Goal: Information Seeking & Learning: Learn about a topic

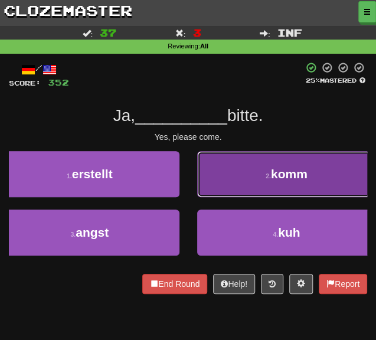
click at [251, 191] on button "2 . komm" at bounding box center [287, 174] width 180 height 46
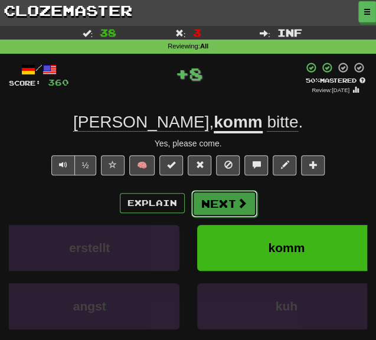
click at [240, 198] on span at bounding box center [242, 203] width 11 height 11
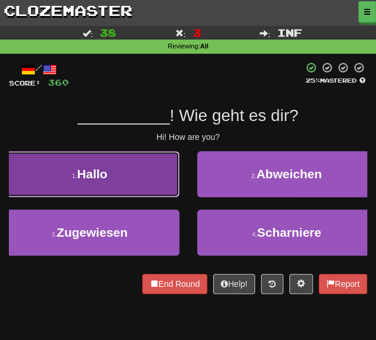
click at [63, 170] on button "1 . Hallo" at bounding box center [90, 174] width 180 height 46
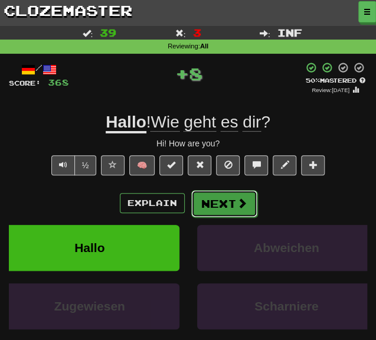
click at [203, 206] on button "Next" at bounding box center [224, 203] width 66 height 27
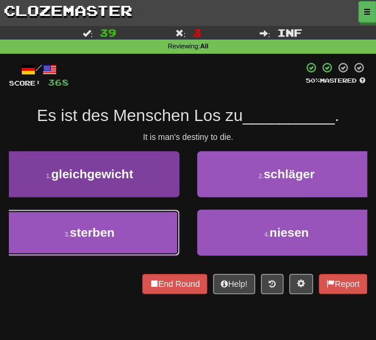
click at [131, 229] on button "3 . sterben" at bounding box center [90, 233] width 180 height 46
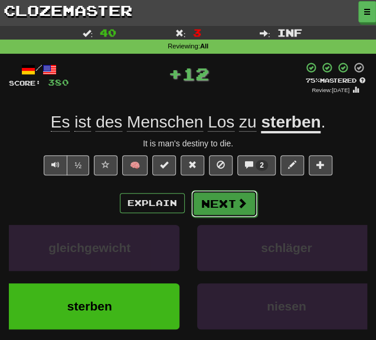
click at [219, 210] on button "Next" at bounding box center [224, 203] width 66 height 27
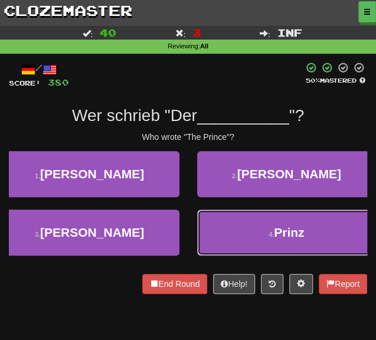
click at [229, 222] on button "4 . Prinz" at bounding box center [287, 233] width 180 height 46
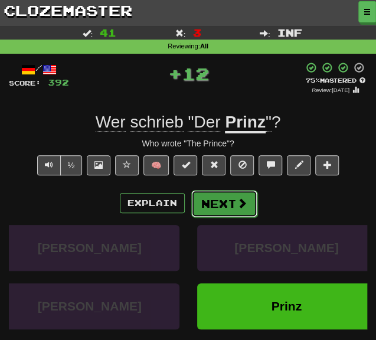
click at [209, 207] on button "Next" at bounding box center [224, 203] width 66 height 27
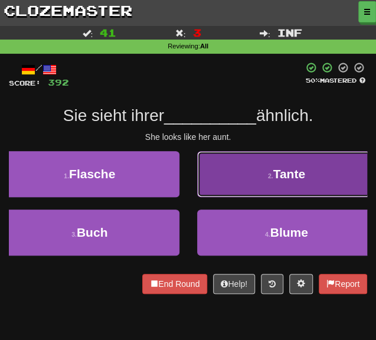
click at [227, 191] on button "2 . Tante" at bounding box center [287, 174] width 180 height 46
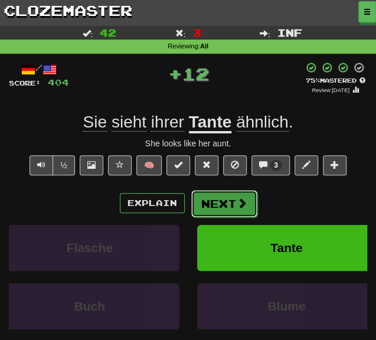
click at [213, 199] on button "Next" at bounding box center [224, 203] width 66 height 27
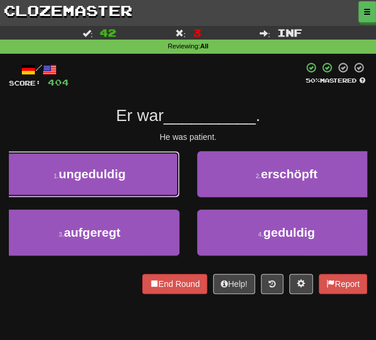
drag, startPoint x: 83, startPoint y: 186, endPoint x: 87, endPoint y: 181, distance: 6.7
click at [84, 185] on button "1 . ungeduldig" at bounding box center [90, 174] width 180 height 46
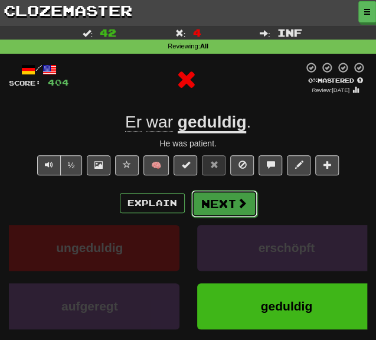
click at [219, 203] on button "Next" at bounding box center [224, 203] width 66 height 27
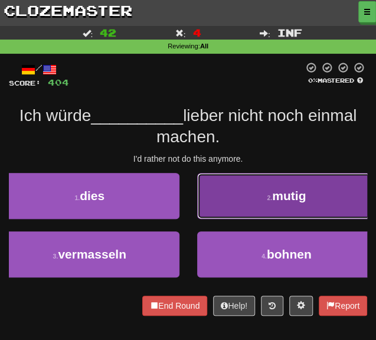
click at [236, 208] on button "2 . mutig" at bounding box center [287, 196] width 180 height 46
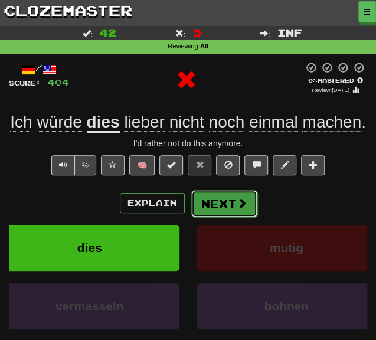
click at [217, 206] on button "Next" at bounding box center [224, 203] width 66 height 27
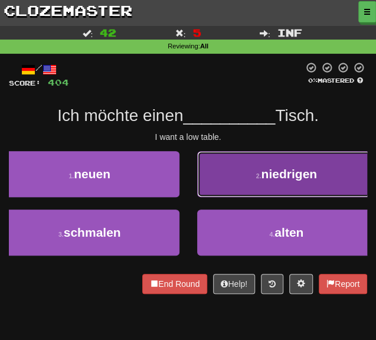
click at [258, 187] on button "2 . niedrigen" at bounding box center [287, 174] width 180 height 46
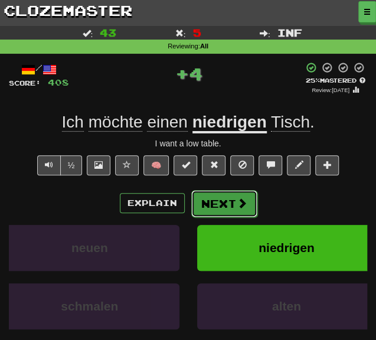
click at [217, 205] on button "Next" at bounding box center [224, 203] width 66 height 27
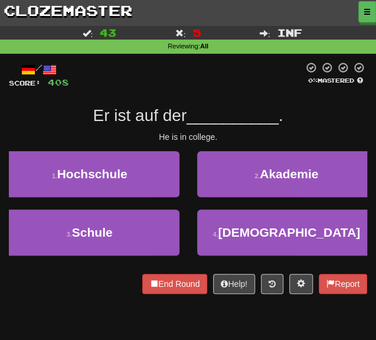
click at [99, 262] on div "3 . Schule" at bounding box center [89, 239] width 197 height 58
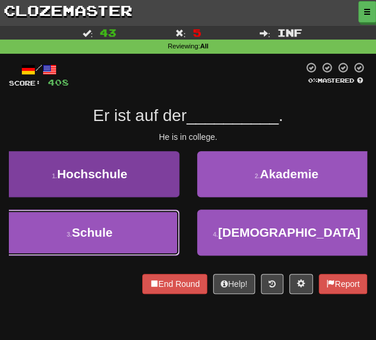
click at [117, 243] on button "3 . Schule" at bounding box center [90, 233] width 180 height 46
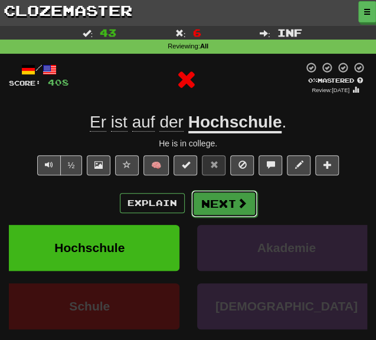
click at [211, 197] on button "Next" at bounding box center [224, 203] width 66 height 27
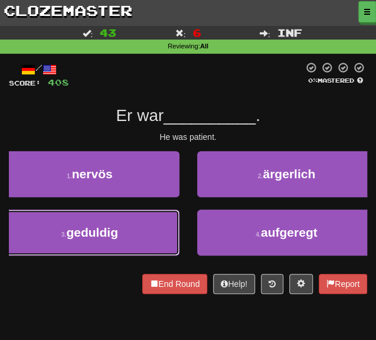
click at [131, 221] on button "3 . geduldig" at bounding box center [90, 233] width 180 height 46
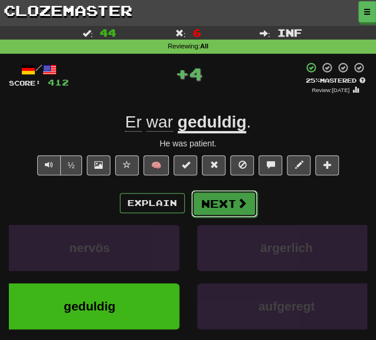
click at [204, 200] on button "Next" at bounding box center [224, 203] width 66 height 27
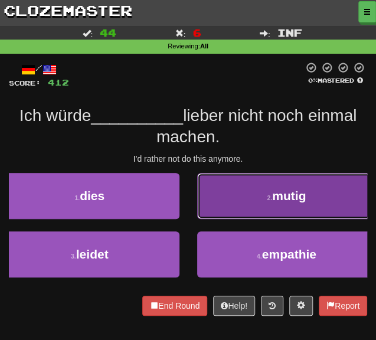
click at [211, 201] on button "2 . mutig" at bounding box center [287, 196] width 180 height 46
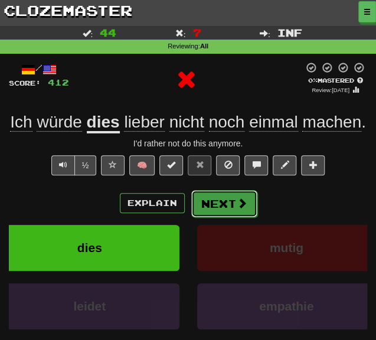
click at [210, 206] on button "Next" at bounding box center [224, 203] width 66 height 27
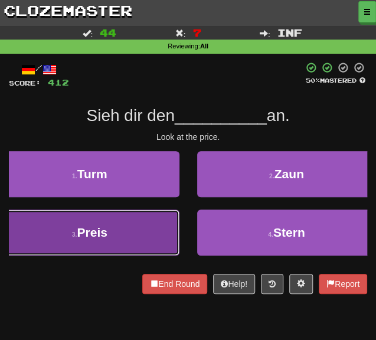
click at [134, 230] on button "3 . Preis" at bounding box center [90, 233] width 180 height 46
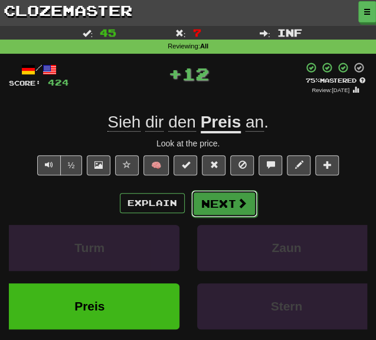
click at [197, 207] on button "Next" at bounding box center [224, 203] width 66 height 27
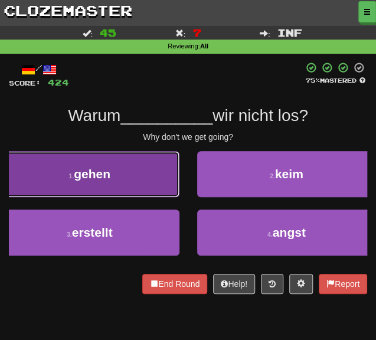
click at [119, 191] on button "1 . gehen" at bounding box center [90, 174] width 180 height 46
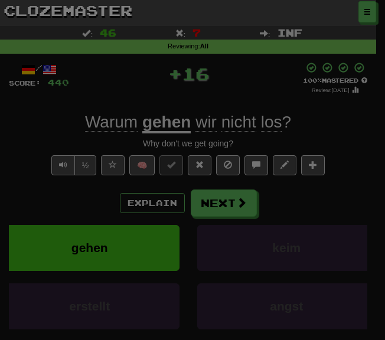
click at [0, 0] on div "/ Level: 73 +1 Tell the world! Share Tweet Post" at bounding box center [0, 0] width 0 height 0
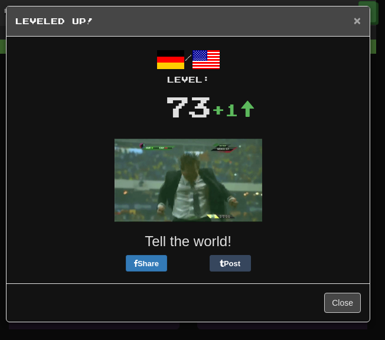
click at [356, 17] on span "×" at bounding box center [357, 21] width 7 height 14
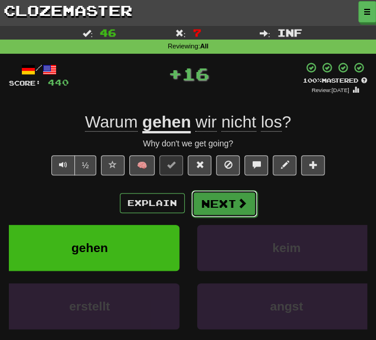
click at [217, 197] on button "Next" at bounding box center [224, 203] width 66 height 27
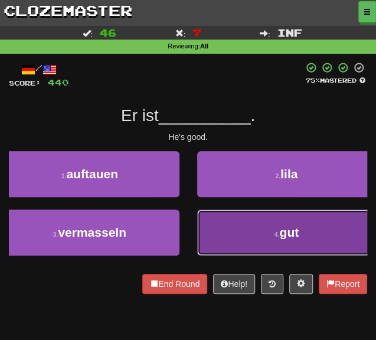
drag, startPoint x: 217, startPoint y: 249, endPoint x: 209, endPoint y: 238, distance: 13.5
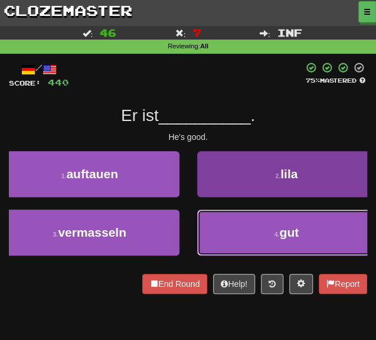
click at [217, 246] on button "4 . gut" at bounding box center [287, 233] width 180 height 46
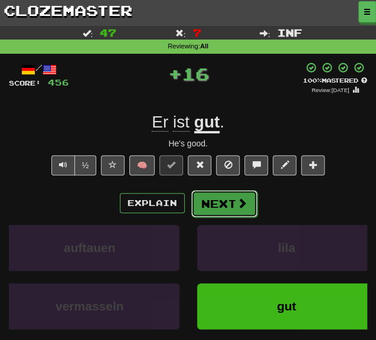
click at [196, 210] on button "Next" at bounding box center [224, 203] width 66 height 27
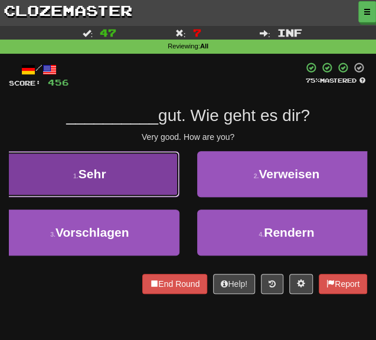
click at [125, 179] on button "1 . Sehr" at bounding box center [90, 174] width 180 height 46
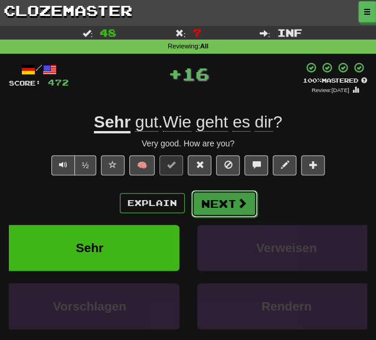
click at [204, 205] on button "Next" at bounding box center [224, 203] width 66 height 27
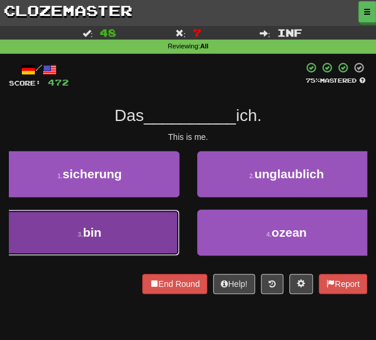
click at [115, 249] on button "3 . bin" at bounding box center [90, 233] width 180 height 46
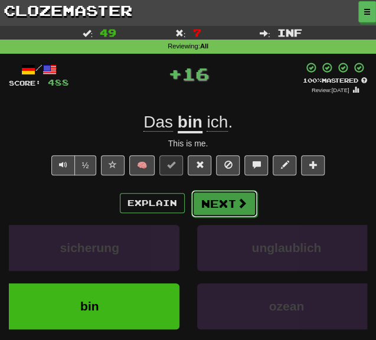
click at [197, 211] on button "Next" at bounding box center [224, 203] width 66 height 27
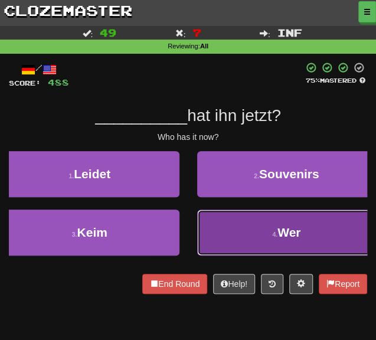
click at [210, 214] on button "4 . Wer" at bounding box center [287, 233] width 180 height 46
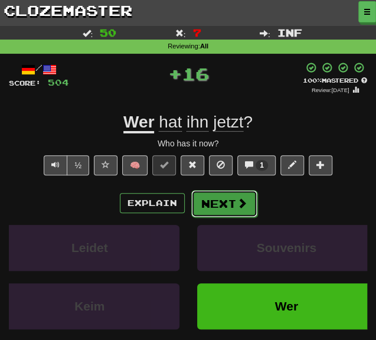
click at [206, 198] on button "Next" at bounding box center [224, 203] width 66 height 27
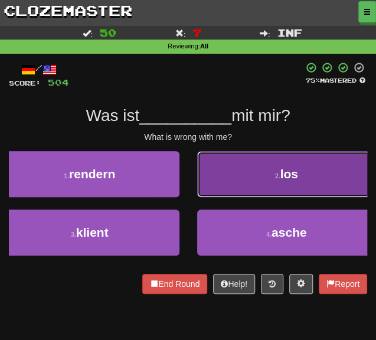
click at [252, 187] on button "2 . los" at bounding box center [287, 174] width 180 height 46
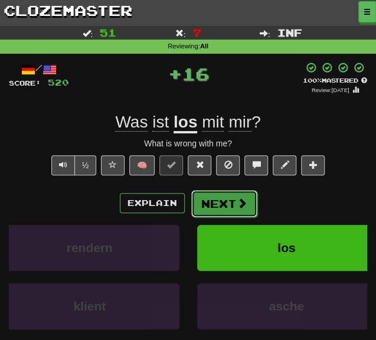
click at [215, 210] on button "Next" at bounding box center [224, 203] width 66 height 27
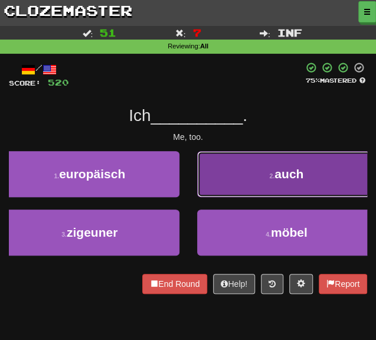
click at [266, 164] on button "2 . auch" at bounding box center [287, 174] width 180 height 46
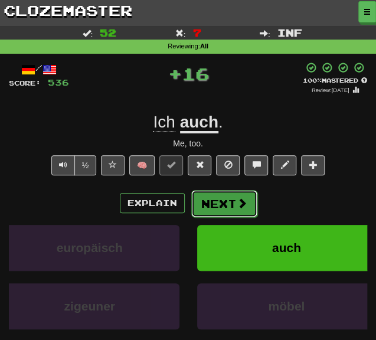
click at [232, 205] on button "Next" at bounding box center [224, 203] width 66 height 27
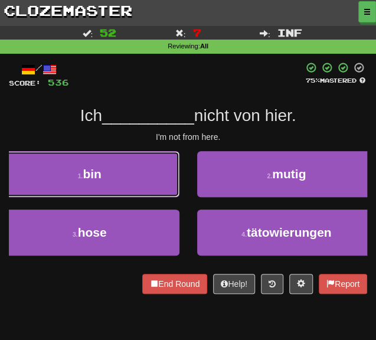
click at [143, 186] on button "1 . bin" at bounding box center [90, 174] width 180 height 46
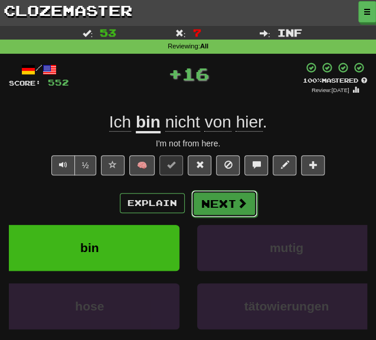
click at [203, 204] on button "Next" at bounding box center [224, 203] width 66 height 27
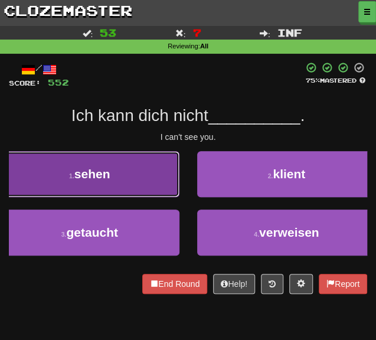
click at [131, 170] on button "1 . sehen" at bounding box center [90, 174] width 180 height 46
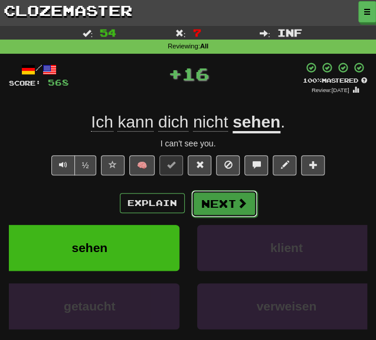
click at [207, 206] on button "Next" at bounding box center [224, 203] width 66 height 27
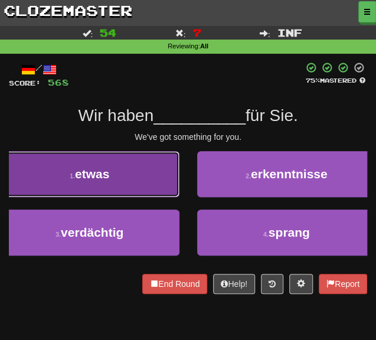
click at [158, 185] on button "1 . etwas" at bounding box center [90, 174] width 180 height 46
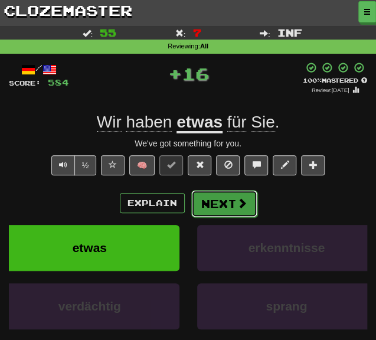
click at [217, 201] on button "Next" at bounding box center [224, 203] width 66 height 27
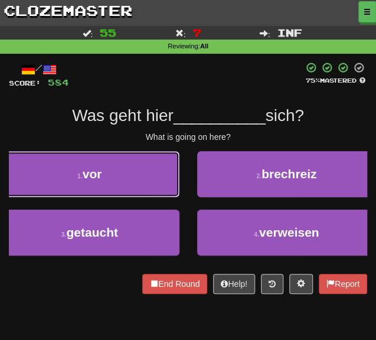
click at [157, 186] on button "1 . vor" at bounding box center [90, 174] width 180 height 46
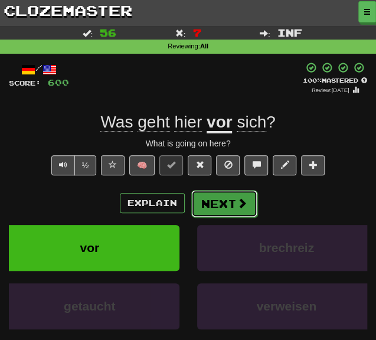
click at [207, 209] on button "Next" at bounding box center [224, 203] width 66 height 27
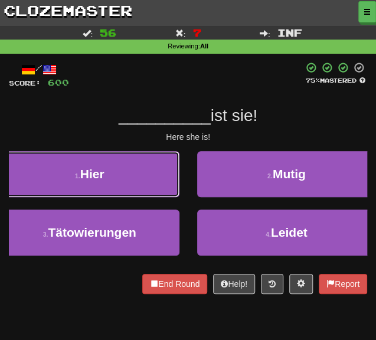
click at [145, 179] on button "1 . Hier" at bounding box center [90, 174] width 180 height 46
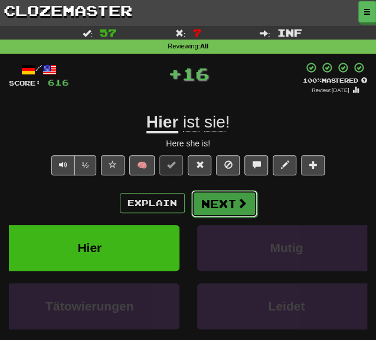
click at [217, 208] on button "Next" at bounding box center [224, 203] width 66 height 27
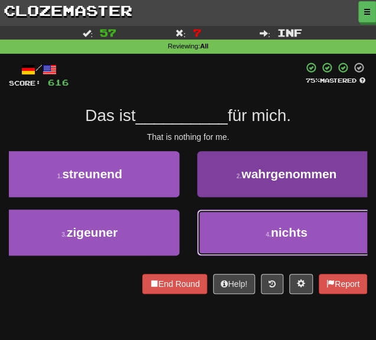
click at [227, 225] on button "4 . nichts" at bounding box center [287, 233] width 180 height 46
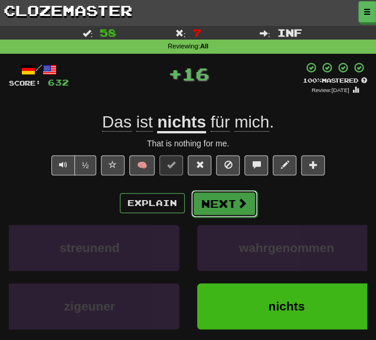
click at [211, 201] on button "Next" at bounding box center [224, 203] width 66 height 27
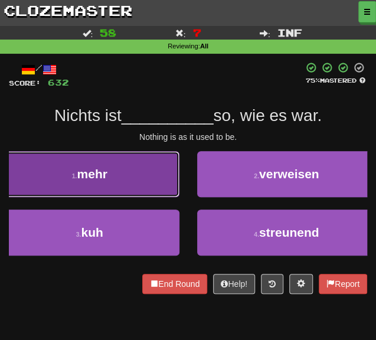
click at [130, 188] on button "1 . mehr" at bounding box center [90, 174] width 180 height 46
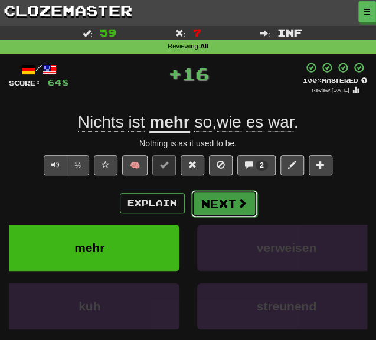
click at [214, 207] on button "Next" at bounding box center [224, 203] width 66 height 27
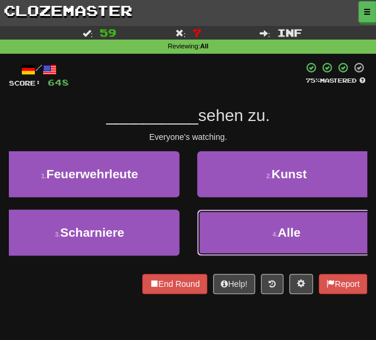
drag, startPoint x: 235, startPoint y: 226, endPoint x: 228, endPoint y: 220, distance: 9.6
click at [235, 227] on button "4 . Alle" at bounding box center [287, 233] width 180 height 46
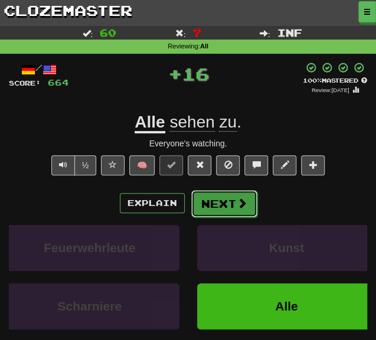
click at [211, 207] on button "Next" at bounding box center [224, 203] width 66 height 27
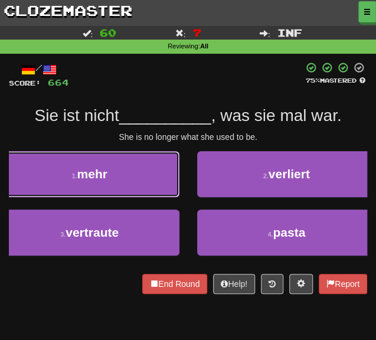
click at [136, 179] on button "1 . mehr" at bounding box center [90, 174] width 180 height 46
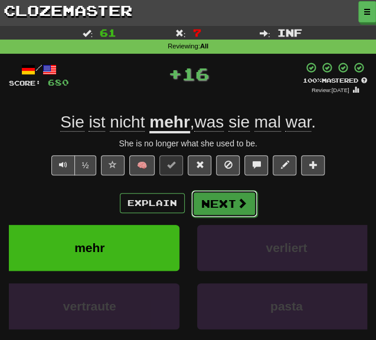
click at [230, 207] on button "Next" at bounding box center [224, 203] width 66 height 27
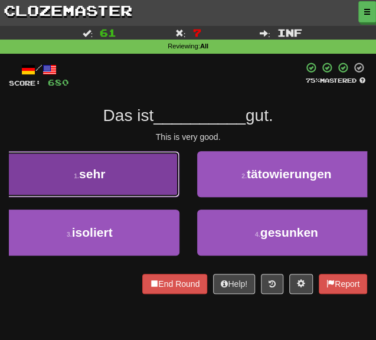
click at [167, 184] on button "1 . sehr" at bounding box center [90, 174] width 180 height 46
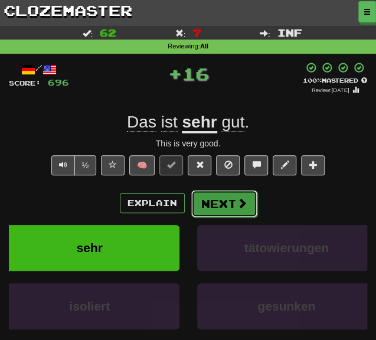
click at [226, 201] on button "Next" at bounding box center [224, 203] width 66 height 27
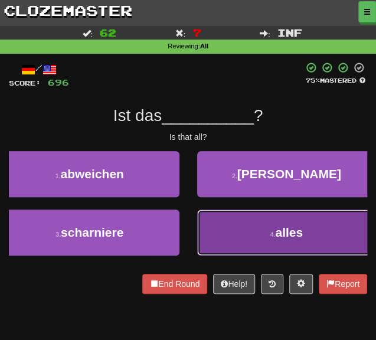
click at [210, 220] on button "4 . alles" at bounding box center [287, 233] width 180 height 46
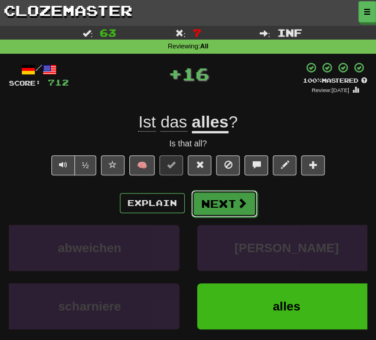
click at [203, 203] on button "Next" at bounding box center [224, 203] width 66 height 27
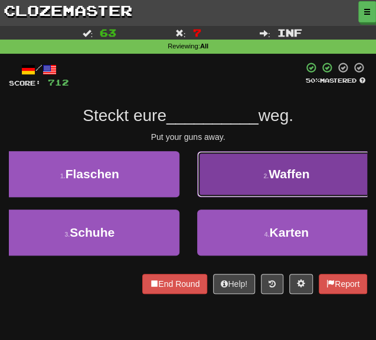
click at [230, 192] on button "2 . Waffen" at bounding box center [287, 174] width 180 height 46
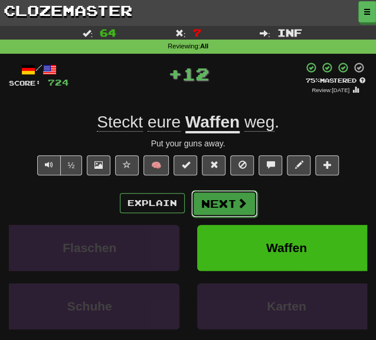
click at [223, 201] on button "Next" at bounding box center [224, 203] width 66 height 27
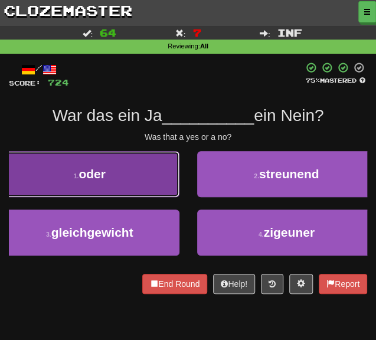
click at [158, 189] on button "1 . oder" at bounding box center [90, 174] width 180 height 46
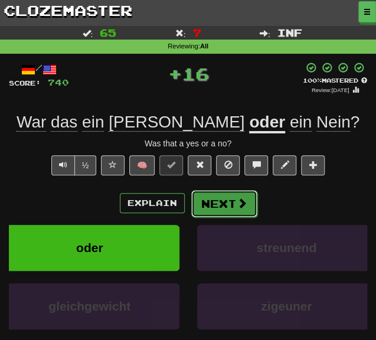
click at [219, 204] on button "Next" at bounding box center [224, 203] width 66 height 27
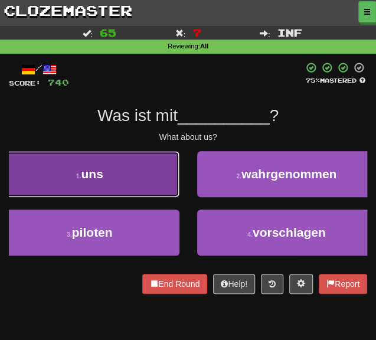
click at [156, 183] on button "1 . uns" at bounding box center [90, 174] width 180 height 46
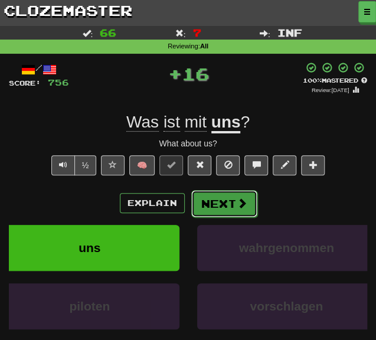
click at [208, 203] on button "Next" at bounding box center [224, 203] width 66 height 27
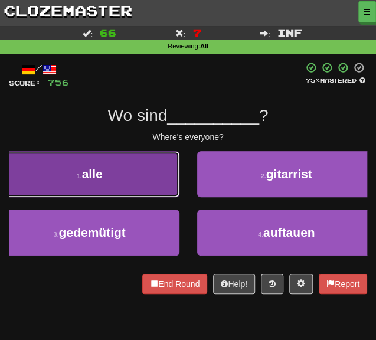
click at [150, 185] on button "1 . alle" at bounding box center [90, 174] width 180 height 46
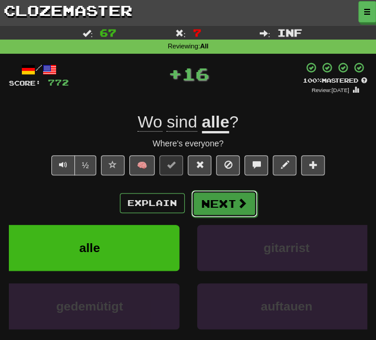
click at [211, 206] on button "Next" at bounding box center [224, 203] width 66 height 27
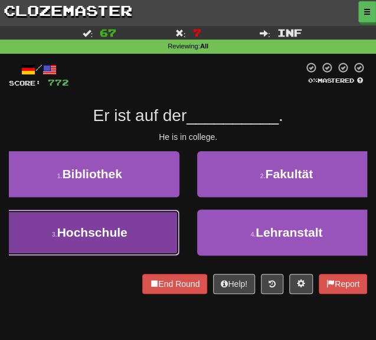
click at [132, 229] on button "3 . Hochschule" at bounding box center [90, 233] width 180 height 46
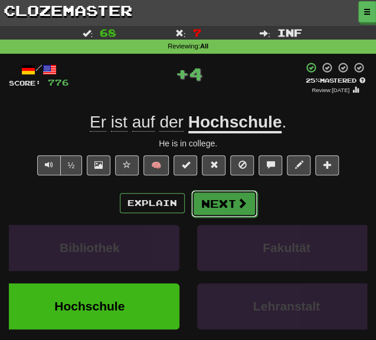
click at [200, 207] on button "Next" at bounding box center [224, 203] width 66 height 27
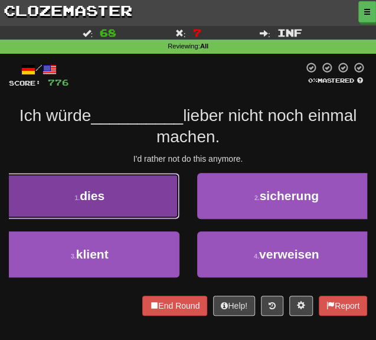
click at [158, 203] on button "1 . dies" at bounding box center [90, 196] width 180 height 46
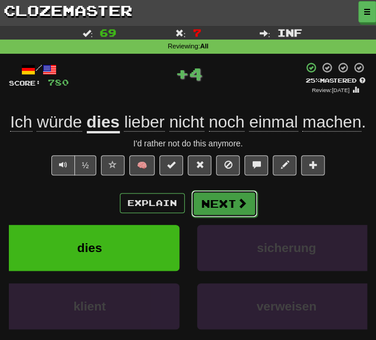
click at [221, 210] on button "Next" at bounding box center [224, 203] width 66 height 27
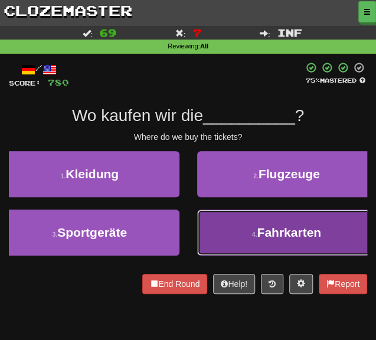
click at [263, 236] on span "Fahrkarten" at bounding box center [289, 233] width 64 height 14
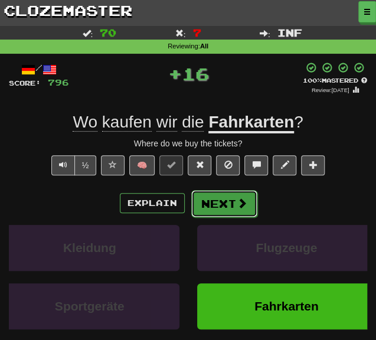
click at [208, 206] on button "Next" at bounding box center [224, 203] width 66 height 27
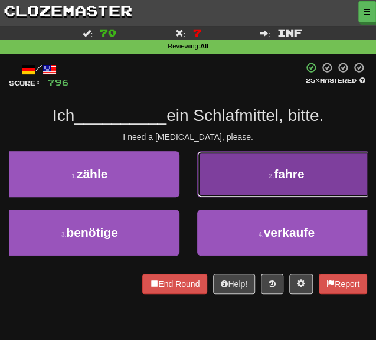
click at [232, 193] on button "2 . fahre" at bounding box center [287, 174] width 180 height 46
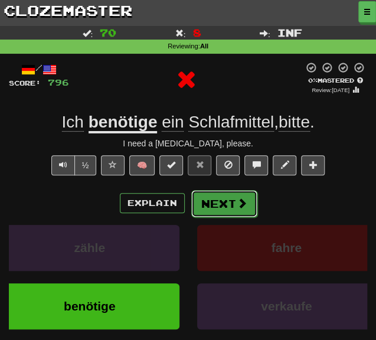
click at [217, 200] on button "Next" at bounding box center [224, 203] width 66 height 27
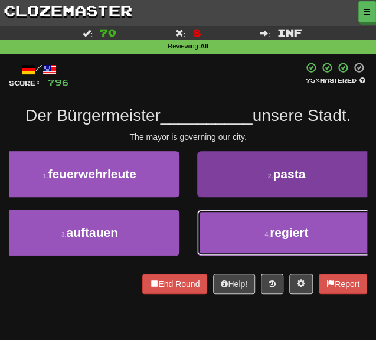
click at [215, 224] on button "4 . regiert" at bounding box center [287, 233] width 180 height 46
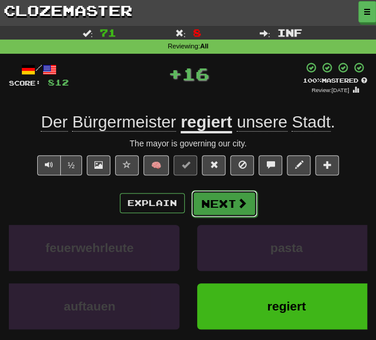
click at [221, 206] on button "Next" at bounding box center [224, 203] width 66 height 27
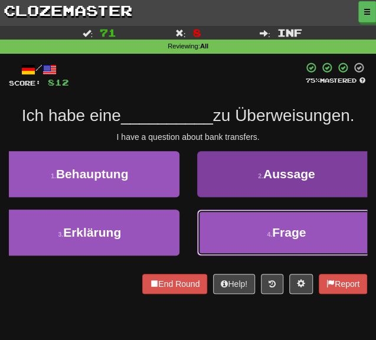
click at [225, 224] on button "4 . Frage" at bounding box center [287, 233] width 180 height 46
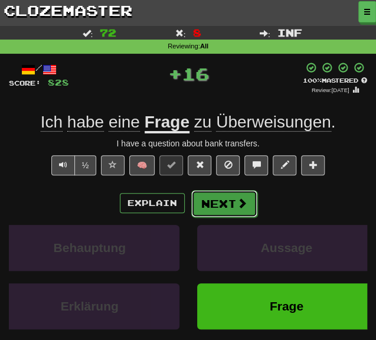
click at [216, 206] on button "Next" at bounding box center [224, 203] width 66 height 27
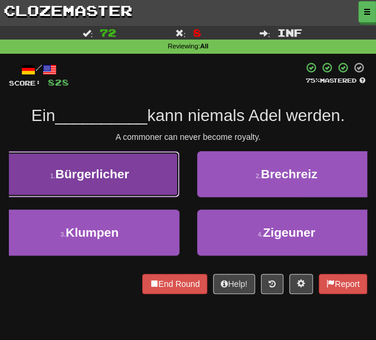
click at [109, 177] on span "Bürgerlicher" at bounding box center [93, 174] width 74 height 14
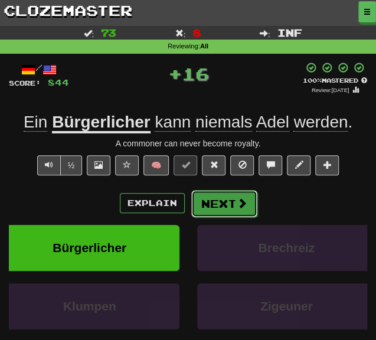
click at [210, 205] on button "Next" at bounding box center [224, 203] width 66 height 27
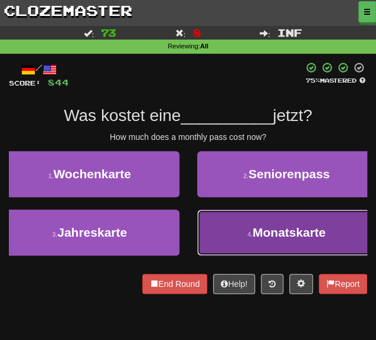
click at [231, 224] on button "4 . Monatskarte" at bounding box center [287, 233] width 180 height 46
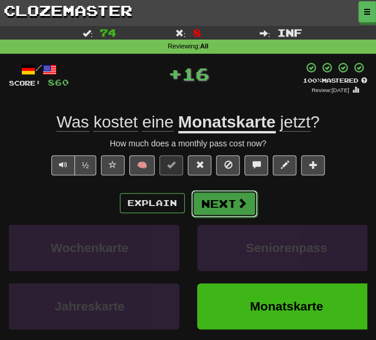
click at [233, 204] on button "Next" at bounding box center [224, 203] width 66 height 27
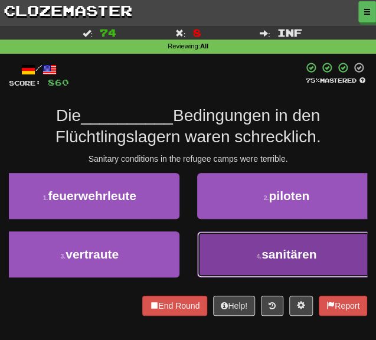
click at [258, 251] on button "4 . sanitären" at bounding box center [287, 255] width 180 height 46
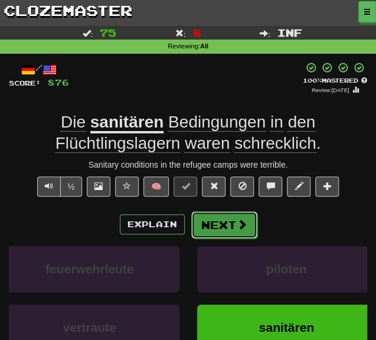
click at [224, 225] on button "Next" at bounding box center [224, 224] width 66 height 27
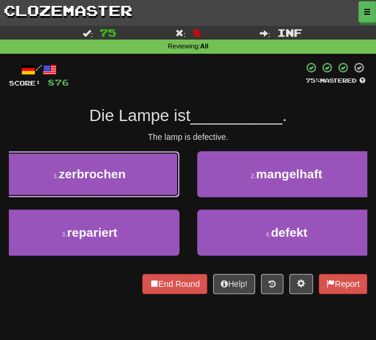
click at [120, 182] on button "1 . zerbrochen" at bounding box center [90, 174] width 180 height 46
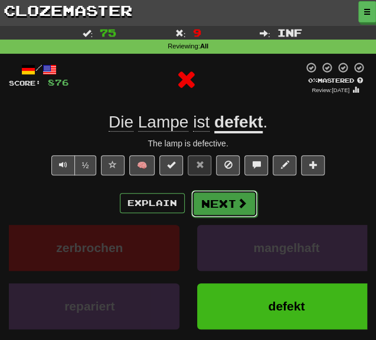
click at [215, 209] on button "Next" at bounding box center [224, 203] width 66 height 27
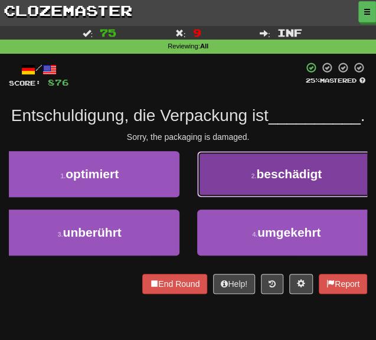
click at [237, 192] on button "2 . beschädigt" at bounding box center [287, 174] width 180 height 46
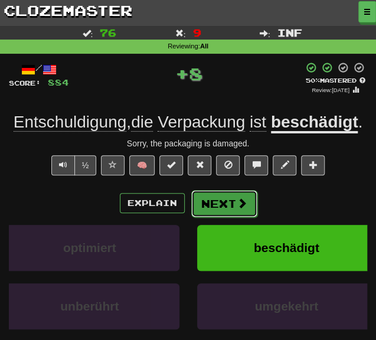
click at [223, 210] on button "Next" at bounding box center [224, 203] width 66 height 27
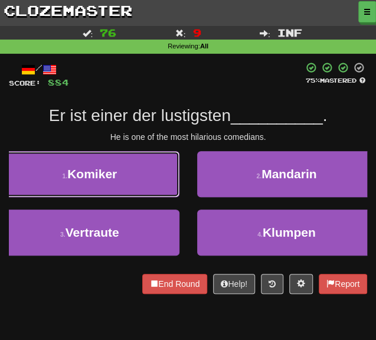
click at [108, 181] on button "1 . Komiker" at bounding box center [90, 174] width 180 height 46
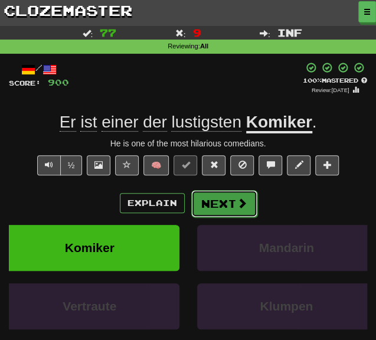
click at [223, 207] on button "Next" at bounding box center [224, 203] width 66 height 27
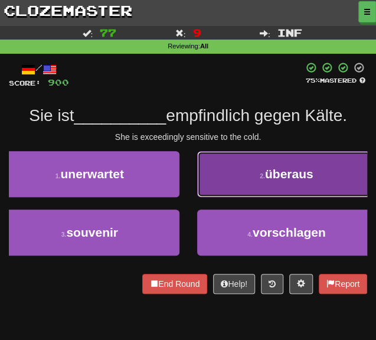
click at [269, 154] on button "2 . überaus" at bounding box center [287, 174] width 180 height 46
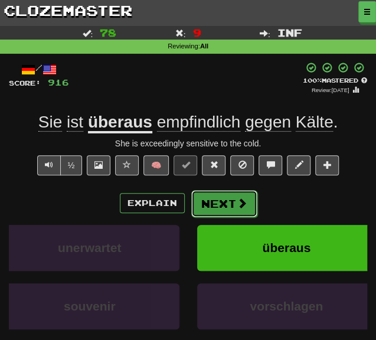
click at [214, 205] on button "Next" at bounding box center [224, 203] width 66 height 27
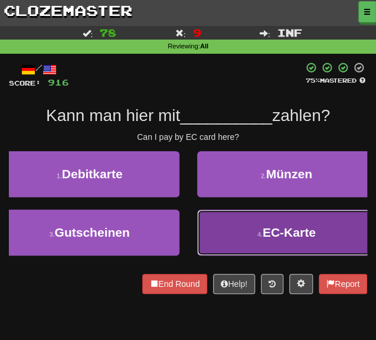
click at [220, 231] on button "4 . EC-Karte" at bounding box center [287, 233] width 180 height 46
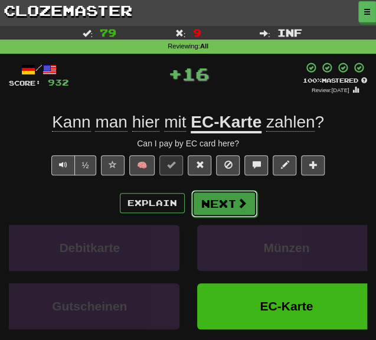
click at [217, 206] on button "Next" at bounding box center [224, 203] width 66 height 27
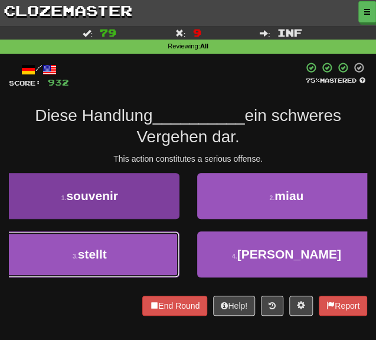
click at [149, 259] on button "3 . stellt" at bounding box center [90, 255] width 180 height 46
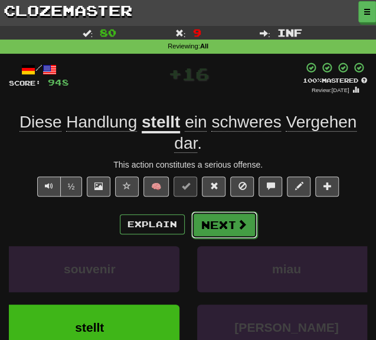
click at [220, 227] on button "Next" at bounding box center [224, 224] width 66 height 27
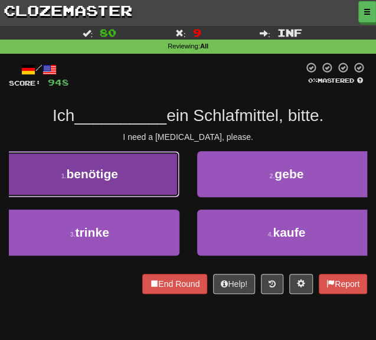
click at [130, 182] on button "1 . benötige" at bounding box center [90, 174] width 180 height 46
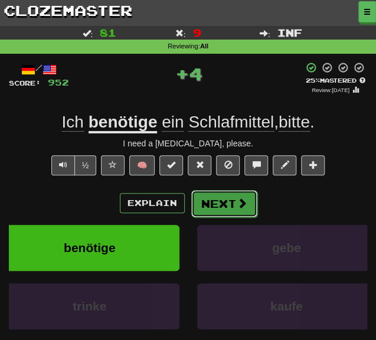
click at [220, 214] on button "Next" at bounding box center [224, 203] width 66 height 27
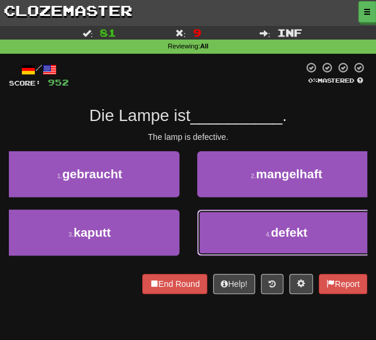
click at [210, 222] on button "4 . defekt" at bounding box center [287, 233] width 180 height 46
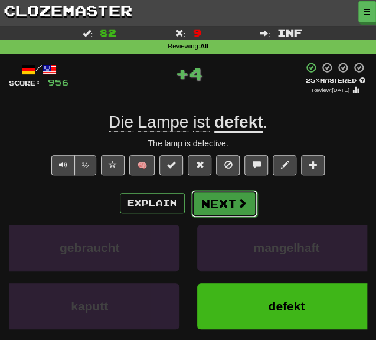
click at [207, 203] on button "Next" at bounding box center [224, 203] width 66 height 27
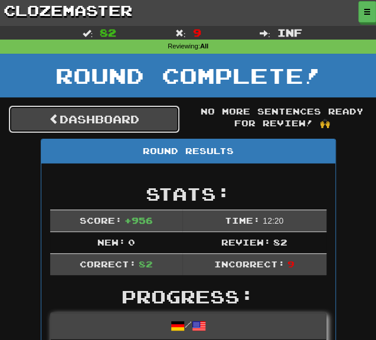
click at [106, 109] on link "Dashboard" at bounding box center [94, 119] width 171 height 27
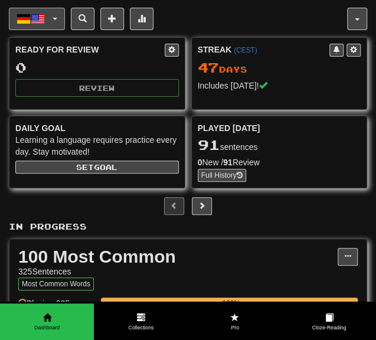
click at [47, 22] on button "Deutsch / English" at bounding box center [37, 19] width 56 height 22
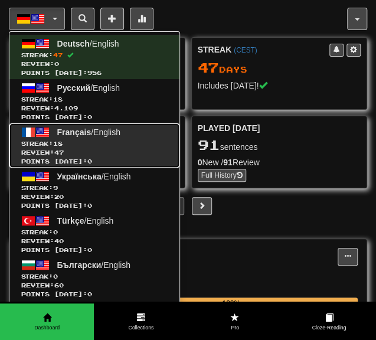
click at [85, 143] on span "Streak: 18" at bounding box center [94, 143] width 146 height 9
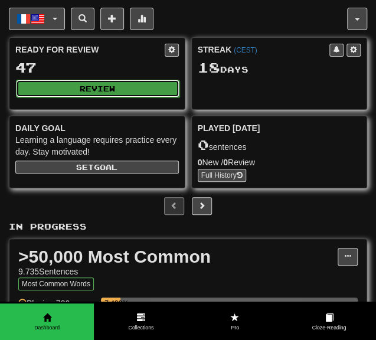
click at [89, 93] on button "Review" at bounding box center [98, 89] width 164 height 18
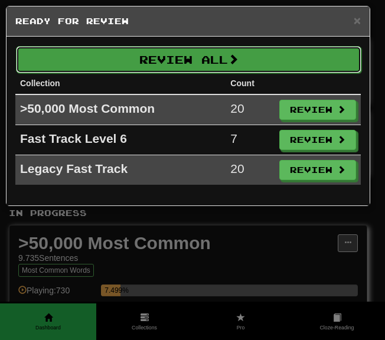
click at [177, 60] on button "Review All" at bounding box center [189, 59] width 346 height 27
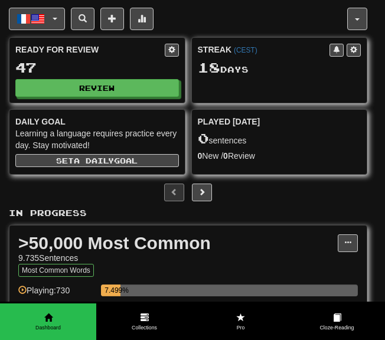
select select "********"
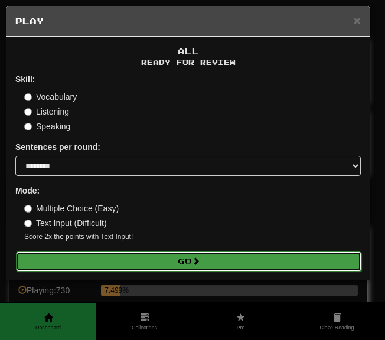
click at [143, 262] on button "Go" at bounding box center [189, 262] width 346 height 20
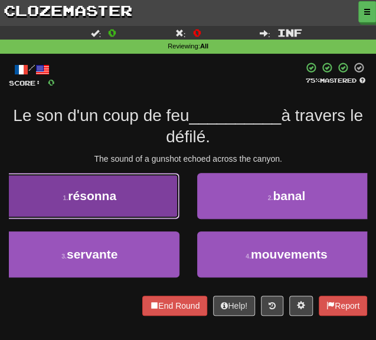
click at [139, 185] on button "1 . résonna" at bounding box center [90, 196] width 180 height 46
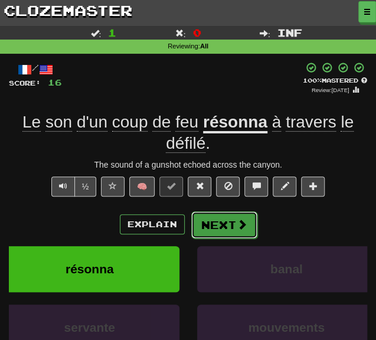
click at [224, 223] on button "Next" at bounding box center [224, 224] width 66 height 27
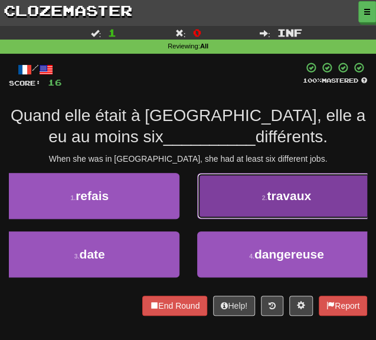
click at [225, 211] on button "2 . travaux" at bounding box center [287, 196] width 180 height 46
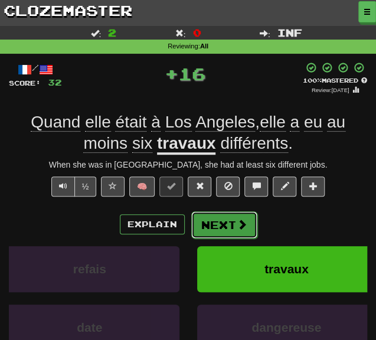
click at [209, 230] on button "Next" at bounding box center [224, 224] width 66 height 27
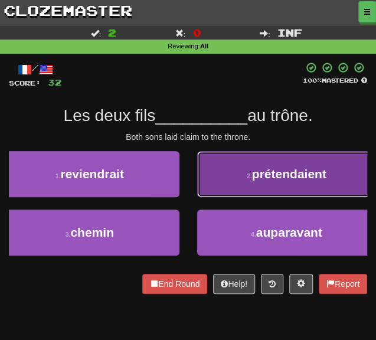
click at [229, 184] on button "2 . prétendaient" at bounding box center [287, 174] width 180 height 46
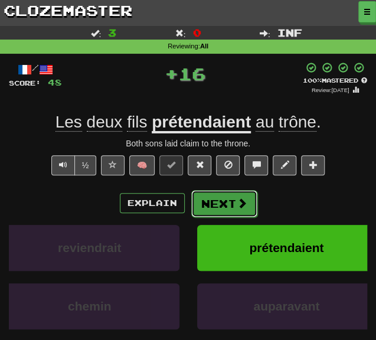
click at [201, 206] on button "Next" at bounding box center [224, 203] width 66 height 27
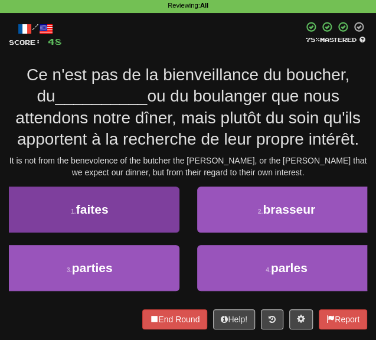
scroll to position [59, 0]
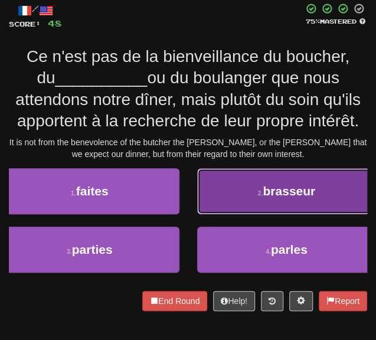
click at [230, 197] on button "2 . brasseur" at bounding box center [287, 191] width 180 height 46
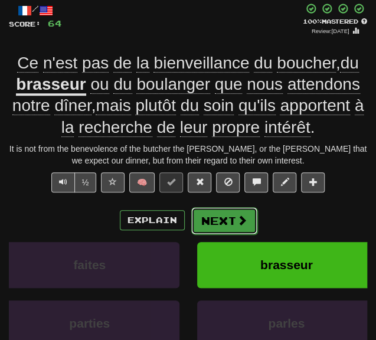
click at [223, 222] on button "Next" at bounding box center [224, 220] width 66 height 27
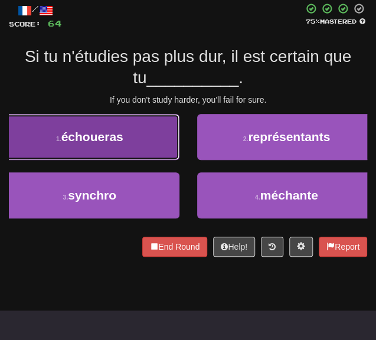
click at [146, 141] on button "1 . échoueras" at bounding box center [90, 137] width 180 height 46
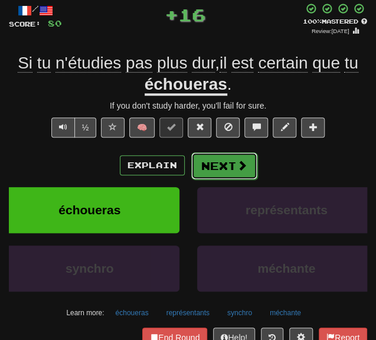
click at [223, 170] on button "Next" at bounding box center [224, 165] width 66 height 27
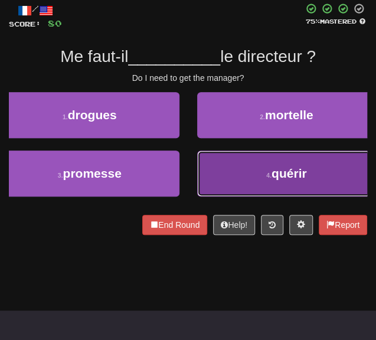
click at [226, 178] on button "4 . quérir" at bounding box center [287, 174] width 180 height 46
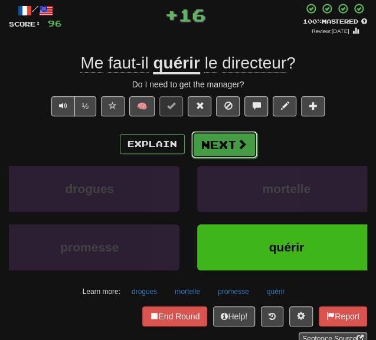
click at [210, 146] on button "Next" at bounding box center [224, 144] width 66 height 27
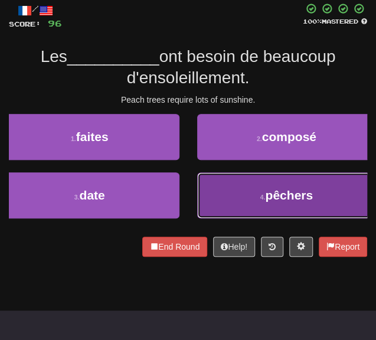
click at [233, 192] on button "4 . pêchers" at bounding box center [287, 195] width 180 height 46
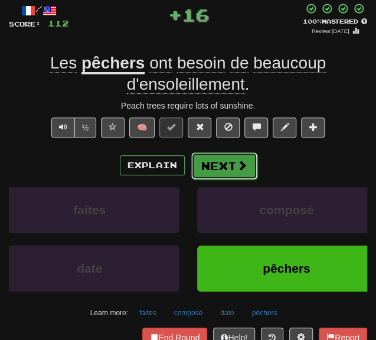
click at [201, 166] on button "Next" at bounding box center [224, 165] width 66 height 27
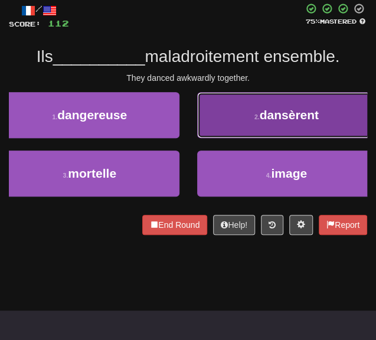
click at [225, 127] on button "2 . dansèrent" at bounding box center [287, 115] width 180 height 46
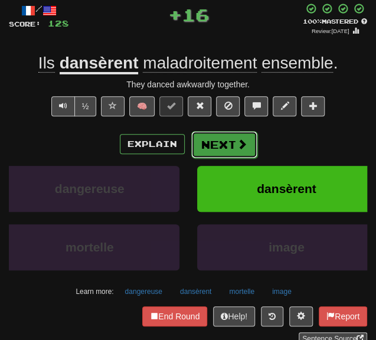
click at [216, 148] on button "Next" at bounding box center [224, 144] width 66 height 27
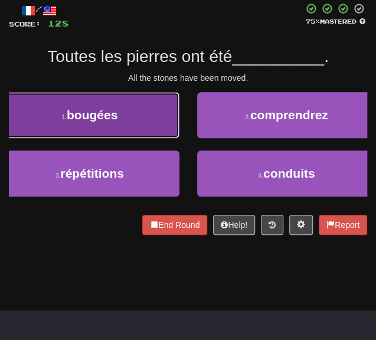
click at [116, 119] on span "bougées" at bounding box center [92, 115] width 51 height 14
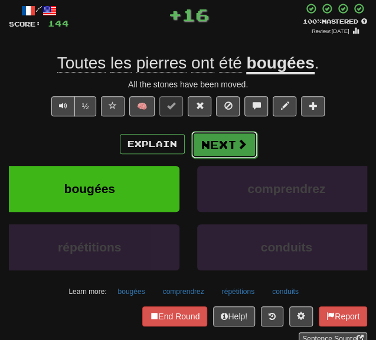
click at [215, 142] on button "Next" at bounding box center [224, 144] width 66 height 27
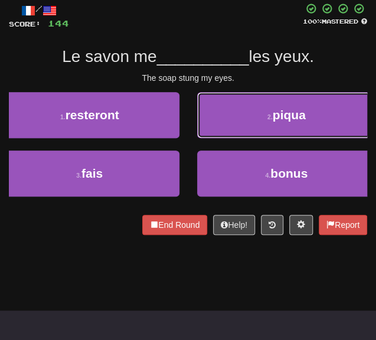
click at [213, 115] on button "2 . piqua" at bounding box center [287, 115] width 180 height 46
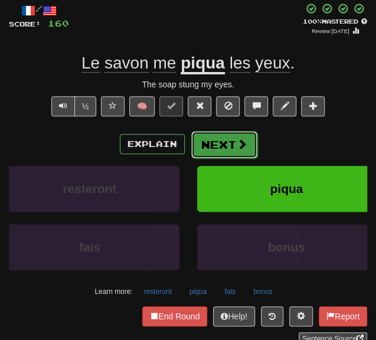
click at [219, 149] on button "Next" at bounding box center [224, 144] width 66 height 27
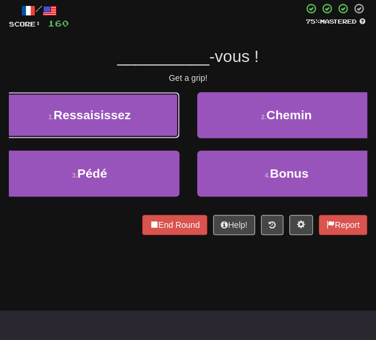
drag, startPoint x: 130, startPoint y: 115, endPoint x: 136, endPoint y: 119, distance: 7.2
click at [130, 115] on span "Ressaisissez" at bounding box center [92, 115] width 77 height 14
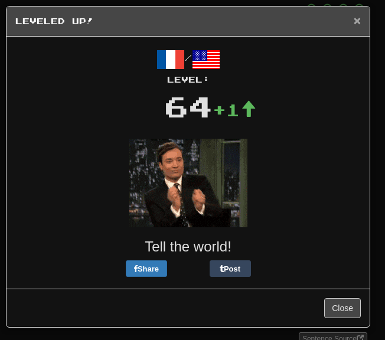
drag, startPoint x: 356, startPoint y: 22, endPoint x: 347, endPoint y: 29, distance: 11.3
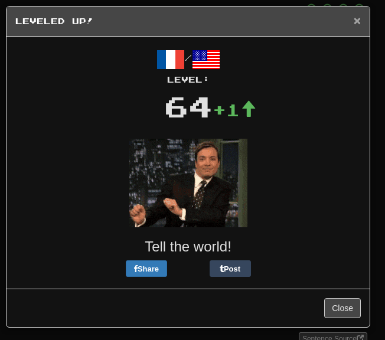
click at [355, 22] on span "×" at bounding box center [357, 21] width 7 height 14
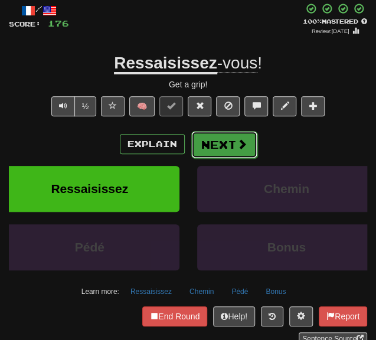
click at [218, 141] on button "Next" at bounding box center [224, 144] width 66 height 27
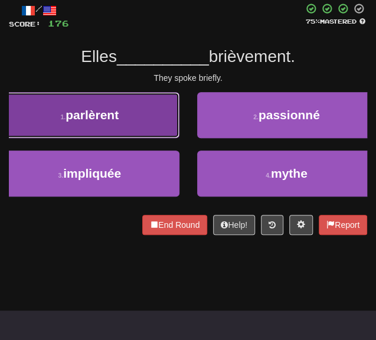
click at [139, 121] on button "1 . parlèrent" at bounding box center [90, 115] width 180 height 46
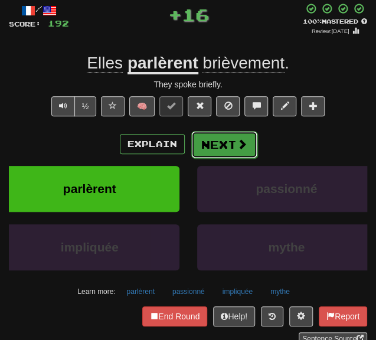
click at [227, 147] on button "Next" at bounding box center [224, 144] width 66 height 27
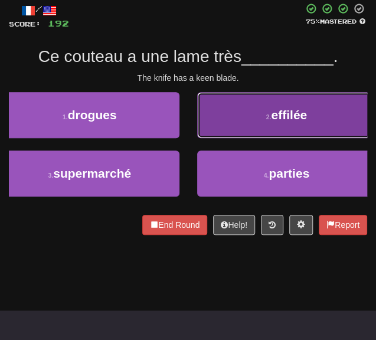
click at [261, 127] on button "2 . effilée" at bounding box center [287, 115] width 180 height 46
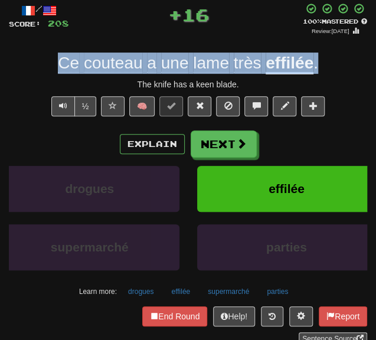
drag, startPoint x: 206, startPoint y: 70, endPoint x: 30, endPoint y: 69, distance: 176.6
click at [30, 69] on div "Ce couteau a une lame très effilée ." at bounding box center [188, 63] width 359 height 21
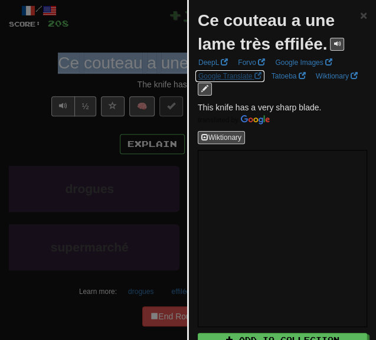
click at [233, 71] on link "Google Translate" at bounding box center [230, 76] width 70 height 13
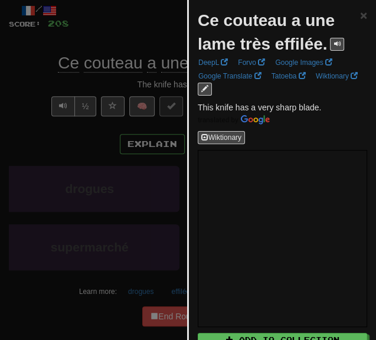
click at [138, 24] on div at bounding box center [188, 170] width 376 height 340
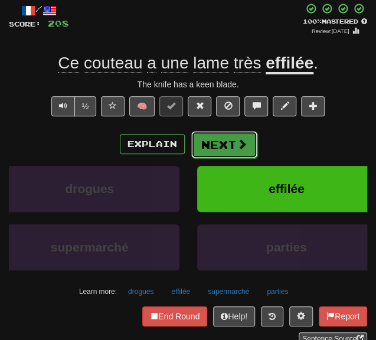
click at [238, 141] on span at bounding box center [242, 144] width 11 height 11
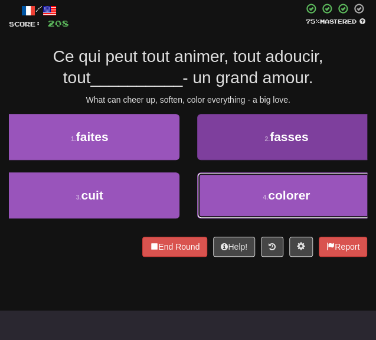
click at [255, 190] on button "4 . colorer" at bounding box center [287, 195] width 180 height 46
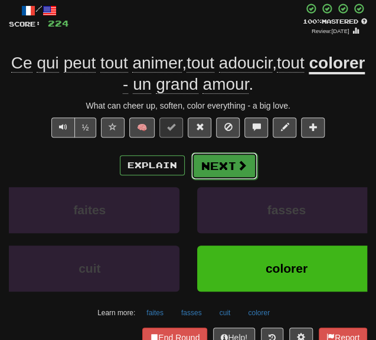
click at [220, 164] on button "Next" at bounding box center [224, 165] width 66 height 27
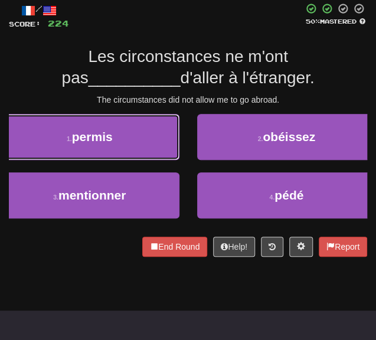
click at [126, 139] on button "1 . permis" at bounding box center [90, 137] width 180 height 46
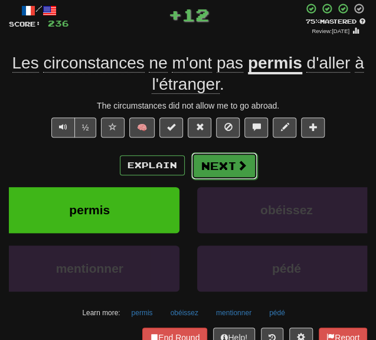
click at [219, 167] on button "Next" at bounding box center [224, 165] width 66 height 27
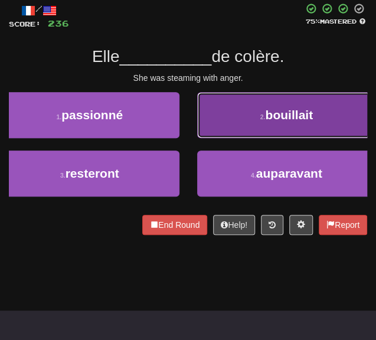
click at [226, 119] on button "2 . bouillait" at bounding box center [287, 115] width 180 height 46
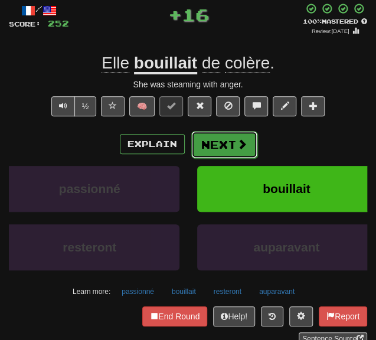
click at [216, 148] on button "Next" at bounding box center [224, 144] width 66 height 27
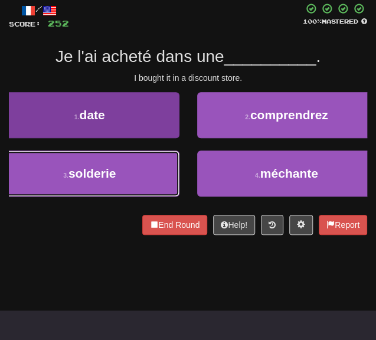
click at [145, 189] on button "3 . solderie" at bounding box center [90, 174] width 180 height 46
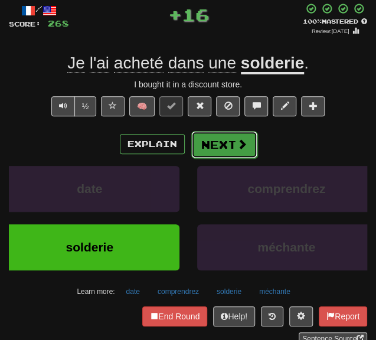
click at [222, 144] on button "Next" at bounding box center [224, 144] width 66 height 27
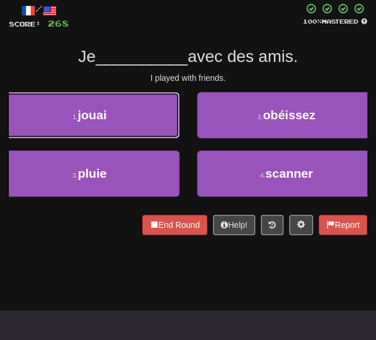
click at [137, 122] on button "1 . jouai" at bounding box center [90, 115] width 180 height 46
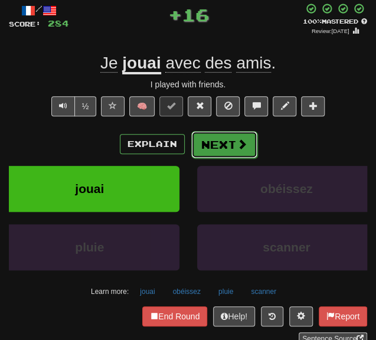
click at [204, 141] on button "Next" at bounding box center [224, 144] width 66 height 27
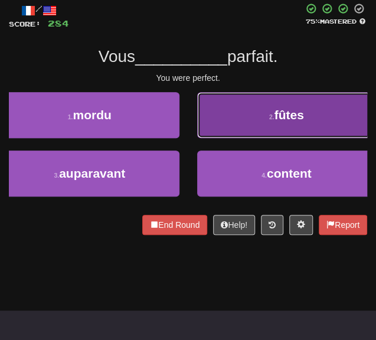
click at [217, 127] on button "2 . fûtes" at bounding box center [287, 115] width 180 height 46
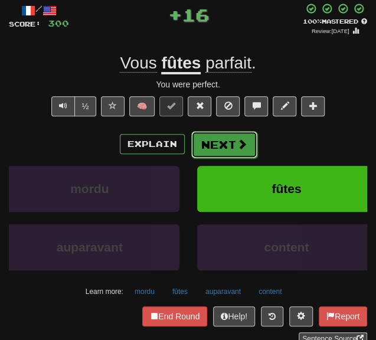
click at [208, 145] on button "Next" at bounding box center [224, 144] width 66 height 27
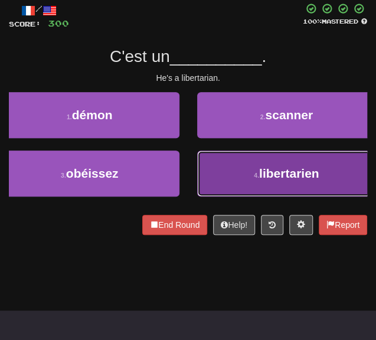
click at [224, 161] on button "4 . libertarien" at bounding box center [287, 174] width 180 height 46
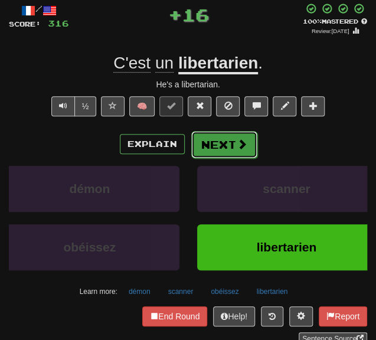
click at [216, 153] on button "Next" at bounding box center [224, 144] width 66 height 27
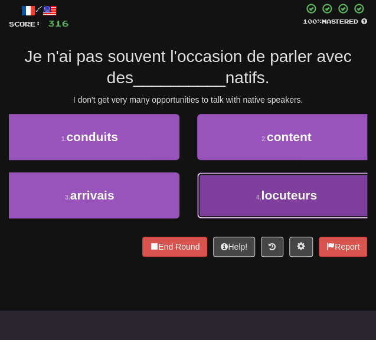
click at [305, 198] on span "locuteurs" at bounding box center [289, 195] width 56 height 14
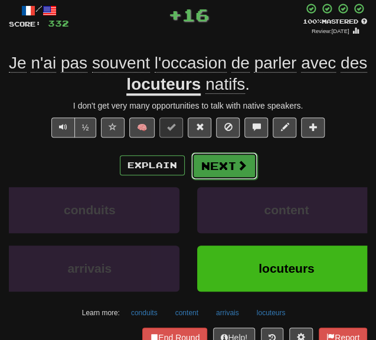
click at [225, 170] on button "Next" at bounding box center [224, 165] width 66 height 27
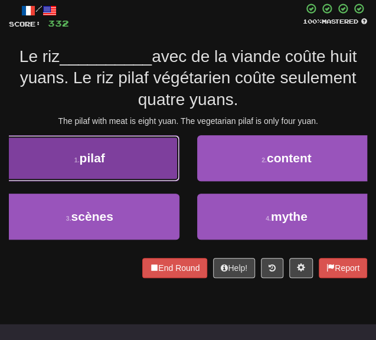
click at [146, 178] on button "1 . pilaf" at bounding box center [90, 158] width 180 height 46
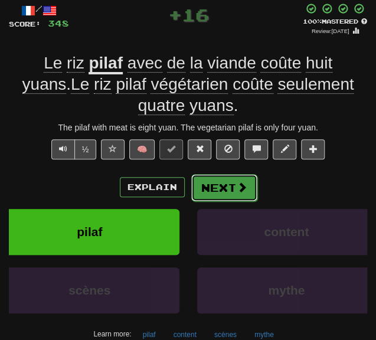
click at [221, 183] on button "Next" at bounding box center [224, 187] width 66 height 27
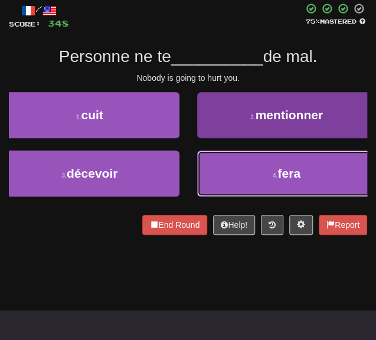
click at [228, 180] on button "4 . fera" at bounding box center [287, 174] width 180 height 46
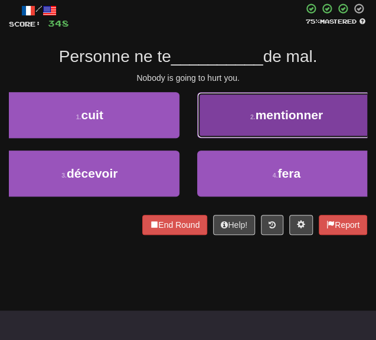
click at [228, 138] on button "2 . mentionner" at bounding box center [287, 115] width 180 height 46
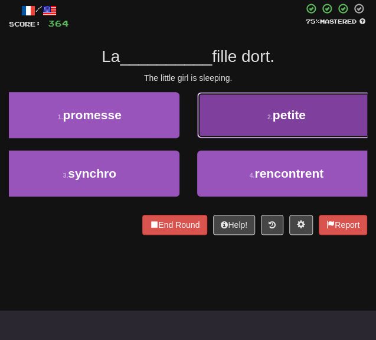
click at [220, 125] on button "2 . petite" at bounding box center [287, 115] width 180 height 46
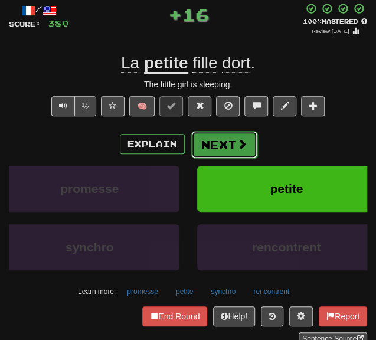
click at [223, 142] on button "Next" at bounding box center [224, 144] width 66 height 27
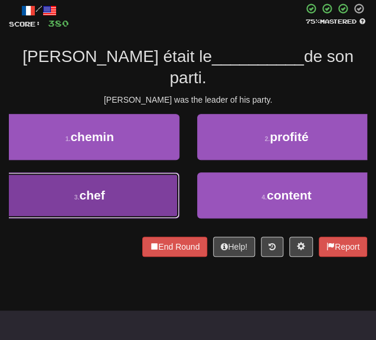
click at [139, 180] on button "3 . chef" at bounding box center [90, 195] width 180 height 46
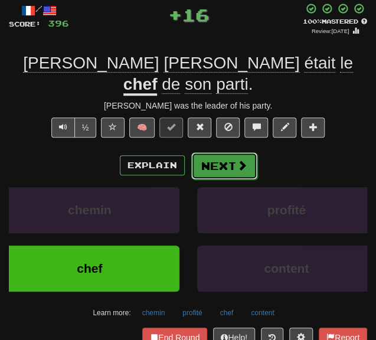
click at [209, 152] on button "Next" at bounding box center [224, 165] width 66 height 27
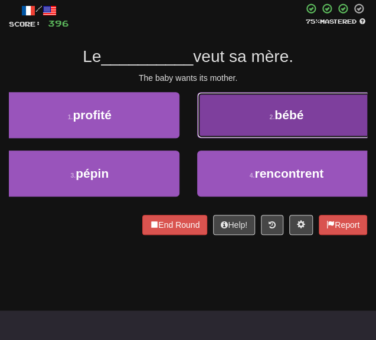
click at [221, 119] on button "2 . bébé" at bounding box center [287, 115] width 180 height 46
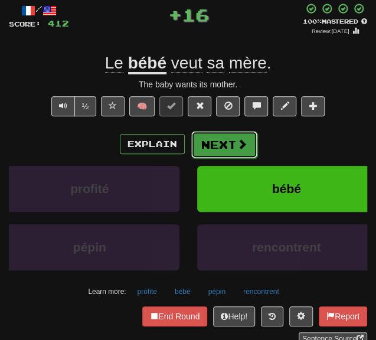
click at [209, 145] on button "Next" at bounding box center [224, 144] width 66 height 27
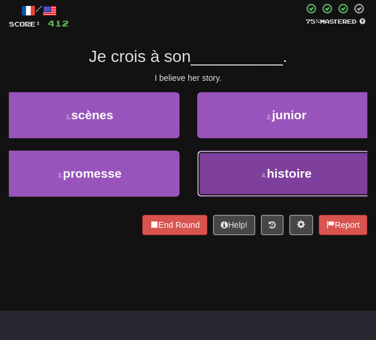
click at [227, 167] on button "4 . histoire" at bounding box center [287, 174] width 180 height 46
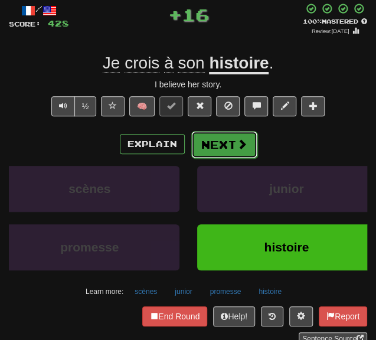
click at [214, 143] on button "Next" at bounding box center [224, 144] width 66 height 27
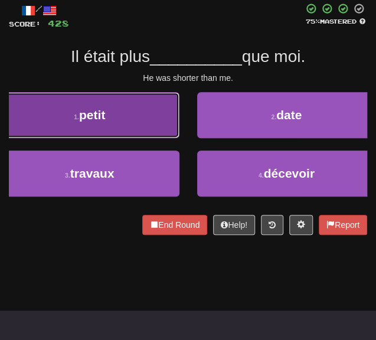
click at [135, 135] on button "1 . petit" at bounding box center [90, 115] width 180 height 46
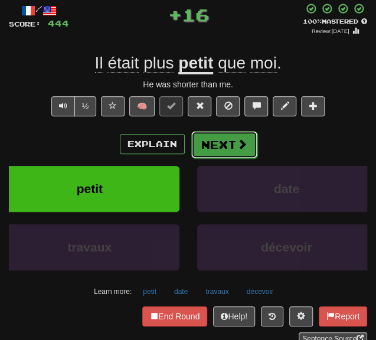
click at [215, 150] on button "Next" at bounding box center [224, 144] width 66 height 27
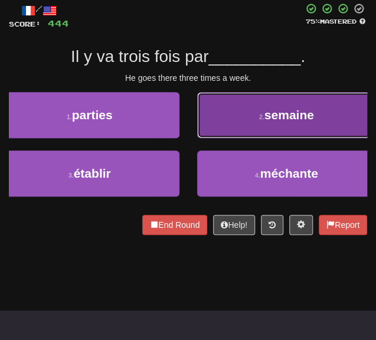
click at [237, 128] on button "2 . semaine" at bounding box center [287, 115] width 180 height 46
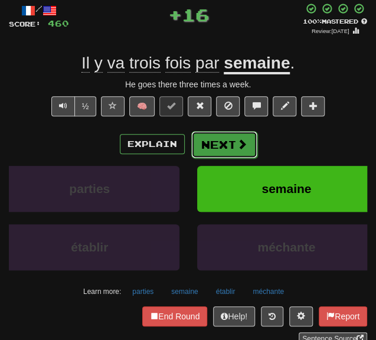
click at [217, 146] on button "Next" at bounding box center [224, 144] width 66 height 27
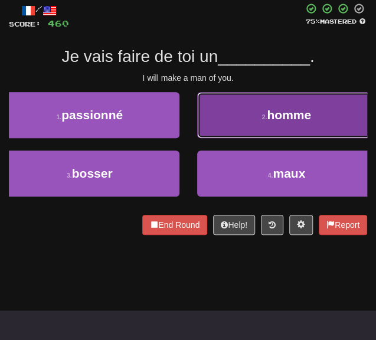
click at [232, 123] on button "2 . homme" at bounding box center [287, 115] width 180 height 46
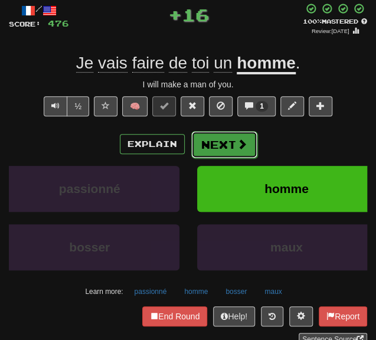
click at [220, 146] on button "Next" at bounding box center [224, 144] width 66 height 27
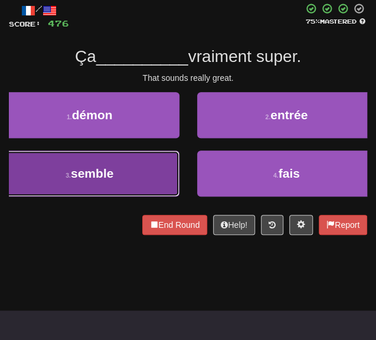
click at [151, 170] on button "3 . semble" at bounding box center [90, 174] width 180 height 46
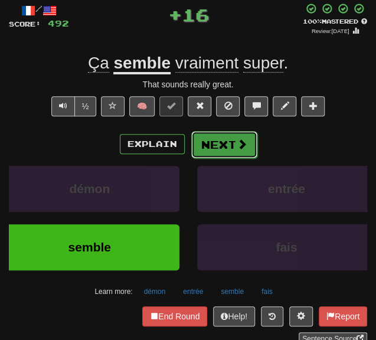
click at [228, 146] on button "Next" at bounding box center [224, 144] width 66 height 27
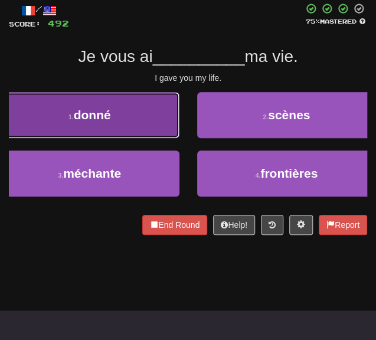
click at [118, 114] on button "1 . donné" at bounding box center [90, 115] width 180 height 46
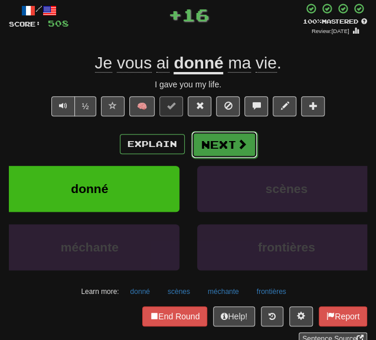
click at [207, 141] on button "Next" at bounding box center [224, 144] width 66 height 27
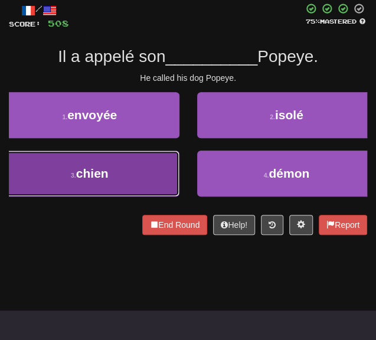
click at [135, 170] on button "3 . chien" at bounding box center [90, 174] width 180 height 46
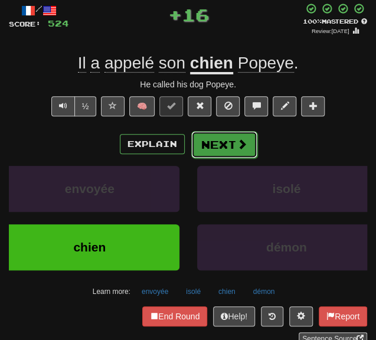
click at [206, 152] on button "Next" at bounding box center [224, 144] width 66 height 27
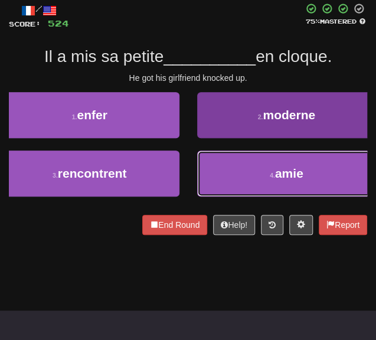
click at [246, 173] on button "4 . amie" at bounding box center [287, 174] width 180 height 46
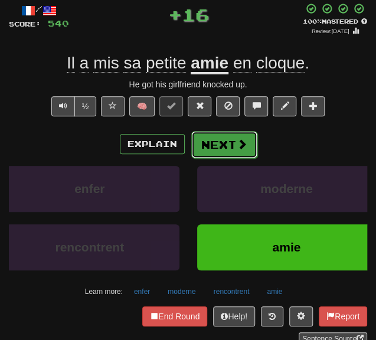
click at [218, 151] on button "Next" at bounding box center [224, 144] width 66 height 27
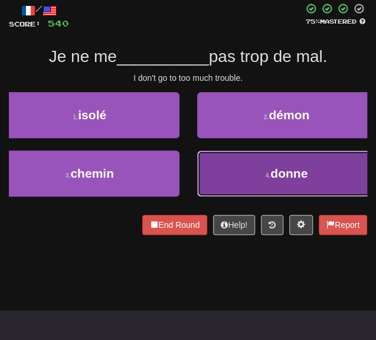
click at [246, 172] on button "4 . donne" at bounding box center [287, 174] width 180 height 46
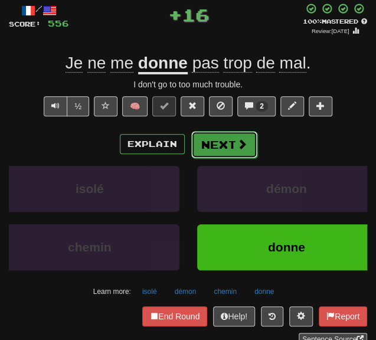
click at [226, 146] on button "Next" at bounding box center [224, 144] width 66 height 27
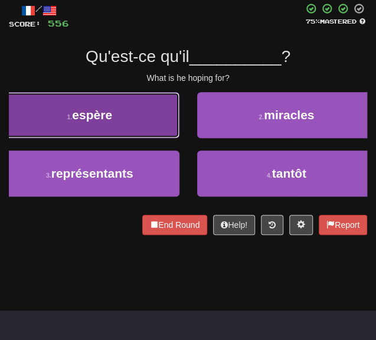
click at [130, 123] on button "1 . espère" at bounding box center [90, 115] width 180 height 46
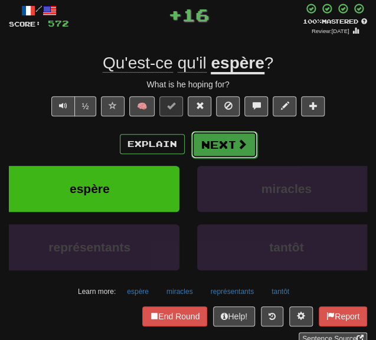
click at [212, 151] on button "Next" at bounding box center [224, 144] width 66 height 27
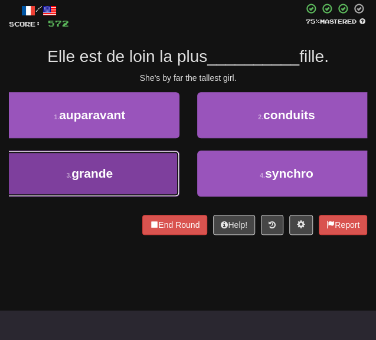
click at [138, 168] on button "3 . grande" at bounding box center [90, 174] width 180 height 46
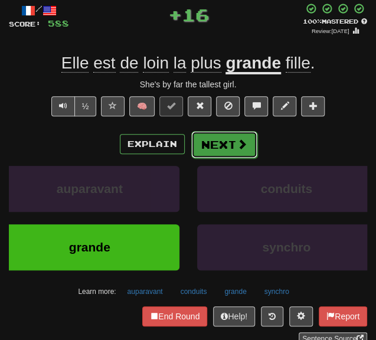
click at [229, 146] on button "Next" at bounding box center [224, 144] width 66 height 27
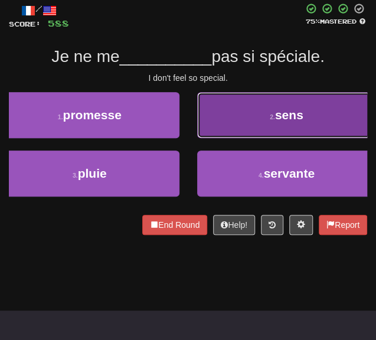
click at [237, 128] on button "2 . sens" at bounding box center [287, 115] width 180 height 46
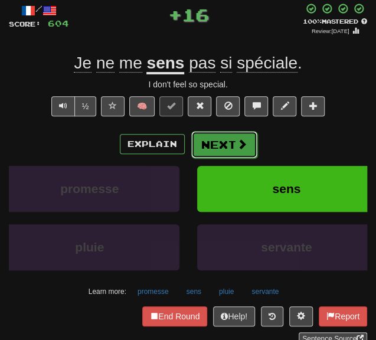
click at [215, 146] on button "Next" at bounding box center [224, 144] width 66 height 27
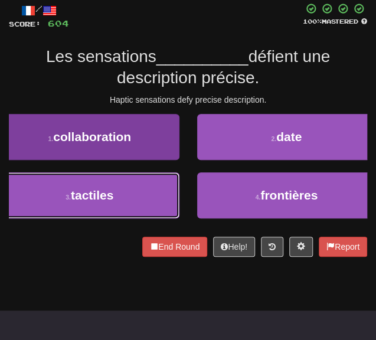
click at [139, 195] on button "3 . tactiles" at bounding box center [90, 195] width 180 height 46
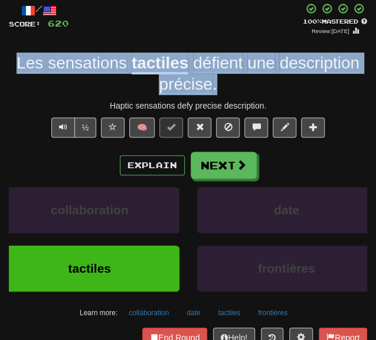
drag, startPoint x: 160, startPoint y: 80, endPoint x: 9, endPoint y: 56, distance: 152.5
click at [9, 56] on div "Les sensations tactiles défient une description précise ." at bounding box center [188, 74] width 359 height 43
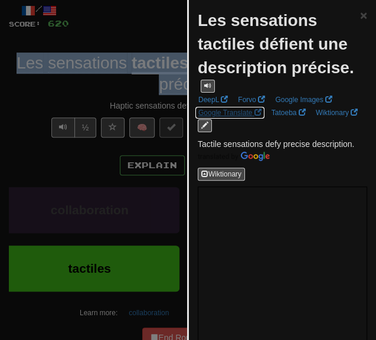
click at [241, 119] on link "Google Translate" at bounding box center [230, 112] width 70 height 13
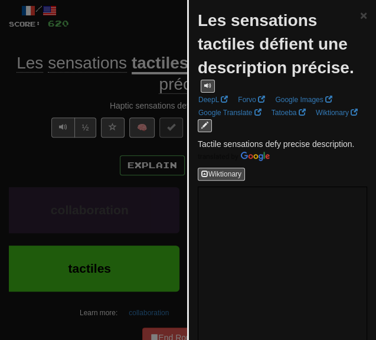
click at [139, 53] on div at bounding box center [188, 170] width 376 height 340
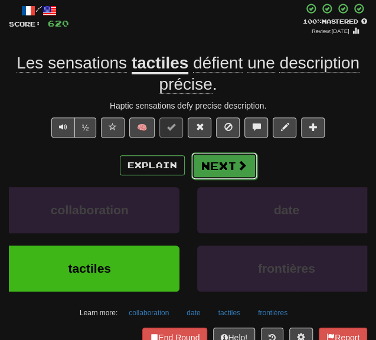
click at [224, 172] on button "Next" at bounding box center [224, 165] width 66 height 27
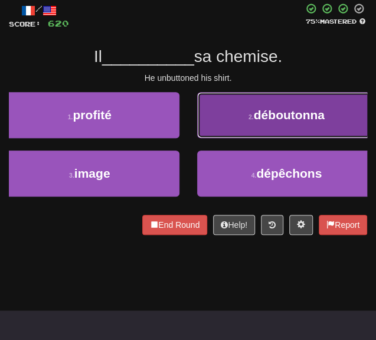
click at [291, 115] on span "déboutonna" at bounding box center [289, 115] width 71 height 14
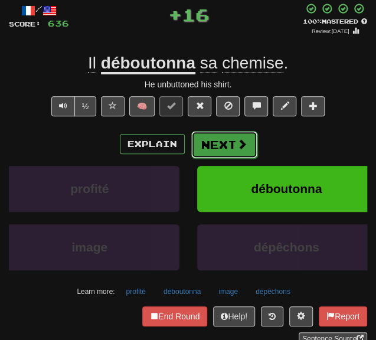
click at [224, 147] on button "Next" at bounding box center [224, 144] width 66 height 27
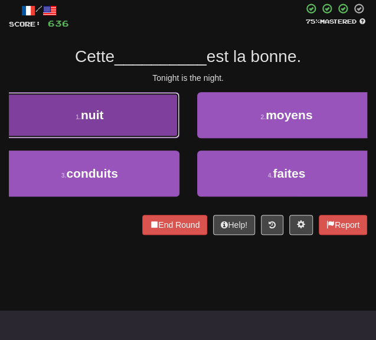
click at [134, 122] on button "1 . nuit" at bounding box center [90, 115] width 180 height 46
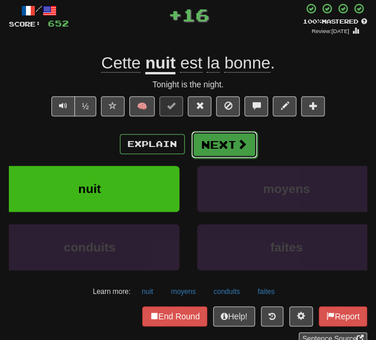
click at [214, 146] on button "Next" at bounding box center [224, 144] width 66 height 27
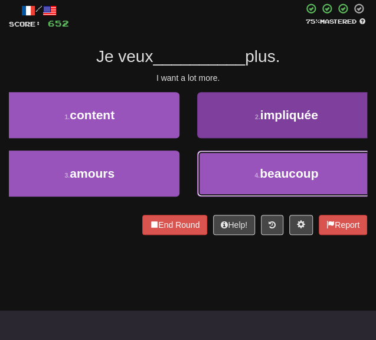
click at [236, 168] on button "4 . beaucoup" at bounding box center [287, 174] width 180 height 46
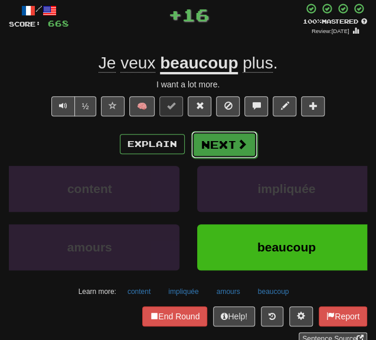
click at [215, 145] on button "Next" at bounding box center [224, 144] width 66 height 27
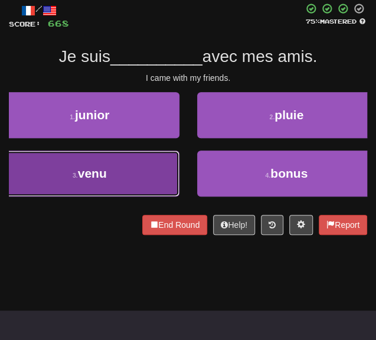
click at [125, 165] on button "3 . venu" at bounding box center [90, 174] width 180 height 46
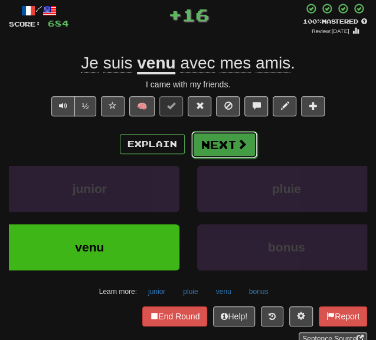
click at [215, 141] on button "Next" at bounding box center [224, 144] width 66 height 27
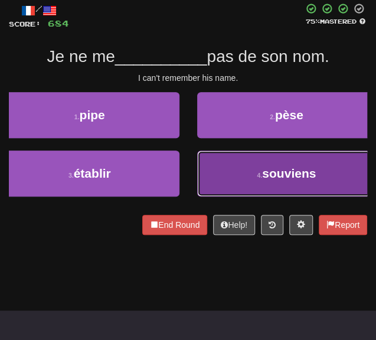
click at [231, 174] on button "4 . souviens" at bounding box center [287, 174] width 180 height 46
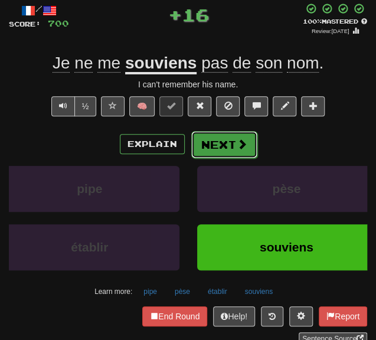
click at [217, 141] on button "Next" at bounding box center [224, 144] width 66 height 27
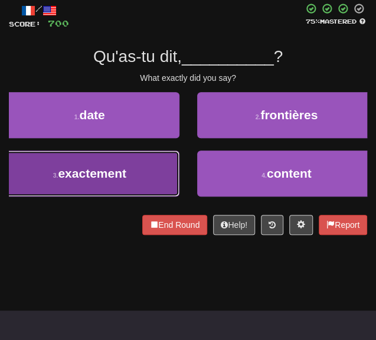
click at [134, 162] on button "3 . exactement" at bounding box center [90, 174] width 180 height 46
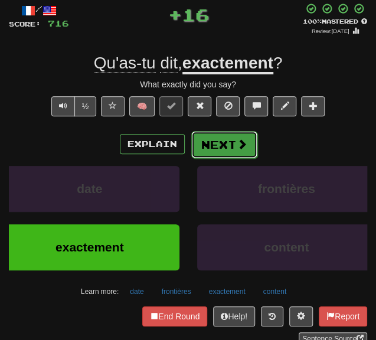
click at [205, 148] on button "Next" at bounding box center [224, 144] width 66 height 27
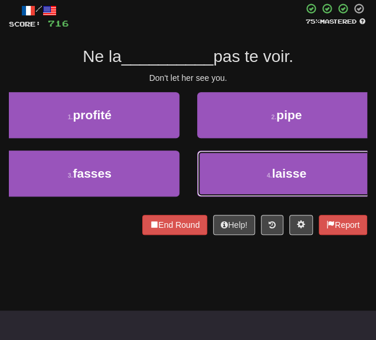
click at [235, 164] on button "4 . laisse" at bounding box center [287, 174] width 180 height 46
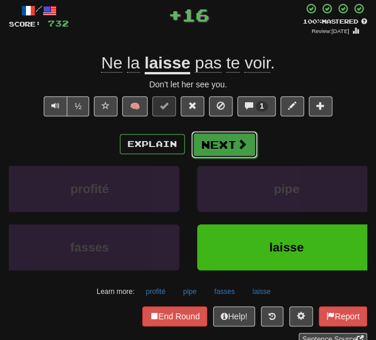
click at [217, 148] on button "Next" at bounding box center [224, 144] width 66 height 27
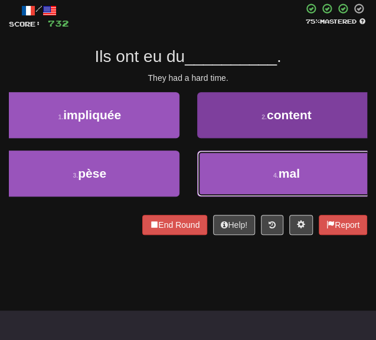
click at [220, 167] on button "4 . mal" at bounding box center [287, 174] width 180 height 46
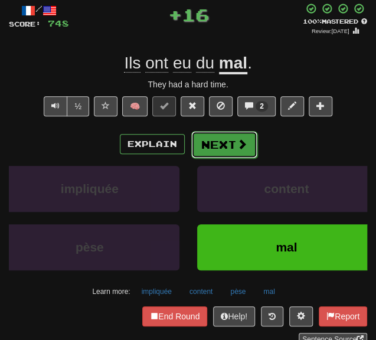
click at [215, 145] on button "Next" at bounding box center [224, 144] width 66 height 27
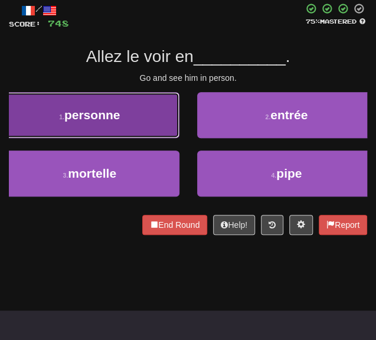
click at [165, 120] on button "1 . personne" at bounding box center [90, 115] width 180 height 46
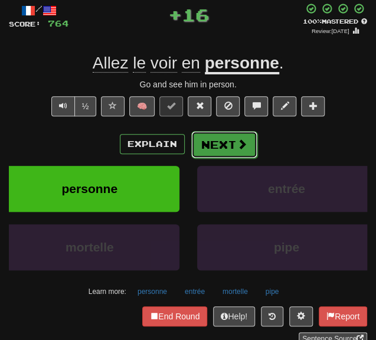
click at [231, 146] on button "Next" at bounding box center [224, 144] width 66 height 27
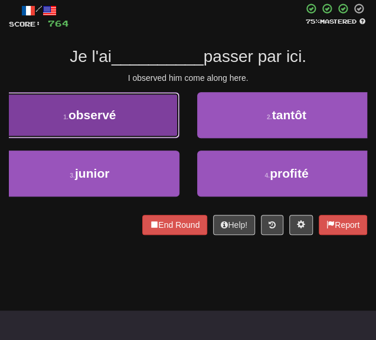
click at [145, 129] on button "1 . observé" at bounding box center [90, 115] width 180 height 46
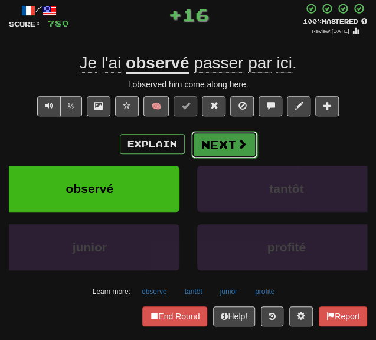
click at [199, 141] on button "Next" at bounding box center [224, 144] width 66 height 27
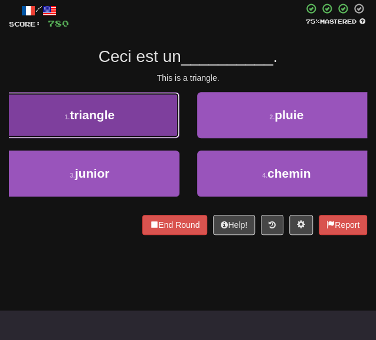
click at [134, 129] on button "1 . triangle" at bounding box center [90, 115] width 180 height 46
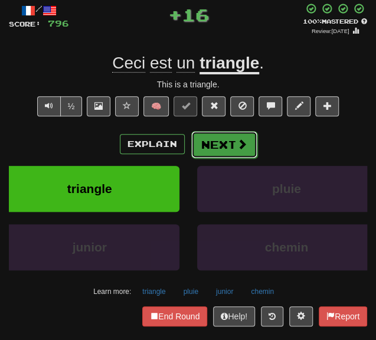
click at [196, 147] on button "Next" at bounding box center [224, 144] width 66 height 27
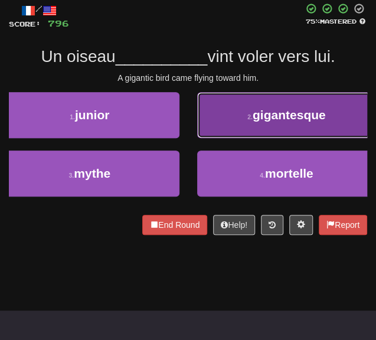
click at [221, 129] on button "2 . gigantesque" at bounding box center [287, 115] width 180 height 46
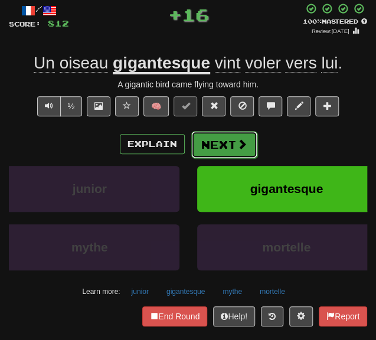
click at [216, 139] on button "Next" at bounding box center [224, 144] width 66 height 27
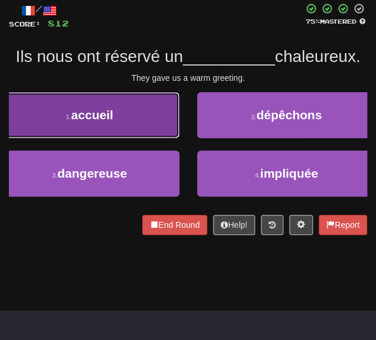
click at [157, 131] on button "1 . accueil" at bounding box center [90, 115] width 180 height 46
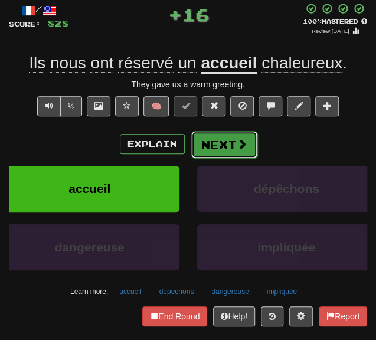
click at [230, 146] on button "Next" at bounding box center [224, 144] width 66 height 27
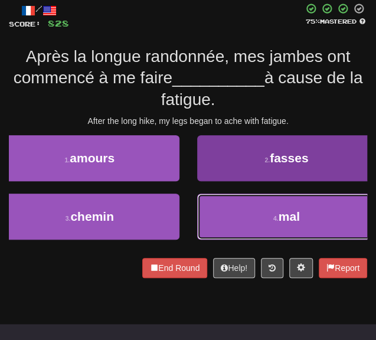
click at [233, 204] on button "4 . mal" at bounding box center [287, 217] width 180 height 46
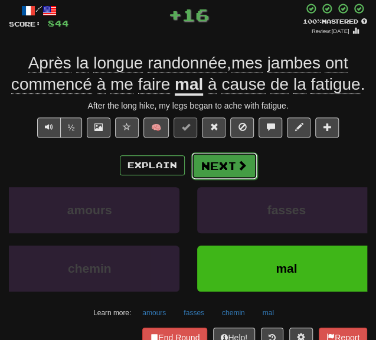
click at [222, 168] on button "Next" at bounding box center [224, 165] width 66 height 27
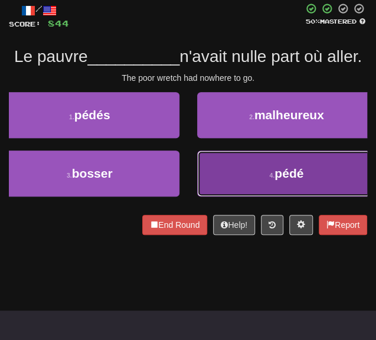
click at [230, 181] on button "4 . pédé" at bounding box center [287, 174] width 180 height 46
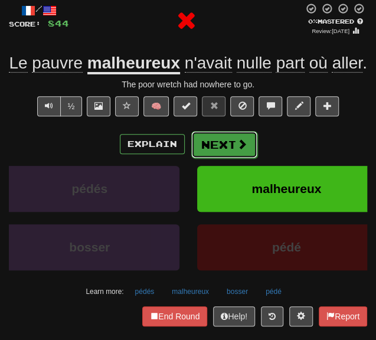
click at [221, 153] on button "Next" at bounding box center [224, 144] width 66 height 27
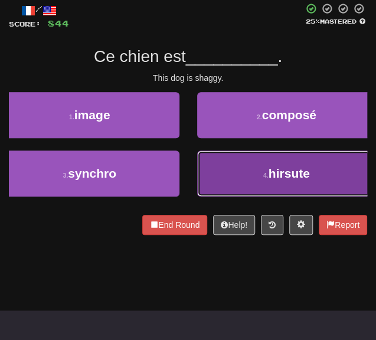
click at [211, 177] on button "4 . hirsute" at bounding box center [287, 174] width 180 height 46
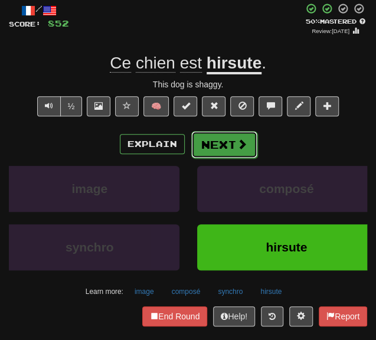
click at [237, 143] on span at bounding box center [242, 144] width 11 height 11
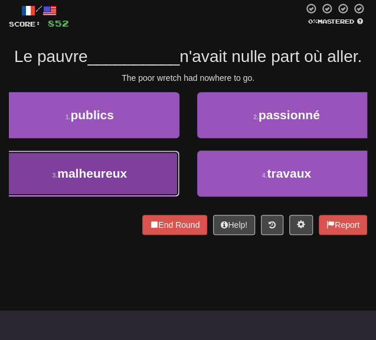
click at [153, 167] on button "3 . malheureux" at bounding box center [90, 174] width 180 height 46
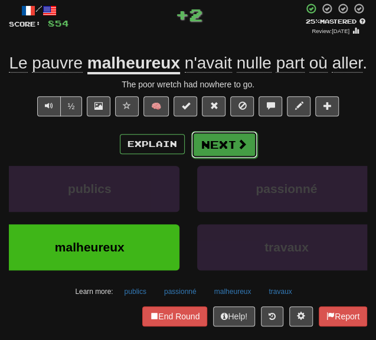
click at [230, 146] on button "Next" at bounding box center [224, 144] width 66 height 27
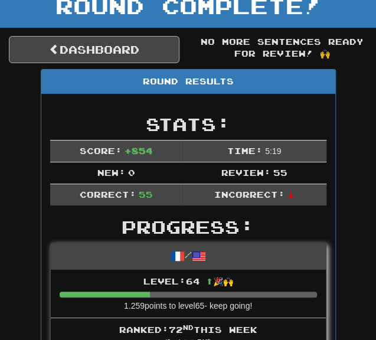
scroll to position [51, 0]
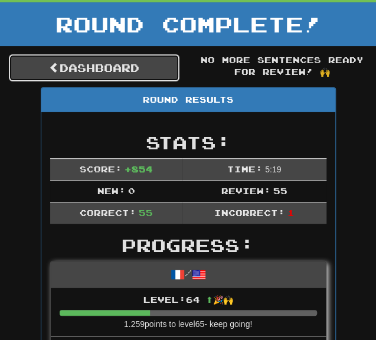
click at [96, 80] on link "Dashboard" at bounding box center [94, 67] width 171 height 27
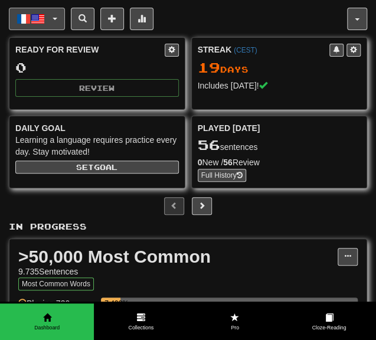
click at [48, 16] on button "Français / English" at bounding box center [37, 19] width 56 height 22
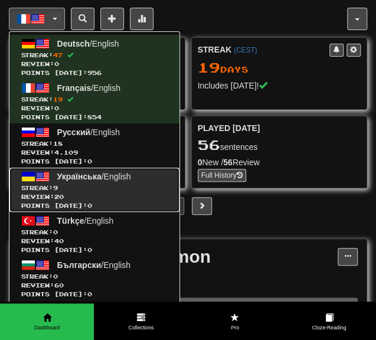
click at [129, 184] on span "Streak: 9" at bounding box center [94, 188] width 146 height 9
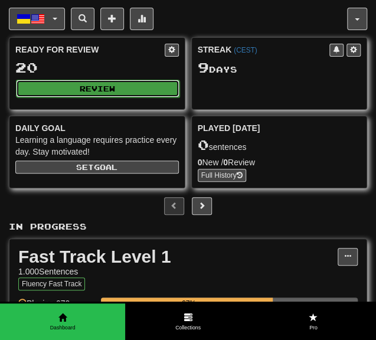
click at [107, 80] on button "Review" at bounding box center [98, 89] width 164 height 18
select select "********"
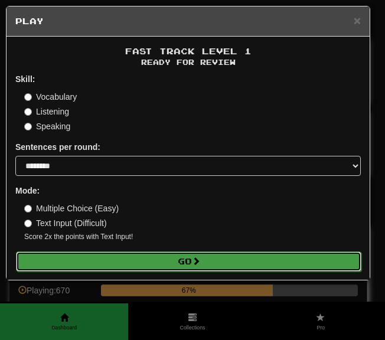
click at [108, 258] on button "Go" at bounding box center [189, 262] width 346 height 20
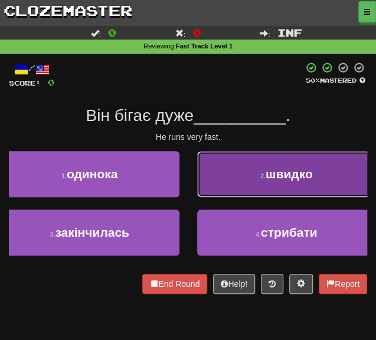
click at [250, 185] on button "2 . швидко" at bounding box center [287, 174] width 180 height 46
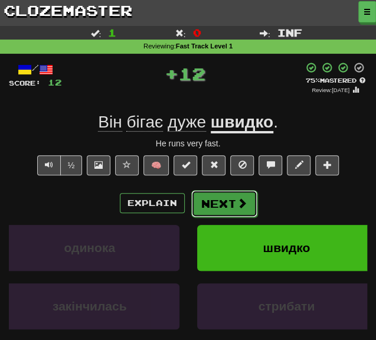
click at [218, 205] on button "Next" at bounding box center [224, 203] width 66 height 27
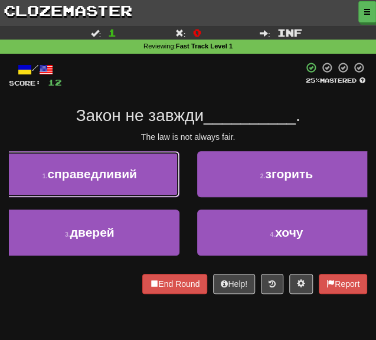
click at [138, 174] on button "1 . справедливий" at bounding box center [90, 174] width 180 height 46
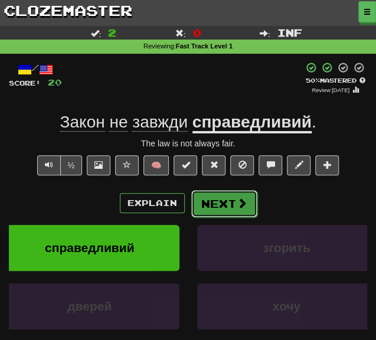
click at [223, 204] on button "Next" at bounding box center [224, 203] width 66 height 27
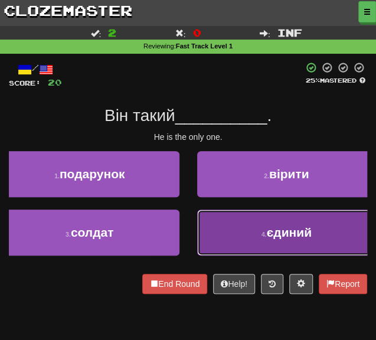
click at [220, 214] on button "4 . єдиний" at bounding box center [287, 233] width 180 height 46
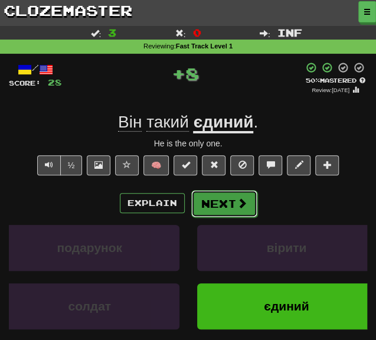
click at [208, 200] on button "Next" at bounding box center [224, 203] width 66 height 27
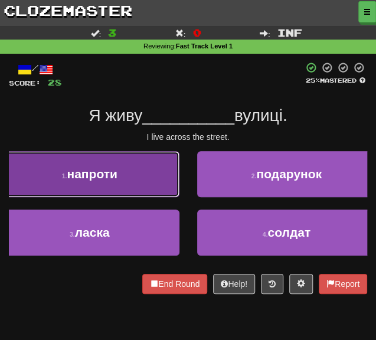
click at [119, 178] on button "1 . напроти" at bounding box center [90, 174] width 180 height 46
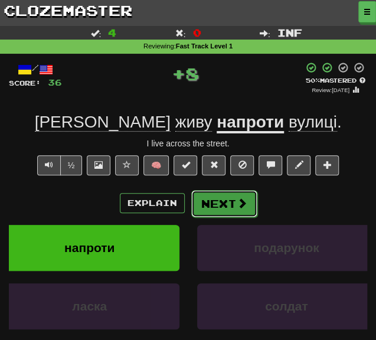
click at [218, 198] on button "Next" at bounding box center [224, 203] width 66 height 27
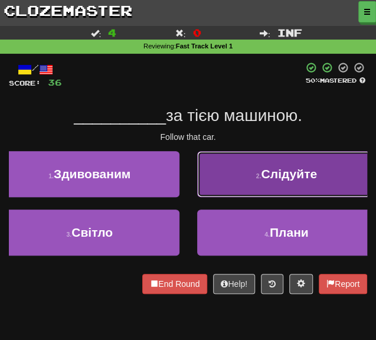
click at [221, 181] on button "2 . Слідуйте" at bounding box center [287, 174] width 180 height 46
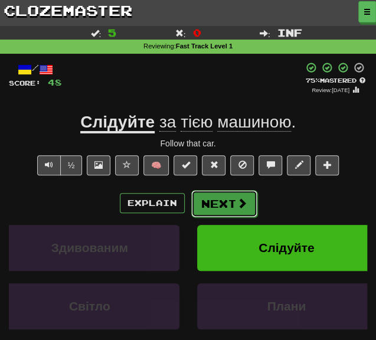
click at [204, 199] on button "Next" at bounding box center [224, 203] width 66 height 27
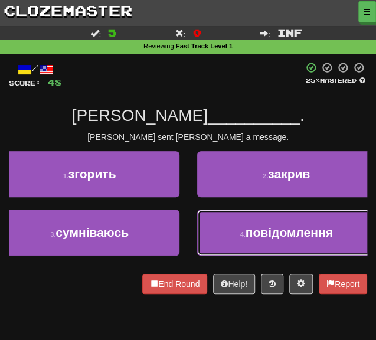
click at [215, 220] on button "4 . повідомлення" at bounding box center [287, 233] width 180 height 46
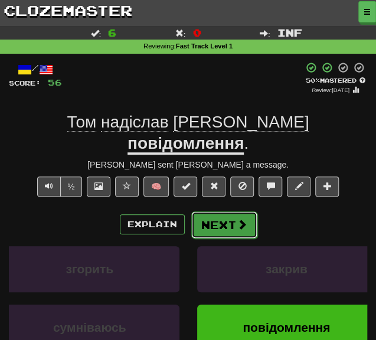
click at [208, 211] on button "Next" at bounding box center [224, 224] width 66 height 27
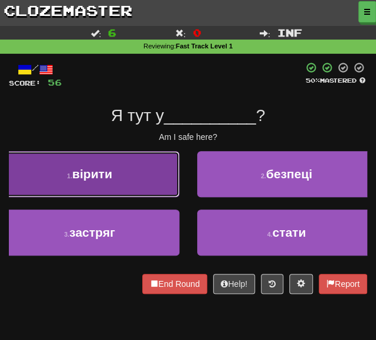
click at [167, 188] on button "1 . вірити" at bounding box center [90, 174] width 180 height 46
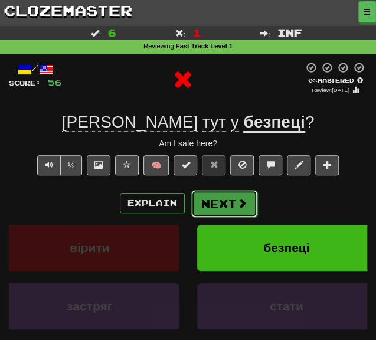
click at [215, 200] on button "Next" at bounding box center [224, 203] width 66 height 27
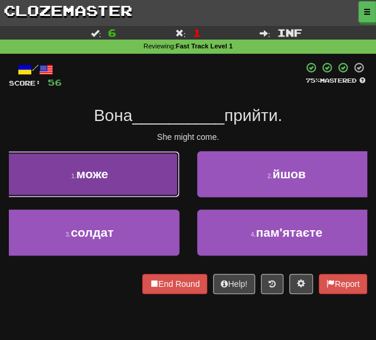
click at [148, 180] on button "1 . може" at bounding box center [90, 174] width 180 height 46
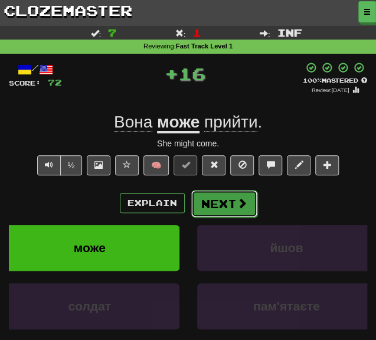
click at [217, 203] on button "Next" at bounding box center [224, 203] width 66 height 27
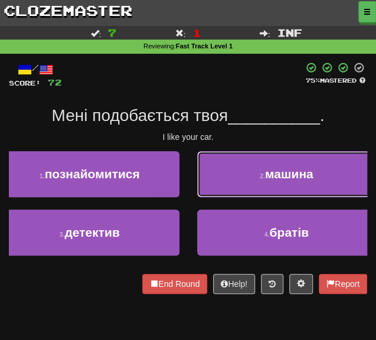
click at [252, 176] on button "2 . машина" at bounding box center [287, 174] width 180 height 46
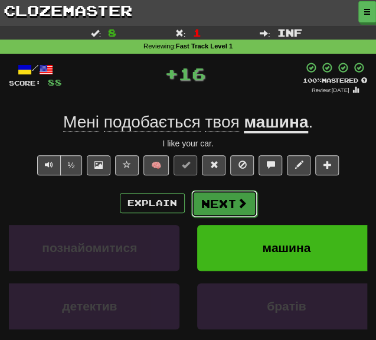
click at [228, 198] on button "Next" at bounding box center [224, 203] width 66 height 27
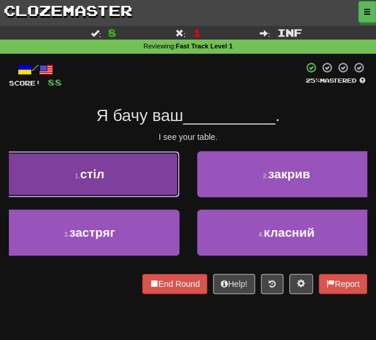
click at [122, 168] on button "1 . стіл" at bounding box center [90, 174] width 180 height 46
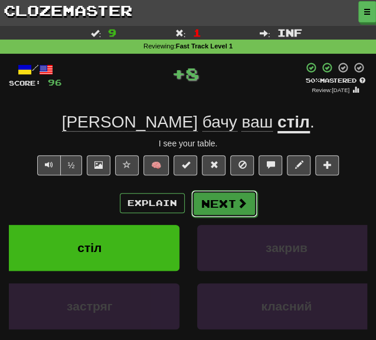
click at [220, 208] on button "Next" at bounding box center [224, 203] width 66 height 27
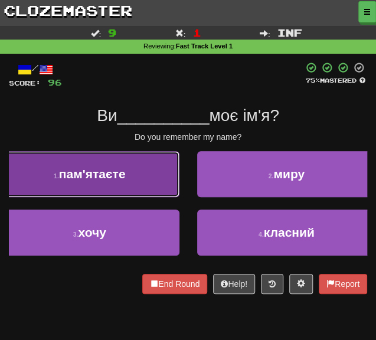
click at [122, 174] on span "пам'ятаєте" at bounding box center [92, 174] width 67 height 14
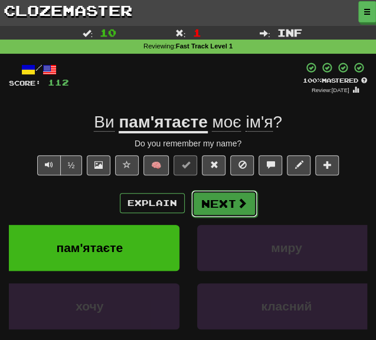
click at [231, 200] on button "Next" at bounding box center [224, 203] width 66 height 27
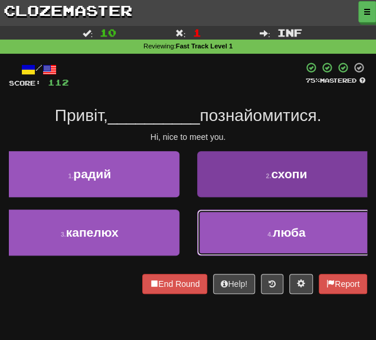
click at [236, 229] on button "4 . люба" at bounding box center [287, 233] width 180 height 46
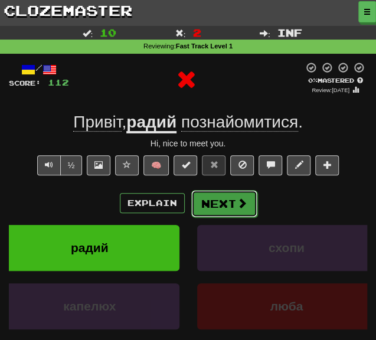
click at [214, 192] on button "Next" at bounding box center [224, 203] width 66 height 27
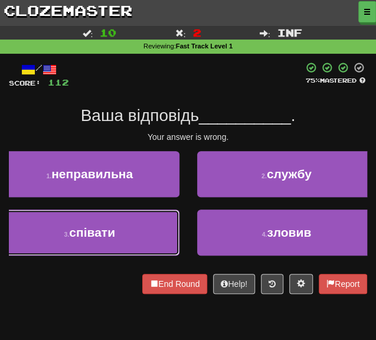
click at [159, 217] on button "3 . співати" at bounding box center [90, 233] width 180 height 46
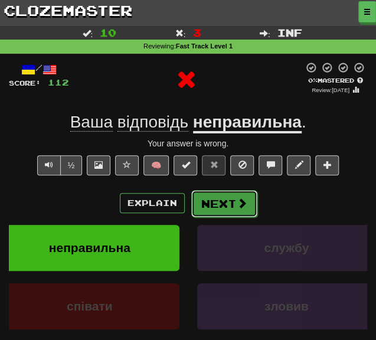
click at [221, 201] on button "Next" at bounding box center [224, 203] width 66 height 27
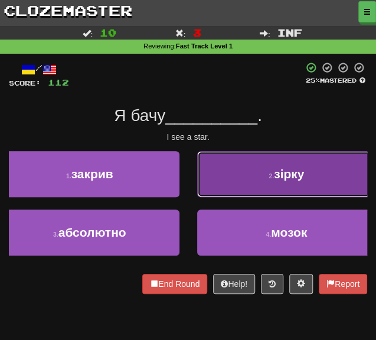
click at [235, 185] on button "2 . зірку" at bounding box center [287, 174] width 180 height 46
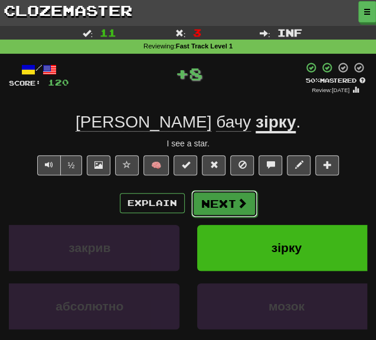
click at [213, 200] on button "Next" at bounding box center [224, 203] width 66 height 27
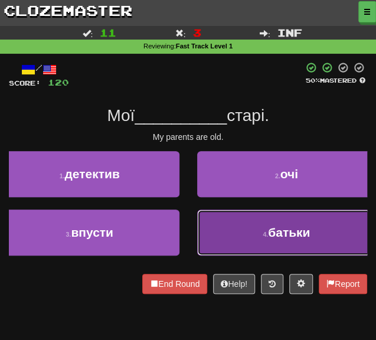
click at [230, 220] on button "4 . батьки" at bounding box center [287, 233] width 180 height 46
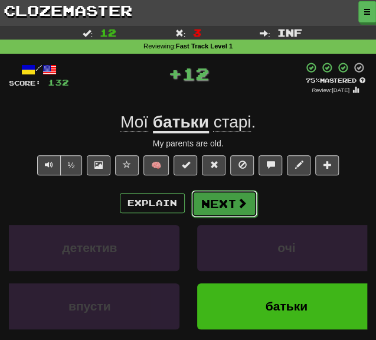
click at [221, 201] on button "Next" at bounding box center [224, 203] width 66 height 27
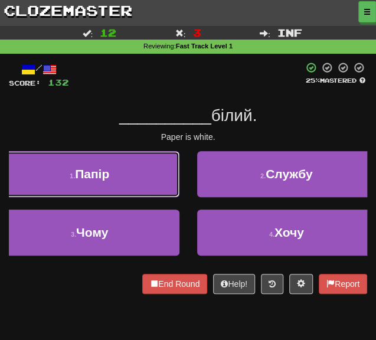
click at [168, 175] on button "1 . Папір" at bounding box center [90, 174] width 180 height 46
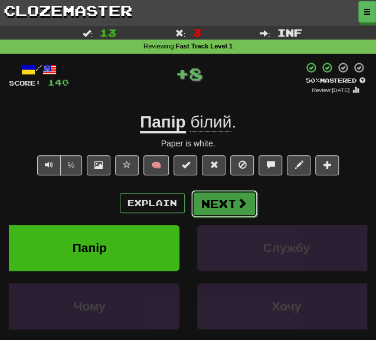
click at [224, 208] on button "Next" at bounding box center [224, 203] width 66 height 27
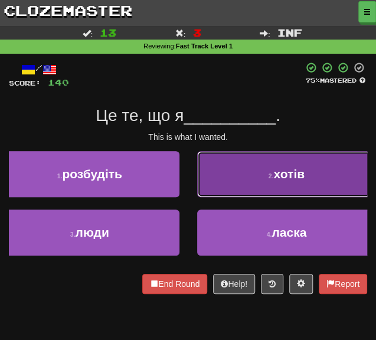
click at [226, 178] on button "2 . хотів" at bounding box center [287, 174] width 180 height 46
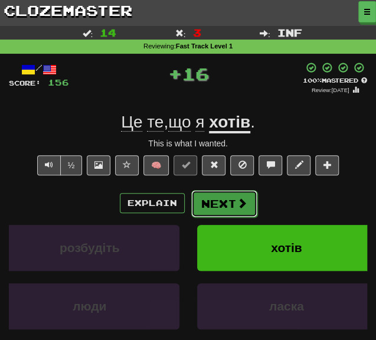
click at [217, 209] on button "Next" at bounding box center [224, 203] width 66 height 27
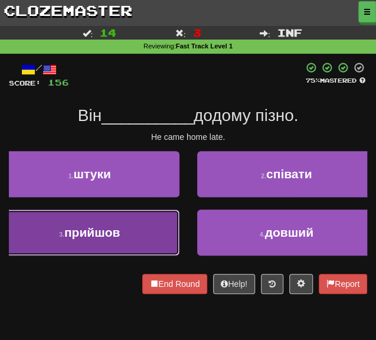
click at [151, 242] on button "3 . прийшов" at bounding box center [90, 233] width 180 height 46
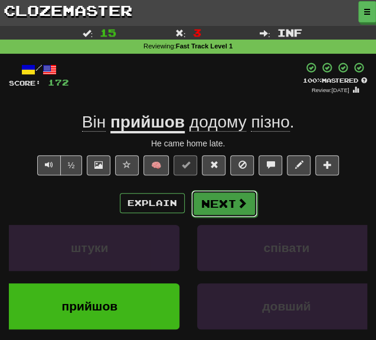
click at [222, 206] on button "Next" at bounding box center [224, 203] width 66 height 27
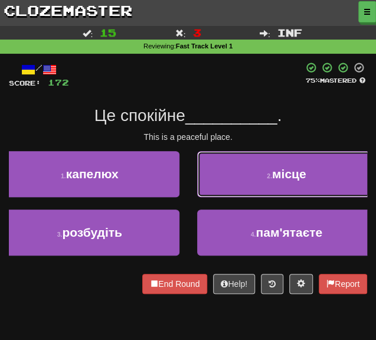
click at [232, 182] on button "2 . місце" at bounding box center [287, 174] width 180 height 46
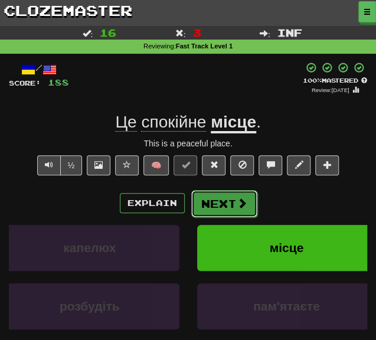
click at [230, 206] on button "Next" at bounding box center [224, 203] width 66 height 27
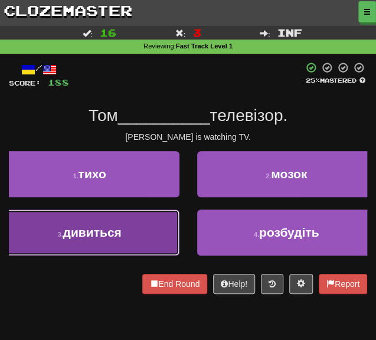
click at [157, 238] on button "3 . дивиться" at bounding box center [90, 233] width 180 height 46
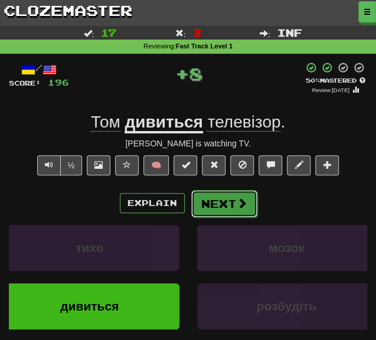
click at [228, 206] on button "Next" at bounding box center [224, 203] width 66 height 27
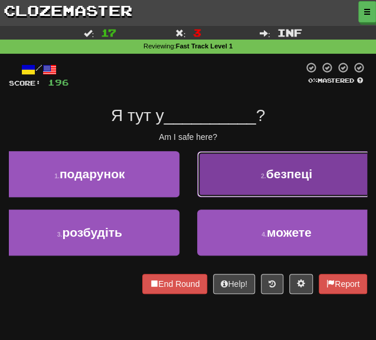
click at [254, 185] on button "2 . безпеці" at bounding box center [287, 174] width 180 height 46
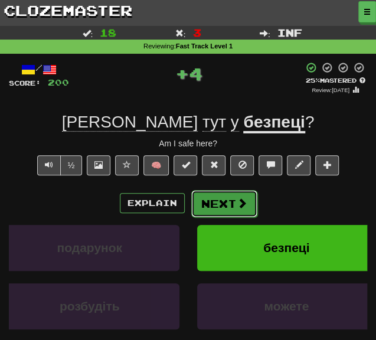
click at [216, 199] on button "Next" at bounding box center [224, 203] width 66 height 27
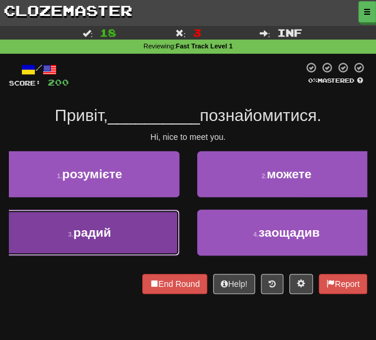
click at [134, 226] on button "3 . радий" at bounding box center [90, 233] width 180 height 46
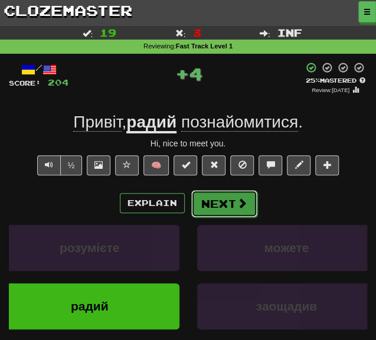
click at [233, 207] on button "Next" at bounding box center [224, 203] width 66 height 27
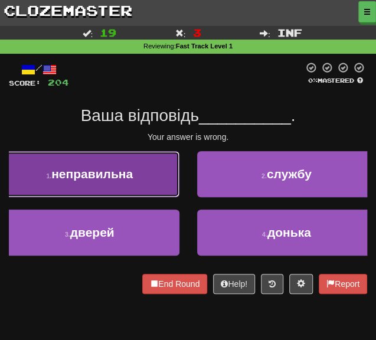
click at [128, 159] on button "1 . неправильна" at bounding box center [90, 174] width 180 height 46
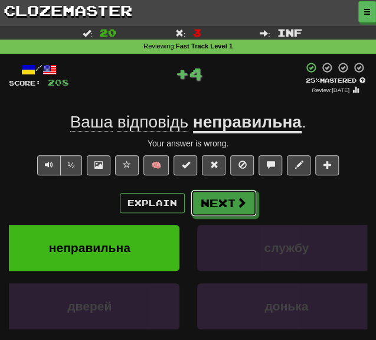
click at [227, 209] on button "Next" at bounding box center [224, 203] width 66 height 27
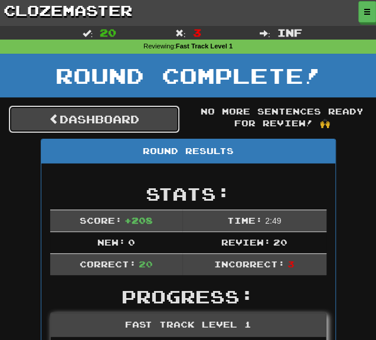
click at [137, 119] on link "Dashboard" at bounding box center [94, 119] width 171 height 27
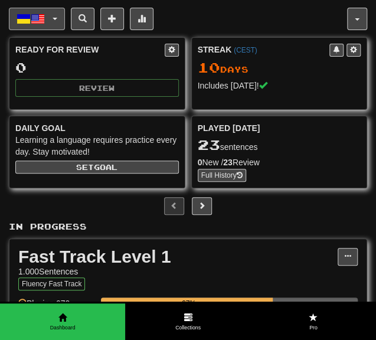
click at [41, 17] on span "button" at bounding box center [38, 19] width 14 height 14
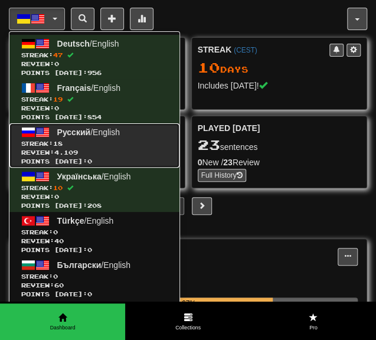
click at [115, 144] on span "Streak: 18" at bounding box center [94, 143] width 146 height 9
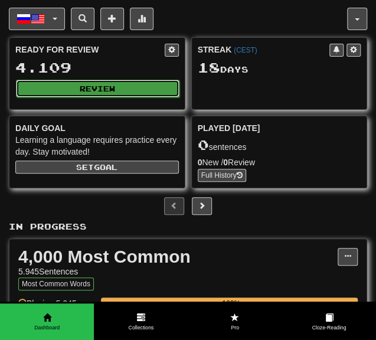
click at [99, 89] on button "Review" at bounding box center [98, 89] width 164 height 18
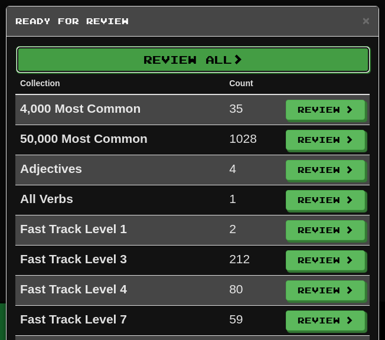
click at [111, 54] on button "Review All" at bounding box center [193, 59] width 354 height 27
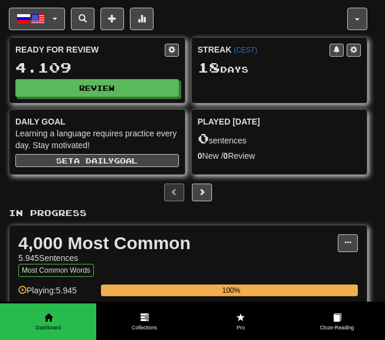
select select "********"
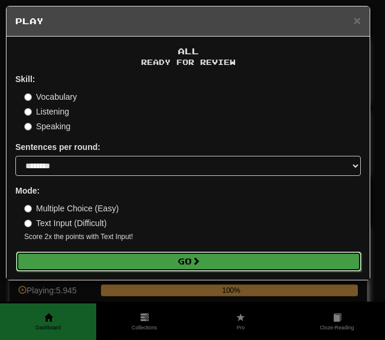
click at [129, 256] on button "Go" at bounding box center [189, 262] width 346 height 20
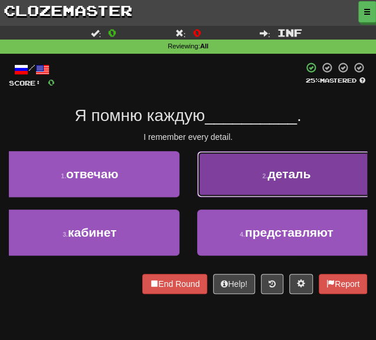
click at [231, 180] on button "2 . деталь" at bounding box center [287, 174] width 180 height 46
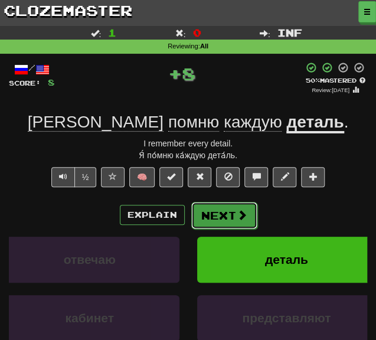
click at [225, 213] on button "Next" at bounding box center [224, 215] width 66 height 27
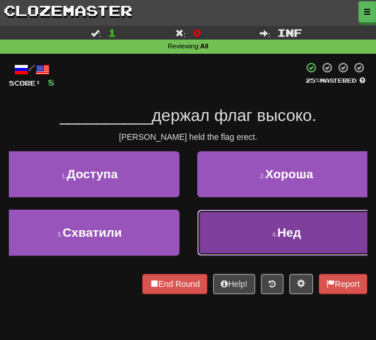
click at [223, 238] on button "4 . Нед" at bounding box center [287, 233] width 180 height 46
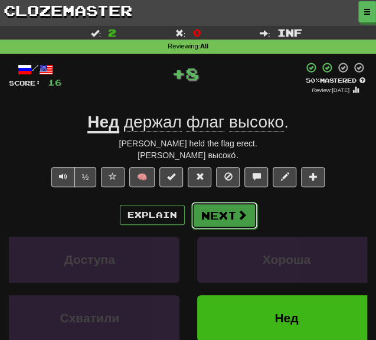
click at [222, 213] on button "Next" at bounding box center [224, 215] width 66 height 27
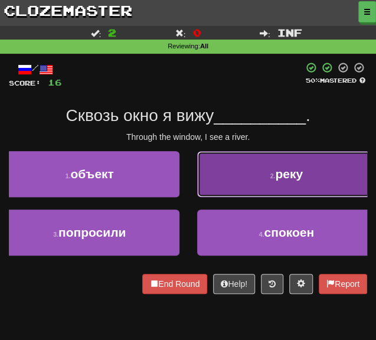
click at [245, 170] on button "2 . реку" at bounding box center [287, 174] width 180 height 46
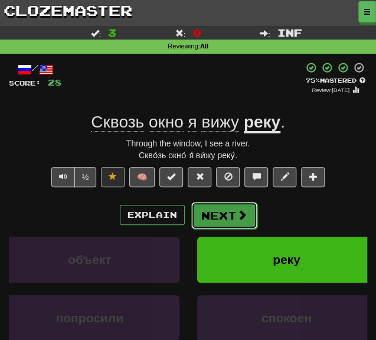
click at [228, 211] on button "Next" at bounding box center [224, 215] width 66 height 27
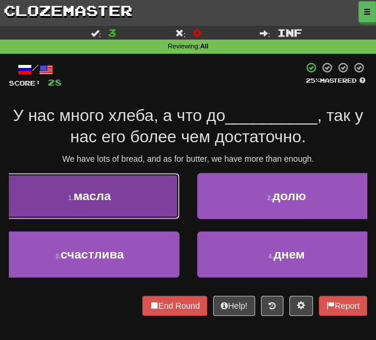
click at [112, 206] on button "1 . масла" at bounding box center [90, 196] width 180 height 46
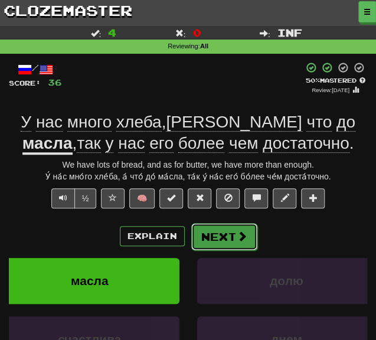
click at [211, 240] on button "Next" at bounding box center [224, 236] width 66 height 27
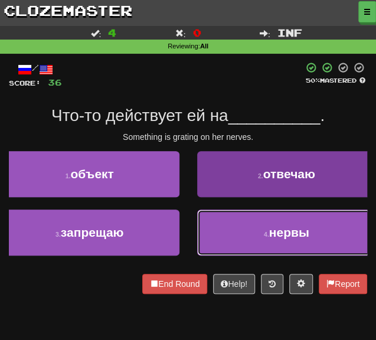
click at [230, 236] on button "4 . нервы" at bounding box center [287, 233] width 180 height 46
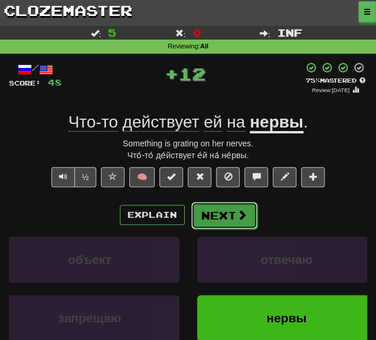
click at [221, 215] on button "Next" at bounding box center [224, 215] width 66 height 27
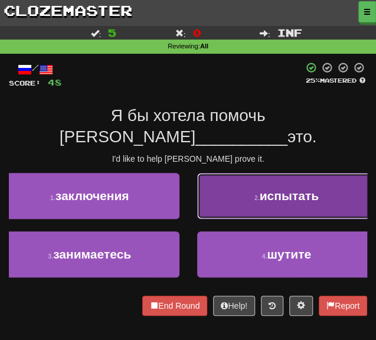
click at [231, 187] on button "2 . испытать" at bounding box center [287, 196] width 180 height 46
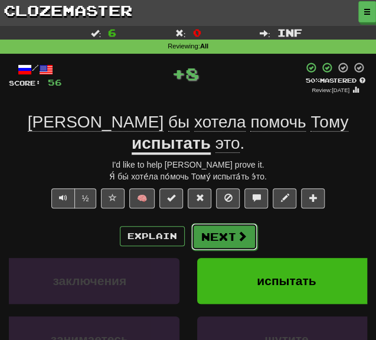
click at [224, 223] on button "Next" at bounding box center [224, 236] width 66 height 27
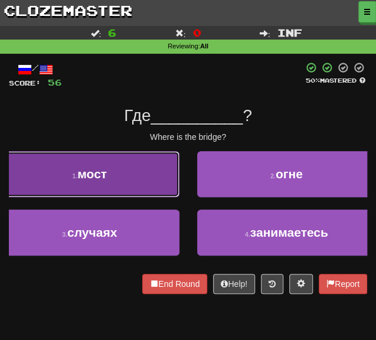
click at [152, 177] on button "1 . мост" at bounding box center [90, 174] width 180 height 46
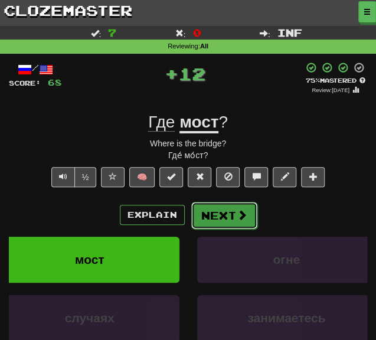
click at [208, 214] on button "Next" at bounding box center [224, 215] width 66 height 27
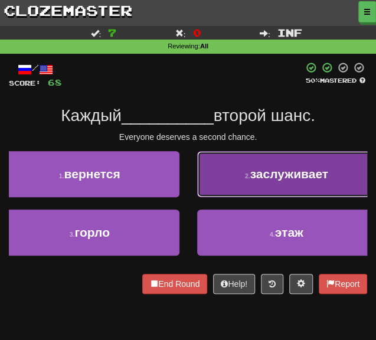
click at [241, 176] on button "2 . заслуживает" at bounding box center [287, 174] width 180 height 46
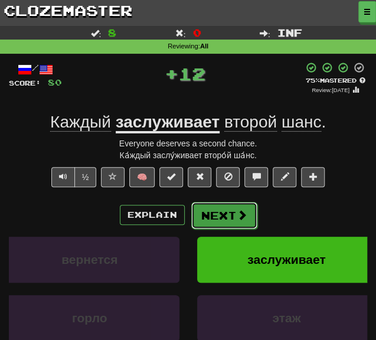
click at [220, 220] on button "Next" at bounding box center [224, 215] width 66 height 27
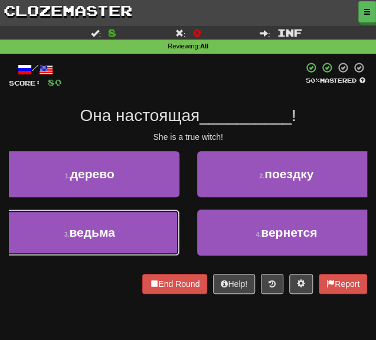
click at [107, 233] on span "ведьма" at bounding box center [92, 233] width 46 height 14
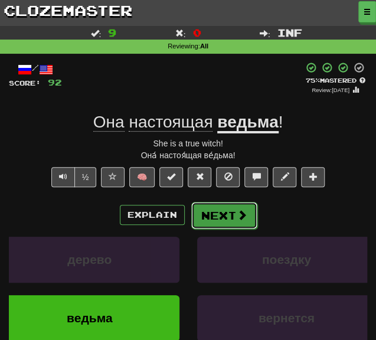
click at [232, 216] on button "Next" at bounding box center [224, 215] width 66 height 27
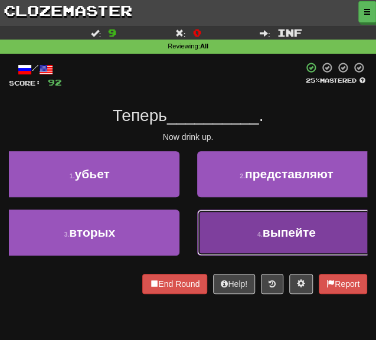
click at [214, 227] on button "4 . выпейте" at bounding box center [287, 233] width 180 height 46
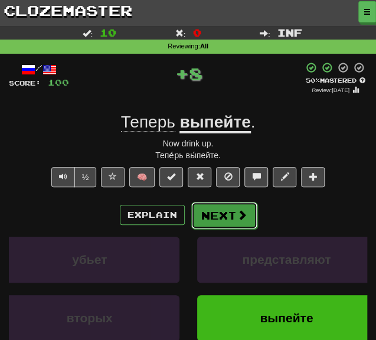
click at [214, 217] on button "Next" at bounding box center [224, 215] width 66 height 27
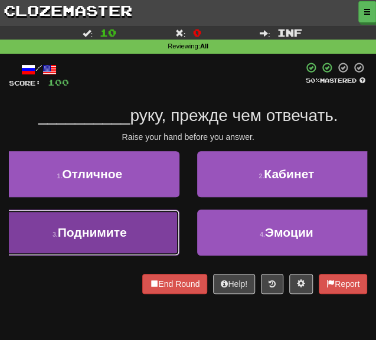
click at [112, 227] on span "Поднимите" at bounding box center [92, 233] width 69 height 14
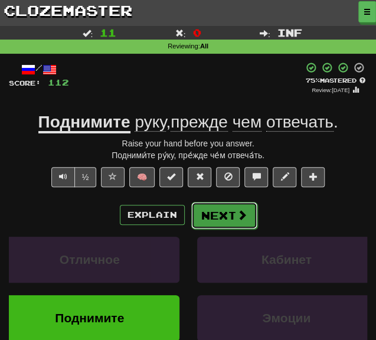
click at [222, 219] on button "Next" at bounding box center [224, 215] width 66 height 27
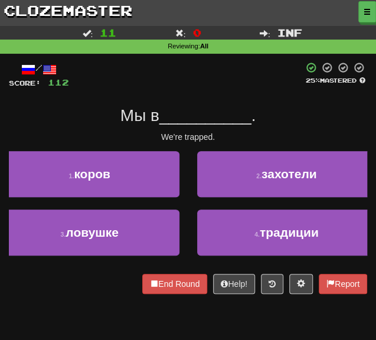
click at [116, 257] on div "3 . ловушке" at bounding box center [89, 239] width 197 height 58
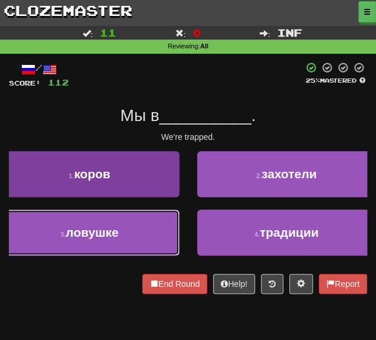
click at [146, 244] on button "3 . ловушке" at bounding box center [90, 233] width 180 height 46
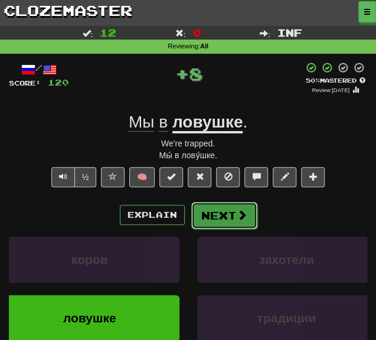
click at [213, 223] on button "Next" at bounding box center [224, 215] width 66 height 27
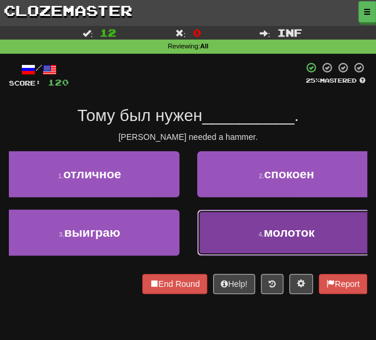
click at [226, 242] on button "4 . молоток" at bounding box center [287, 233] width 180 height 46
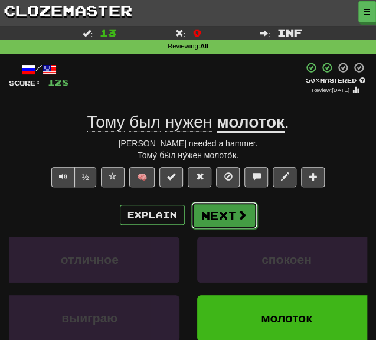
click at [228, 220] on button "Next" at bounding box center [224, 215] width 66 height 27
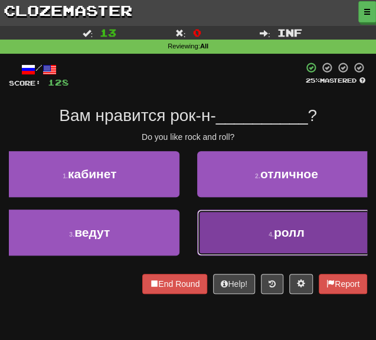
click at [269, 236] on small "4 ." at bounding box center [271, 234] width 5 height 7
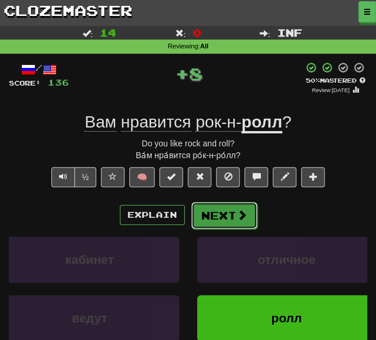
click at [240, 223] on button "Next" at bounding box center [224, 215] width 66 height 27
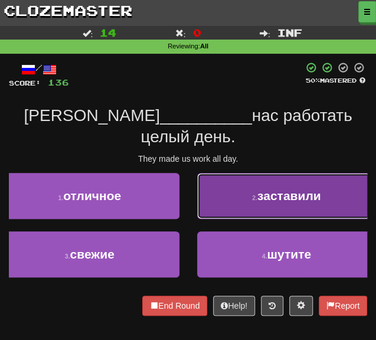
click at [231, 181] on button "2 . заставили" at bounding box center [287, 196] width 180 height 46
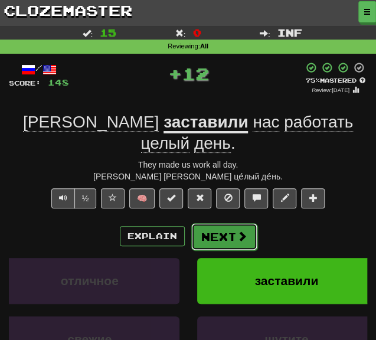
click at [224, 223] on button "Next" at bounding box center [224, 236] width 66 height 27
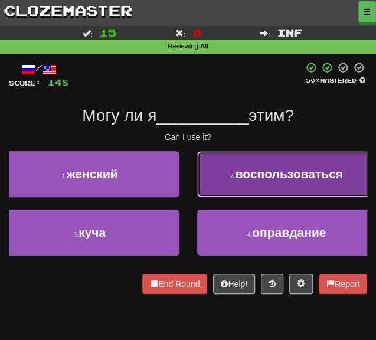
click at [248, 184] on button "2 . воспользоваться" at bounding box center [287, 174] width 180 height 46
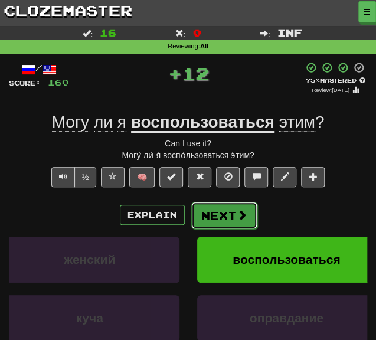
click at [221, 224] on button "Next" at bounding box center [224, 215] width 66 height 27
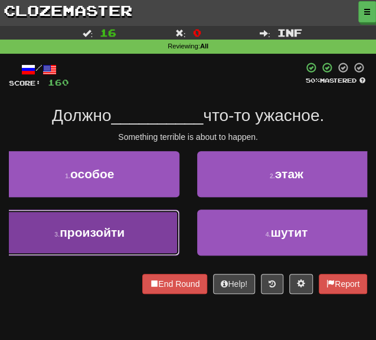
click at [136, 234] on button "3 . произойти" at bounding box center [90, 233] width 180 height 46
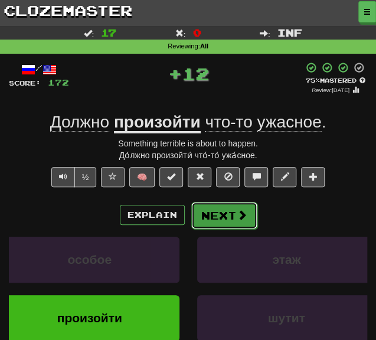
click at [226, 217] on button "Next" at bounding box center [224, 215] width 66 height 27
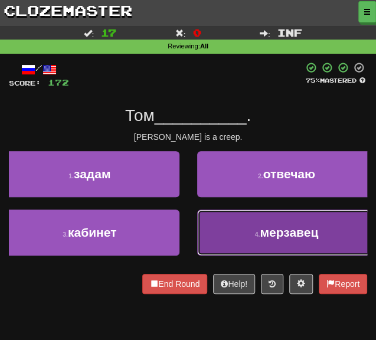
click at [241, 249] on button "4 . мерзавец" at bounding box center [287, 233] width 180 height 46
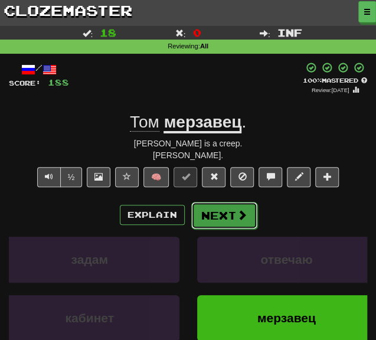
click at [237, 217] on span at bounding box center [242, 215] width 11 height 11
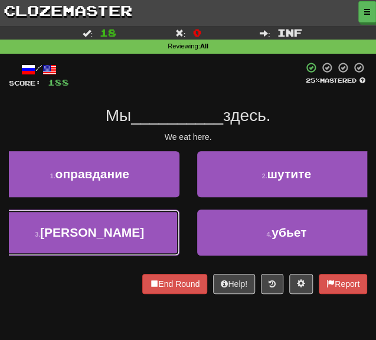
click at [121, 231] on button "3 . едим" at bounding box center [90, 233] width 180 height 46
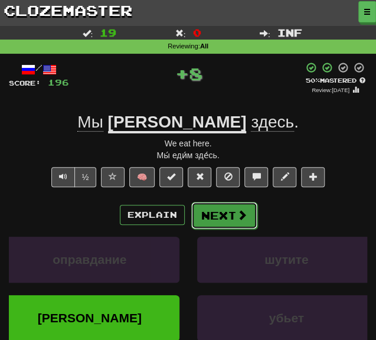
click at [223, 206] on button "Next" at bounding box center [224, 215] width 66 height 27
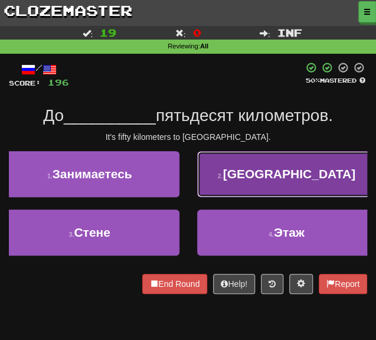
click at [209, 171] on button "2 . Парижа" at bounding box center [287, 174] width 180 height 46
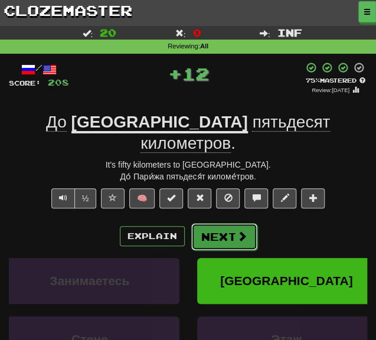
click at [211, 223] on button "Next" at bounding box center [224, 236] width 66 height 27
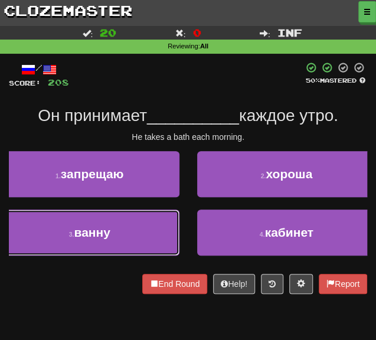
click at [123, 229] on button "3 . ванну" at bounding box center [90, 233] width 180 height 46
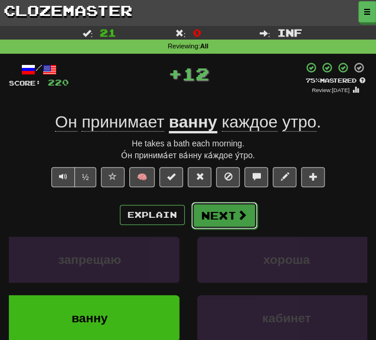
click at [206, 207] on button "Next" at bounding box center [224, 215] width 66 height 27
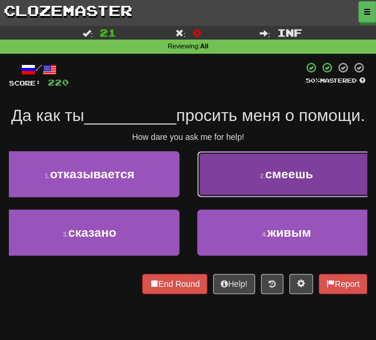
click at [228, 197] on button "2 . смеешь" at bounding box center [287, 174] width 180 height 46
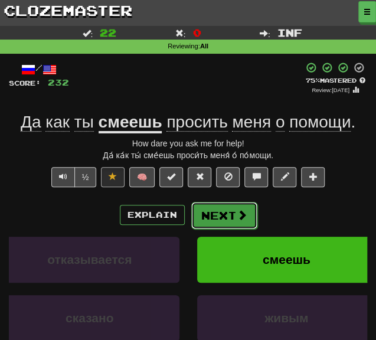
click at [223, 220] on button "Next" at bounding box center [224, 215] width 66 height 27
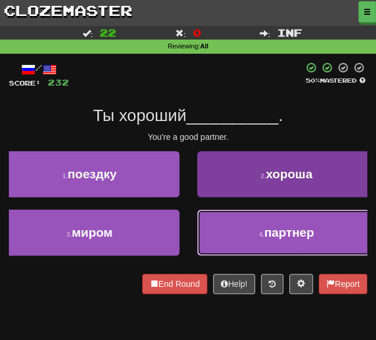
click at [238, 236] on button "4 . партнер" at bounding box center [287, 233] width 180 height 46
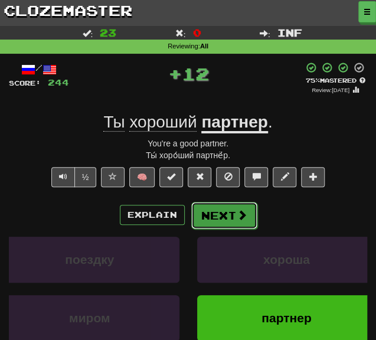
click at [204, 215] on button "Next" at bounding box center [224, 215] width 66 height 27
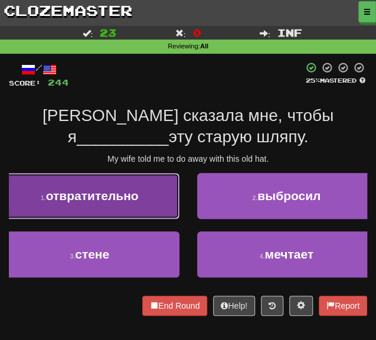
click at [105, 207] on button "1 . отвратительно" at bounding box center [90, 196] width 180 height 46
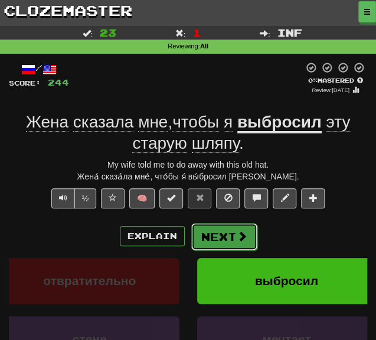
click at [224, 242] on button "Next" at bounding box center [224, 236] width 66 height 27
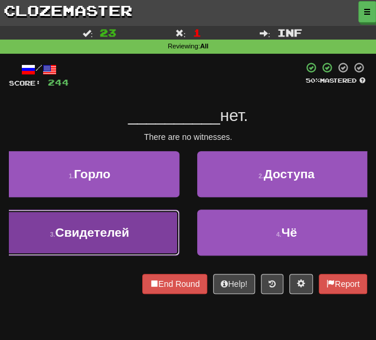
click at [112, 226] on span "Свидетелей" at bounding box center [92, 233] width 74 height 14
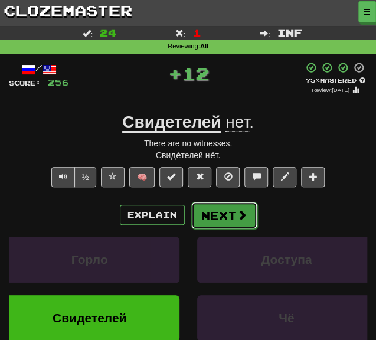
click at [207, 219] on button "Next" at bounding box center [224, 215] width 66 height 27
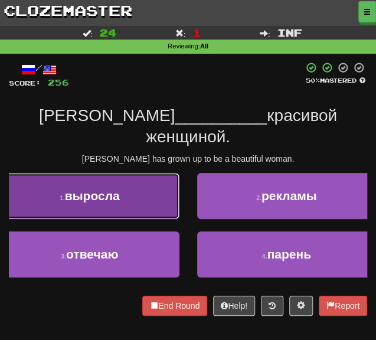
click at [115, 189] on span "выросла" at bounding box center [92, 196] width 55 height 14
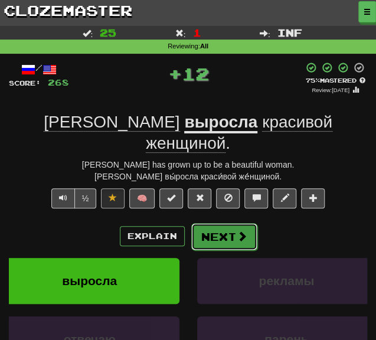
click at [224, 223] on button "Next" at bounding box center [224, 236] width 66 height 27
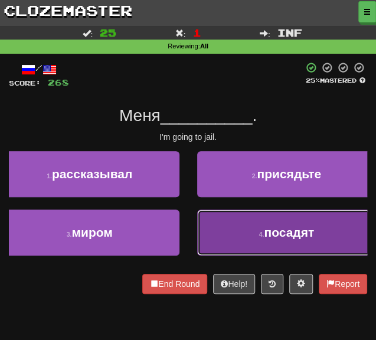
click at [220, 229] on button "4 . посадят" at bounding box center [287, 233] width 180 height 46
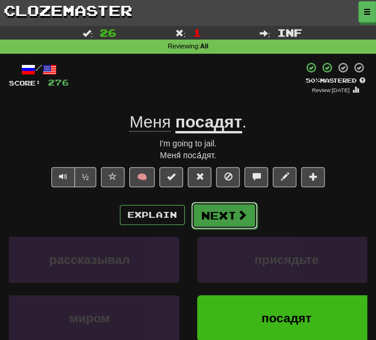
click at [225, 217] on button "Next" at bounding box center [224, 215] width 66 height 27
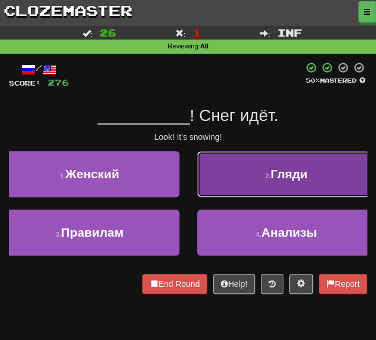
click at [231, 181] on button "2 . Гляди" at bounding box center [287, 174] width 180 height 46
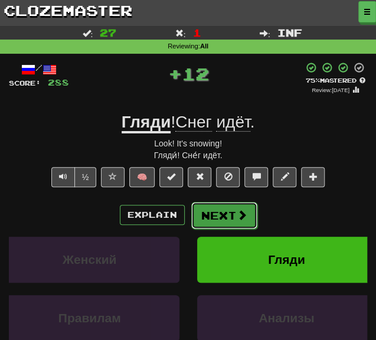
click at [228, 211] on button "Next" at bounding box center [224, 215] width 66 height 27
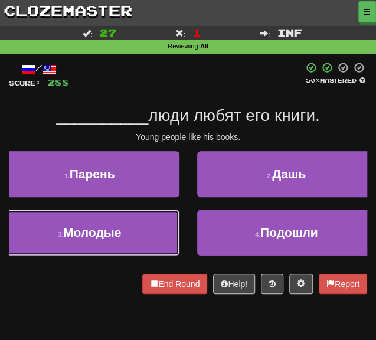
click at [135, 229] on button "3 . Молодые" at bounding box center [90, 233] width 180 height 46
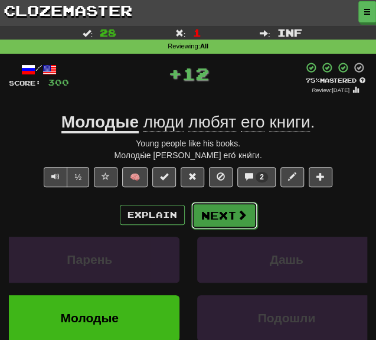
click at [221, 217] on button "Next" at bounding box center [224, 215] width 66 height 27
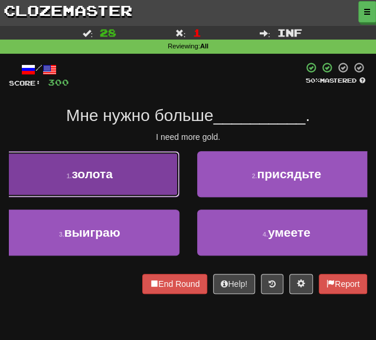
click at [115, 178] on button "1 . золота" at bounding box center [90, 174] width 180 height 46
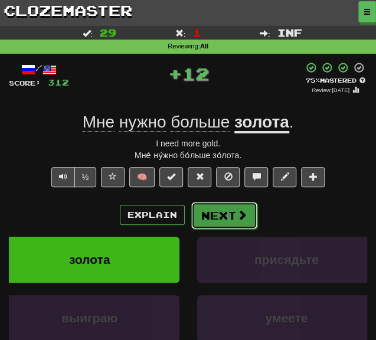
click at [225, 217] on button "Next" at bounding box center [224, 215] width 66 height 27
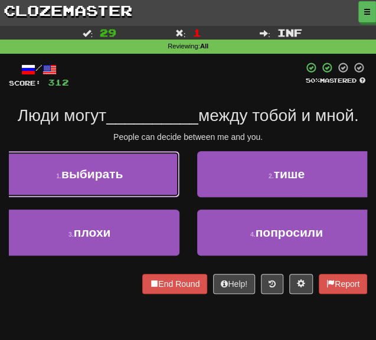
click at [128, 172] on button "1 . выбирать" at bounding box center [90, 174] width 180 height 46
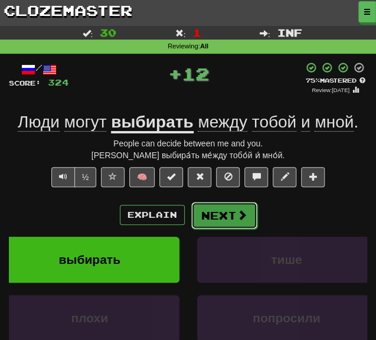
click at [233, 216] on button "Next" at bounding box center [224, 215] width 66 height 27
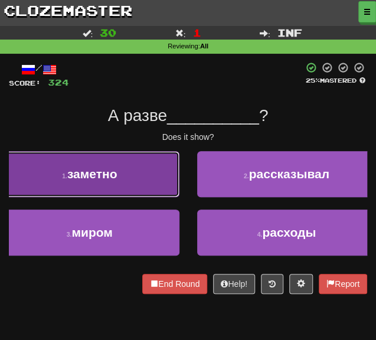
click at [121, 181] on button "1 . заметно" at bounding box center [90, 174] width 180 height 46
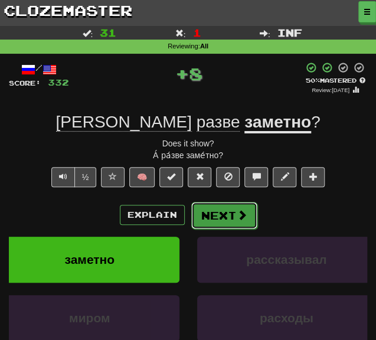
click at [217, 214] on button "Next" at bounding box center [224, 215] width 66 height 27
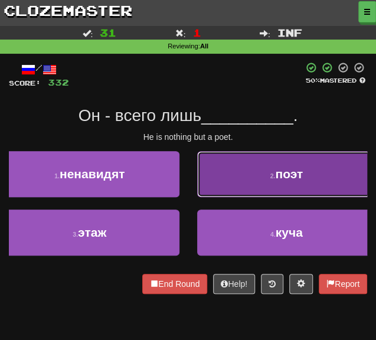
click at [255, 180] on button "2 . поэт" at bounding box center [287, 174] width 180 height 46
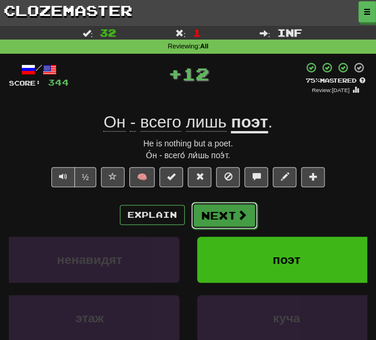
click at [226, 220] on button "Next" at bounding box center [224, 215] width 66 height 27
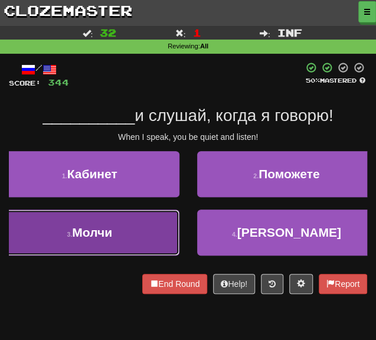
click at [138, 232] on button "3 . Молчи" at bounding box center [90, 233] width 180 height 46
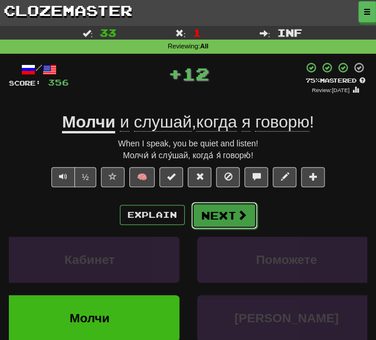
click at [227, 213] on button "Next" at bounding box center [224, 215] width 66 height 27
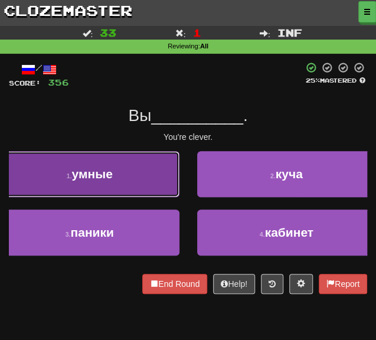
click at [122, 172] on button "1 . умные" at bounding box center [90, 174] width 180 height 46
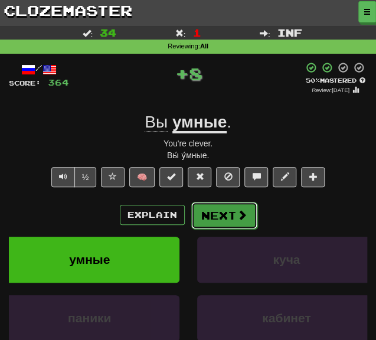
click at [219, 210] on button "Next" at bounding box center [224, 215] width 66 height 27
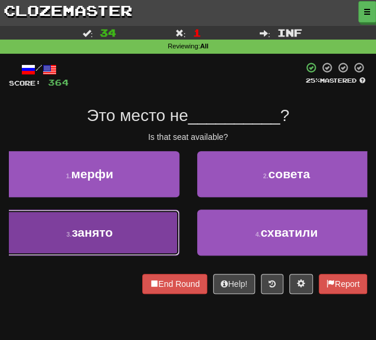
click at [79, 231] on span "занято" at bounding box center [91, 233] width 41 height 14
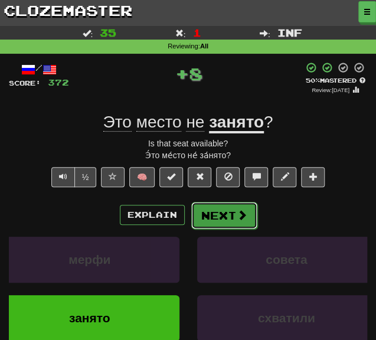
click at [235, 208] on button "Next" at bounding box center [224, 215] width 66 height 27
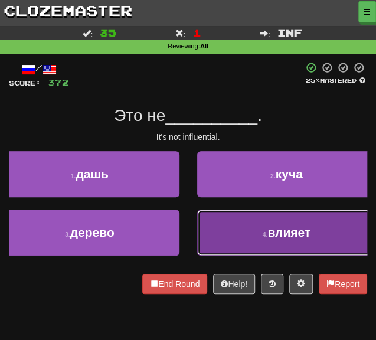
click at [253, 243] on button "4 . влияет" at bounding box center [287, 233] width 180 height 46
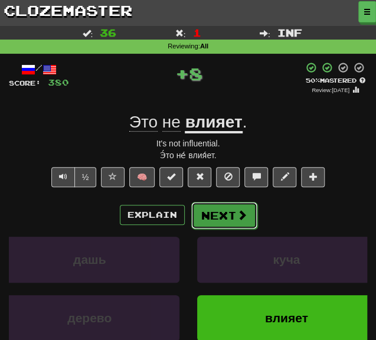
click at [211, 209] on button "Next" at bounding box center [224, 215] width 66 height 27
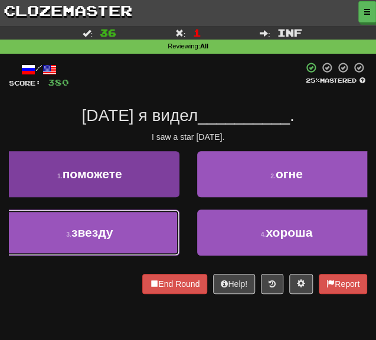
click at [130, 250] on button "3 . звезду" at bounding box center [90, 233] width 180 height 46
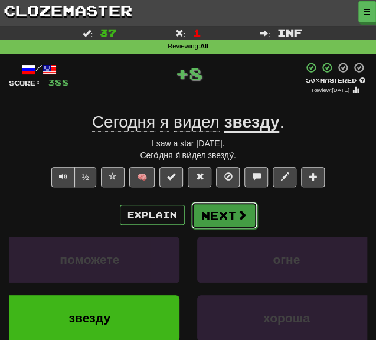
click at [232, 219] on button "Next" at bounding box center [224, 215] width 66 height 27
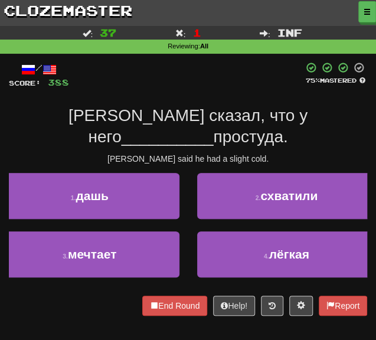
click at [266, 265] on div "4 . лёгкая" at bounding box center [286, 261] width 197 height 58
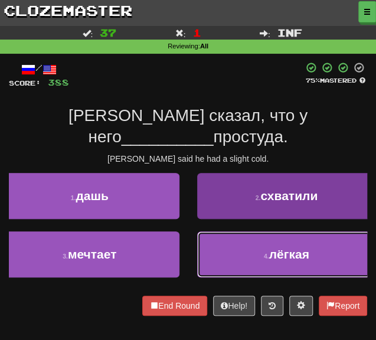
click at [263, 252] on button "4 . лёгкая" at bounding box center [287, 255] width 180 height 46
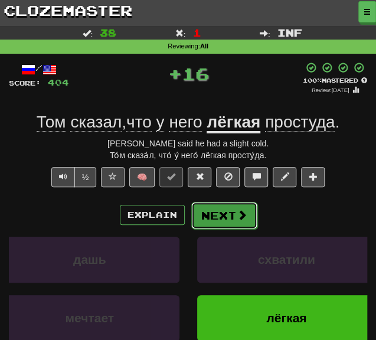
click at [213, 214] on button "Next" at bounding box center [224, 215] width 66 height 27
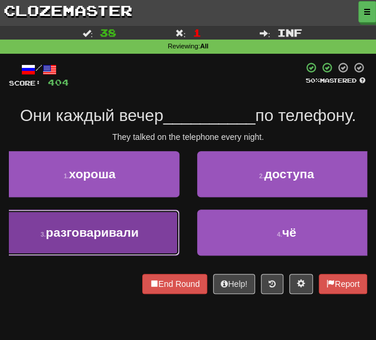
click at [142, 240] on button "3 . разговаривали" at bounding box center [90, 233] width 180 height 46
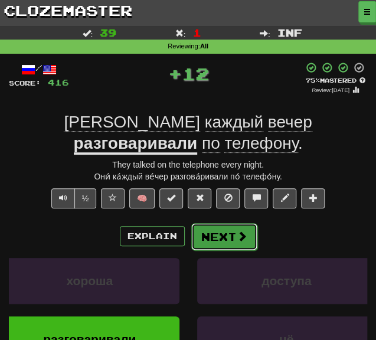
click at [232, 242] on button "Next" at bounding box center [224, 236] width 66 height 27
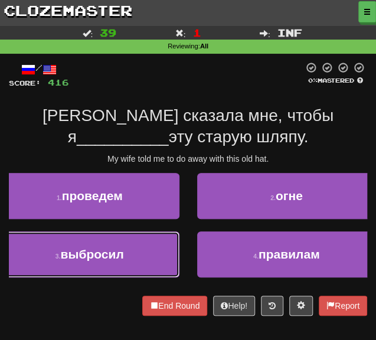
drag, startPoint x: 100, startPoint y: 262, endPoint x: 112, endPoint y: 255, distance: 13.3
click at [99, 262] on button "3 . выбросил" at bounding box center [90, 255] width 180 height 46
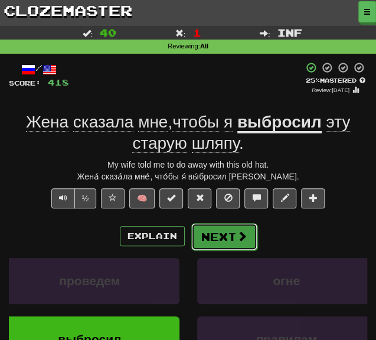
click at [207, 237] on button "Next" at bounding box center [224, 236] width 66 height 27
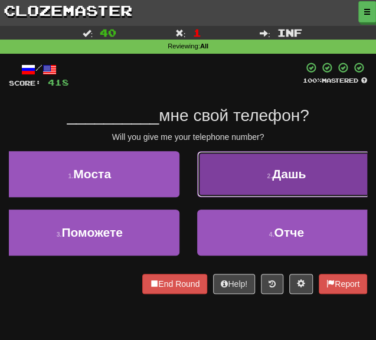
click at [247, 167] on button "2 . Дашь" at bounding box center [287, 174] width 180 height 46
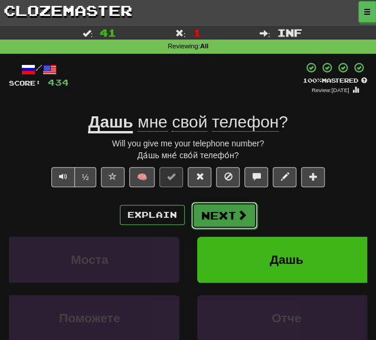
click at [217, 207] on button "Next" at bounding box center [224, 215] width 66 height 27
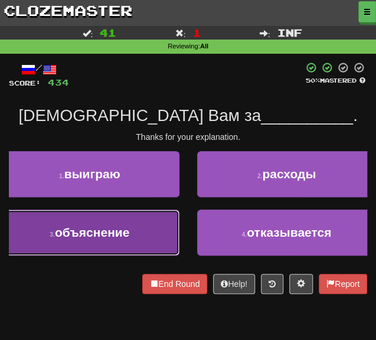
click at [100, 214] on button "3 . объяснение" at bounding box center [90, 233] width 180 height 46
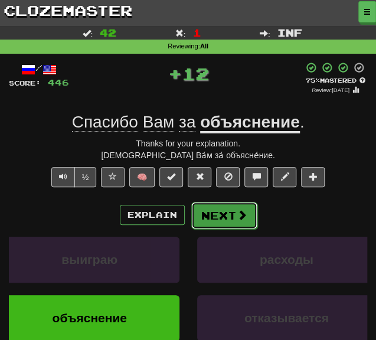
click at [217, 219] on button "Next" at bounding box center [224, 215] width 66 height 27
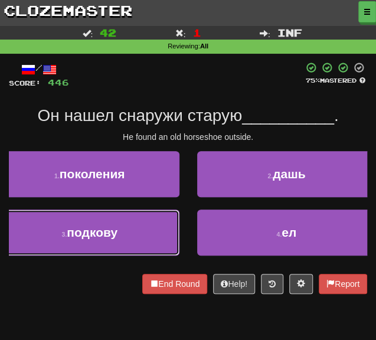
click at [113, 232] on span "подкову" at bounding box center [92, 233] width 51 height 14
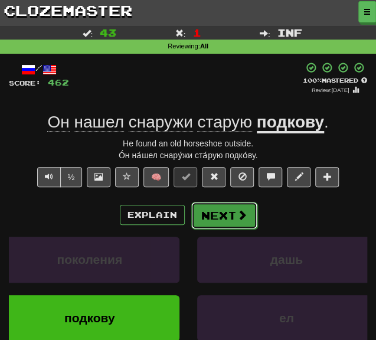
click at [209, 216] on button "Next" at bounding box center [224, 215] width 66 height 27
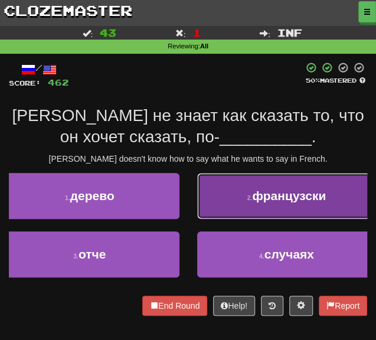
click at [233, 183] on button "2 . французски" at bounding box center [287, 196] width 180 height 46
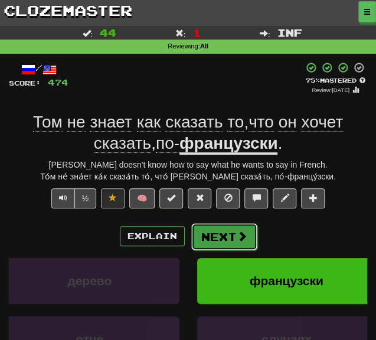
click at [213, 232] on button "Next" at bounding box center [224, 236] width 66 height 27
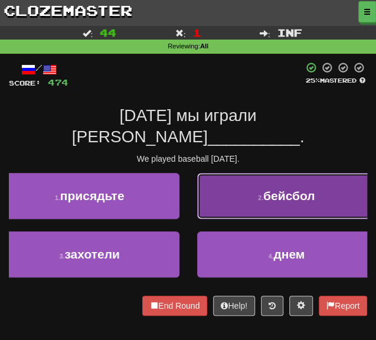
click at [232, 175] on button "2 . бейсбол" at bounding box center [287, 196] width 180 height 46
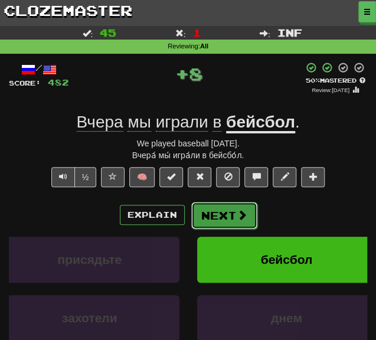
click at [210, 213] on button "Next" at bounding box center [224, 215] width 66 height 27
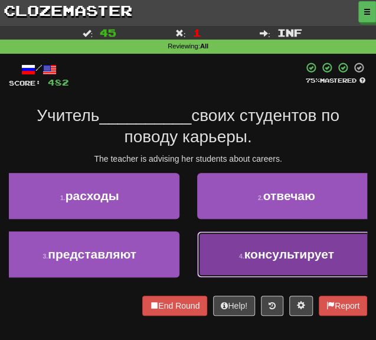
click at [240, 242] on button "4 . консультирует" at bounding box center [287, 255] width 180 height 46
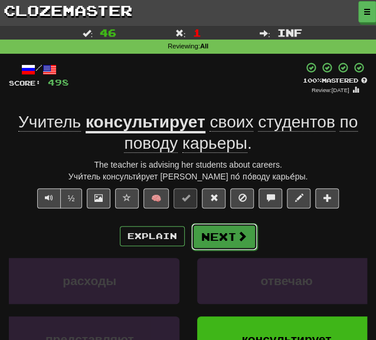
click at [226, 238] on button "Next" at bounding box center [224, 236] width 66 height 27
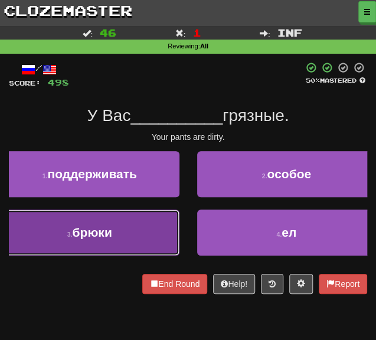
click at [118, 225] on button "3 . брюки" at bounding box center [90, 233] width 180 height 46
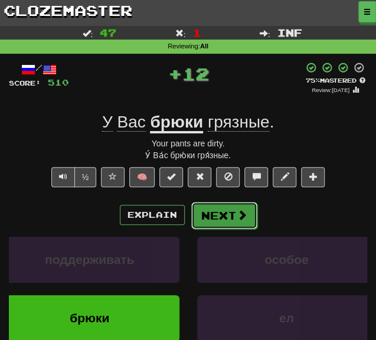
click at [214, 215] on button "Next" at bounding box center [224, 215] width 66 height 27
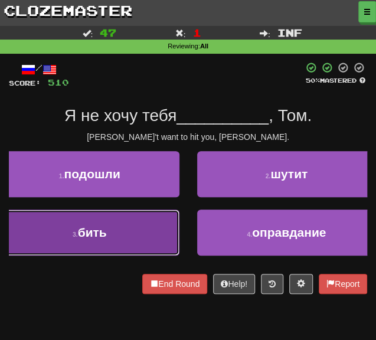
click at [126, 239] on button "3 . бить" at bounding box center [90, 233] width 180 height 46
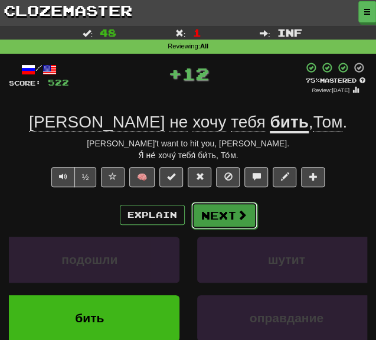
click at [205, 218] on button "Next" at bounding box center [224, 215] width 66 height 27
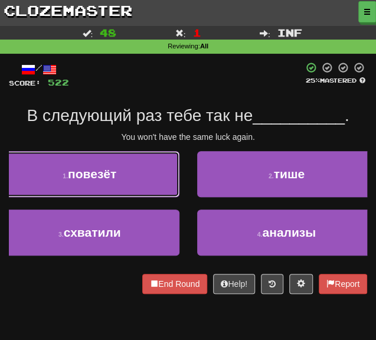
drag, startPoint x: 135, startPoint y: 168, endPoint x: 141, endPoint y: 166, distance: 6.4
click at [134, 168] on button "1 . повезёт" at bounding box center [90, 174] width 180 height 46
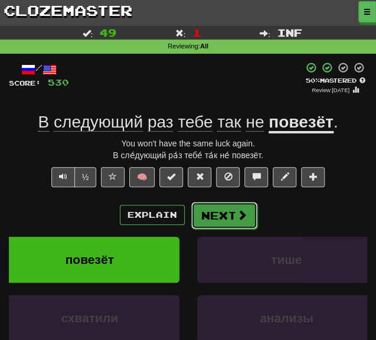
click at [220, 220] on button "Next" at bounding box center [224, 215] width 66 height 27
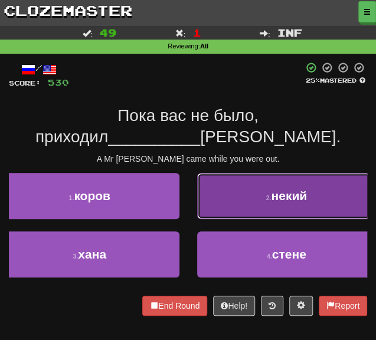
click at [249, 205] on button "2 . некий" at bounding box center [287, 196] width 180 height 46
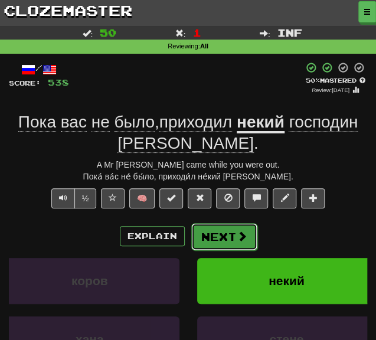
click at [223, 239] on button "Next" at bounding box center [224, 236] width 66 height 27
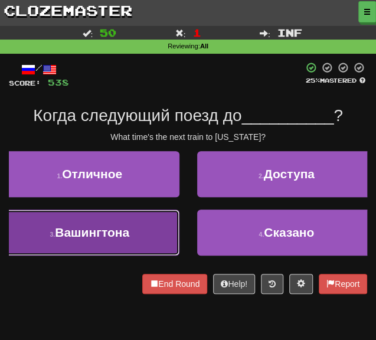
click at [93, 223] on button "3 . Вашингтона" at bounding box center [90, 233] width 180 height 46
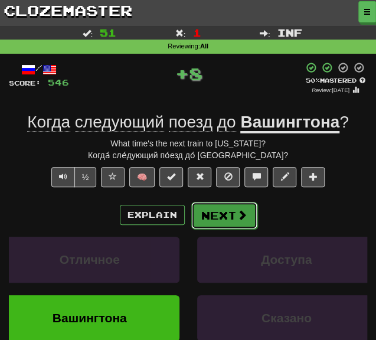
click at [220, 209] on button "Next" at bounding box center [224, 215] width 66 height 27
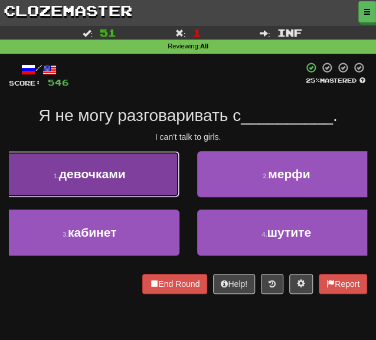
click at [108, 171] on span "девочками" at bounding box center [92, 174] width 67 height 14
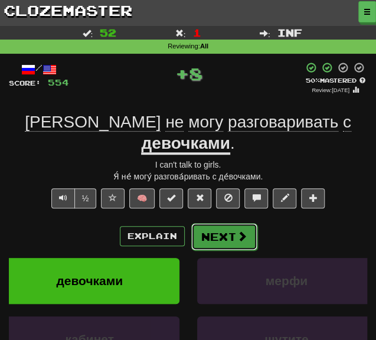
click at [227, 223] on button "Next" at bounding box center [224, 236] width 66 height 27
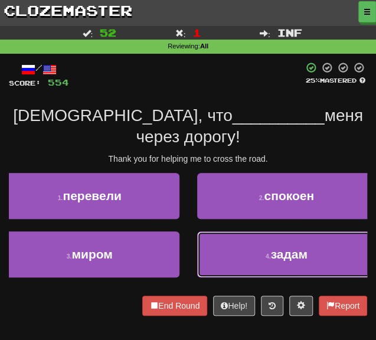
drag, startPoint x: 238, startPoint y: 243, endPoint x: 240, endPoint y: 231, distance: 12.5
click at [239, 243] on button "4 . задам" at bounding box center [287, 255] width 180 height 46
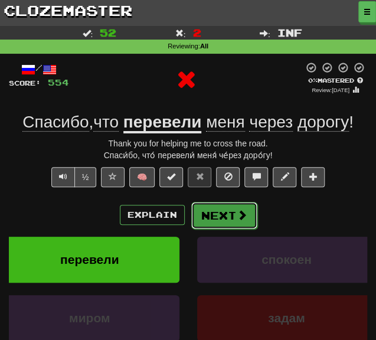
click at [212, 211] on button "Next" at bounding box center [224, 215] width 66 height 27
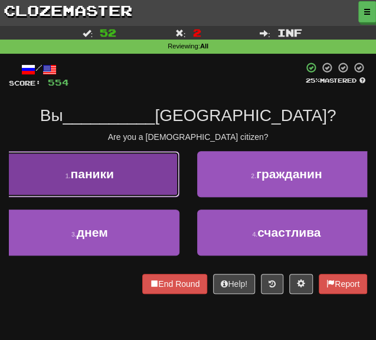
click at [149, 187] on button "1 . паники" at bounding box center [90, 174] width 180 height 46
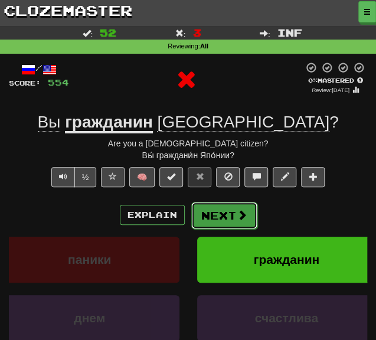
click at [218, 217] on button "Next" at bounding box center [224, 215] width 66 height 27
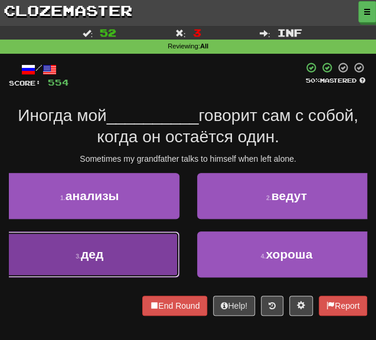
click at [142, 254] on button "3 . дед" at bounding box center [90, 255] width 180 height 46
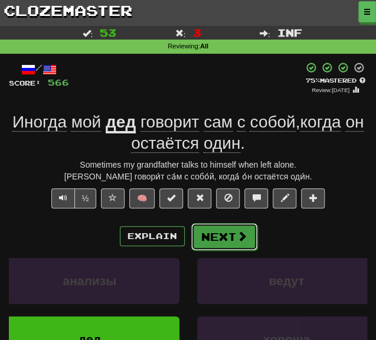
click at [222, 240] on button "Next" at bounding box center [224, 236] width 66 height 27
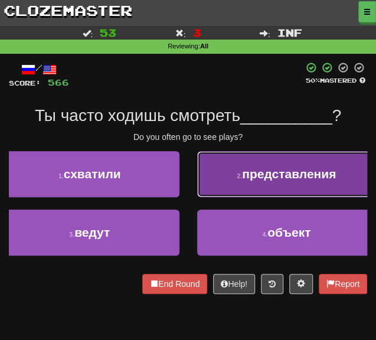
click at [252, 190] on button "2 . представления" at bounding box center [287, 174] width 180 height 46
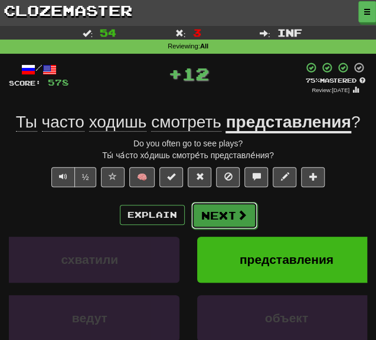
click at [222, 219] on button "Next" at bounding box center [224, 215] width 66 height 27
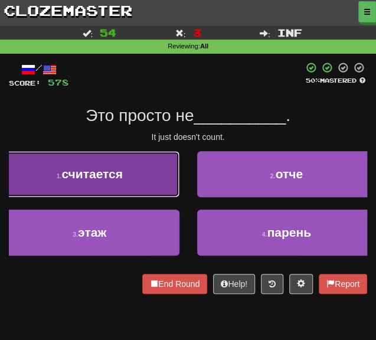
click at [122, 155] on button "1 . считается" at bounding box center [90, 174] width 180 height 46
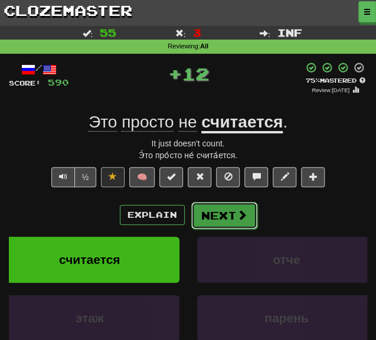
click at [204, 210] on button "Next" at bounding box center [224, 215] width 66 height 27
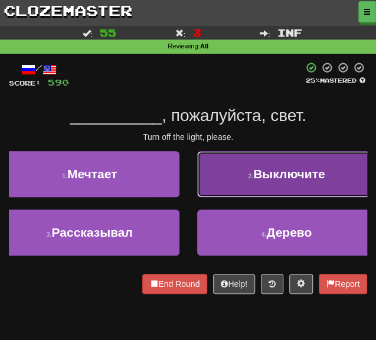
click at [253, 170] on button "2 . Выключите" at bounding box center [287, 174] width 180 height 46
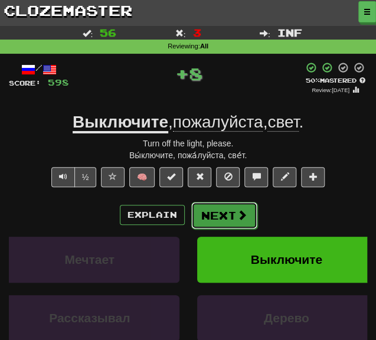
click at [221, 216] on button "Next" at bounding box center [224, 215] width 66 height 27
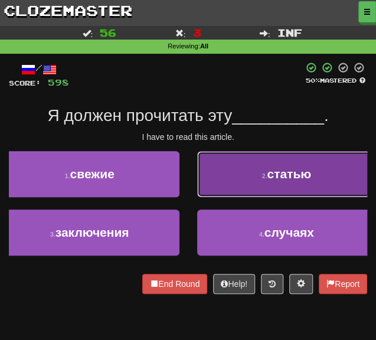
click at [237, 184] on button "2 . статью" at bounding box center [287, 174] width 180 height 46
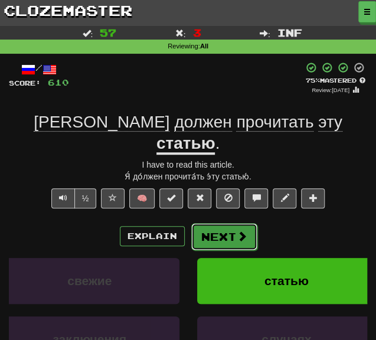
click at [220, 223] on button "Next" at bounding box center [224, 236] width 66 height 27
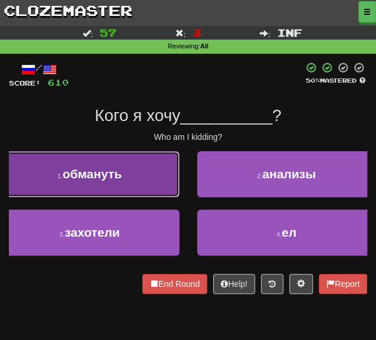
click at [138, 176] on button "1 . обмануть" at bounding box center [90, 174] width 180 height 46
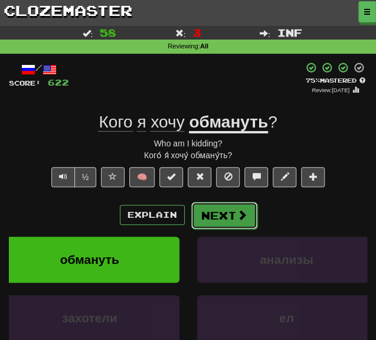
click at [227, 213] on button "Next" at bounding box center [224, 215] width 66 height 27
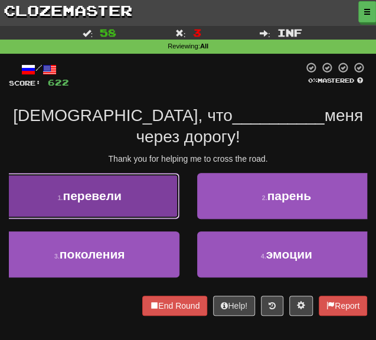
click at [136, 183] on button "1 . перевели" at bounding box center [90, 196] width 180 height 46
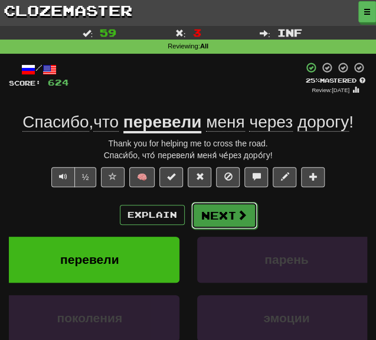
click at [207, 220] on button "Next" at bounding box center [224, 215] width 66 height 27
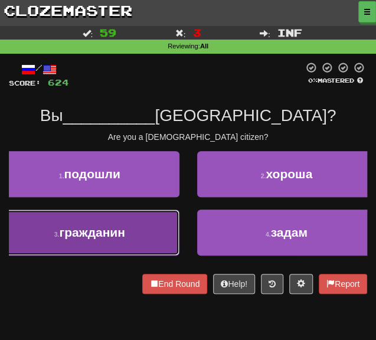
click at [149, 239] on button "3 . гражданин" at bounding box center [90, 233] width 180 height 46
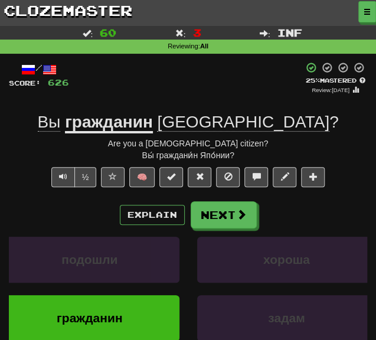
click at [153, 129] on u "гражданин" at bounding box center [109, 123] width 88 height 21
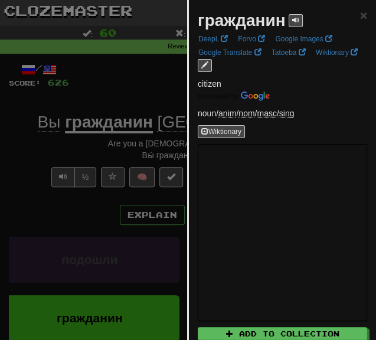
click at [79, 226] on div at bounding box center [188, 170] width 376 height 340
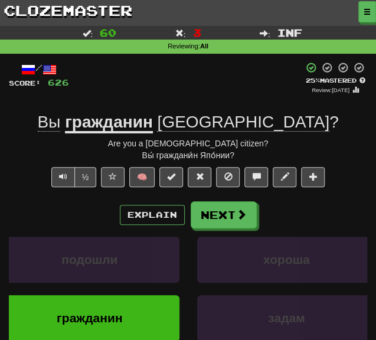
click at [153, 122] on u "гражданин" at bounding box center [109, 123] width 88 height 21
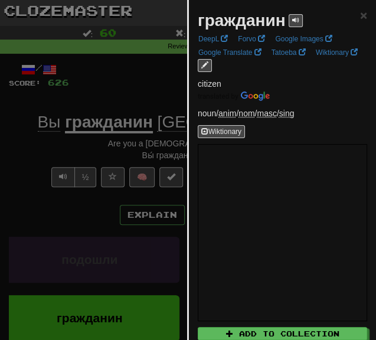
click at [75, 220] on div at bounding box center [188, 170] width 376 height 340
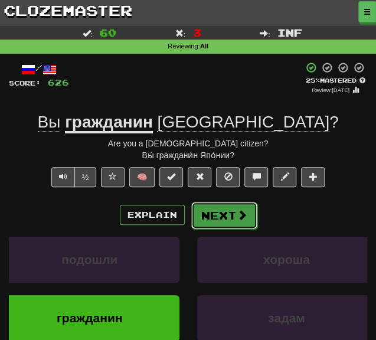
click at [220, 216] on button "Next" at bounding box center [224, 215] width 66 height 27
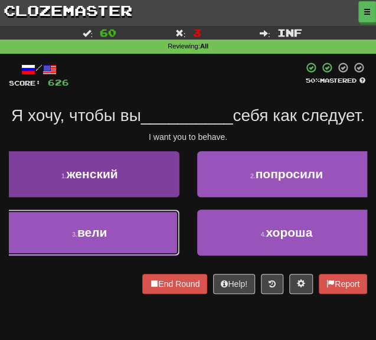
click at [119, 256] on button "3 . вели" at bounding box center [90, 233] width 180 height 46
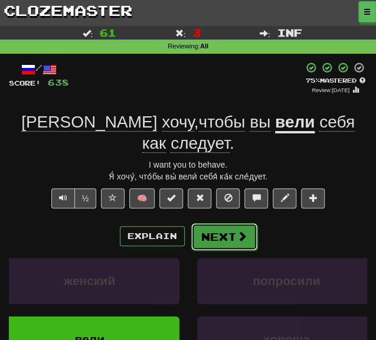
click at [220, 223] on button "Next" at bounding box center [224, 236] width 66 height 27
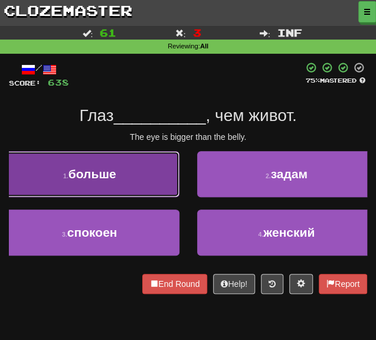
click at [121, 183] on button "1 . больше" at bounding box center [90, 174] width 180 height 46
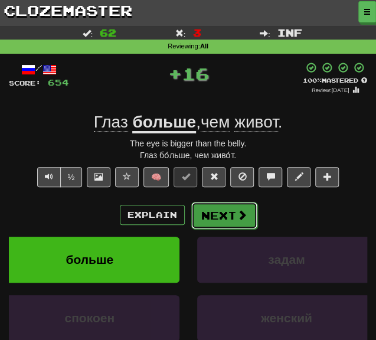
click at [207, 215] on button "Next" at bounding box center [224, 215] width 66 height 27
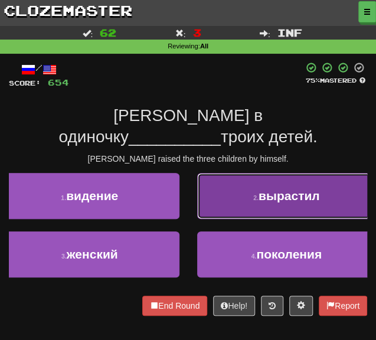
click at [202, 191] on button "2 . вырастил" at bounding box center [287, 196] width 180 height 46
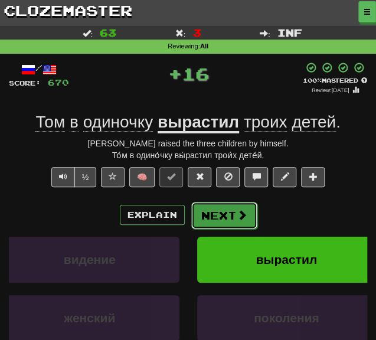
click at [213, 214] on button "Next" at bounding box center [224, 215] width 66 height 27
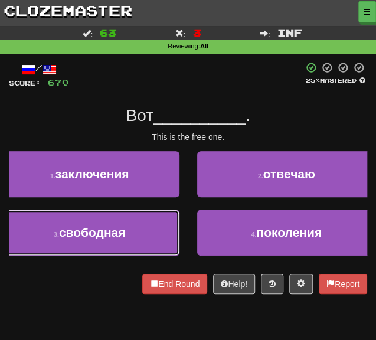
click at [136, 231] on button "3 . свободная" at bounding box center [90, 233] width 180 height 46
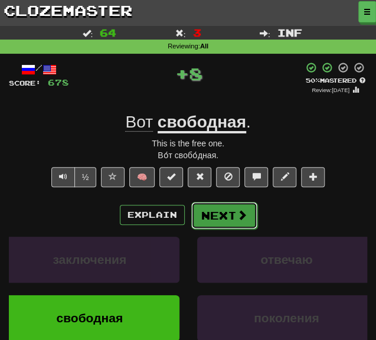
click at [209, 214] on button "Next" at bounding box center [224, 215] width 66 height 27
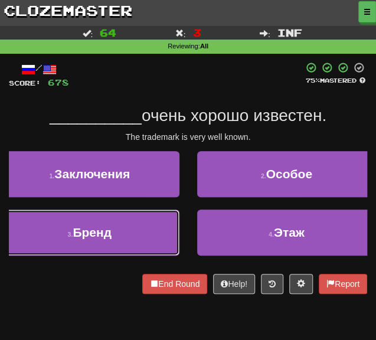
click at [137, 233] on button "3 . Бренд" at bounding box center [90, 233] width 180 height 46
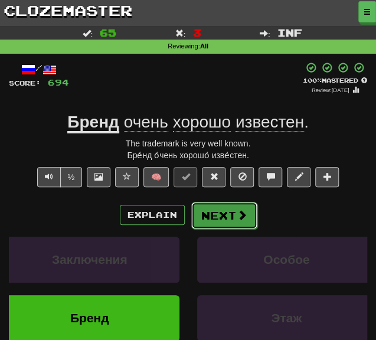
click at [206, 213] on button "Next" at bounding box center [224, 215] width 66 height 27
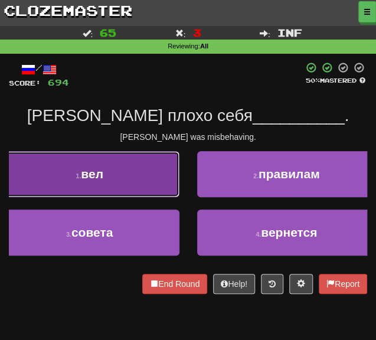
click at [121, 180] on button "1 . вел" at bounding box center [90, 174] width 180 height 46
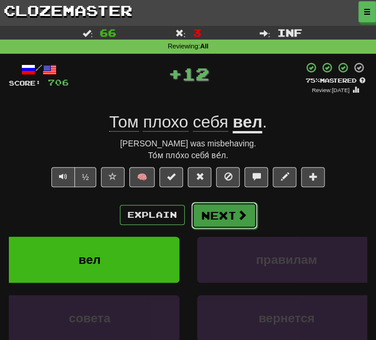
click at [214, 216] on button "Next" at bounding box center [224, 215] width 66 height 27
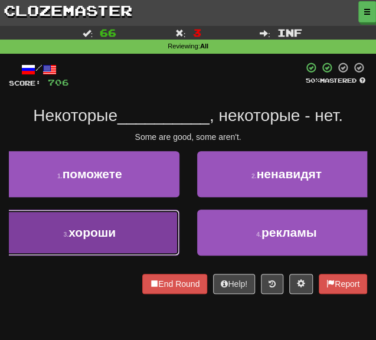
click at [128, 235] on button "3 . хороши" at bounding box center [90, 233] width 180 height 46
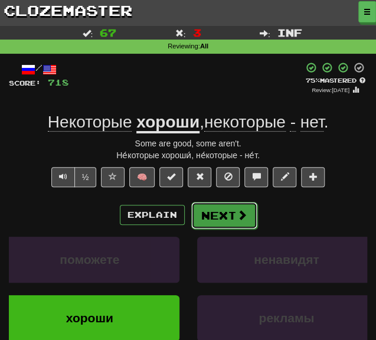
click at [222, 221] on button "Next" at bounding box center [224, 215] width 66 height 27
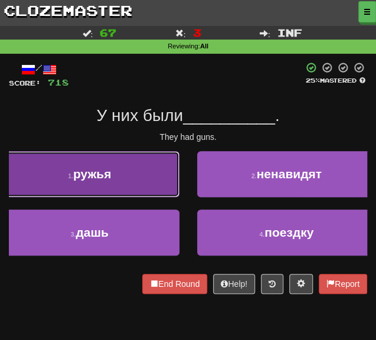
click at [156, 180] on button "1 . ружья" at bounding box center [90, 174] width 180 height 46
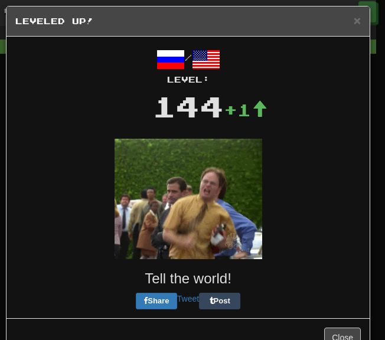
click at [217, 213] on img at bounding box center [189, 199] width 148 height 121
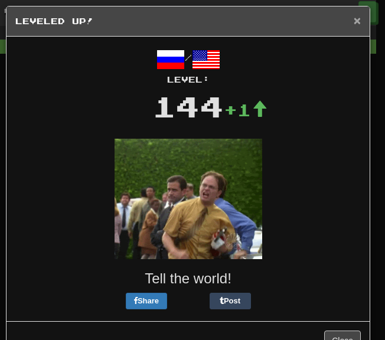
click at [354, 17] on span "×" at bounding box center [357, 21] width 7 height 14
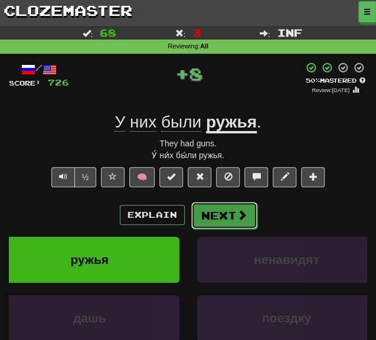
click at [226, 209] on button "Next" at bounding box center [224, 215] width 66 height 27
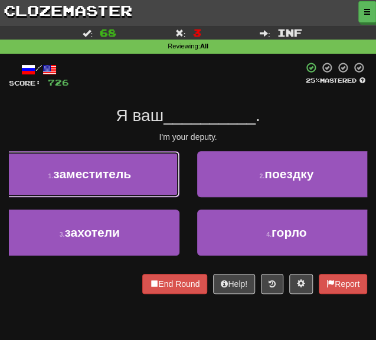
click at [99, 172] on span "заместитель" at bounding box center [92, 174] width 78 height 14
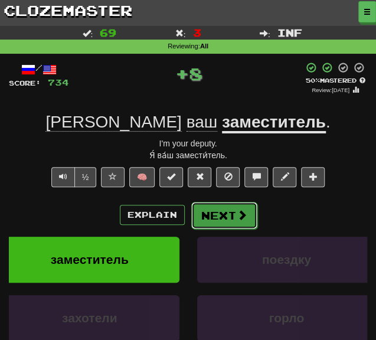
click at [214, 223] on button "Next" at bounding box center [224, 215] width 66 height 27
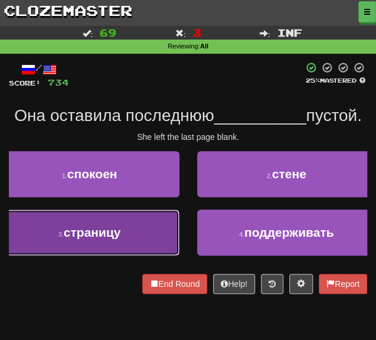
click at [115, 235] on span "страницу" at bounding box center [92, 233] width 57 height 14
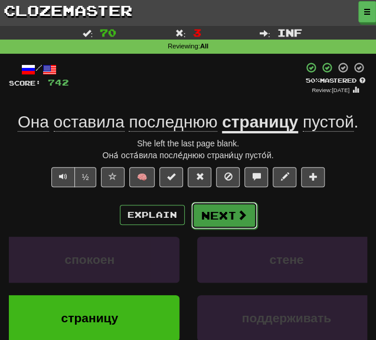
click at [211, 214] on button "Next" at bounding box center [224, 215] width 66 height 27
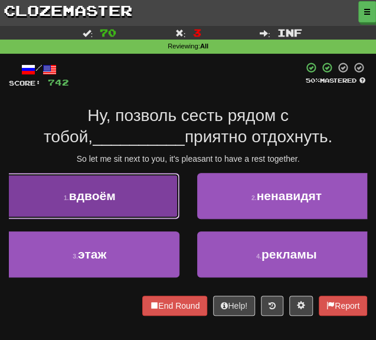
click at [94, 208] on button "1 . вдвоём" at bounding box center [90, 196] width 180 height 46
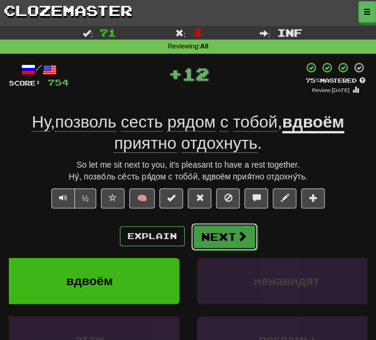
click at [225, 239] on button "Next" at bounding box center [224, 236] width 66 height 27
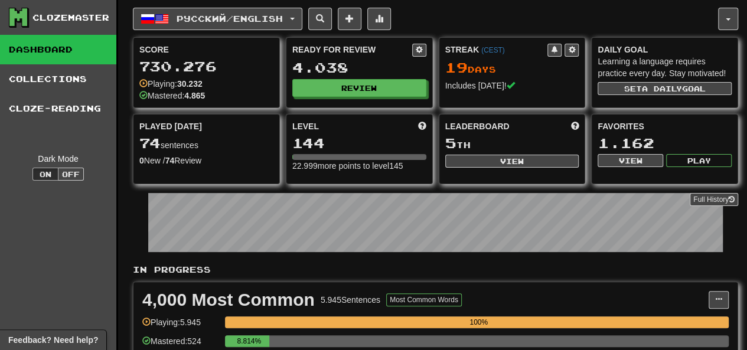
click at [314, 74] on div "4.038" at bounding box center [359, 67] width 134 height 15
click at [318, 86] on button "Review" at bounding box center [360, 89] width 134 height 18
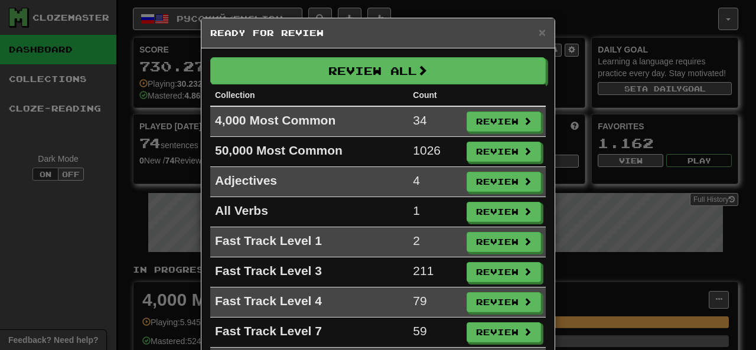
click at [362, 85] on th "Collection" at bounding box center [309, 95] width 198 height 22
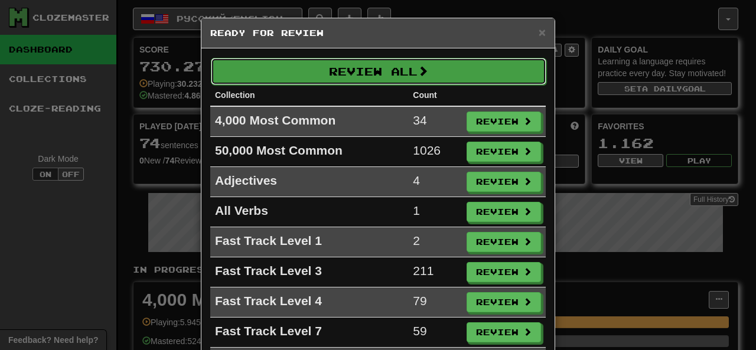
click at [362, 80] on button "Review All" at bounding box center [379, 71] width 336 height 27
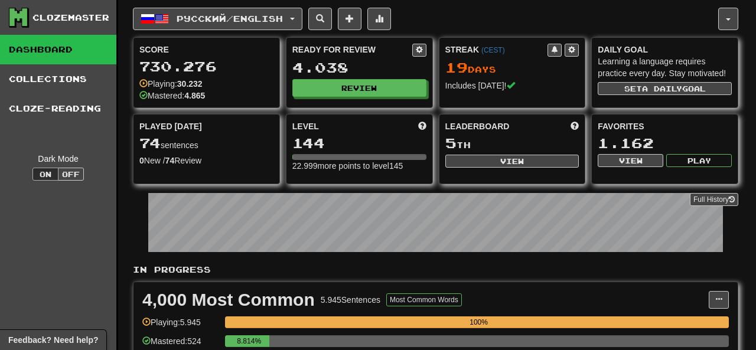
select select "********"
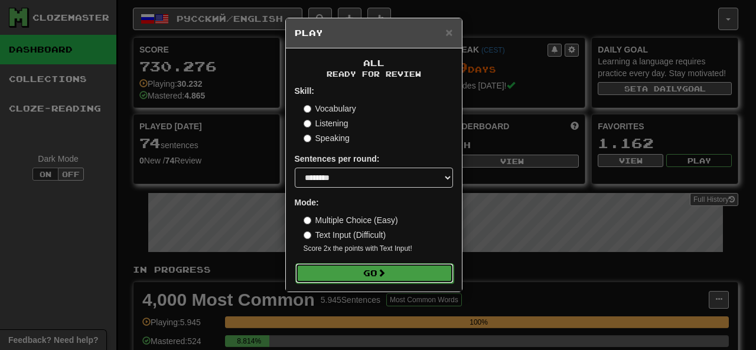
click at [340, 264] on button "Go" at bounding box center [374, 273] width 158 height 20
click at [338, 270] on button "Go" at bounding box center [374, 273] width 158 height 20
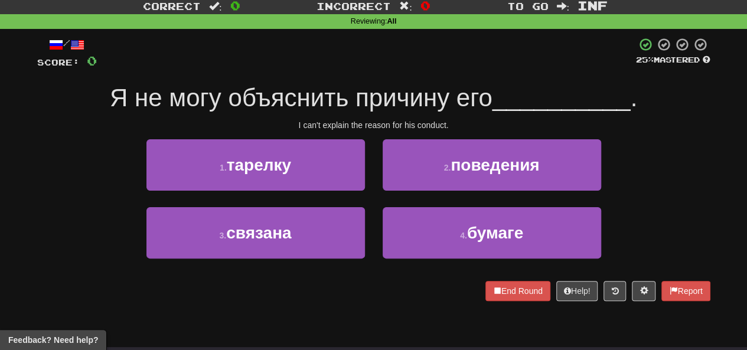
scroll to position [59, 0]
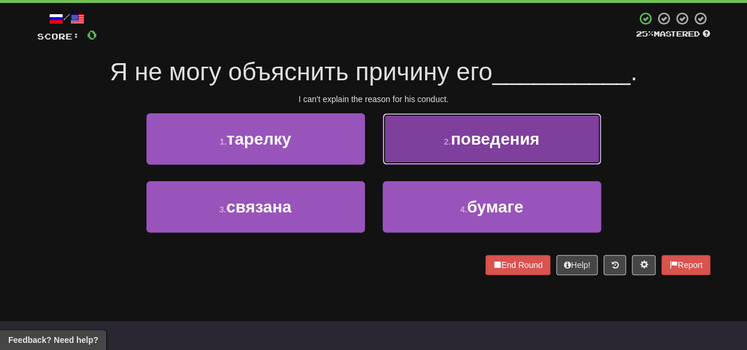
click at [416, 162] on button "2 . поведения" at bounding box center [492, 138] width 219 height 51
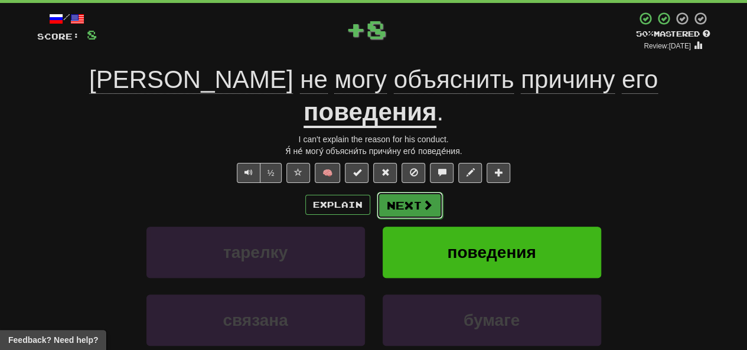
click at [409, 192] on button "Next" at bounding box center [410, 205] width 66 height 27
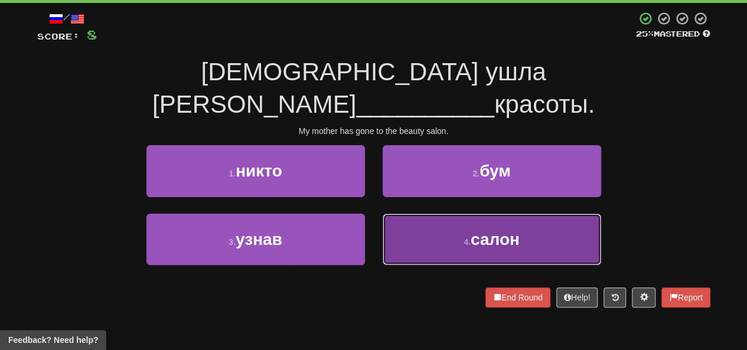
click at [430, 214] on button "4 . салон" at bounding box center [492, 239] width 219 height 51
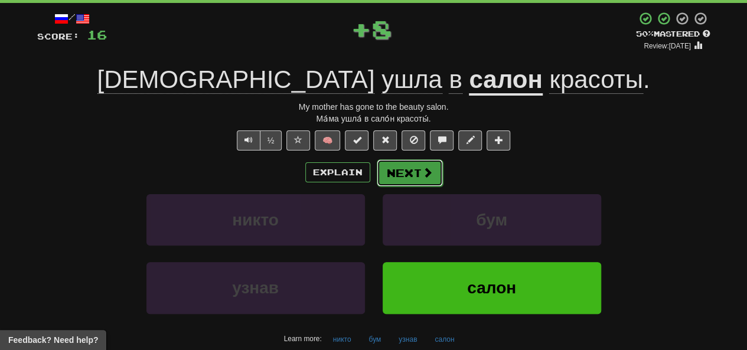
click at [412, 173] on button "Next" at bounding box center [410, 172] width 66 height 27
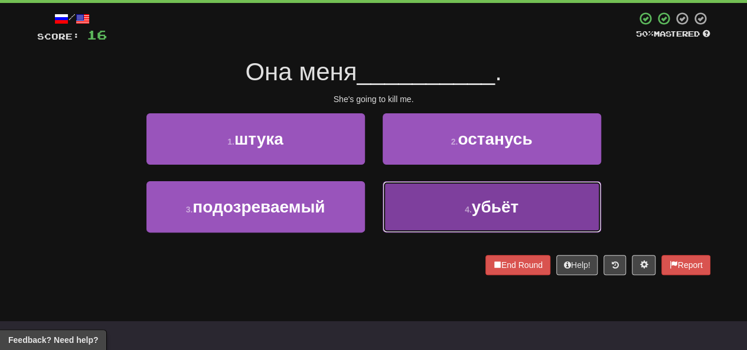
click at [445, 217] on button "4 . убьёт" at bounding box center [492, 206] width 219 height 51
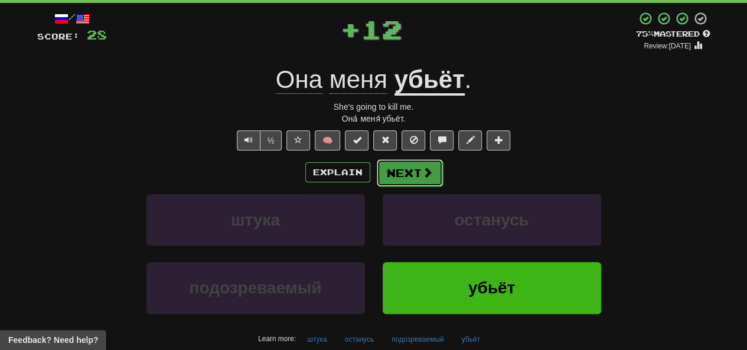
click at [413, 174] on button "Next" at bounding box center [410, 172] width 66 height 27
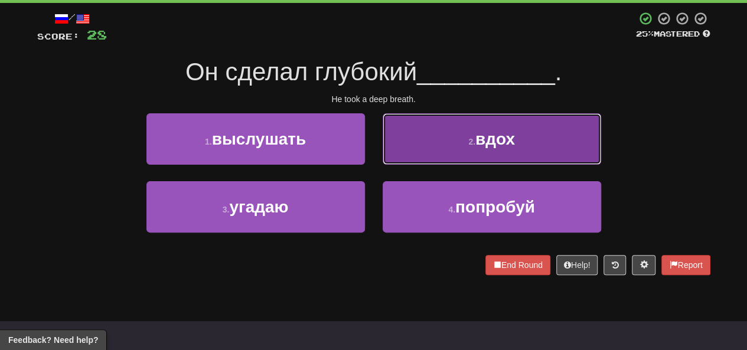
click at [431, 155] on button "2 . вдох" at bounding box center [492, 138] width 219 height 51
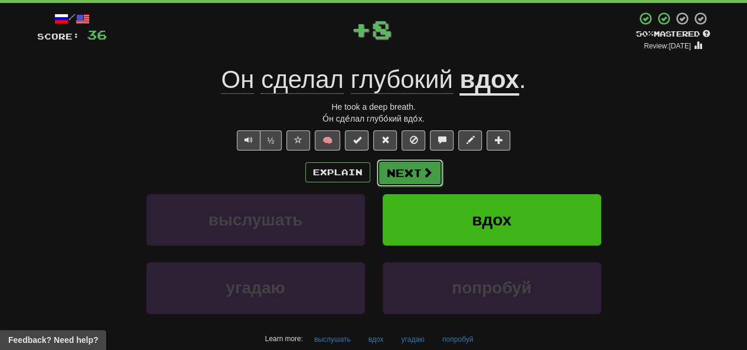
click at [406, 180] on button "Next" at bounding box center [410, 172] width 66 height 27
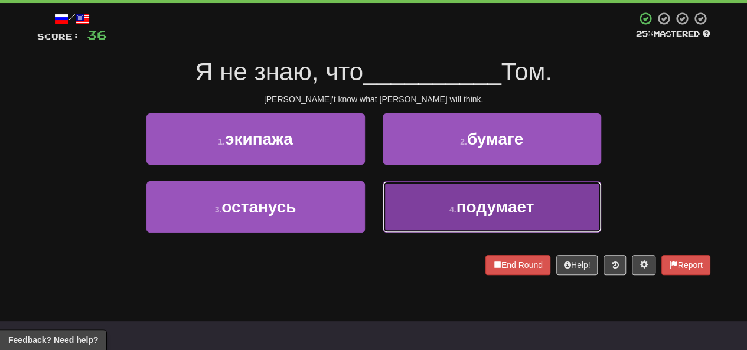
click at [406, 214] on button "4 . подумает" at bounding box center [492, 206] width 219 height 51
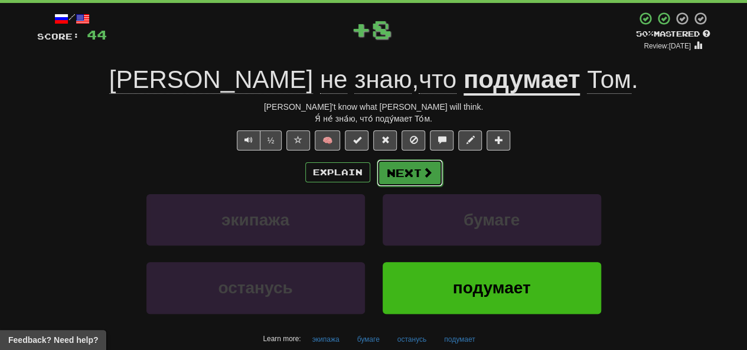
click at [405, 173] on button "Next" at bounding box center [410, 172] width 66 height 27
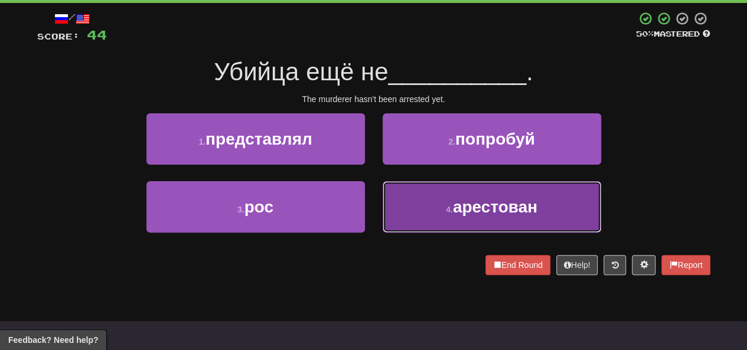
click at [398, 218] on button "4 . арестован" at bounding box center [492, 206] width 219 height 51
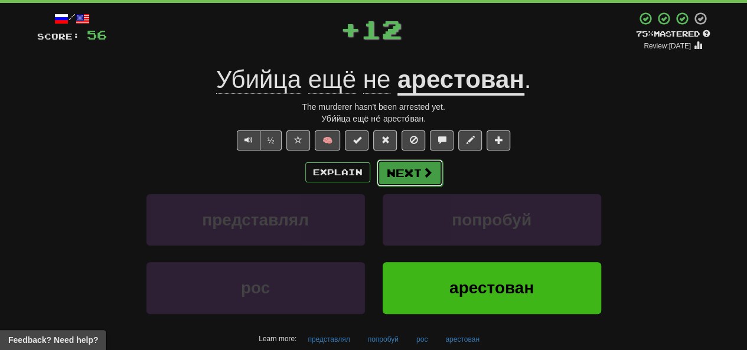
click at [403, 176] on button "Next" at bounding box center [410, 172] width 66 height 27
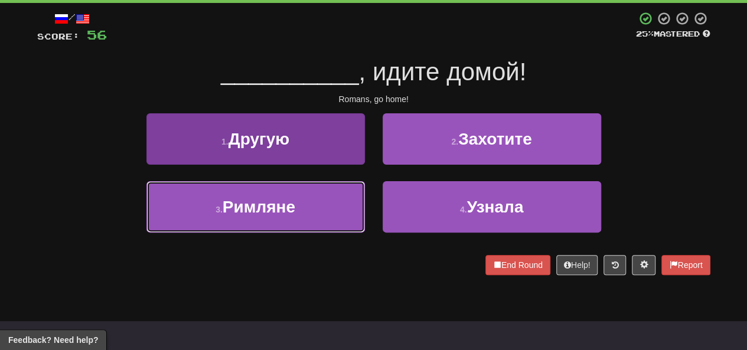
click at [321, 206] on button "3 . [DEMOGRAPHIC_DATA]" at bounding box center [255, 206] width 219 height 51
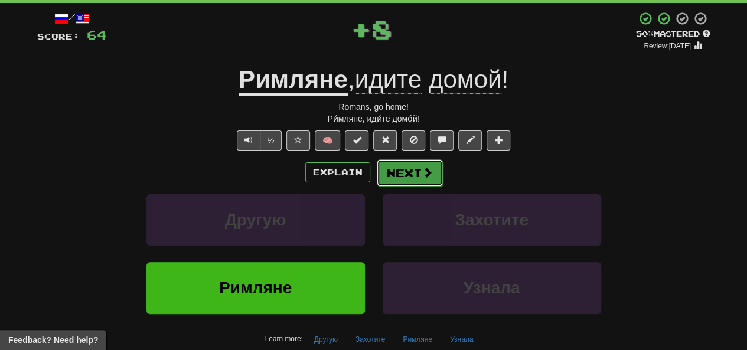
click at [398, 180] on button "Next" at bounding box center [410, 172] width 66 height 27
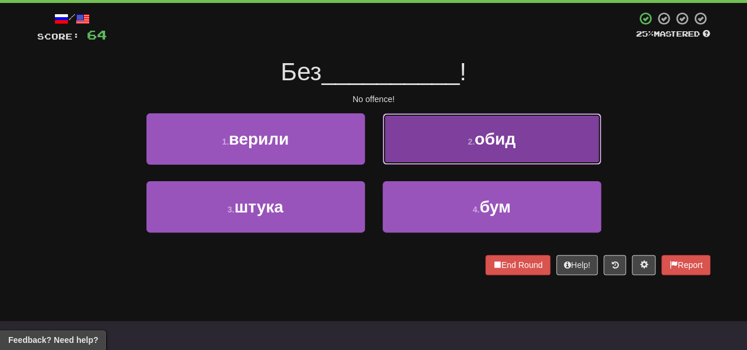
click at [472, 115] on button "2 . обид" at bounding box center [492, 138] width 219 height 51
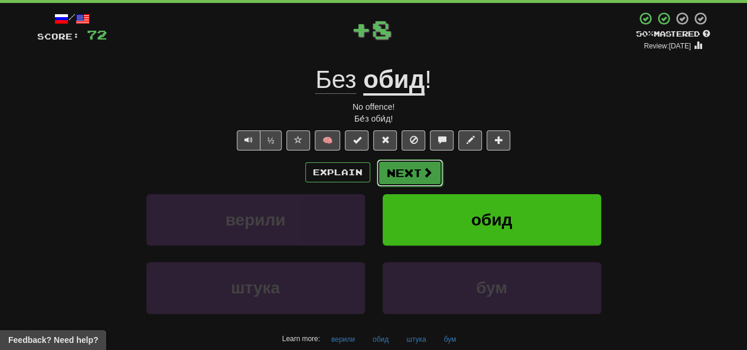
click at [412, 180] on button "Next" at bounding box center [410, 172] width 66 height 27
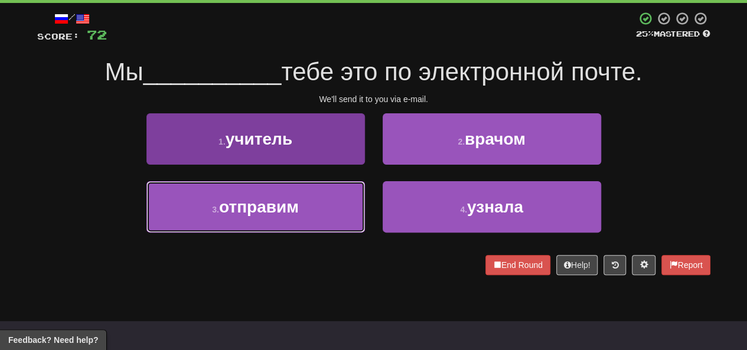
click at [324, 203] on button "3 . отправим" at bounding box center [255, 206] width 219 height 51
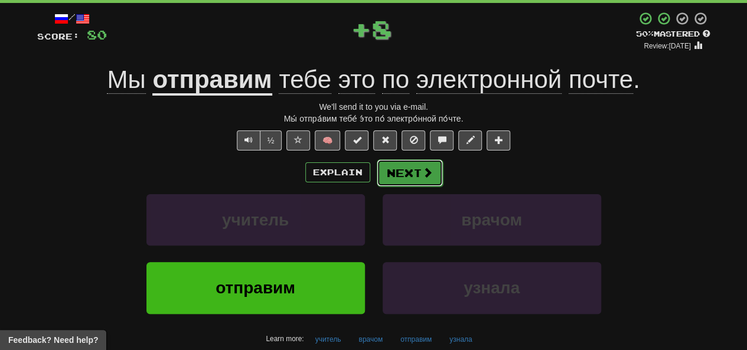
click at [393, 182] on button "Next" at bounding box center [410, 172] width 66 height 27
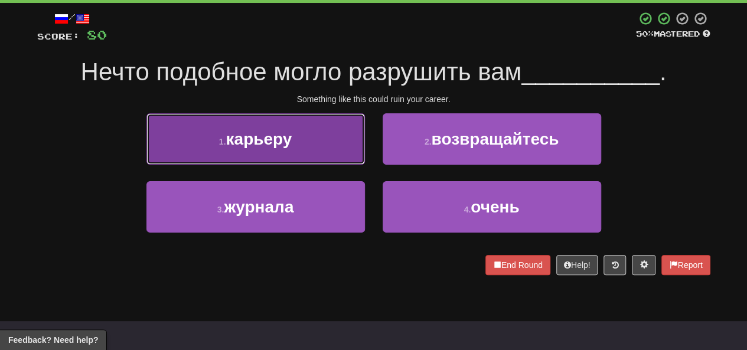
click at [324, 161] on button "1 . карьеру" at bounding box center [255, 138] width 219 height 51
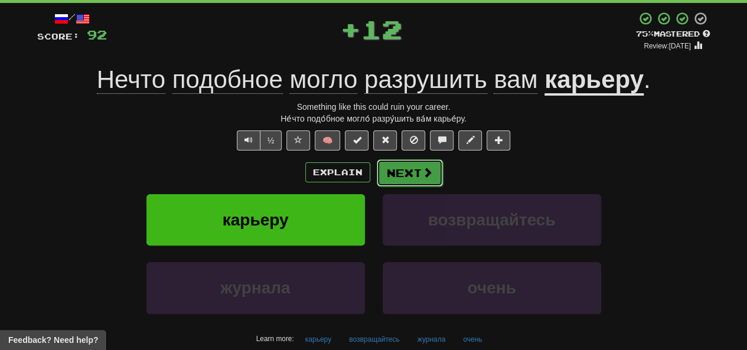
click at [393, 173] on button "Next" at bounding box center [410, 172] width 66 height 27
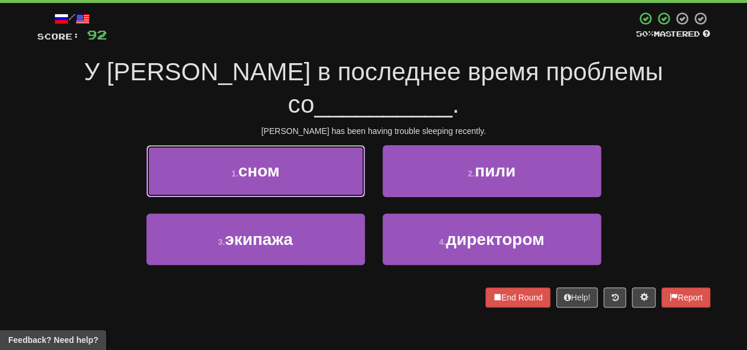
click at [310, 153] on button "1 . сном" at bounding box center [255, 170] width 219 height 51
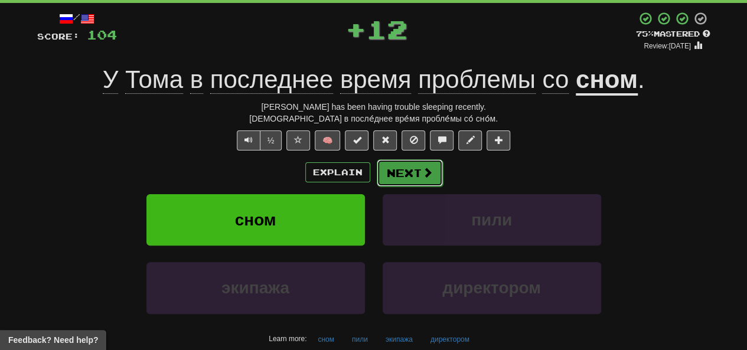
click at [422, 182] on button "Next" at bounding box center [410, 172] width 66 height 27
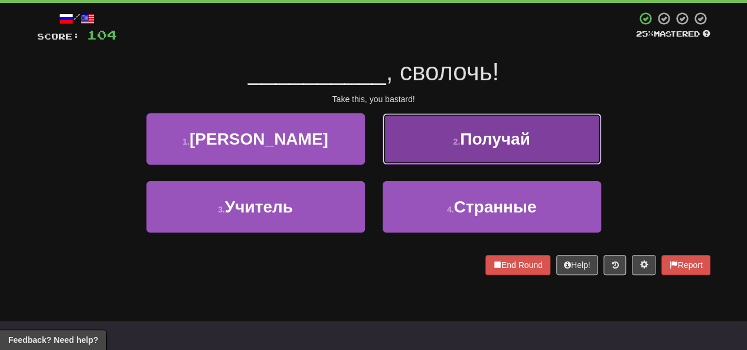
click at [455, 156] on button "2 . [GEOGRAPHIC_DATA]" at bounding box center [492, 138] width 219 height 51
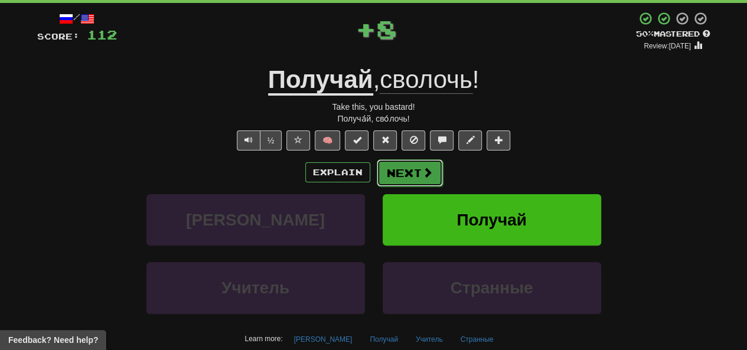
click at [409, 176] on button "Next" at bounding box center [410, 172] width 66 height 27
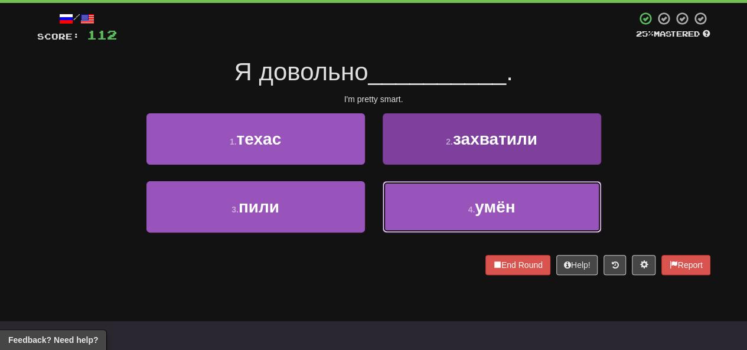
click at [424, 206] on button "4 . умён" at bounding box center [492, 206] width 219 height 51
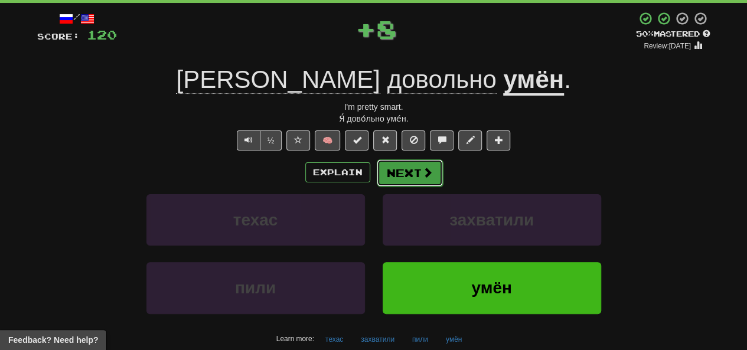
click at [409, 173] on button "Next" at bounding box center [410, 172] width 66 height 27
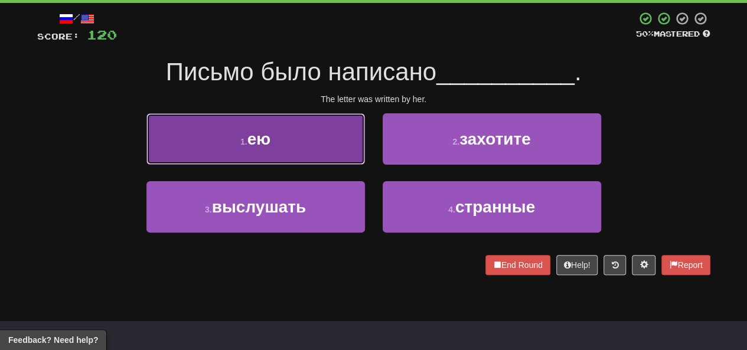
click at [326, 145] on button "1 . ею" at bounding box center [255, 138] width 219 height 51
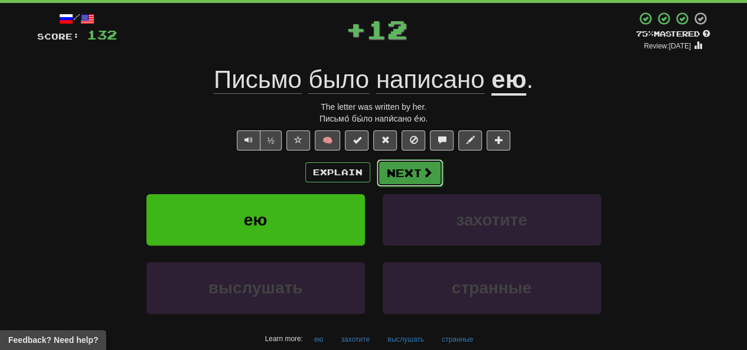
click at [423, 180] on button "Next" at bounding box center [410, 172] width 66 height 27
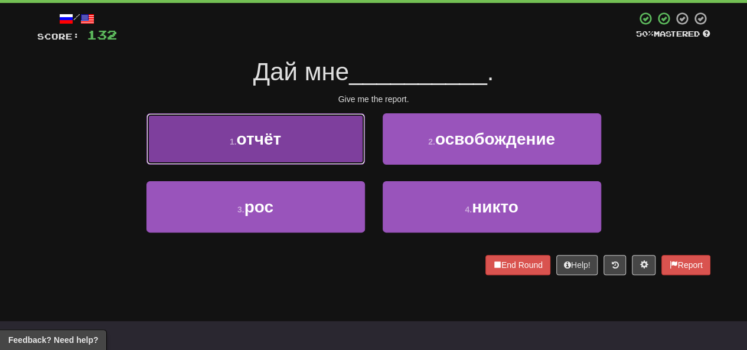
click at [314, 142] on button "1 . отчёт" at bounding box center [255, 138] width 219 height 51
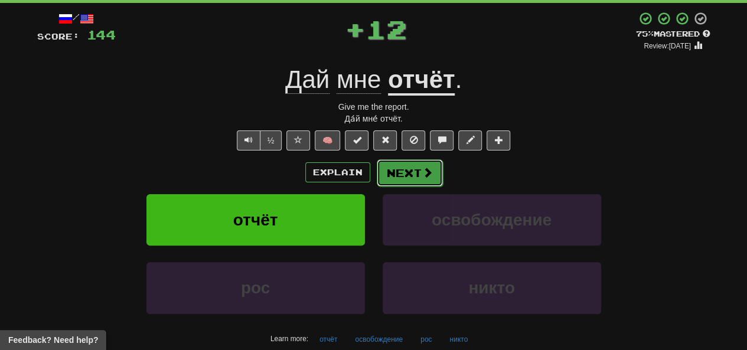
click at [403, 179] on button "Next" at bounding box center [410, 172] width 66 height 27
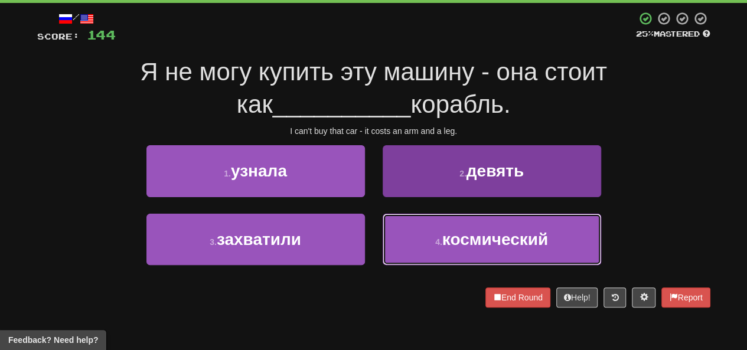
click at [399, 244] on button "4 . космический" at bounding box center [492, 239] width 219 height 51
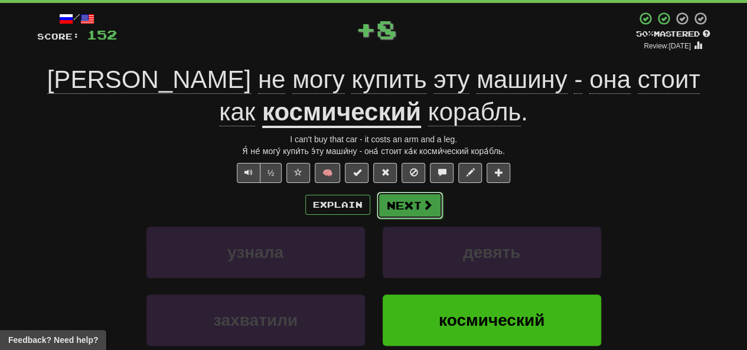
click at [406, 211] on button "Next" at bounding box center [410, 205] width 66 height 27
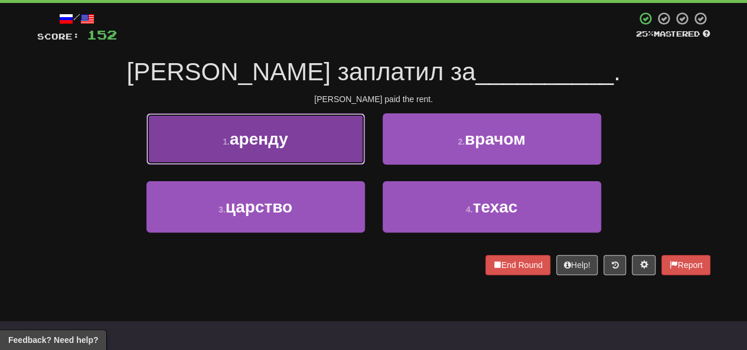
click at [350, 152] on button "1 . аренду" at bounding box center [255, 138] width 219 height 51
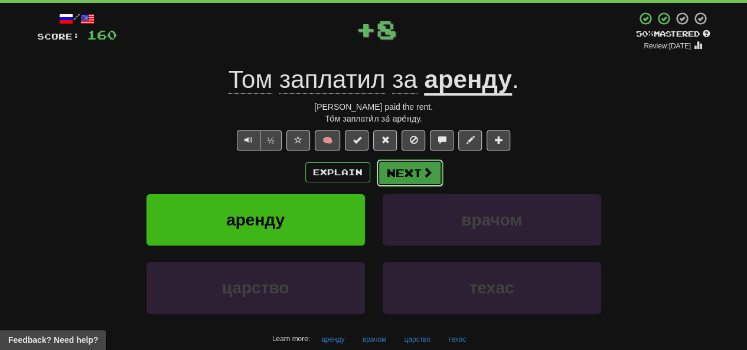
click at [418, 174] on button "Next" at bounding box center [410, 172] width 66 height 27
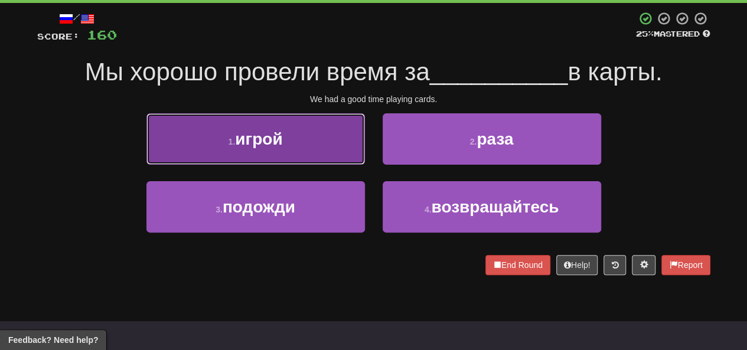
click at [313, 154] on button "1 . игрой" at bounding box center [255, 138] width 219 height 51
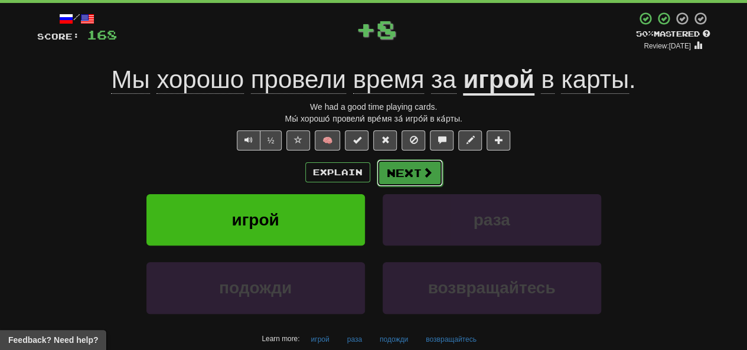
click at [413, 176] on button "Next" at bounding box center [410, 172] width 66 height 27
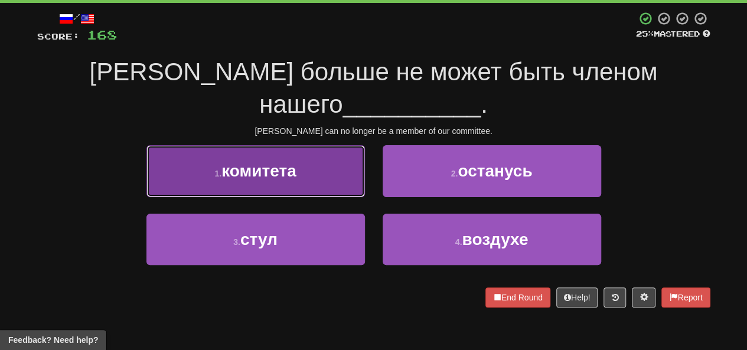
click at [317, 159] on button "1 . комитета" at bounding box center [255, 170] width 219 height 51
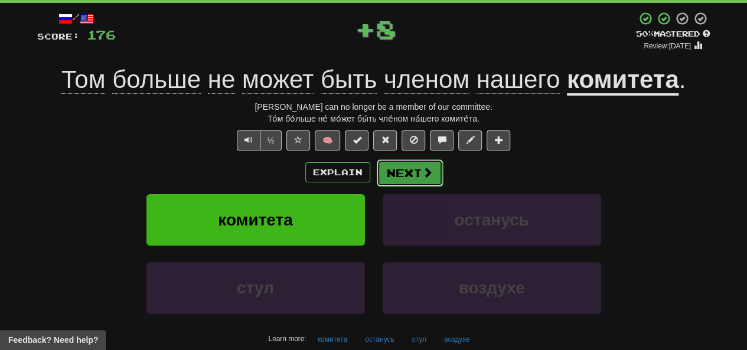
click at [399, 176] on button "Next" at bounding box center [410, 172] width 66 height 27
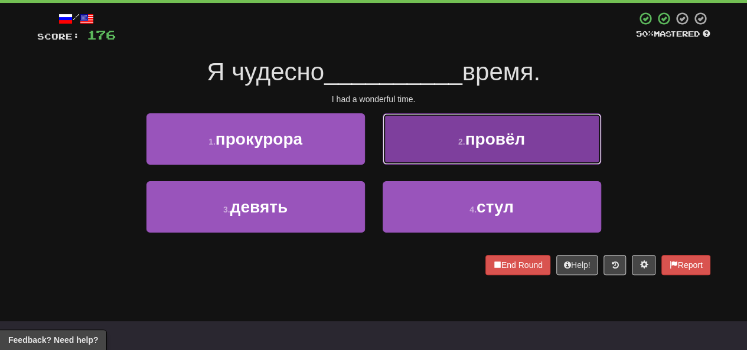
click at [441, 148] on button "2 . провёл" at bounding box center [492, 138] width 219 height 51
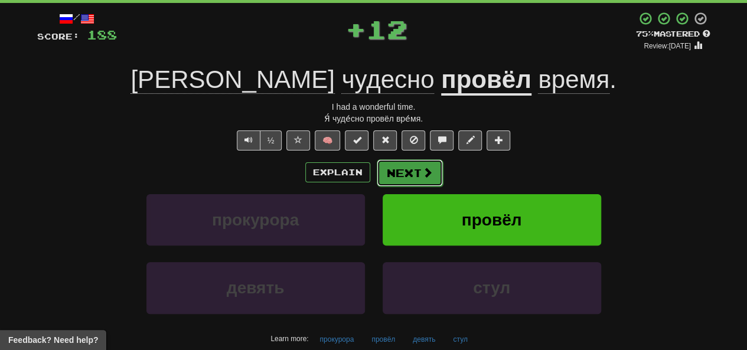
click at [420, 175] on button "Next" at bounding box center [410, 172] width 66 height 27
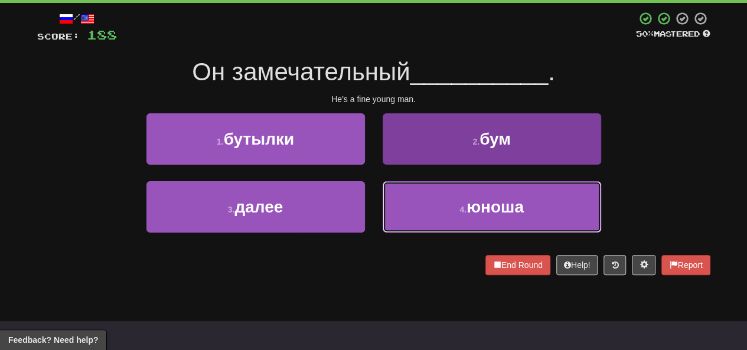
click at [416, 207] on button "4 . юноша" at bounding box center [492, 206] width 219 height 51
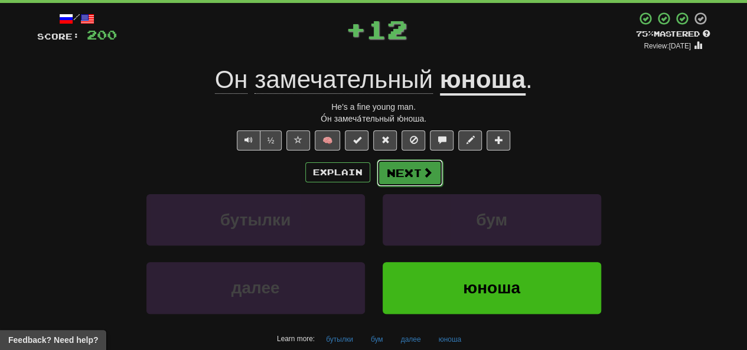
click at [395, 178] on button "Next" at bounding box center [410, 172] width 66 height 27
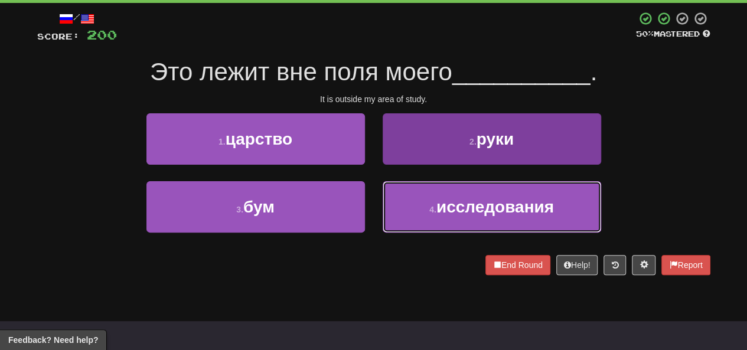
click at [428, 214] on button "4 . исследования" at bounding box center [492, 206] width 219 height 51
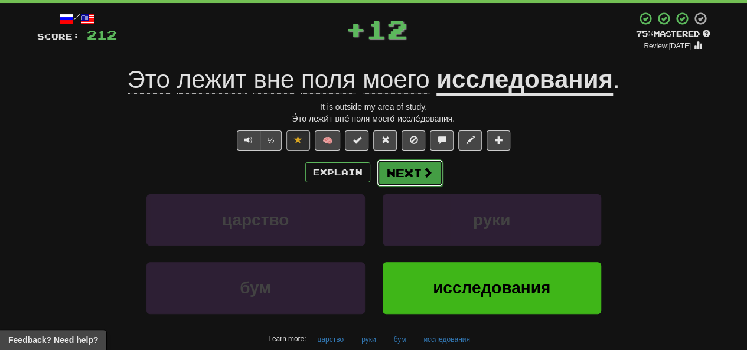
click at [410, 183] on button "Next" at bounding box center [410, 172] width 66 height 27
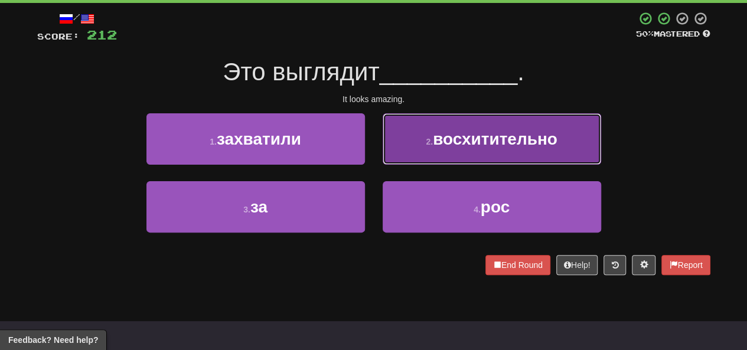
click at [416, 155] on button "2 . восхитительно" at bounding box center [492, 138] width 219 height 51
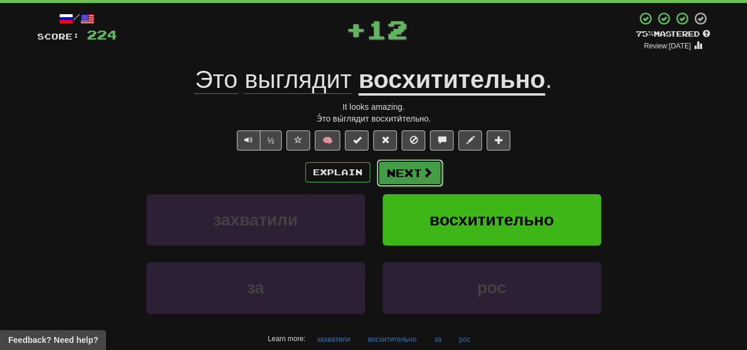
click at [404, 170] on button "Next" at bounding box center [410, 172] width 66 height 27
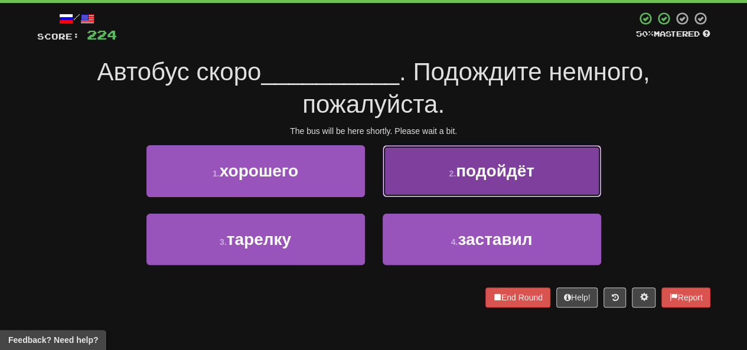
click at [434, 170] on button "2 . подойдёт" at bounding box center [492, 170] width 219 height 51
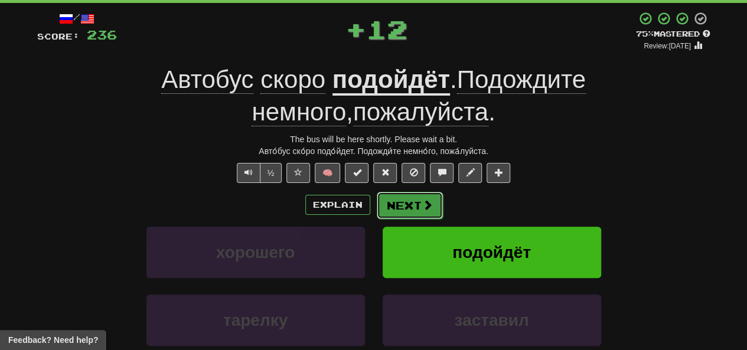
click at [406, 198] on button "Next" at bounding box center [410, 205] width 66 height 27
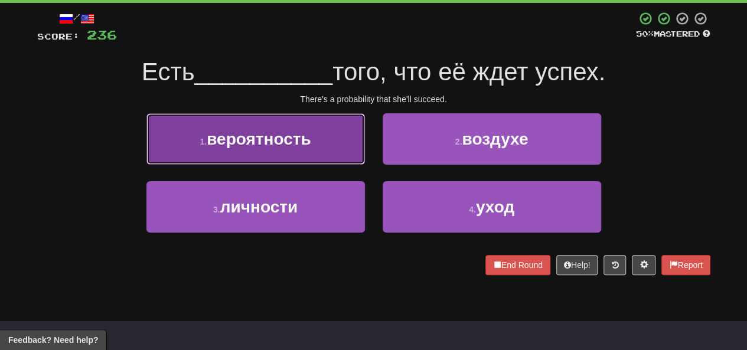
click at [303, 135] on span "вероятность" at bounding box center [259, 139] width 104 height 18
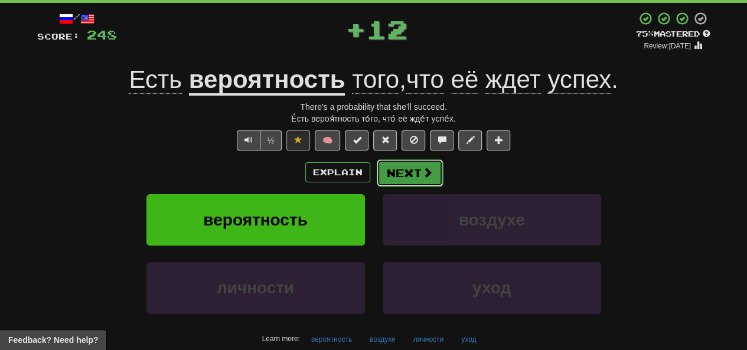
click at [410, 179] on button "Next" at bounding box center [410, 172] width 66 height 27
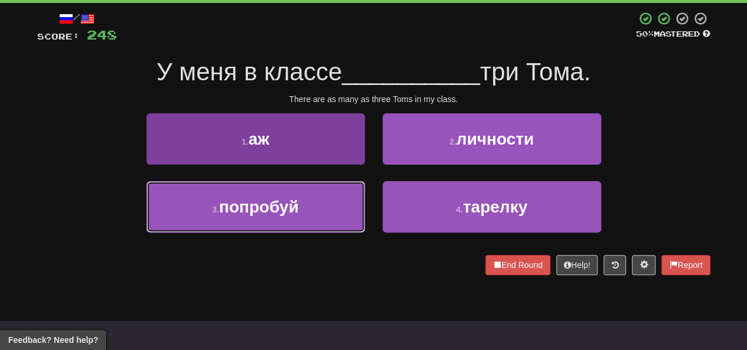
click at [325, 205] on button "3 . попробуй" at bounding box center [255, 206] width 219 height 51
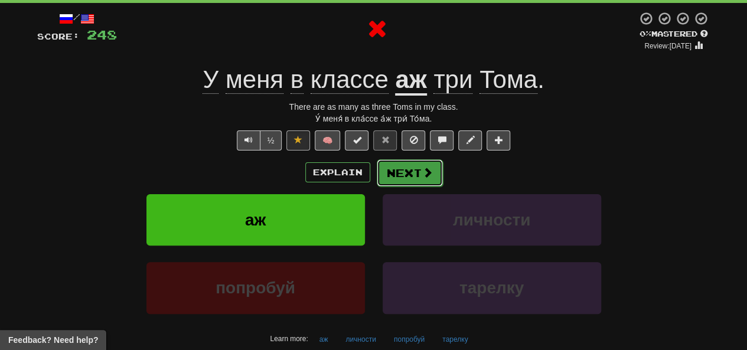
click at [403, 178] on button "Next" at bounding box center [410, 172] width 66 height 27
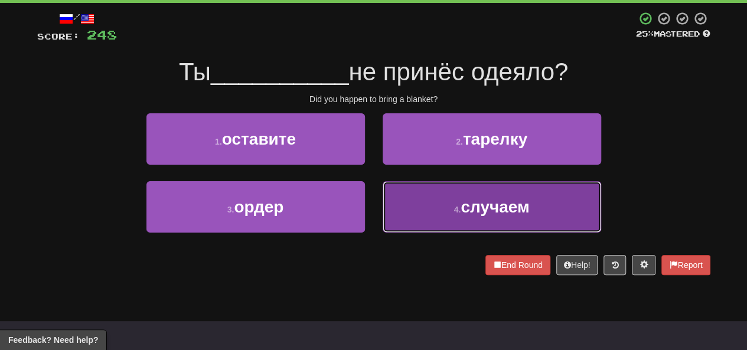
click at [403, 200] on button "4 . случаем" at bounding box center [492, 206] width 219 height 51
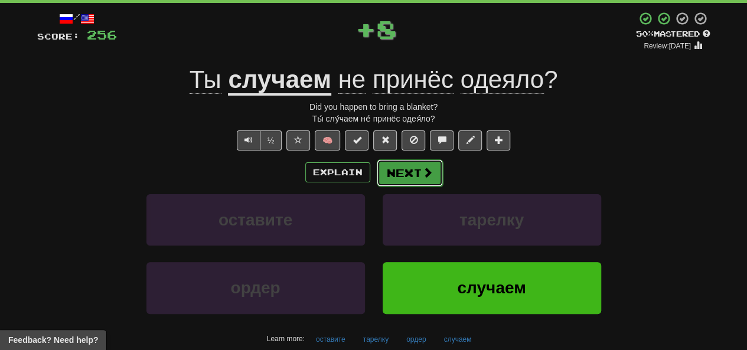
click at [403, 175] on button "Next" at bounding box center [410, 172] width 66 height 27
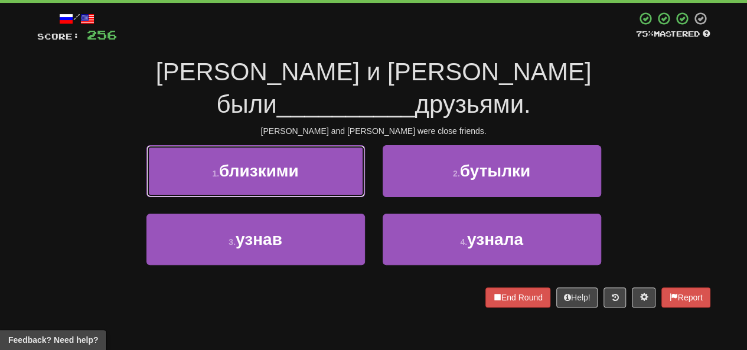
click at [276, 145] on button "1 . близкими" at bounding box center [255, 170] width 219 height 51
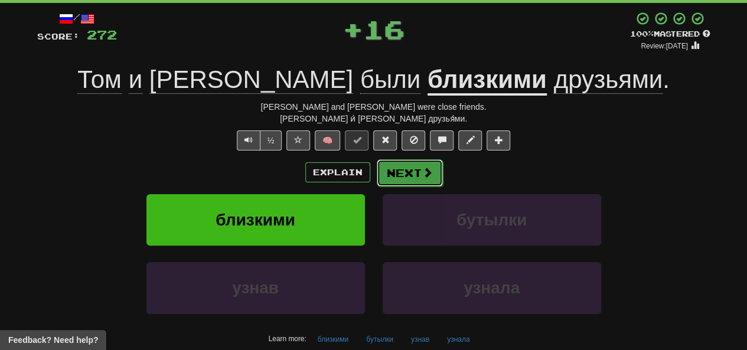
click at [421, 185] on button "Next" at bounding box center [410, 172] width 66 height 27
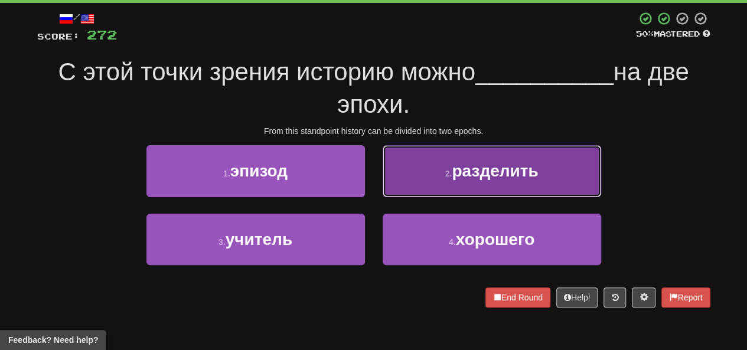
click at [442, 177] on button "2 . разделить" at bounding box center [492, 170] width 219 height 51
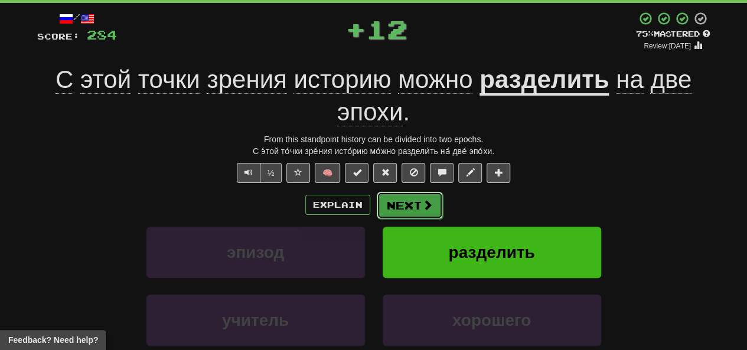
click at [405, 204] on button "Next" at bounding box center [410, 205] width 66 height 27
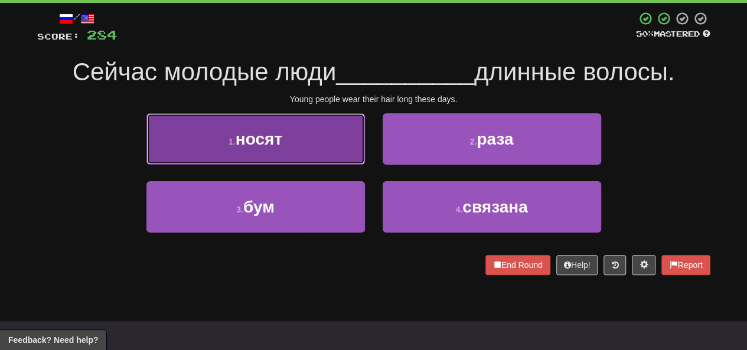
click at [239, 149] on button "1 . носят" at bounding box center [255, 138] width 219 height 51
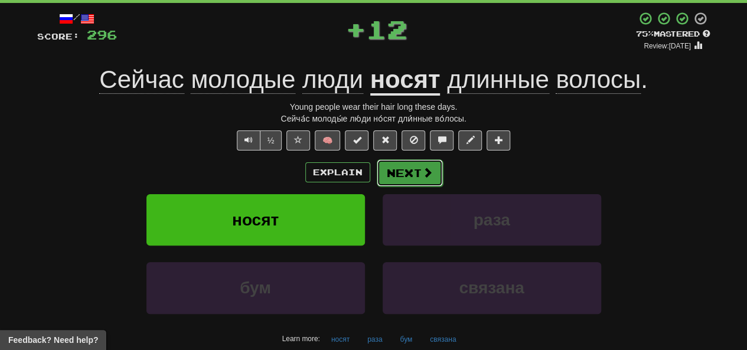
click at [397, 175] on button "Next" at bounding box center [410, 172] width 66 height 27
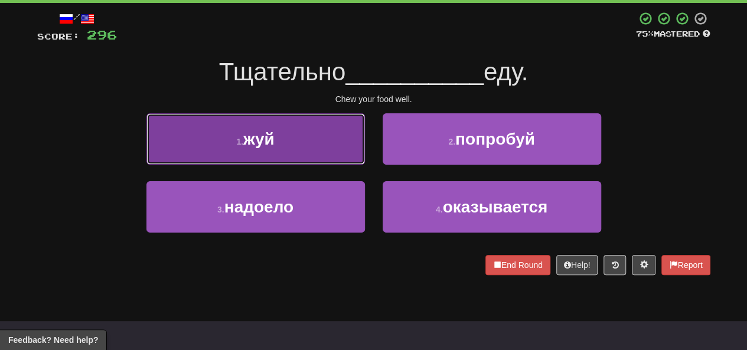
click at [291, 125] on button "1 . жуй" at bounding box center [255, 138] width 219 height 51
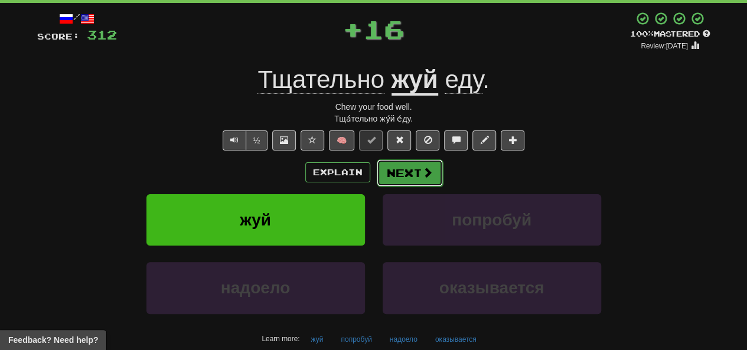
click at [404, 178] on button "Next" at bounding box center [410, 172] width 66 height 27
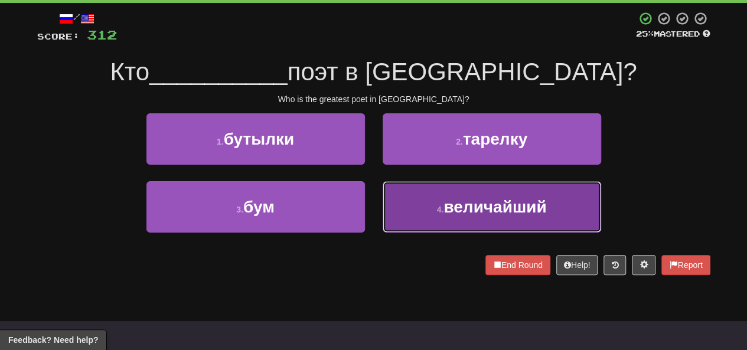
click at [437, 206] on small "4 ." at bounding box center [440, 209] width 7 height 9
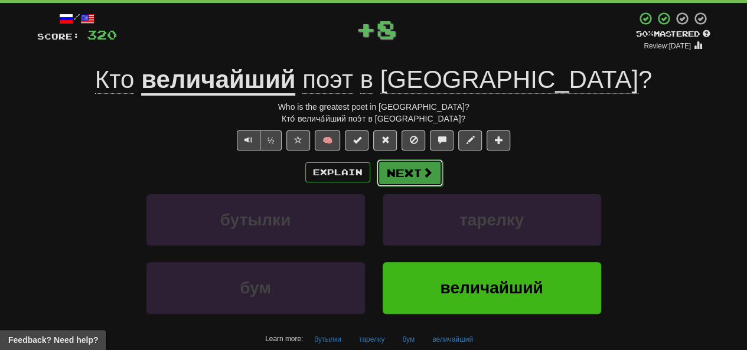
click at [399, 166] on button "Next" at bounding box center [410, 172] width 66 height 27
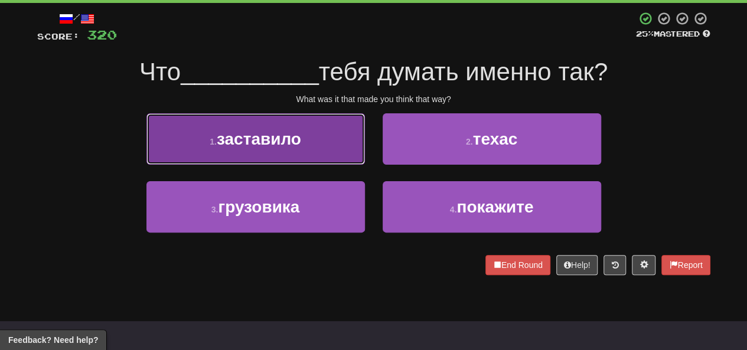
click at [299, 149] on button "1 . заставило" at bounding box center [255, 138] width 219 height 51
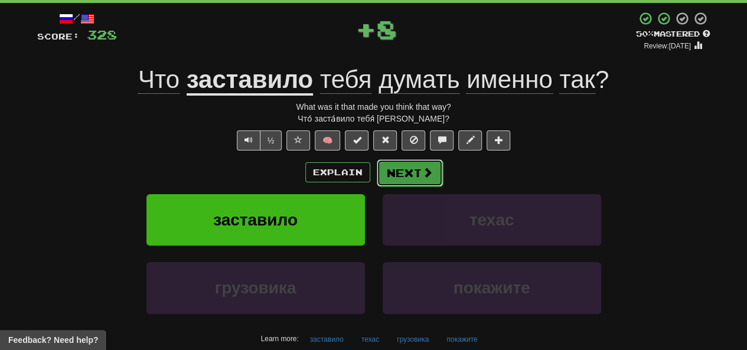
click at [392, 175] on button "Next" at bounding box center [410, 172] width 66 height 27
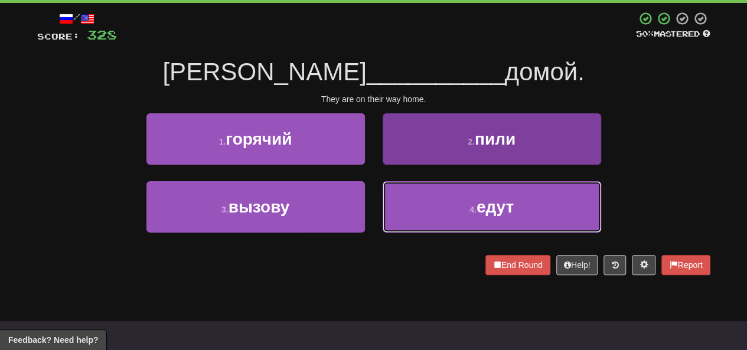
click at [445, 209] on button "4 . едут" at bounding box center [492, 206] width 219 height 51
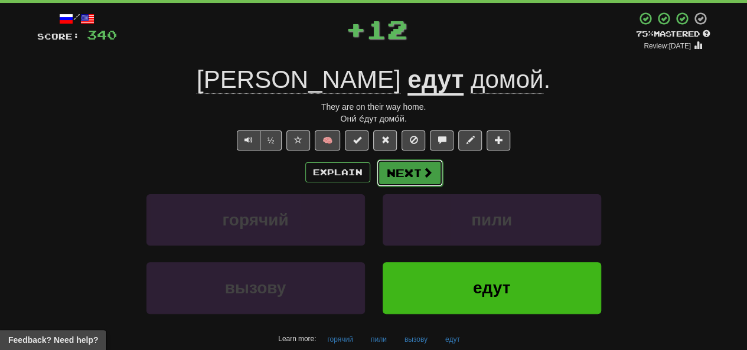
click at [411, 177] on button "Next" at bounding box center [410, 172] width 66 height 27
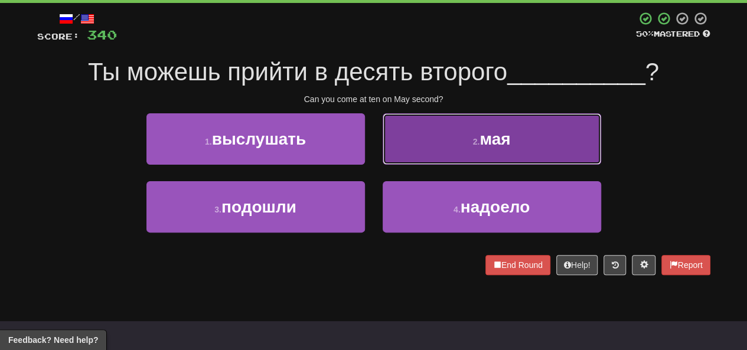
click at [445, 147] on button "2 . мая" at bounding box center [492, 138] width 219 height 51
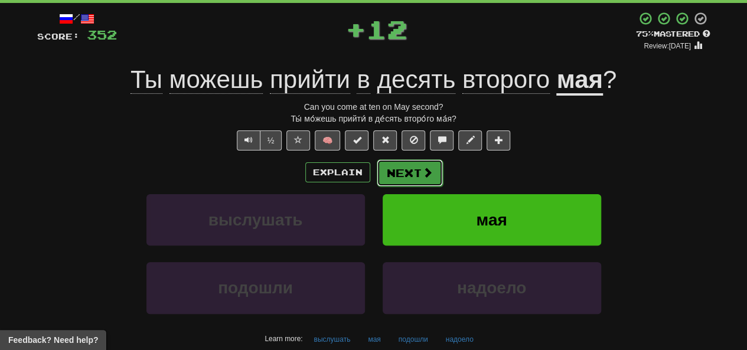
click at [393, 177] on button "Next" at bounding box center [410, 172] width 66 height 27
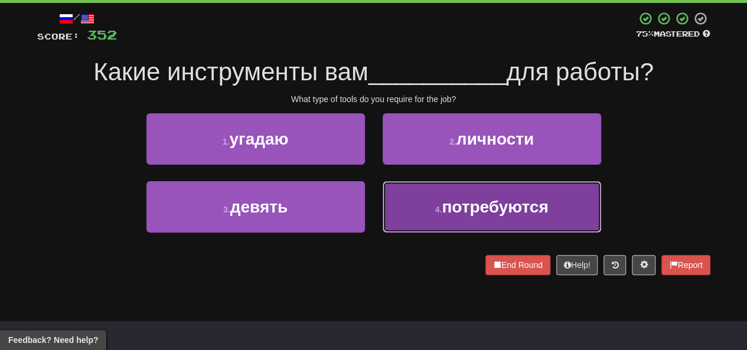
click at [426, 226] on button "4 . потребуются" at bounding box center [492, 206] width 219 height 51
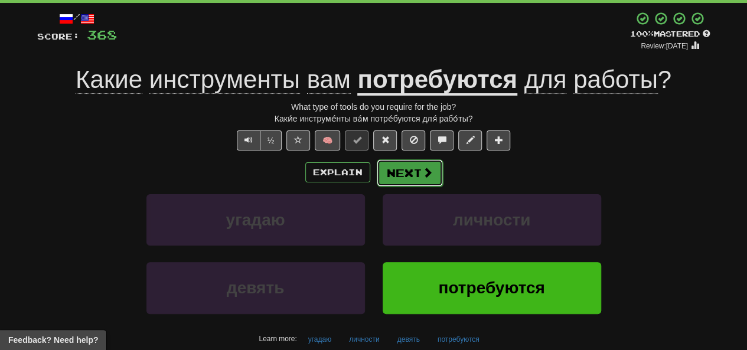
click at [415, 183] on button "Next" at bounding box center [410, 172] width 66 height 27
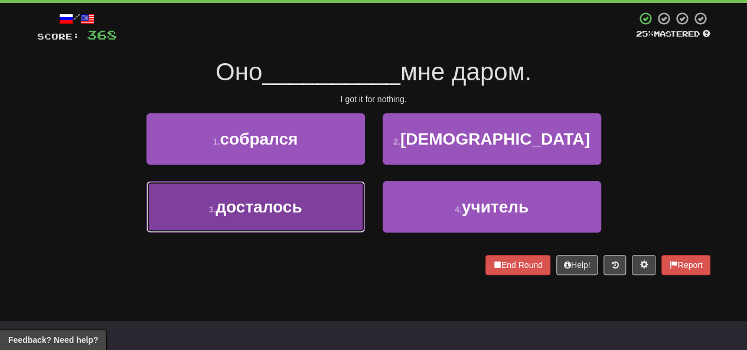
click at [311, 211] on button "3 . досталось" at bounding box center [255, 206] width 219 height 51
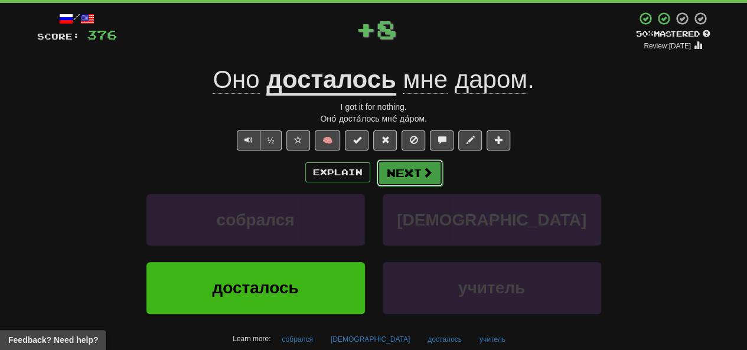
click at [408, 171] on button "Next" at bounding box center [410, 172] width 66 height 27
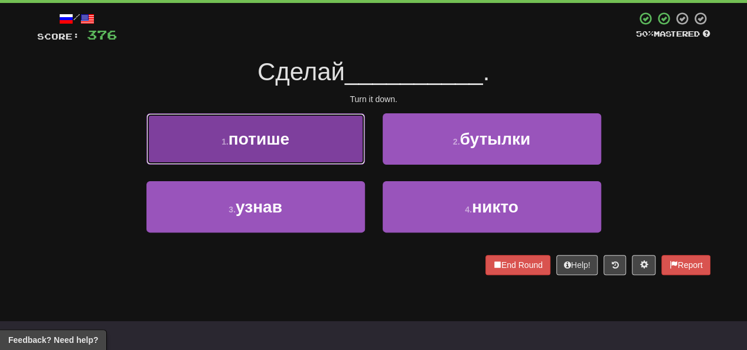
click at [278, 140] on span "потише" at bounding box center [259, 139] width 61 height 18
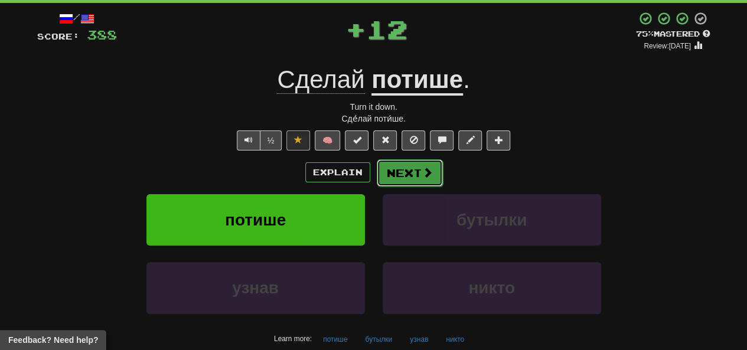
click at [408, 179] on button "Next" at bounding box center [410, 172] width 66 height 27
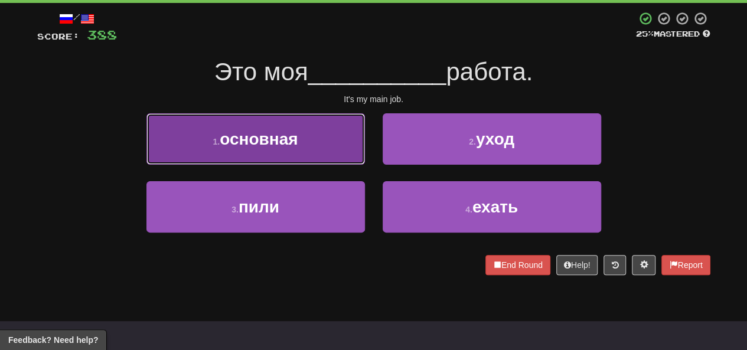
click at [297, 139] on span "основная" at bounding box center [259, 139] width 78 height 18
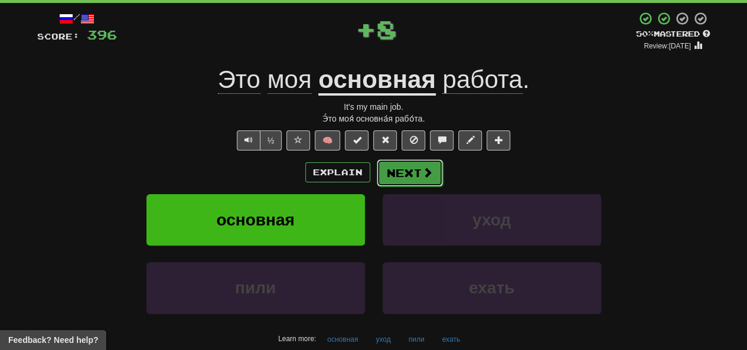
click at [400, 168] on button "Next" at bounding box center [410, 172] width 66 height 27
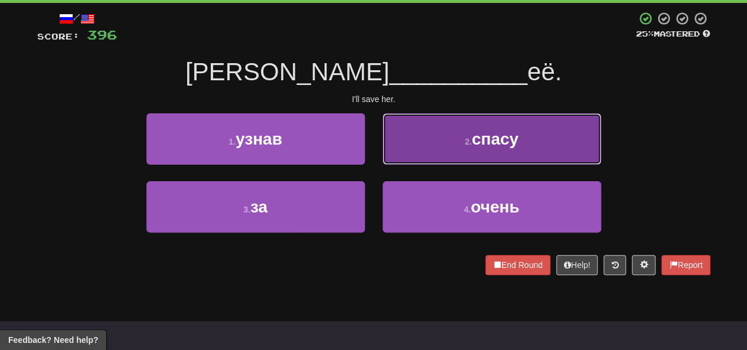
click at [432, 146] on button "2 . спасу" at bounding box center [492, 138] width 219 height 51
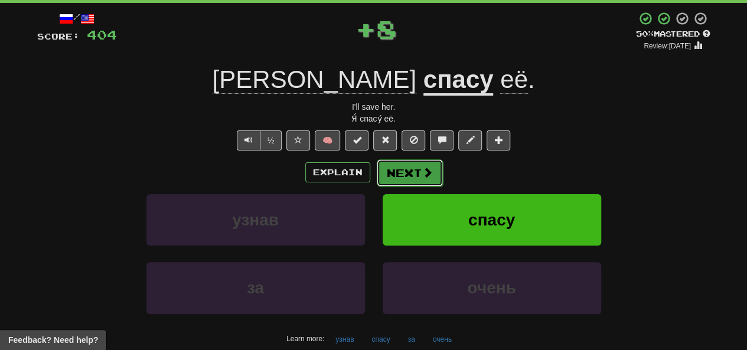
click at [402, 173] on button "Next" at bounding box center [410, 172] width 66 height 27
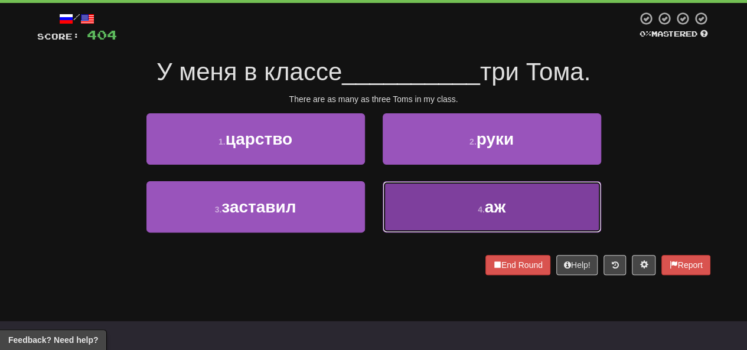
click at [440, 213] on button "4 . аж" at bounding box center [492, 206] width 219 height 51
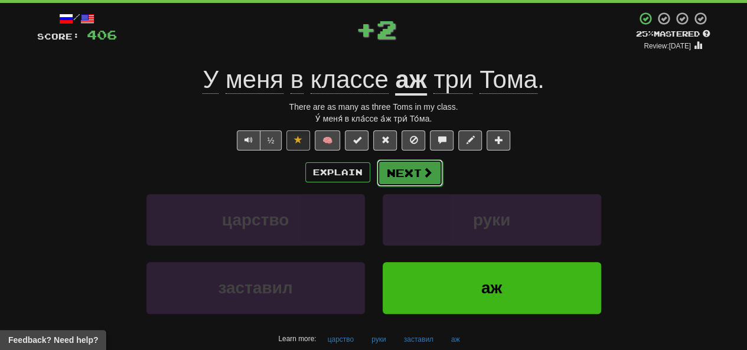
click at [404, 167] on button "Next" at bounding box center [410, 172] width 66 height 27
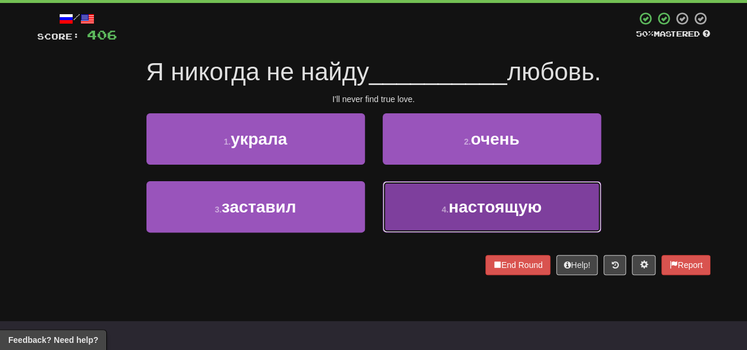
click at [421, 216] on button "4 . настоящую" at bounding box center [492, 206] width 219 height 51
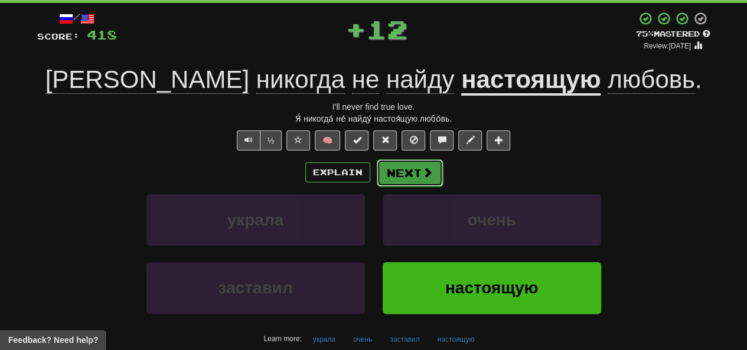
click at [386, 185] on button "Next" at bounding box center [410, 172] width 66 height 27
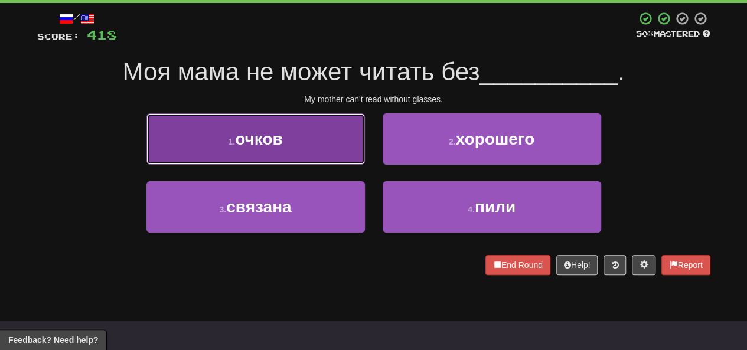
click at [253, 145] on span "очков" at bounding box center [259, 139] width 48 height 18
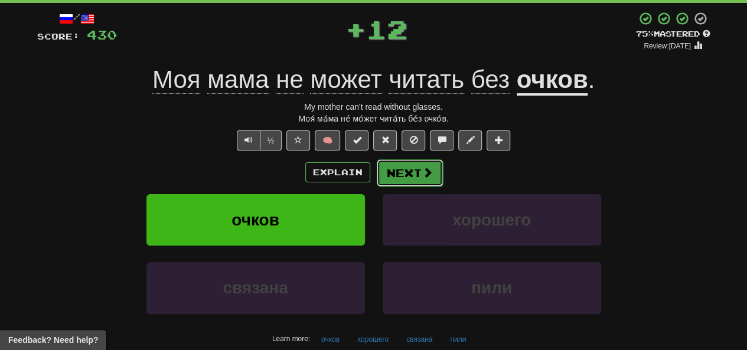
click at [416, 181] on button "Next" at bounding box center [410, 172] width 66 height 27
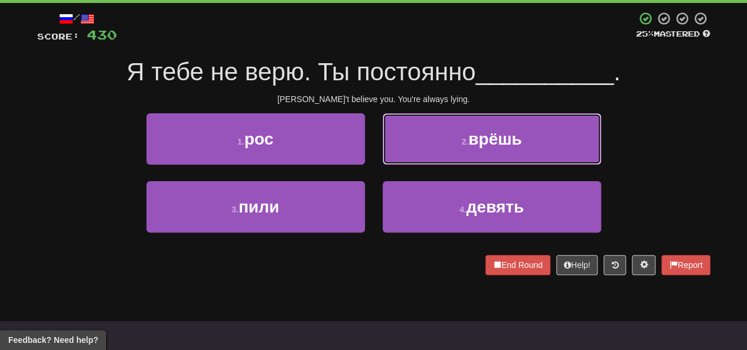
click at [432, 127] on button "2 . врёшь" at bounding box center [492, 138] width 219 height 51
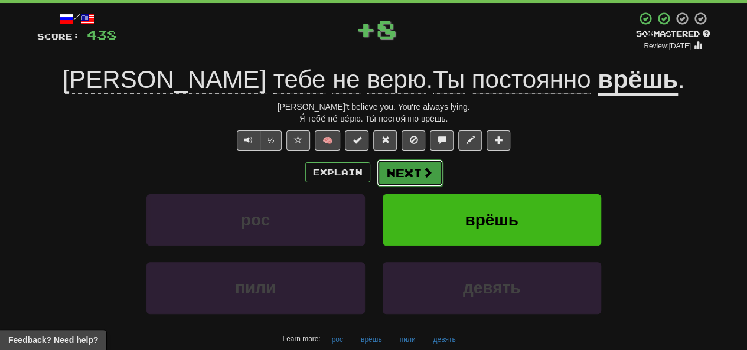
click at [403, 171] on button "Next" at bounding box center [410, 172] width 66 height 27
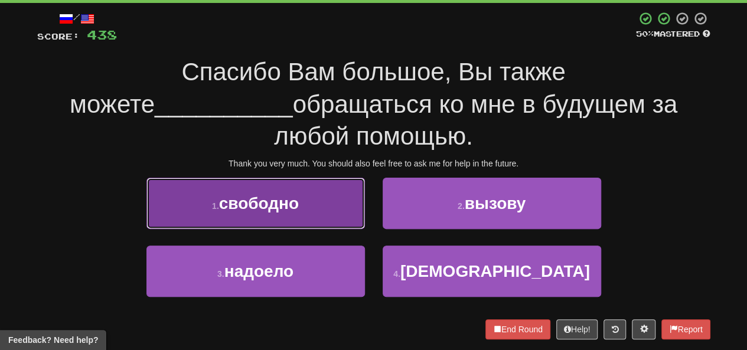
click at [308, 178] on button "1 . свободно" at bounding box center [255, 203] width 219 height 51
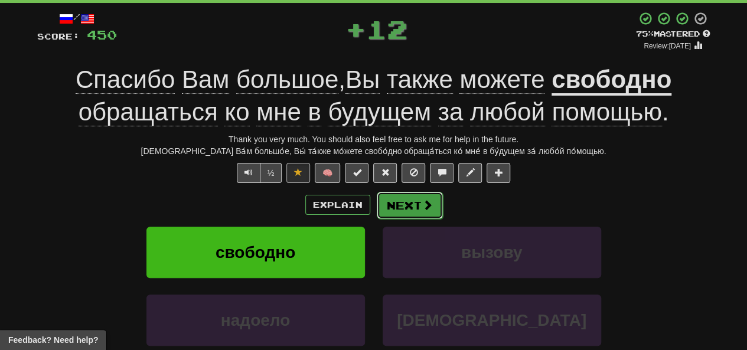
click at [405, 207] on button "Next" at bounding box center [410, 205] width 66 height 27
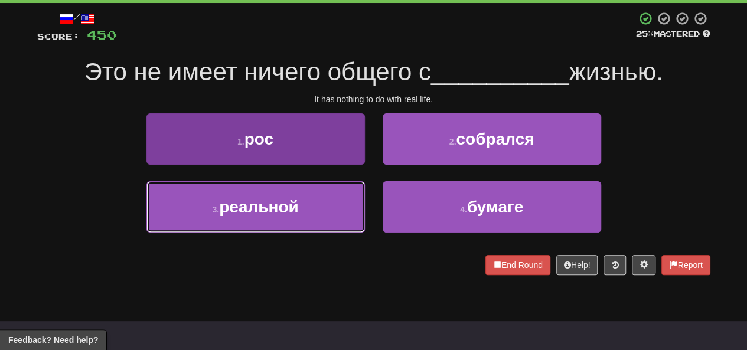
click at [248, 209] on span "реальной" at bounding box center [258, 207] width 79 height 18
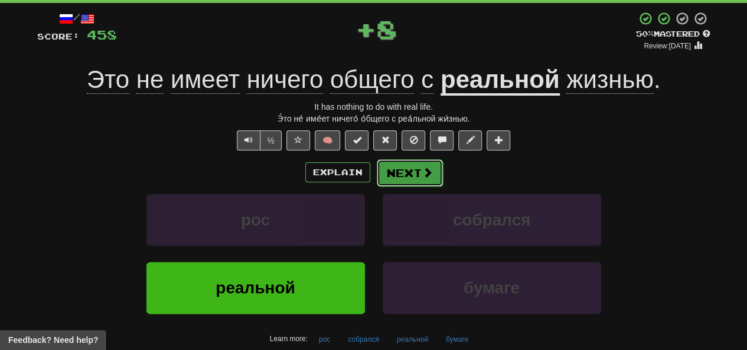
click at [396, 174] on button "Next" at bounding box center [410, 172] width 66 height 27
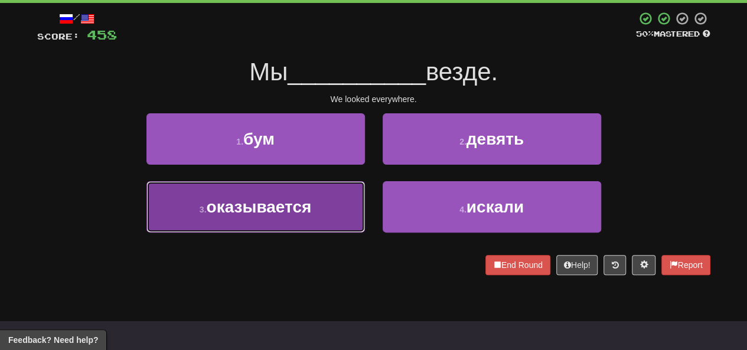
click at [260, 213] on span "оказывается" at bounding box center [258, 207] width 105 height 18
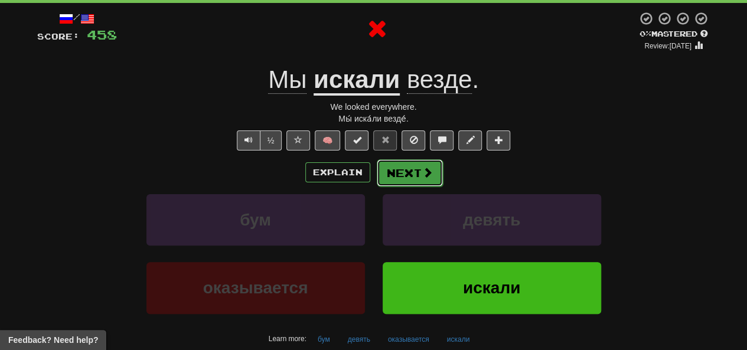
click at [405, 175] on button "Next" at bounding box center [410, 172] width 66 height 27
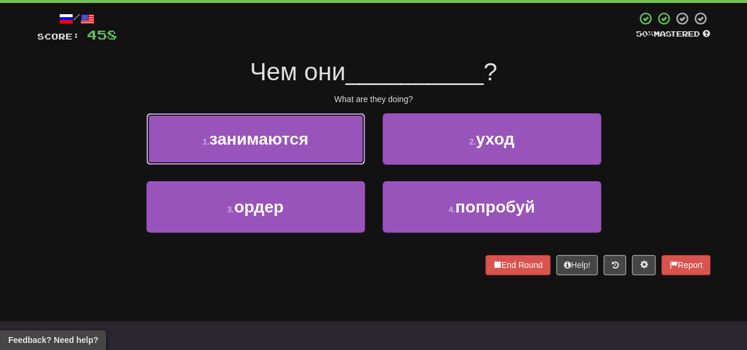
click at [315, 155] on button "1 . занимаются" at bounding box center [255, 138] width 219 height 51
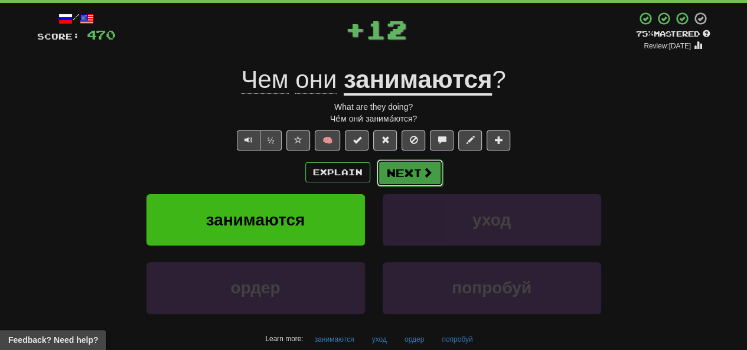
click at [394, 175] on button "Next" at bounding box center [410, 172] width 66 height 27
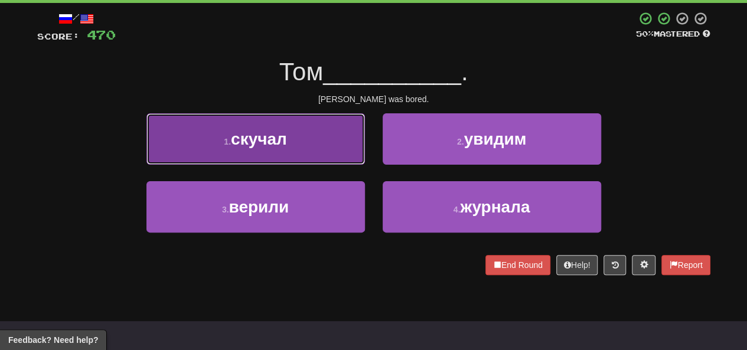
click at [320, 133] on button "1 . скучал" at bounding box center [255, 138] width 219 height 51
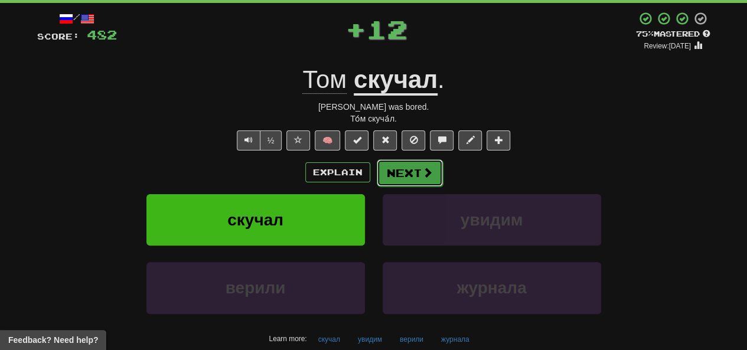
click at [409, 181] on button "Next" at bounding box center [410, 172] width 66 height 27
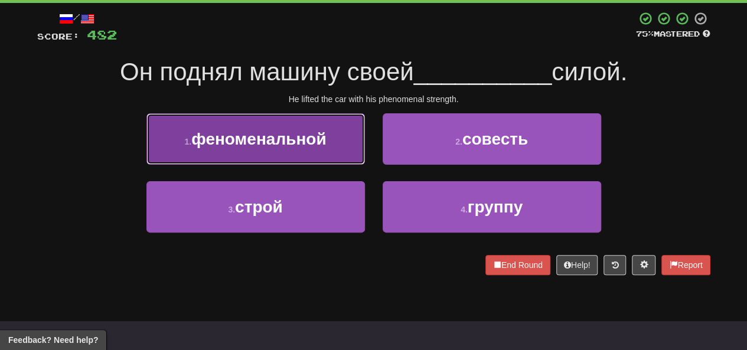
click at [286, 142] on span "феноменальной" at bounding box center [258, 139] width 135 height 18
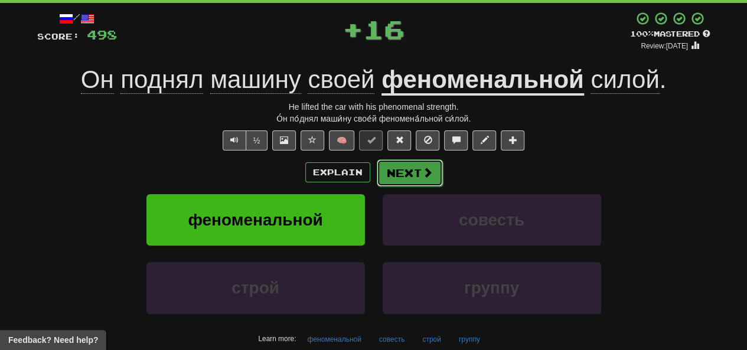
click at [407, 180] on button "Next" at bounding box center [410, 172] width 66 height 27
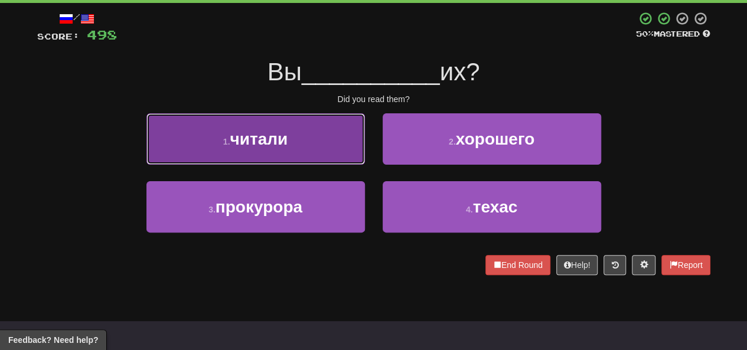
click at [337, 131] on button "1 . читали" at bounding box center [255, 138] width 219 height 51
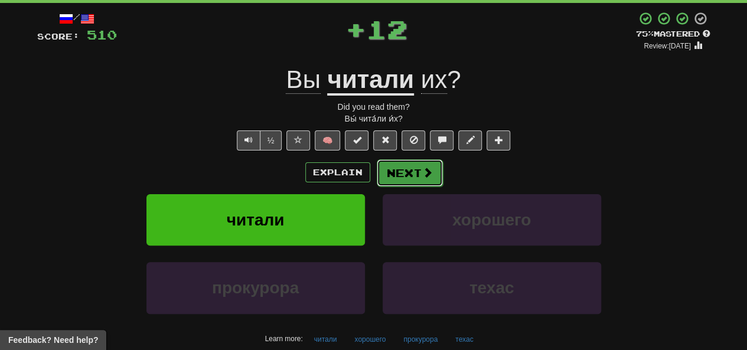
click at [424, 175] on span at bounding box center [427, 172] width 11 height 11
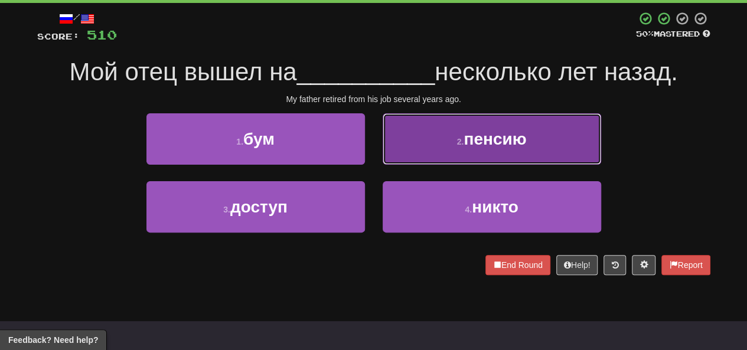
click at [424, 136] on button "2 . пенсию" at bounding box center [492, 138] width 219 height 51
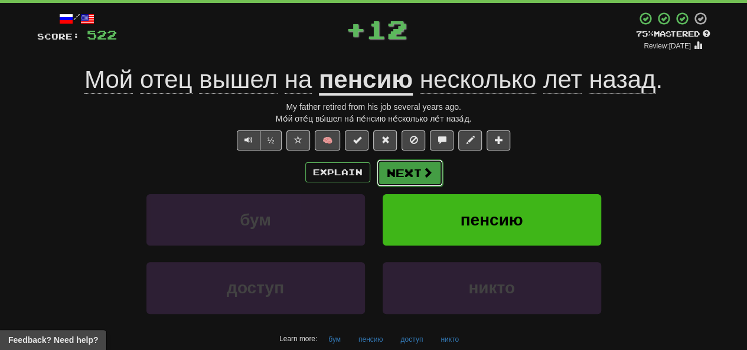
click at [397, 181] on button "Next" at bounding box center [410, 172] width 66 height 27
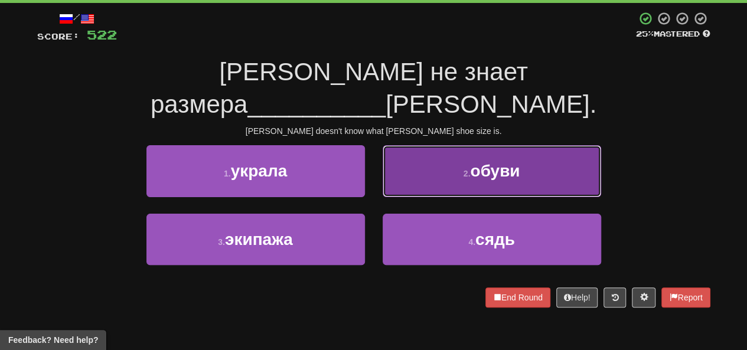
click at [457, 162] on button "2 . обуви" at bounding box center [492, 170] width 219 height 51
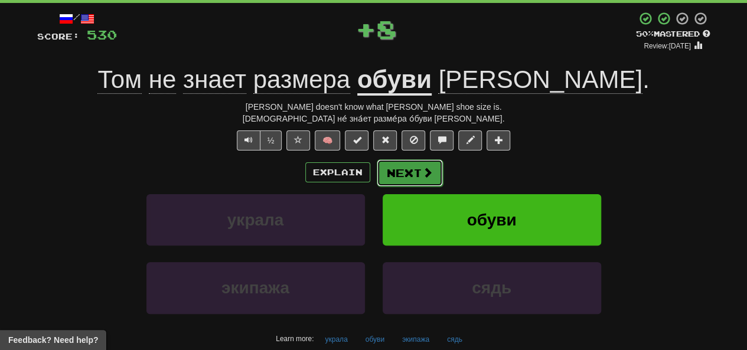
click at [415, 177] on button "Next" at bounding box center [410, 172] width 66 height 27
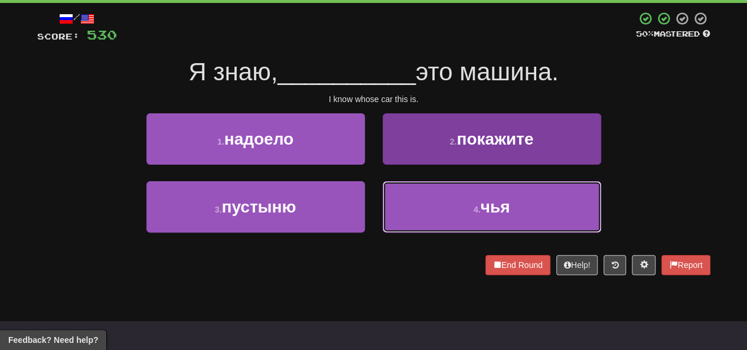
click at [454, 219] on button "4 . чья" at bounding box center [492, 206] width 219 height 51
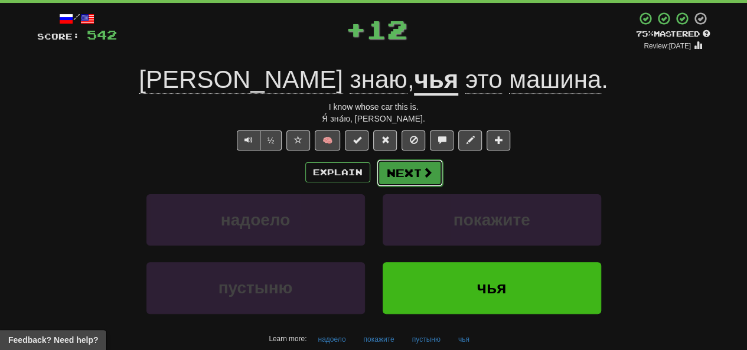
click at [413, 172] on button "Next" at bounding box center [410, 172] width 66 height 27
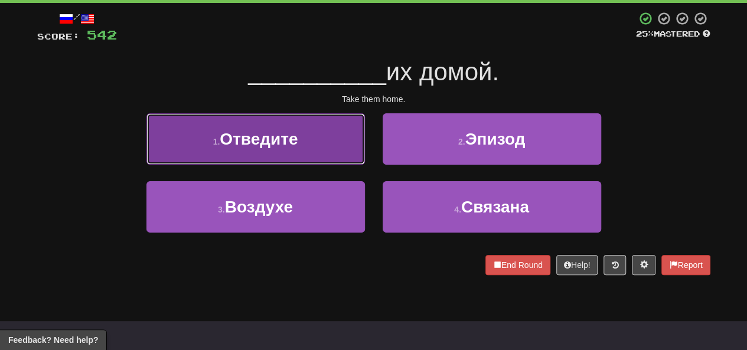
click at [297, 133] on span "Отведите" at bounding box center [259, 139] width 78 height 18
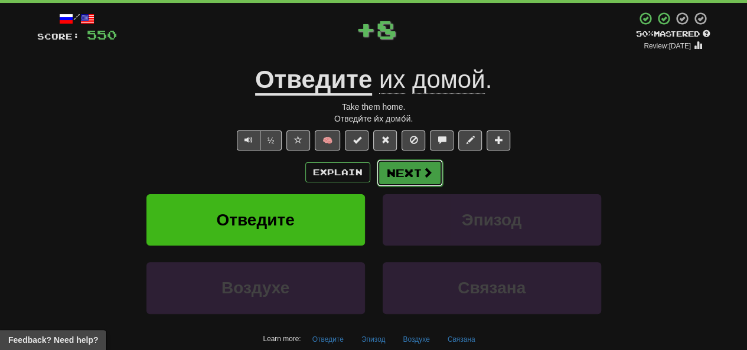
click at [399, 175] on button "Next" at bounding box center [410, 172] width 66 height 27
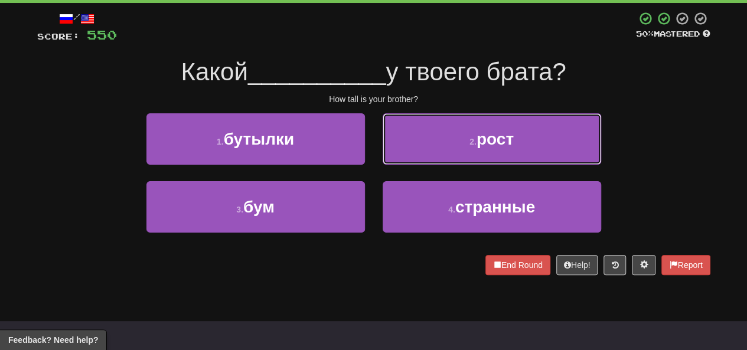
click at [438, 127] on button "2 . рост" at bounding box center [492, 138] width 219 height 51
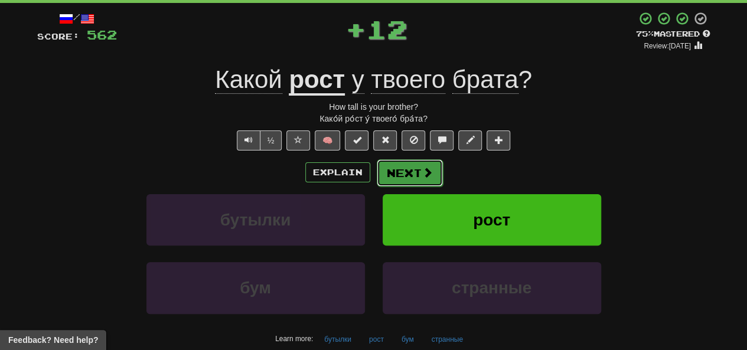
click at [406, 180] on button "Next" at bounding box center [410, 172] width 66 height 27
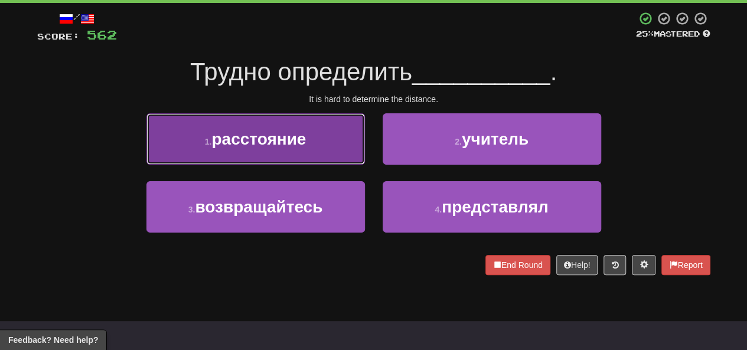
click at [316, 138] on button "1 . расстояние" at bounding box center [255, 138] width 219 height 51
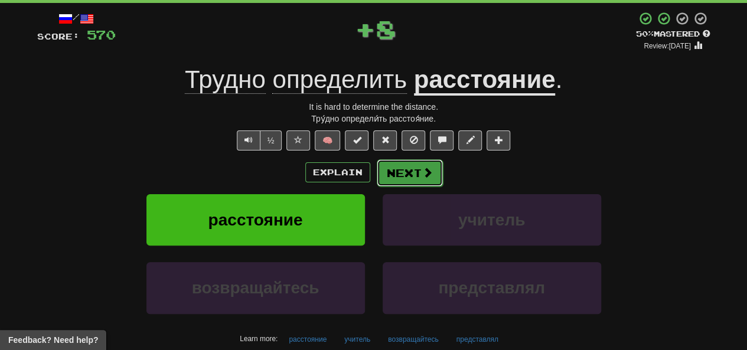
click at [408, 180] on button "Next" at bounding box center [410, 172] width 66 height 27
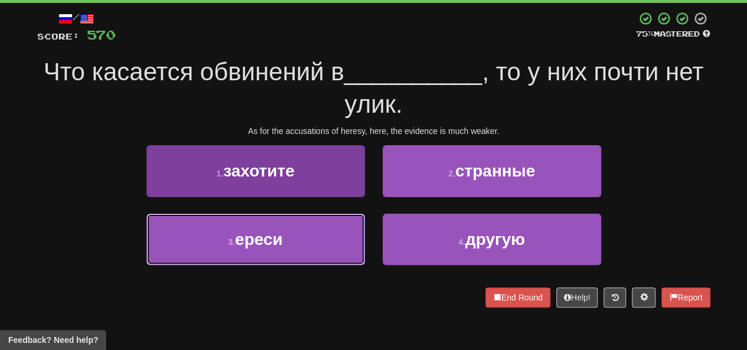
click at [318, 234] on button "3 . ереси" at bounding box center [255, 239] width 219 height 51
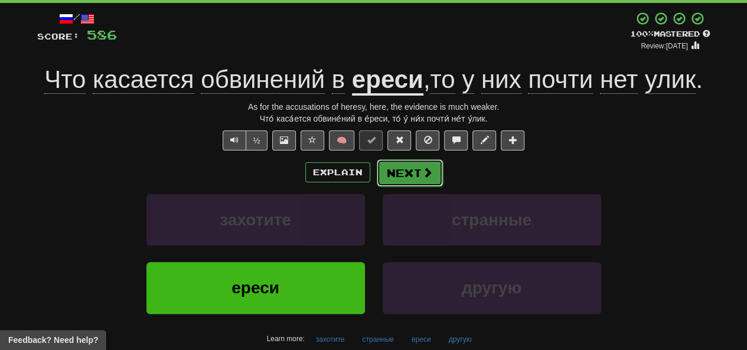
click at [410, 172] on button "Next" at bounding box center [410, 172] width 66 height 27
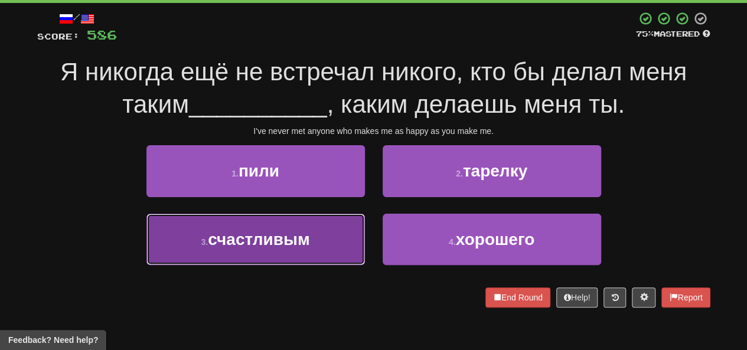
click at [285, 256] on button "3 . счастливым" at bounding box center [255, 239] width 219 height 51
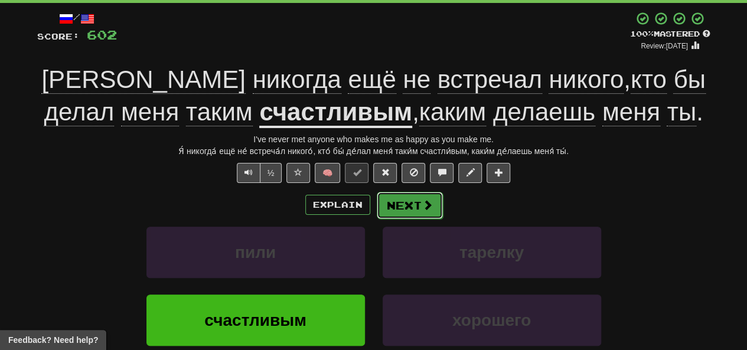
click at [415, 209] on button "Next" at bounding box center [410, 205] width 66 height 27
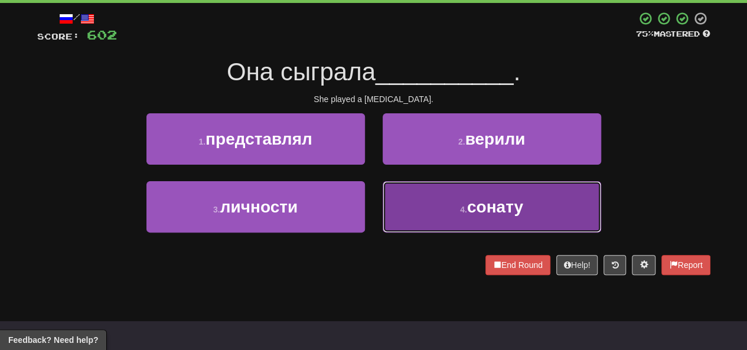
click at [423, 193] on button "4 . сонату" at bounding box center [492, 206] width 219 height 51
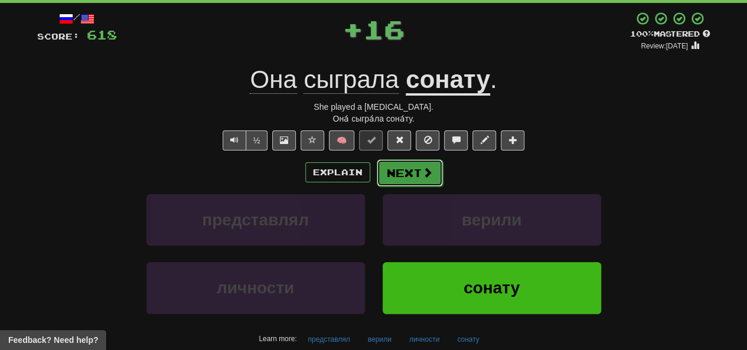
click at [410, 177] on button "Next" at bounding box center [410, 172] width 66 height 27
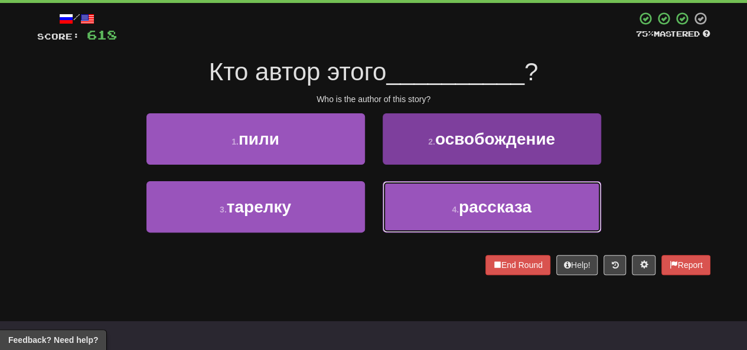
click at [421, 198] on button "4 . рассказа" at bounding box center [492, 206] width 219 height 51
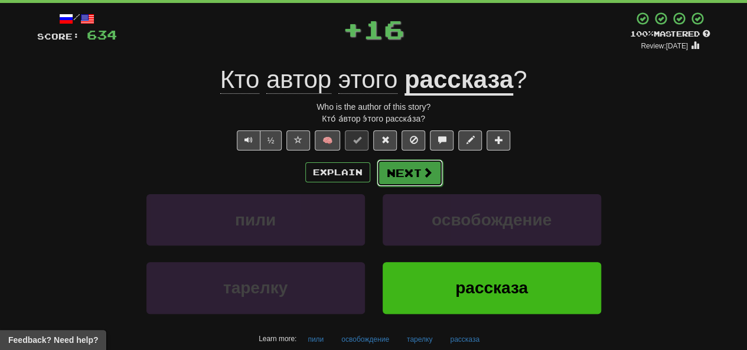
click at [408, 172] on button "Next" at bounding box center [410, 172] width 66 height 27
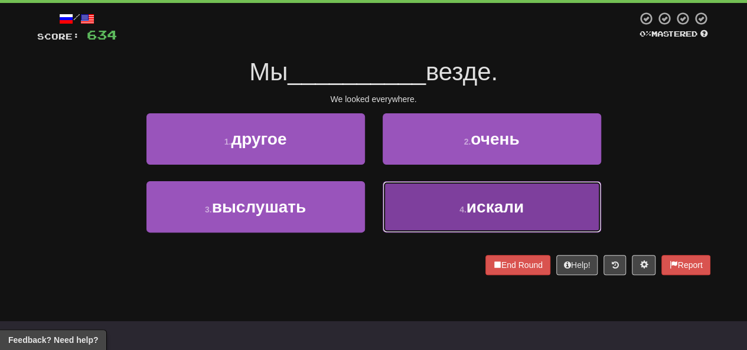
click at [410, 201] on button "4 . искали" at bounding box center [492, 206] width 219 height 51
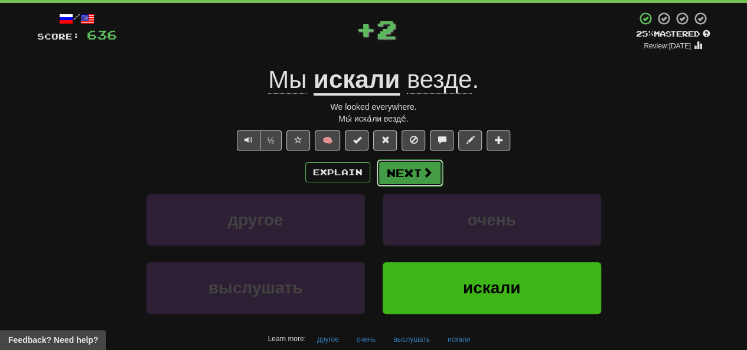
click at [405, 174] on button "Next" at bounding box center [410, 172] width 66 height 27
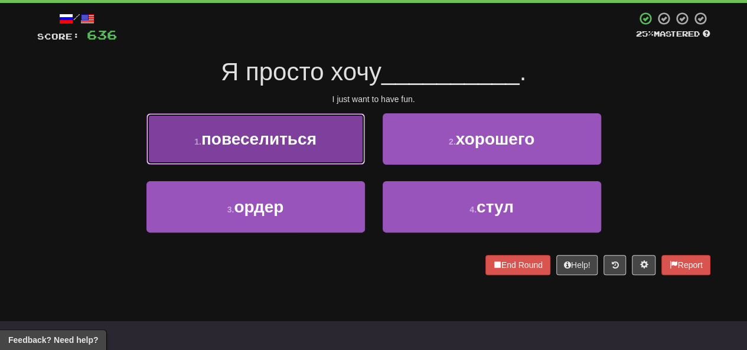
click at [280, 143] on span "повеселиться" at bounding box center [258, 139] width 115 height 18
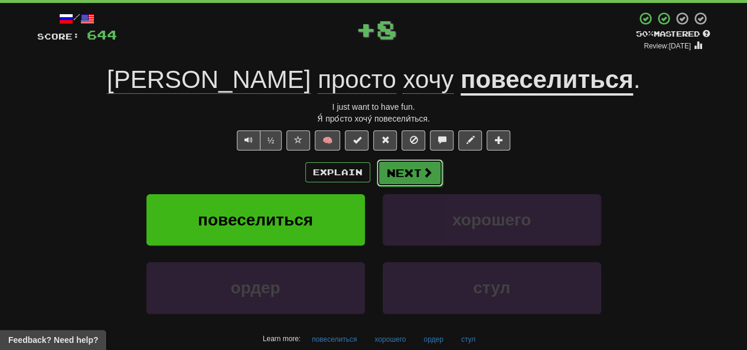
click at [403, 183] on button "Next" at bounding box center [410, 172] width 66 height 27
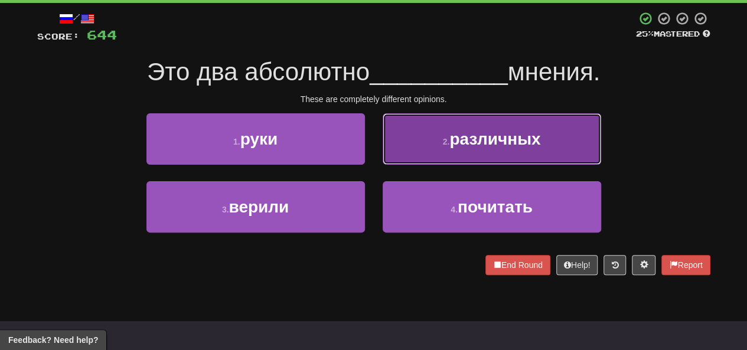
click at [421, 144] on button "2 . различных" at bounding box center [492, 138] width 219 height 51
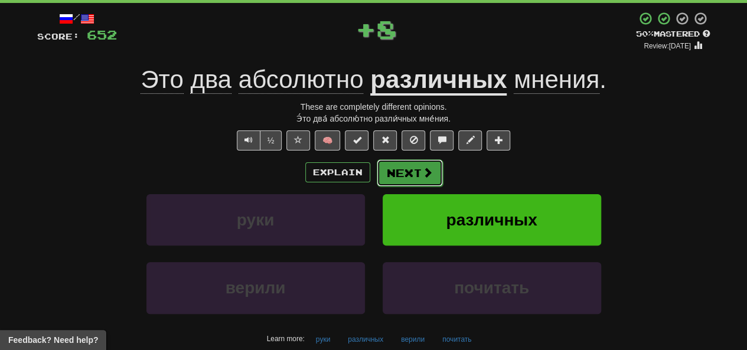
click at [384, 172] on button "Next" at bounding box center [410, 172] width 66 height 27
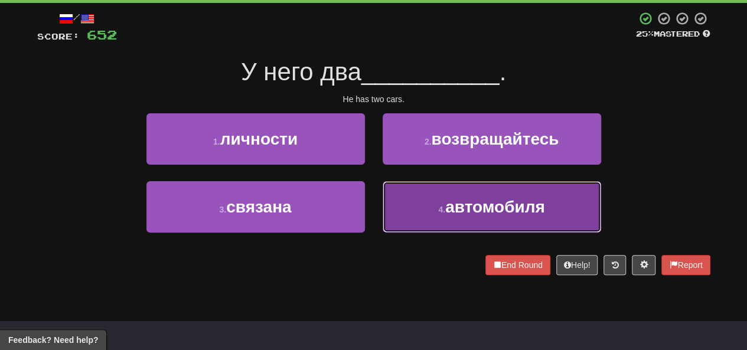
click at [420, 209] on button "4 . автомобиля" at bounding box center [492, 206] width 219 height 51
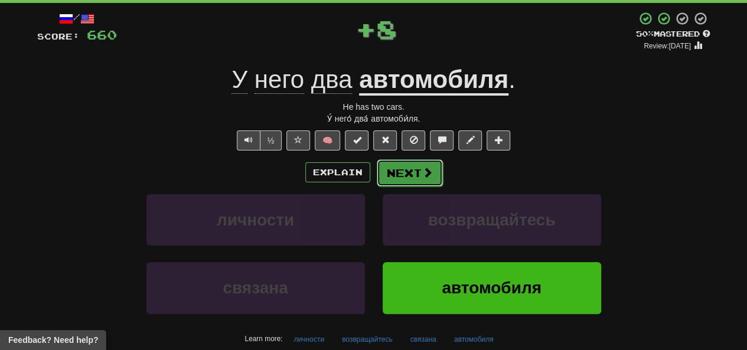
click at [393, 174] on button "Next" at bounding box center [410, 172] width 66 height 27
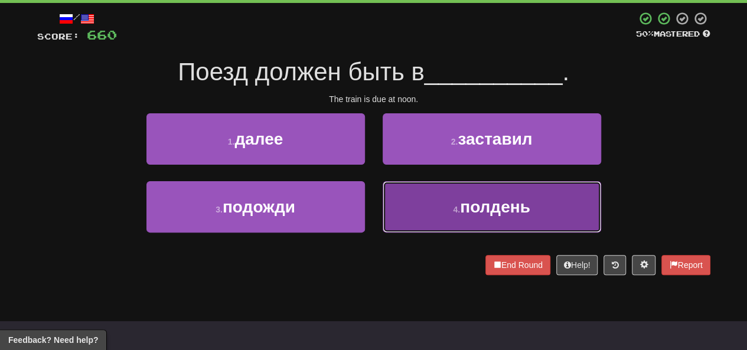
click at [444, 222] on button "4 . полдень" at bounding box center [492, 206] width 219 height 51
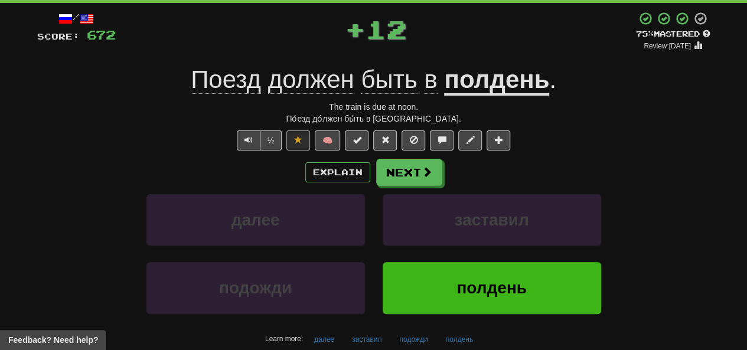
click at [401, 186] on div "Explain Next далее заставил подожди полдень Learn more: далее заставил подожди …" at bounding box center [373, 254] width 673 height 190
click at [382, 174] on button "Next" at bounding box center [410, 172] width 66 height 27
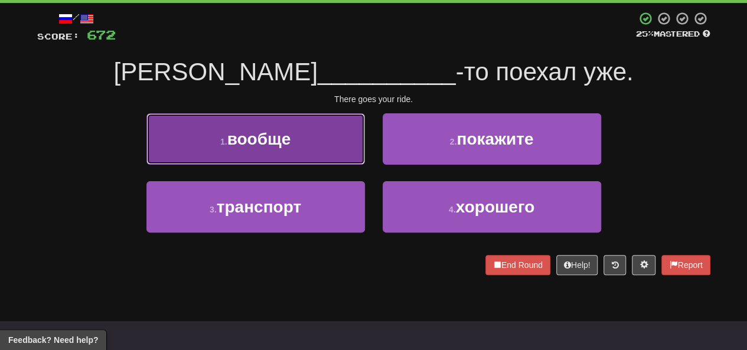
click at [254, 127] on button "1 . вообще" at bounding box center [255, 138] width 219 height 51
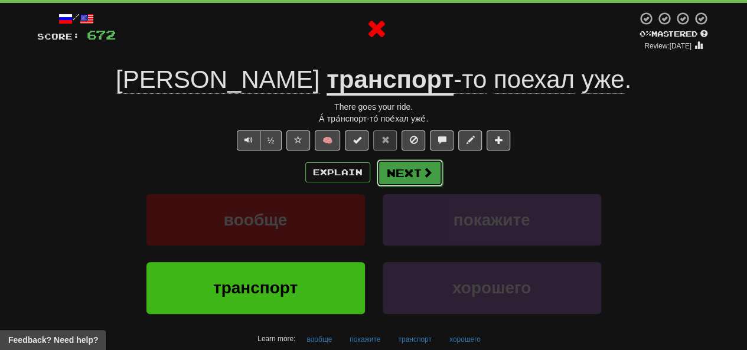
click at [400, 174] on button "Next" at bounding box center [410, 172] width 66 height 27
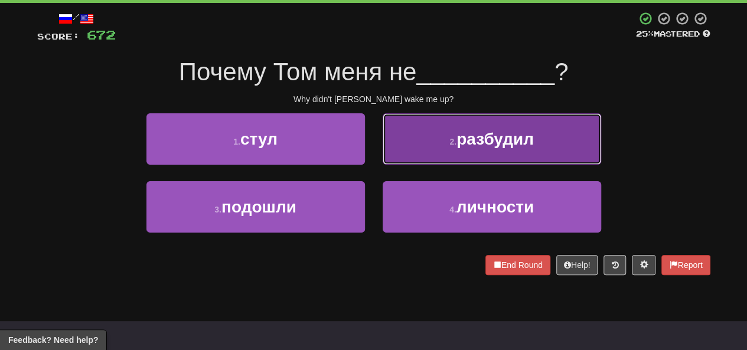
click at [411, 146] on button "2 . разбудил" at bounding box center [492, 138] width 219 height 51
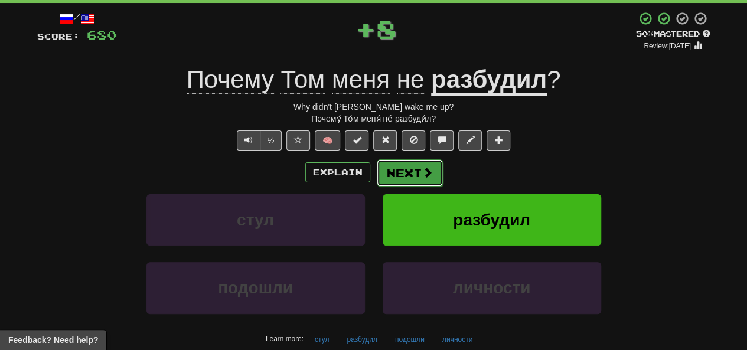
click at [400, 178] on button "Next" at bounding box center [410, 172] width 66 height 27
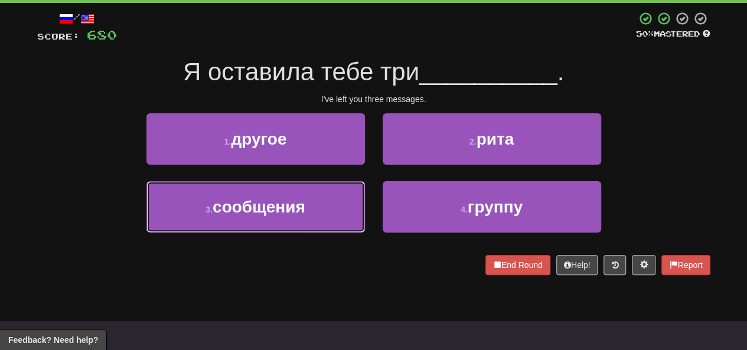
drag, startPoint x: 272, startPoint y: 212, endPoint x: 339, endPoint y: 187, distance: 71.8
click at [275, 212] on span "сообщения" at bounding box center [259, 207] width 93 height 18
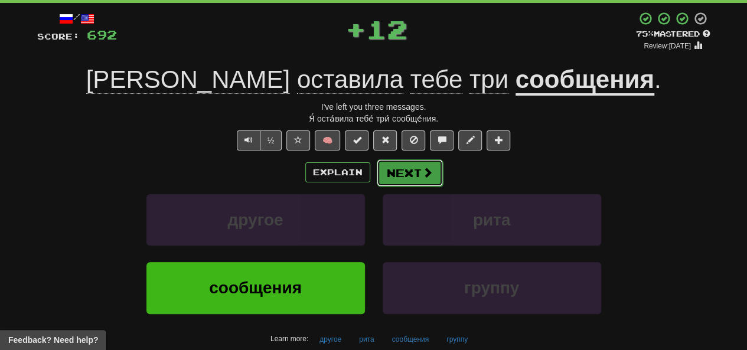
click at [400, 175] on button "Next" at bounding box center [410, 172] width 66 height 27
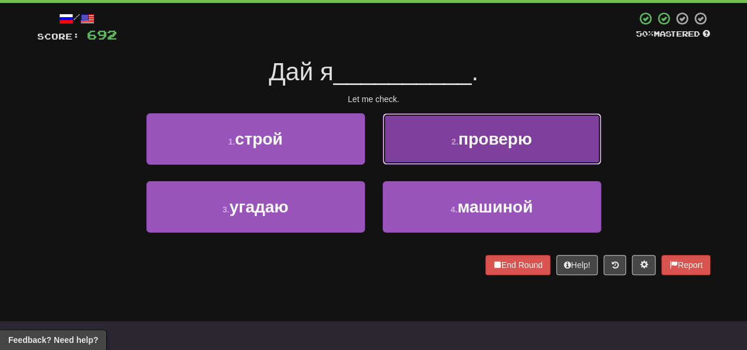
click at [412, 145] on button "2 . проверю" at bounding box center [492, 138] width 219 height 51
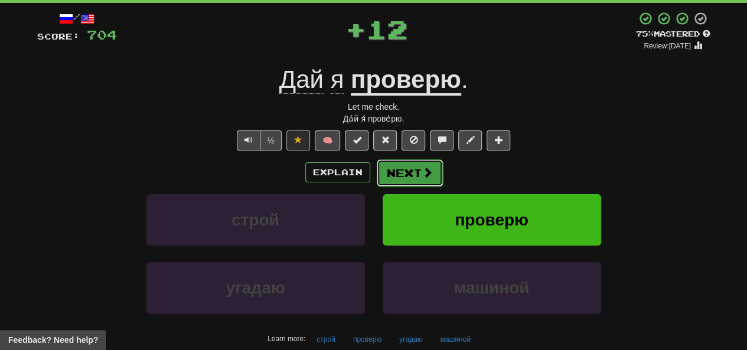
click at [386, 179] on button "Next" at bounding box center [410, 172] width 66 height 27
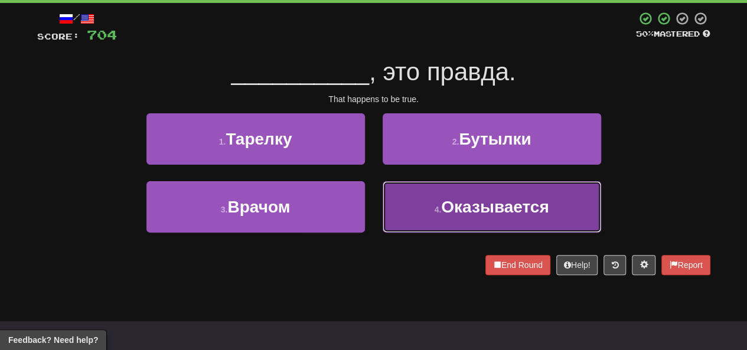
click at [489, 215] on span "Оказывается" at bounding box center [495, 207] width 108 height 18
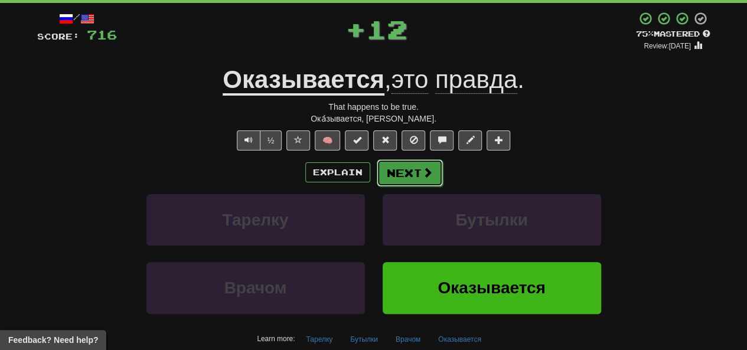
click at [401, 167] on button "Next" at bounding box center [410, 172] width 66 height 27
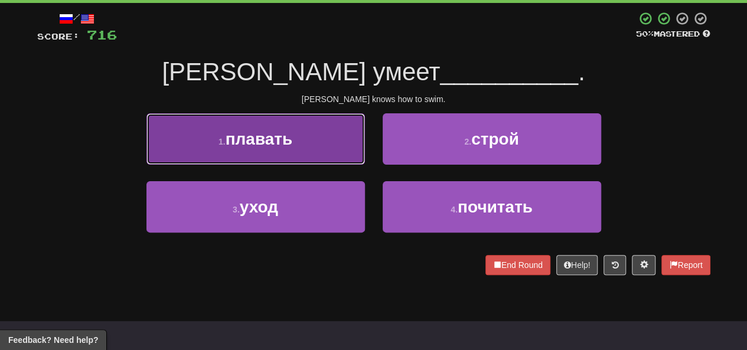
click at [310, 146] on button "1 . плавать" at bounding box center [255, 138] width 219 height 51
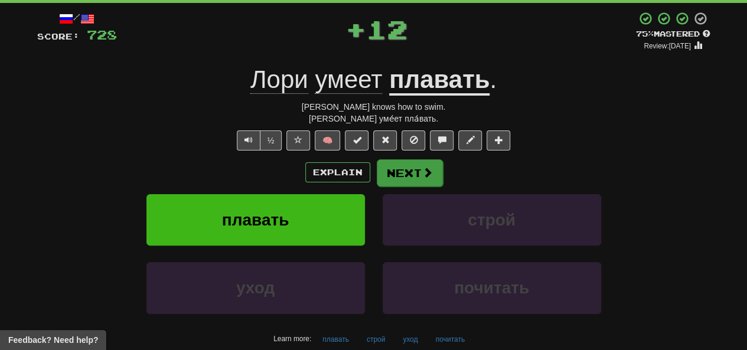
click at [405, 187] on div "Explain Next плавать строй уход почитать Learn more: плавать строй уход почитать" at bounding box center [373, 254] width 673 height 190
click at [404, 177] on button "Next" at bounding box center [410, 172] width 66 height 27
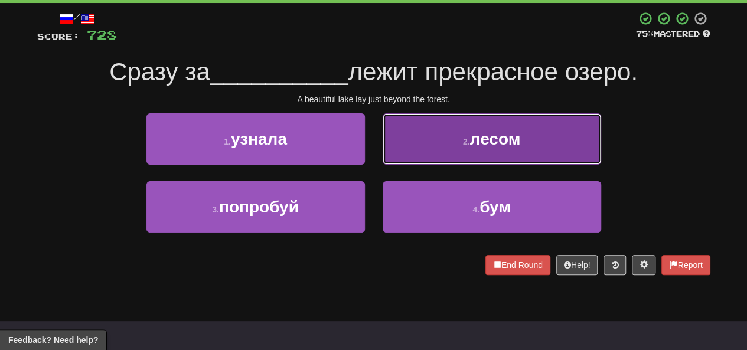
click at [414, 144] on button "2 . лесом" at bounding box center [492, 138] width 219 height 51
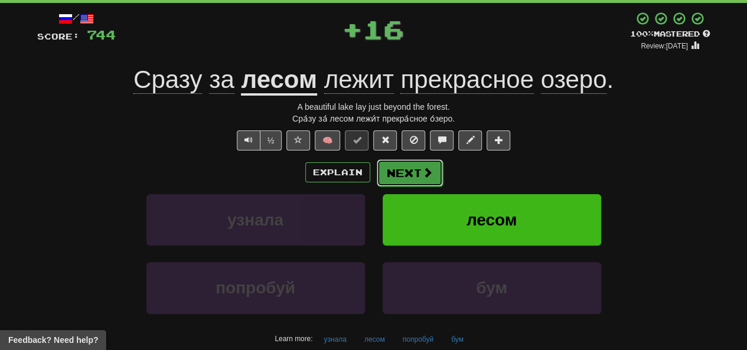
click at [408, 177] on button "Next" at bounding box center [410, 172] width 66 height 27
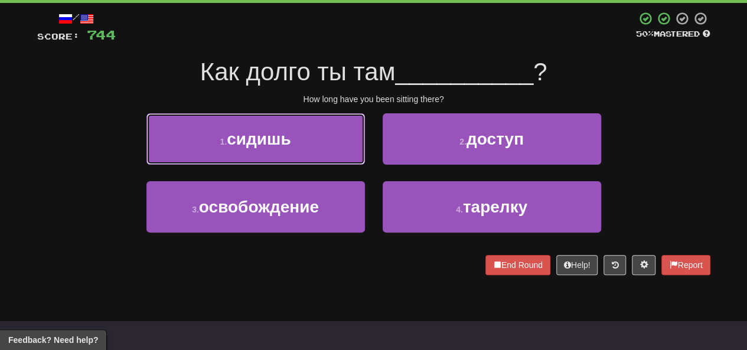
click at [311, 149] on button "1 . сидишь" at bounding box center [255, 138] width 219 height 51
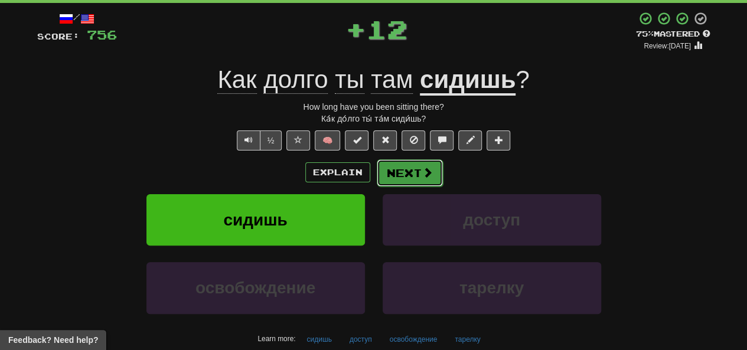
click at [418, 172] on button "Next" at bounding box center [410, 172] width 66 height 27
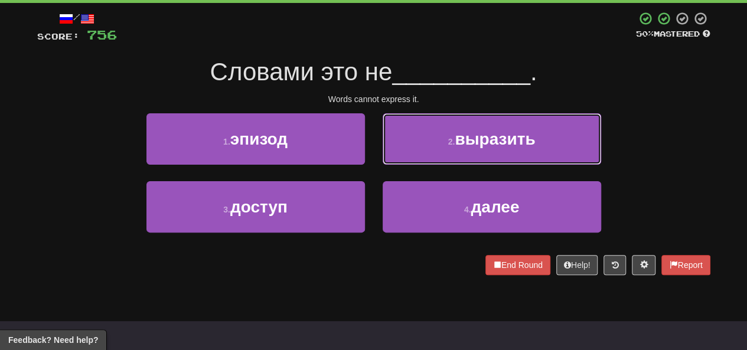
click at [423, 155] on button "2 . выразить" at bounding box center [492, 138] width 219 height 51
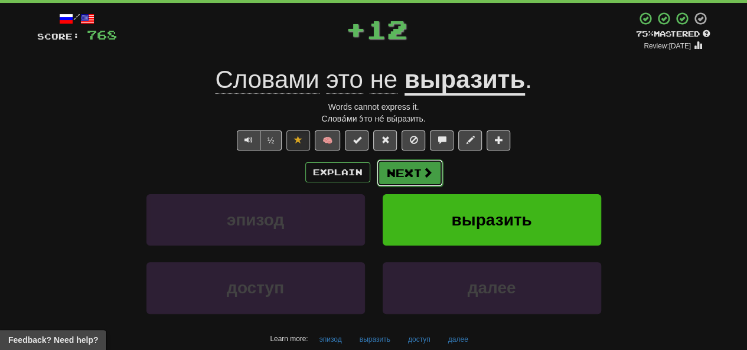
click at [406, 175] on button "Next" at bounding box center [410, 172] width 66 height 27
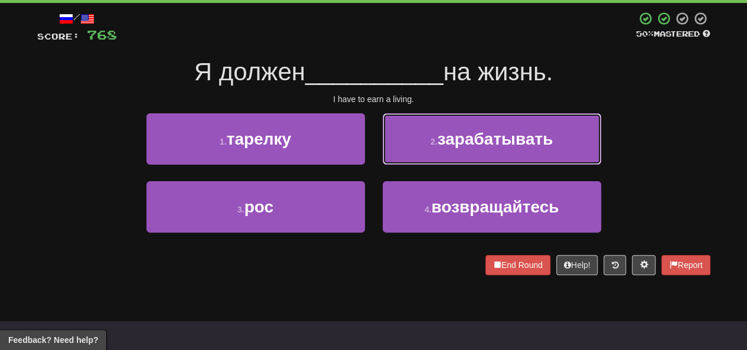
click at [438, 152] on button "2 . зарабатывать" at bounding box center [492, 138] width 219 height 51
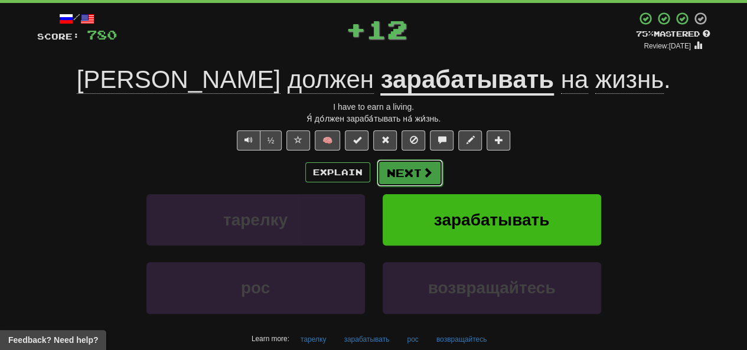
click at [414, 172] on button "Next" at bounding box center [410, 172] width 66 height 27
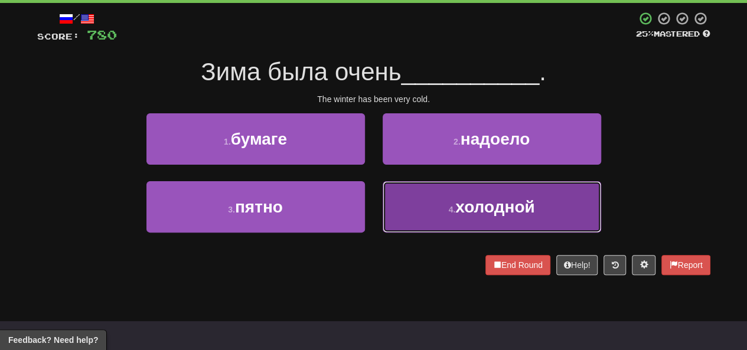
click at [428, 210] on button "4 . холодной" at bounding box center [492, 206] width 219 height 51
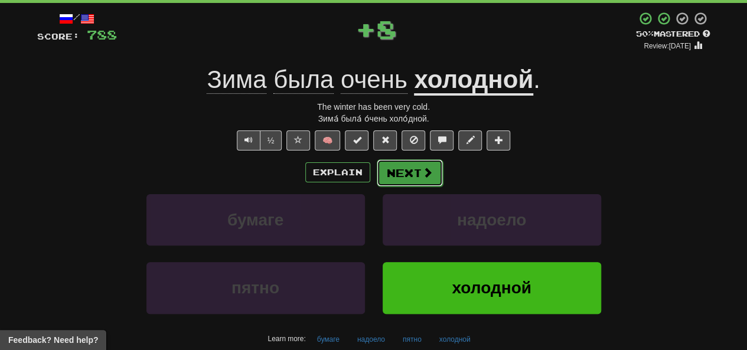
click at [390, 177] on button "Next" at bounding box center [410, 172] width 66 height 27
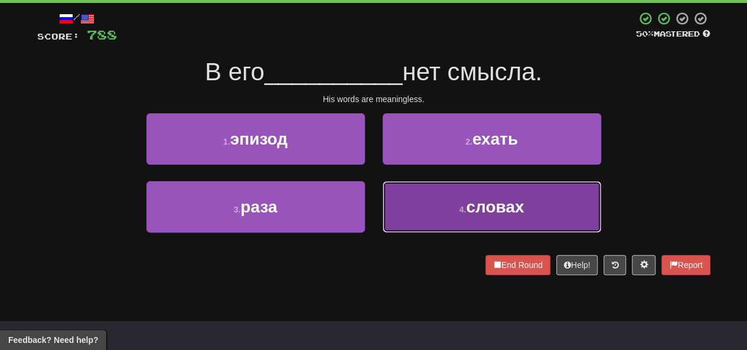
click at [435, 217] on button "4 . словах" at bounding box center [492, 206] width 219 height 51
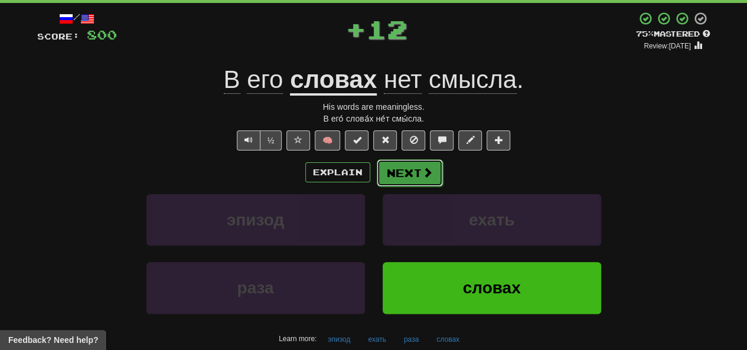
click at [404, 169] on button "Next" at bounding box center [410, 172] width 66 height 27
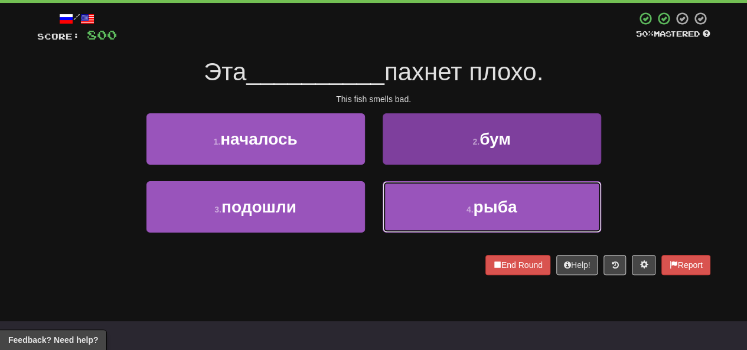
click at [438, 214] on button "4 . рыба" at bounding box center [492, 206] width 219 height 51
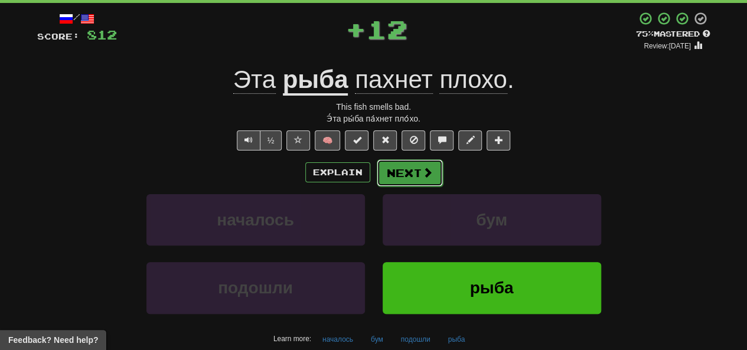
click at [419, 171] on button "Next" at bounding box center [410, 172] width 66 height 27
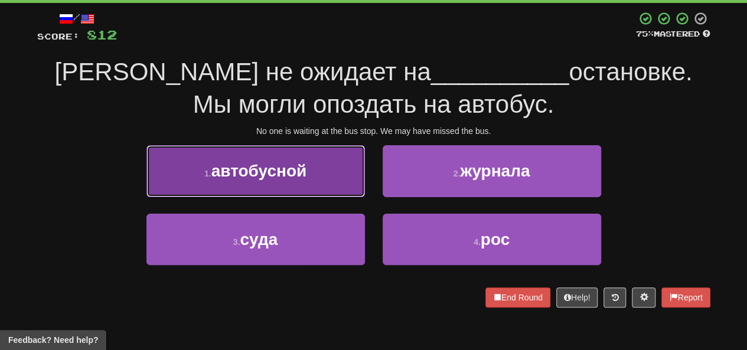
click at [310, 177] on button "1 . автобусной" at bounding box center [255, 170] width 219 height 51
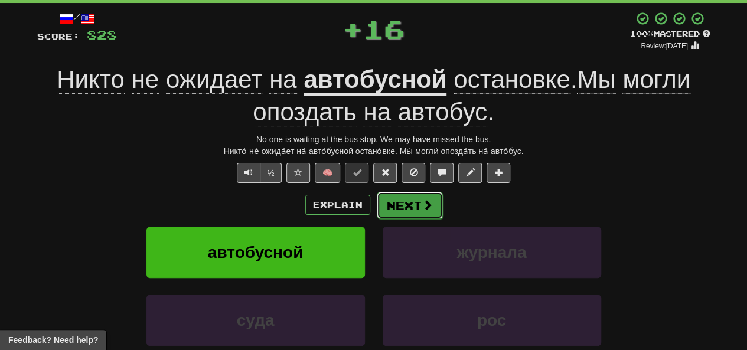
click at [408, 209] on button "Next" at bounding box center [410, 205] width 66 height 27
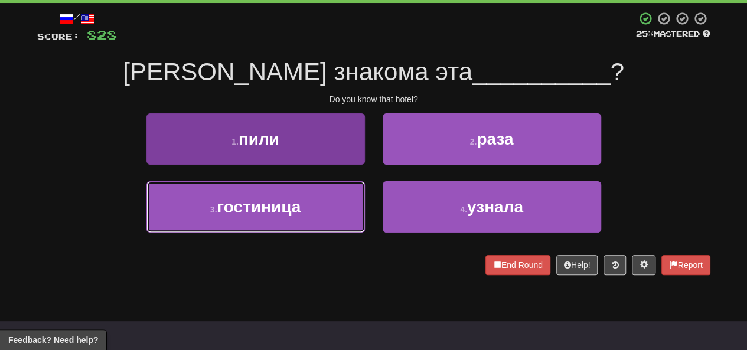
click at [292, 212] on span "гостиница" at bounding box center [259, 207] width 84 height 18
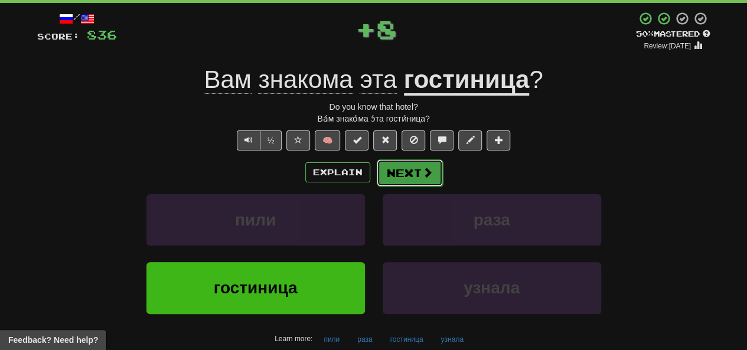
click at [388, 168] on button "Next" at bounding box center [410, 172] width 66 height 27
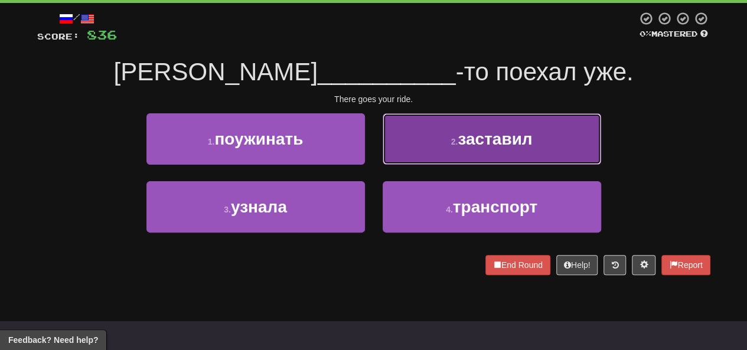
click at [399, 151] on button "2 . заставил" at bounding box center [492, 138] width 219 height 51
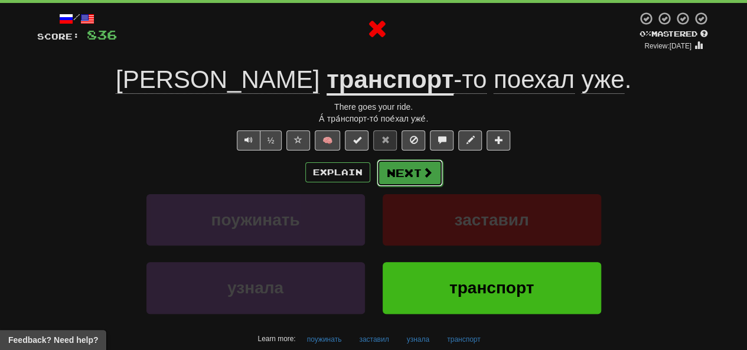
click at [395, 172] on button "Next" at bounding box center [410, 172] width 66 height 27
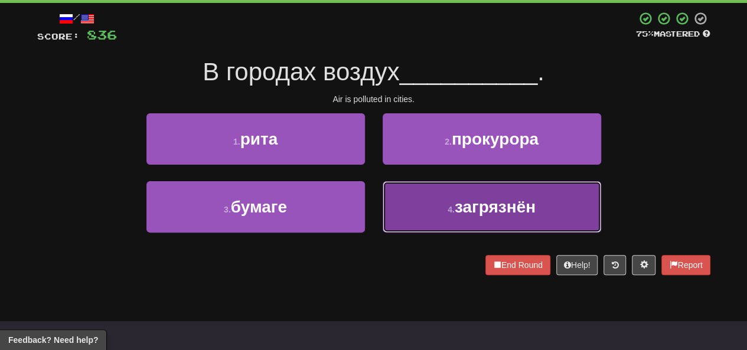
click at [401, 197] on button "4 . загрязнён" at bounding box center [492, 206] width 219 height 51
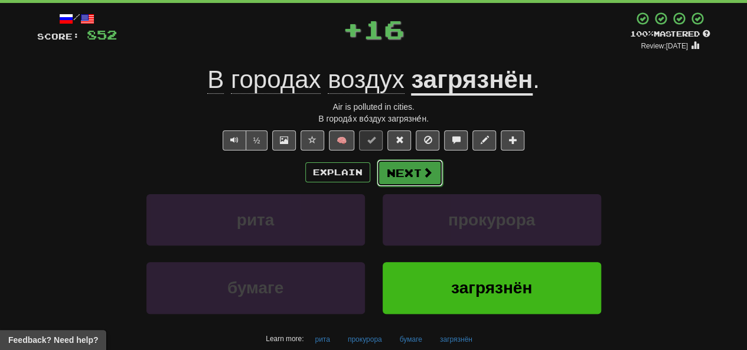
click at [386, 169] on button "Next" at bounding box center [410, 172] width 66 height 27
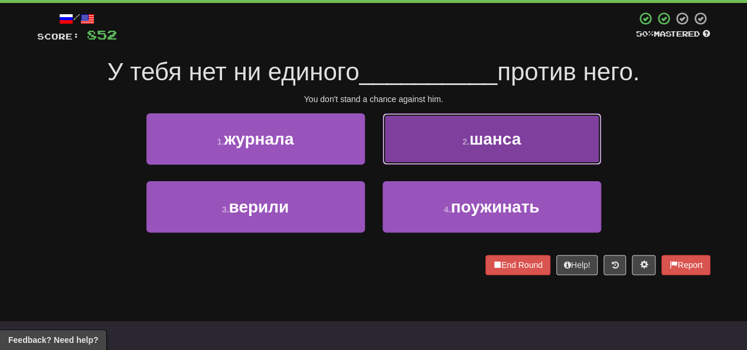
click at [442, 139] on button "2 . шанса" at bounding box center [492, 138] width 219 height 51
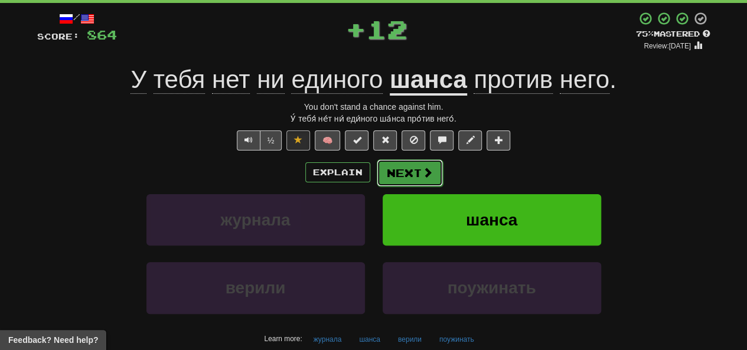
click at [421, 183] on button "Next" at bounding box center [410, 172] width 66 height 27
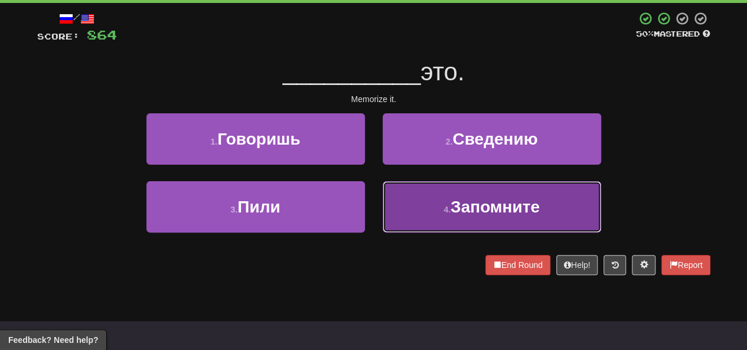
click at [450, 209] on small "4 ." at bounding box center [447, 209] width 7 height 9
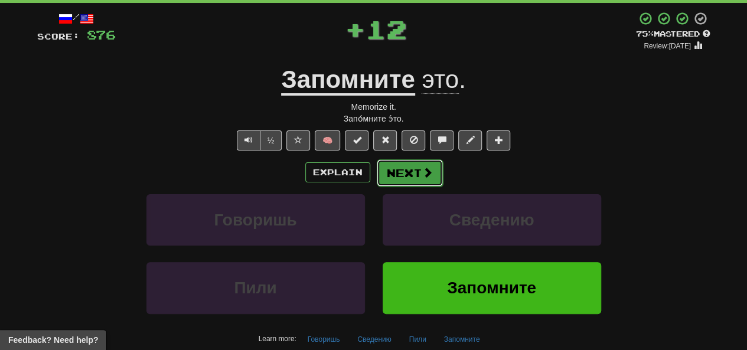
click at [393, 168] on button "Next" at bounding box center [410, 172] width 66 height 27
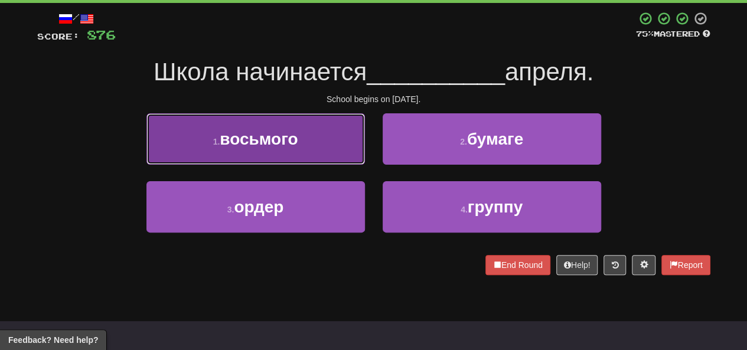
click at [267, 139] on span "восьмого" at bounding box center [259, 139] width 78 height 18
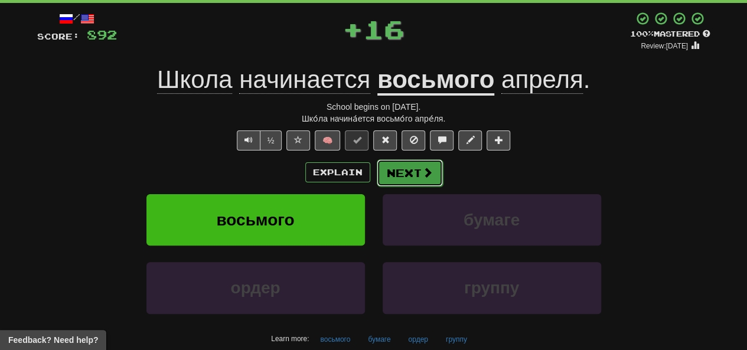
click at [398, 174] on button "Next" at bounding box center [410, 172] width 66 height 27
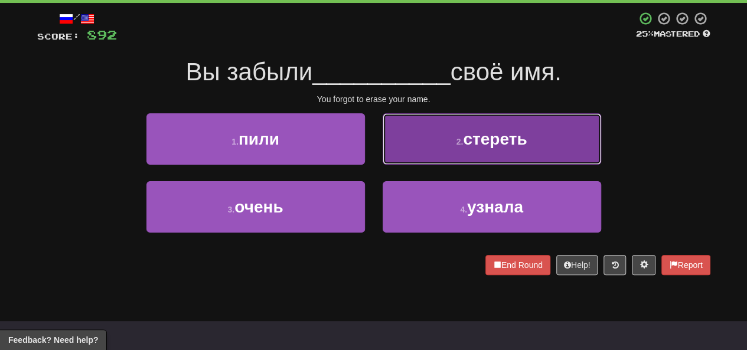
click at [407, 135] on button "2 . стереть" at bounding box center [492, 138] width 219 height 51
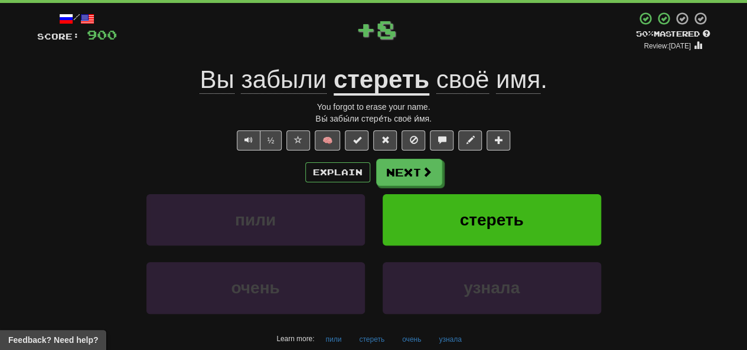
click at [378, 87] on u "стереть" at bounding box center [382, 81] width 96 height 30
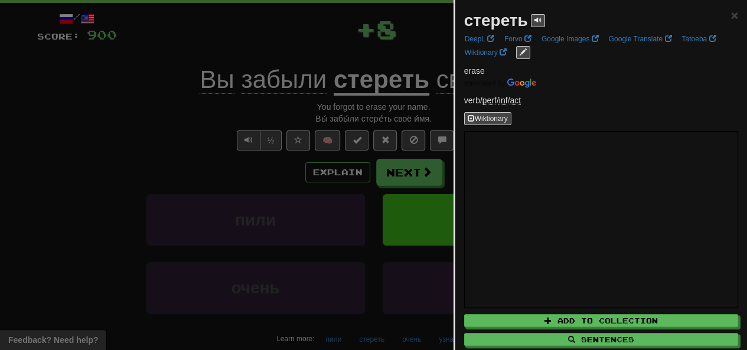
drag, startPoint x: 328, startPoint y: 37, endPoint x: 326, endPoint y: 48, distance: 11.5
click at [328, 37] on div at bounding box center [373, 175] width 747 height 350
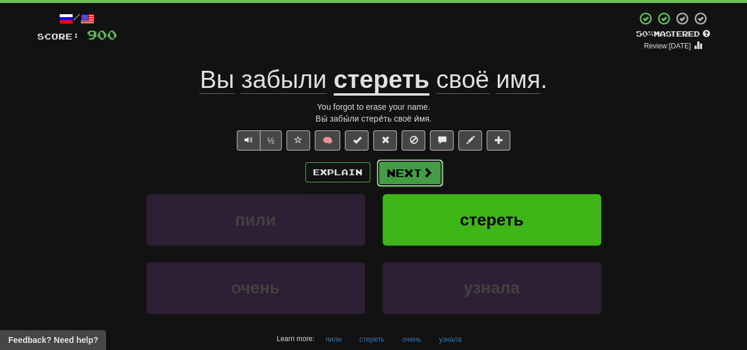
click at [407, 181] on button "Next" at bounding box center [410, 172] width 66 height 27
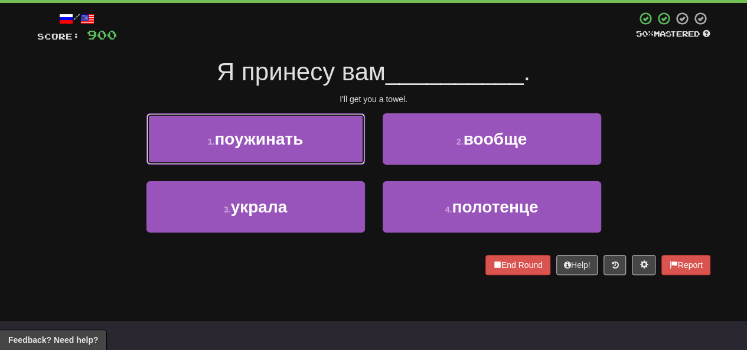
click at [220, 134] on span "поужинать" at bounding box center [258, 139] width 89 height 18
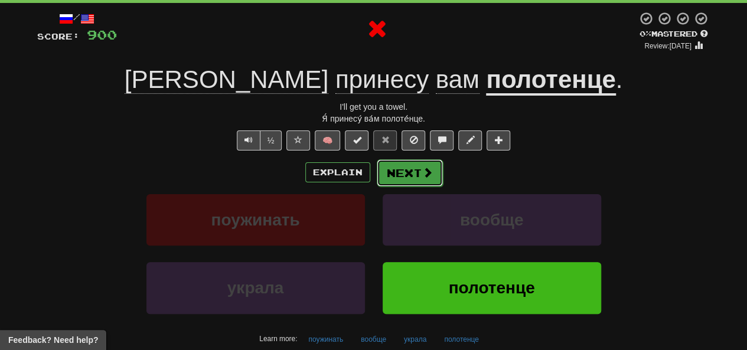
click at [380, 173] on button "Next" at bounding box center [410, 172] width 66 height 27
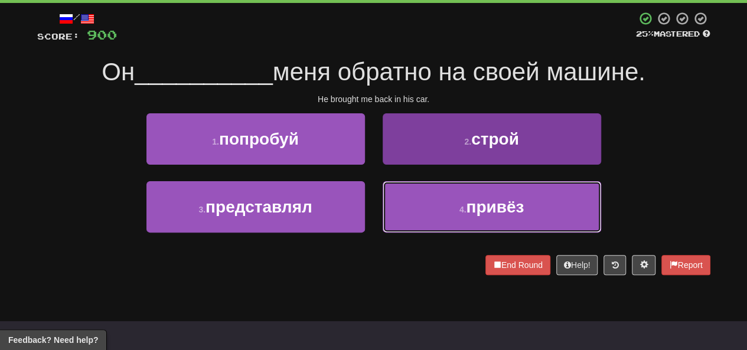
click at [405, 214] on button "4 . привёз" at bounding box center [492, 206] width 219 height 51
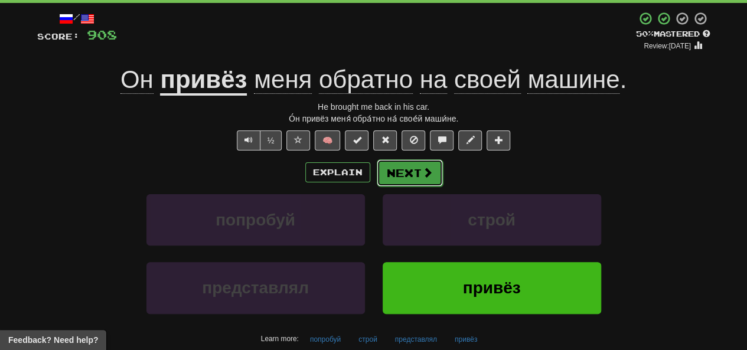
click at [391, 174] on button "Next" at bounding box center [410, 172] width 66 height 27
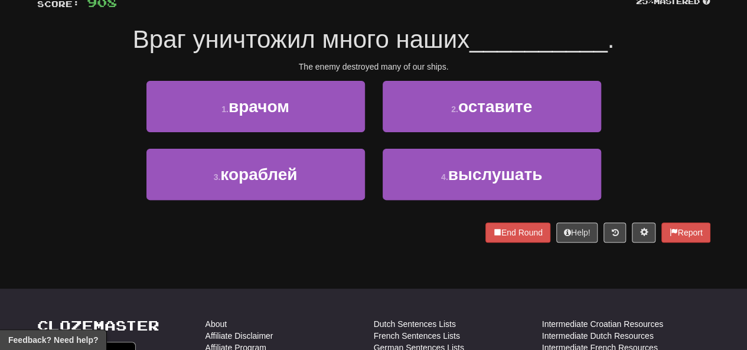
scroll to position [118, 0]
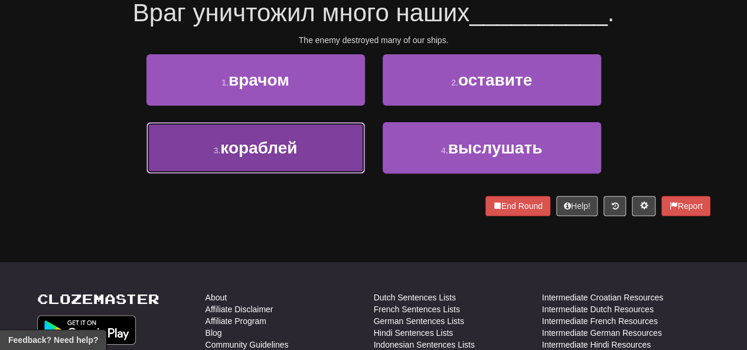
click at [309, 151] on button "3 . кораблей" at bounding box center [255, 147] width 219 height 51
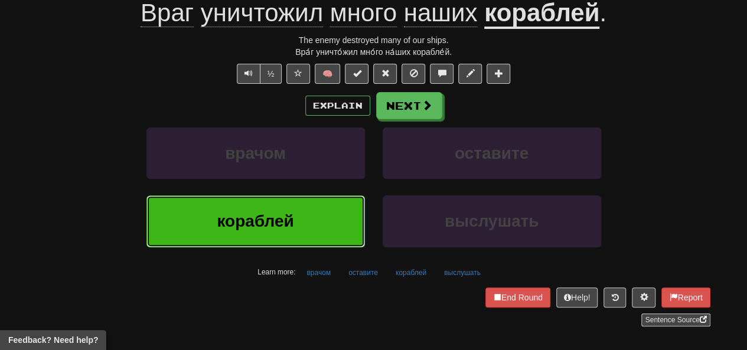
scroll to position [67, 0]
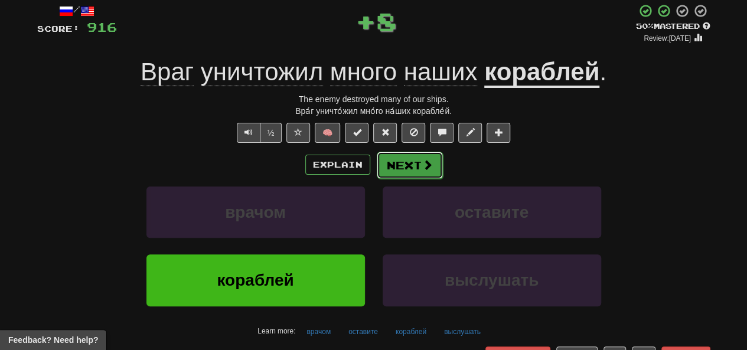
click at [404, 168] on button "Next" at bounding box center [410, 165] width 66 height 27
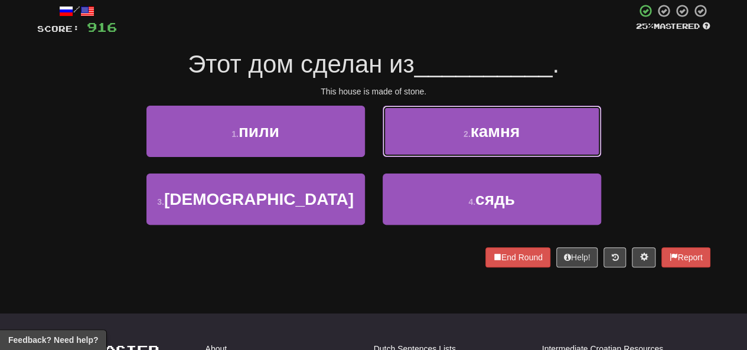
drag, startPoint x: 458, startPoint y: 127, endPoint x: 447, endPoint y: 146, distance: 22.0
click at [456, 128] on button "2 . камня" at bounding box center [492, 131] width 219 height 51
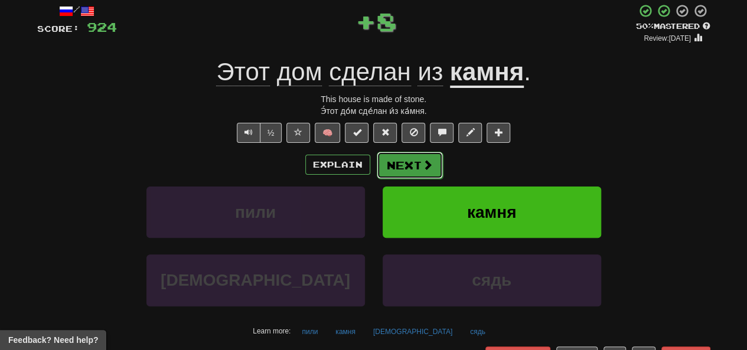
click at [413, 171] on button "Next" at bounding box center [410, 165] width 66 height 27
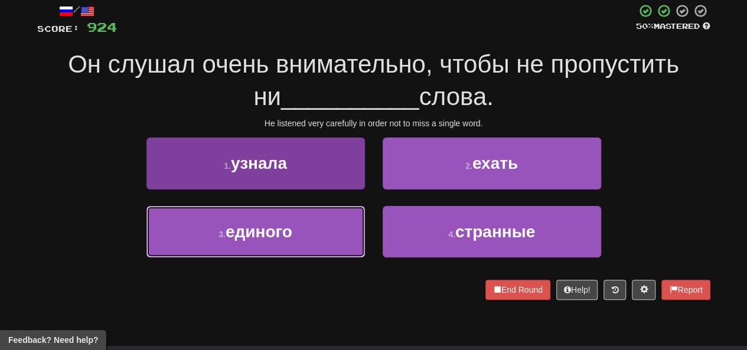
click at [310, 220] on button "3 . единого" at bounding box center [255, 231] width 219 height 51
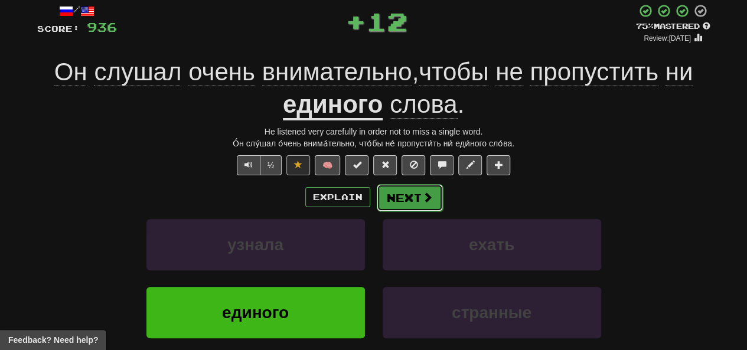
click at [393, 201] on button "Next" at bounding box center [410, 197] width 66 height 27
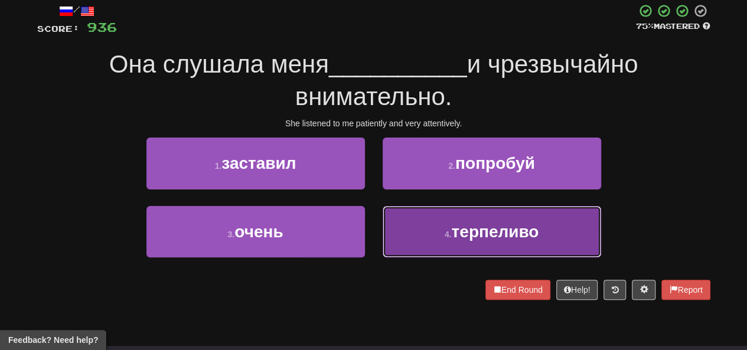
click at [419, 238] on button "4 . терпеливо" at bounding box center [492, 231] width 219 height 51
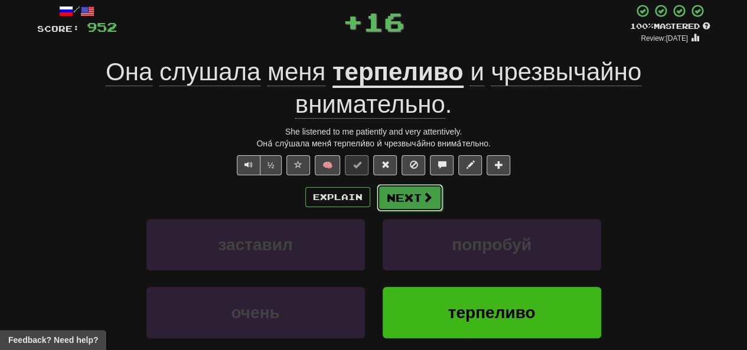
click at [406, 197] on button "Next" at bounding box center [410, 197] width 66 height 27
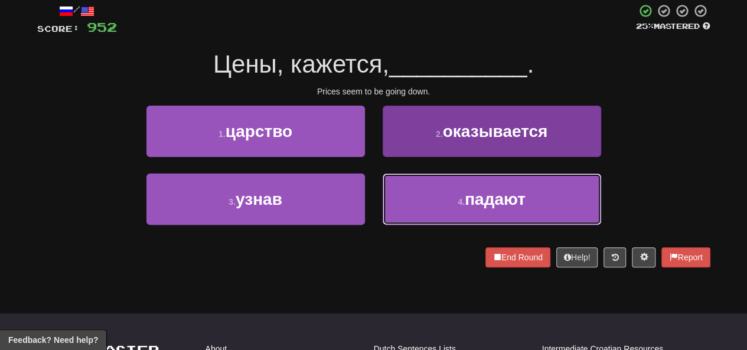
click at [412, 198] on button "4 . падают" at bounding box center [492, 199] width 219 height 51
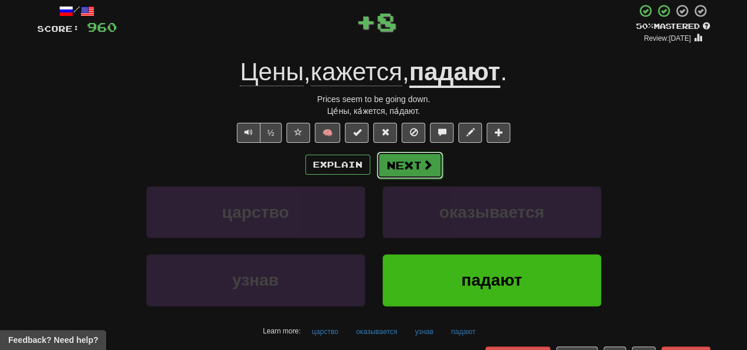
click at [401, 167] on button "Next" at bounding box center [410, 165] width 66 height 27
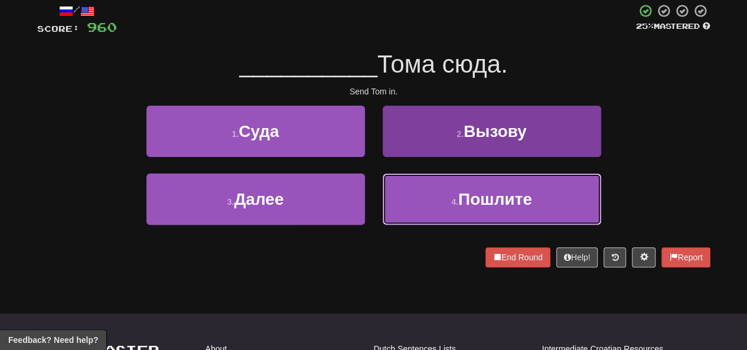
click at [424, 187] on button "4 . Пошлите" at bounding box center [492, 199] width 219 height 51
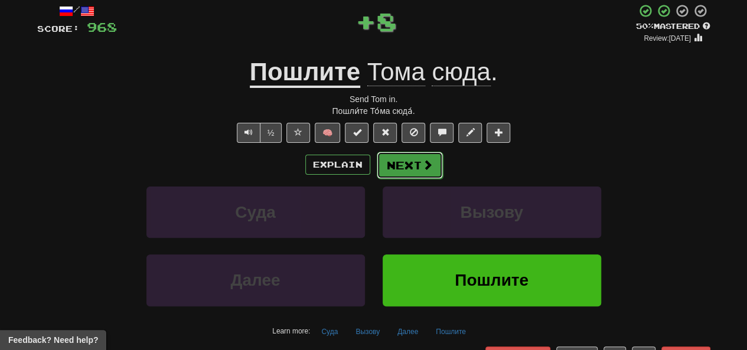
click at [403, 159] on button "Next" at bounding box center [410, 165] width 66 height 27
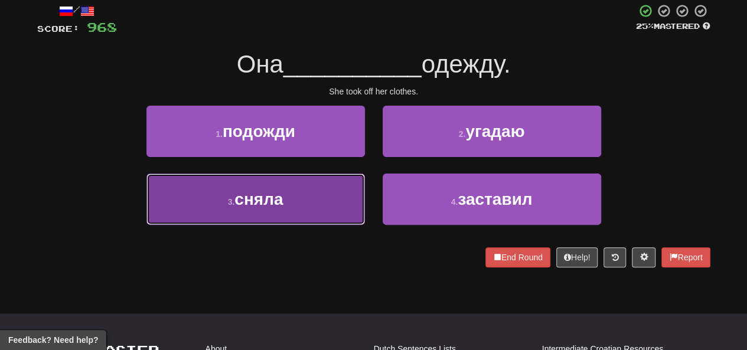
click at [319, 194] on button "3 . сняла" at bounding box center [255, 199] width 219 height 51
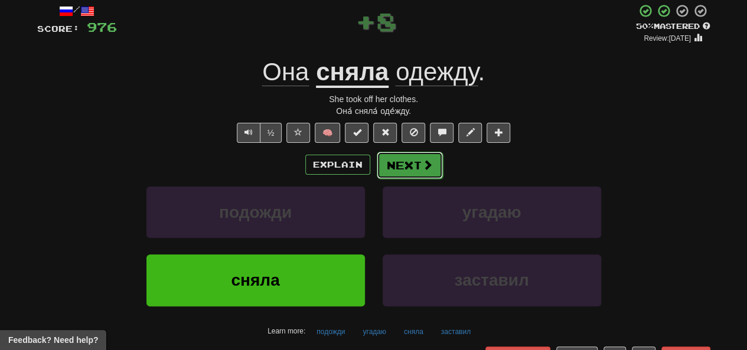
click at [391, 163] on button "Next" at bounding box center [410, 165] width 66 height 27
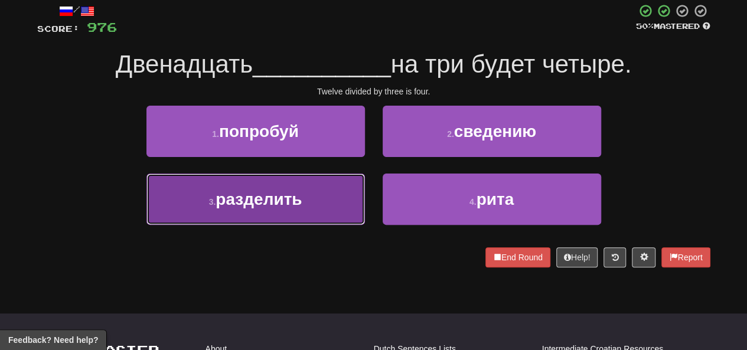
click at [288, 191] on span "разделить" at bounding box center [259, 199] width 86 height 18
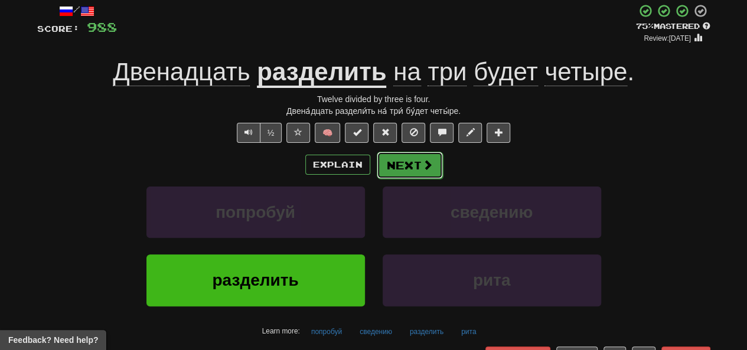
click at [402, 164] on button "Next" at bounding box center [410, 165] width 66 height 27
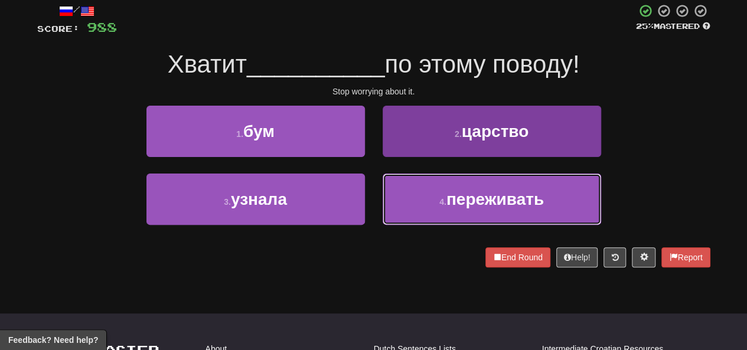
click at [399, 201] on button "4 . переживать" at bounding box center [492, 199] width 219 height 51
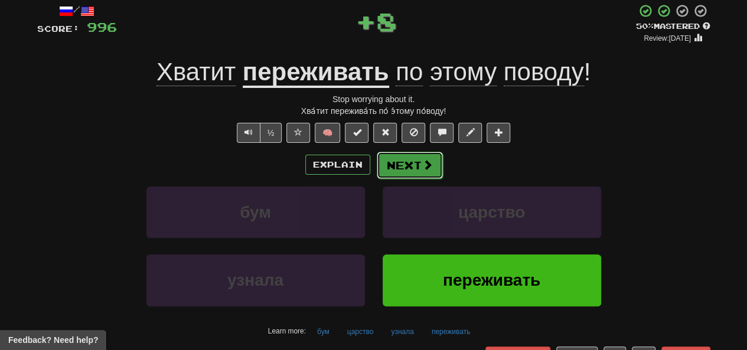
click at [389, 170] on button "Next" at bounding box center [410, 165] width 66 height 27
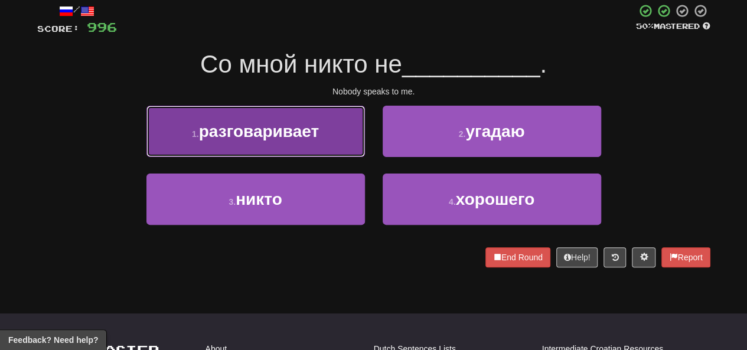
click at [312, 118] on button "1 . разговаривает" at bounding box center [255, 131] width 219 height 51
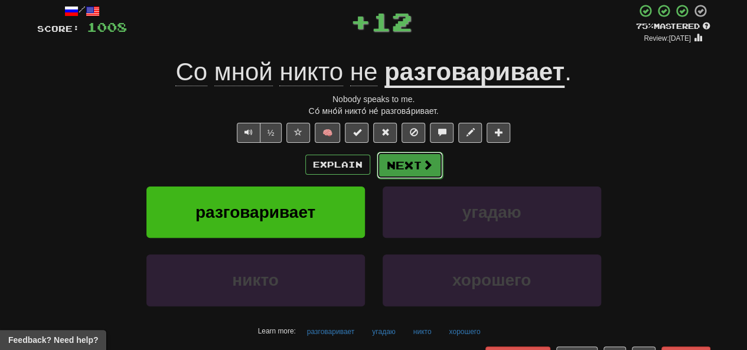
click at [389, 164] on button "Next" at bounding box center [410, 165] width 66 height 27
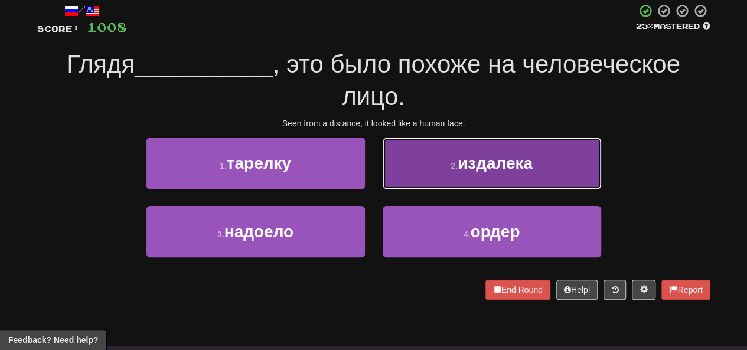
click at [448, 171] on button "2 . издалека" at bounding box center [492, 163] width 219 height 51
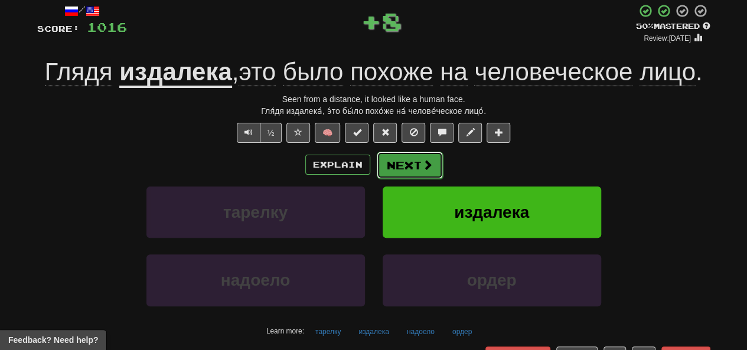
click at [391, 166] on button "Next" at bounding box center [410, 165] width 66 height 27
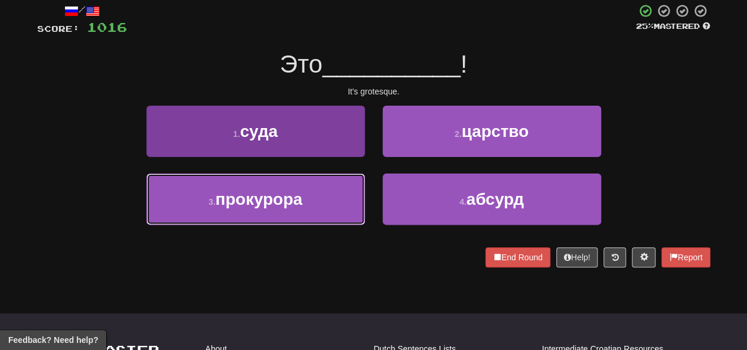
click at [308, 190] on button "3 . прокурора" at bounding box center [255, 199] width 219 height 51
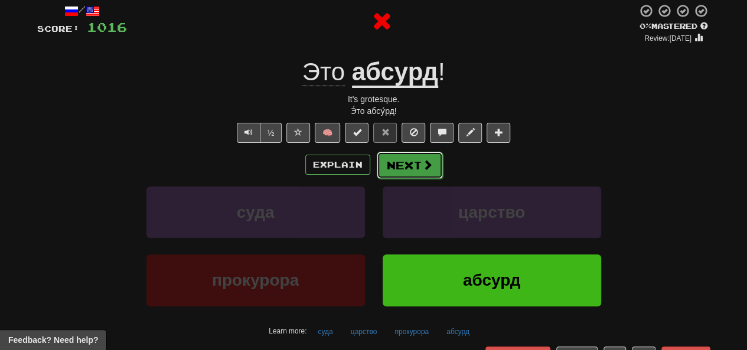
click at [398, 168] on button "Next" at bounding box center [410, 165] width 66 height 27
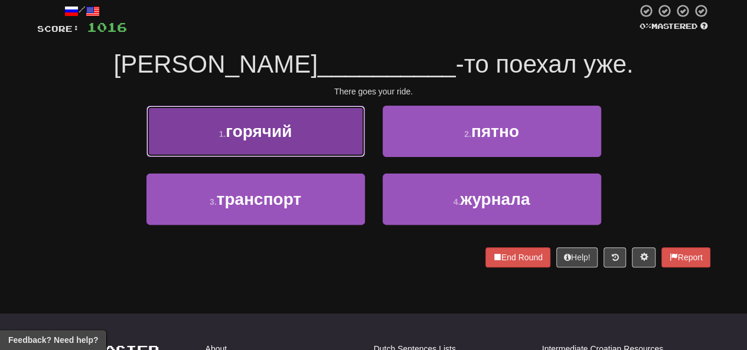
click at [333, 153] on button "1 . горячий" at bounding box center [255, 131] width 219 height 51
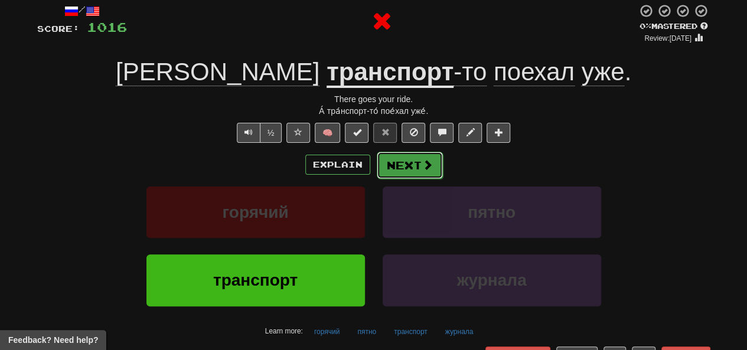
click at [388, 165] on button "Next" at bounding box center [410, 165] width 66 height 27
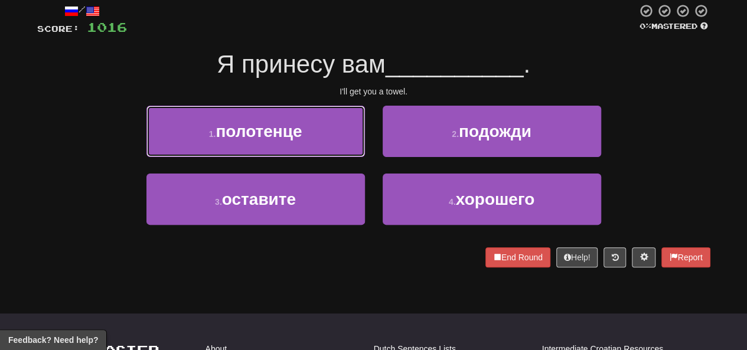
click at [312, 141] on button "1 . полотенце" at bounding box center [255, 131] width 219 height 51
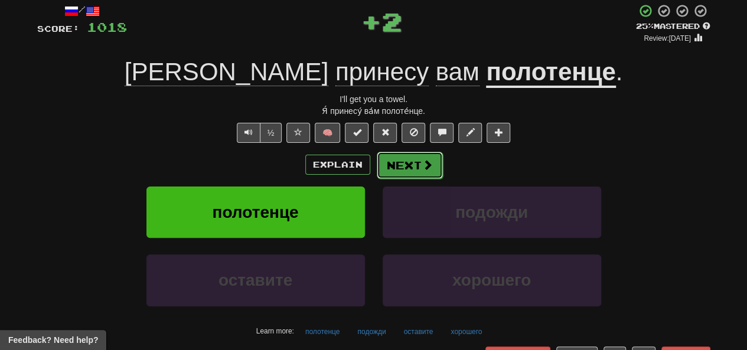
click at [392, 161] on button "Next" at bounding box center [410, 165] width 66 height 27
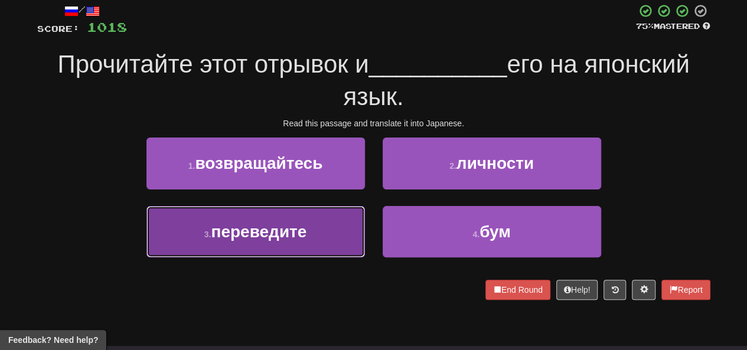
click at [310, 226] on button "3 . переведите" at bounding box center [255, 231] width 219 height 51
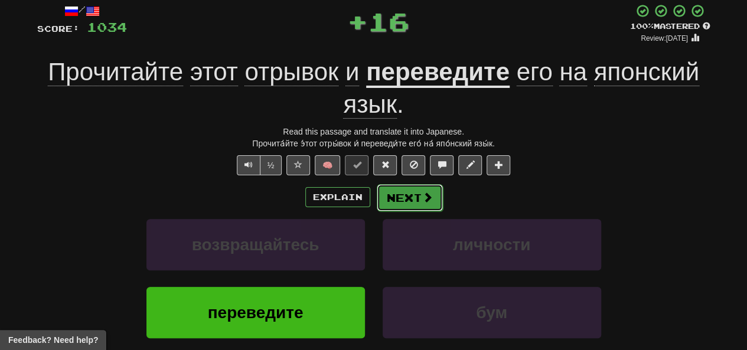
click at [411, 199] on button "Next" at bounding box center [410, 197] width 66 height 27
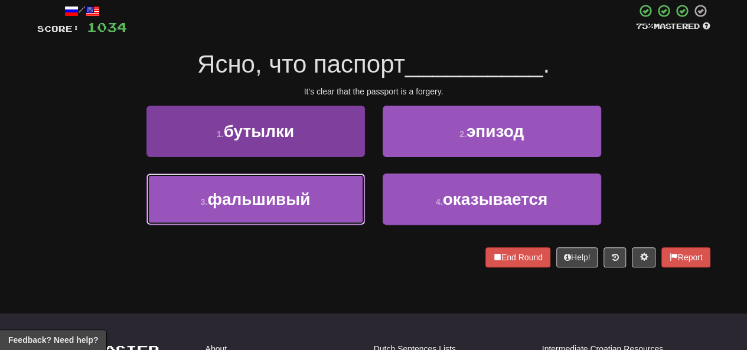
drag, startPoint x: 303, startPoint y: 193, endPoint x: 315, endPoint y: 191, distance: 12.6
click at [303, 194] on span "фальшивый" at bounding box center [258, 199] width 103 height 18
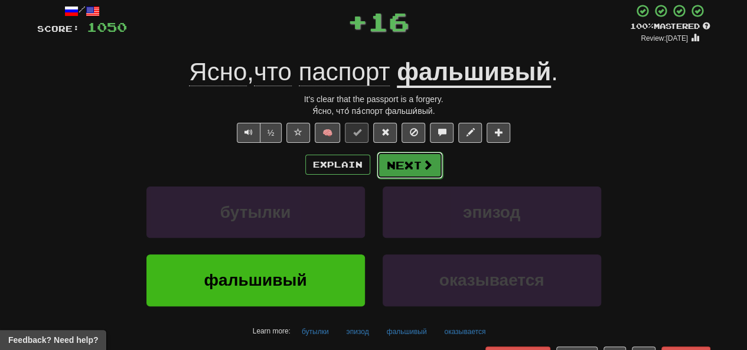
click at [399, 163] on button "Next" at bounding box center [410, 165] width 66 height 27
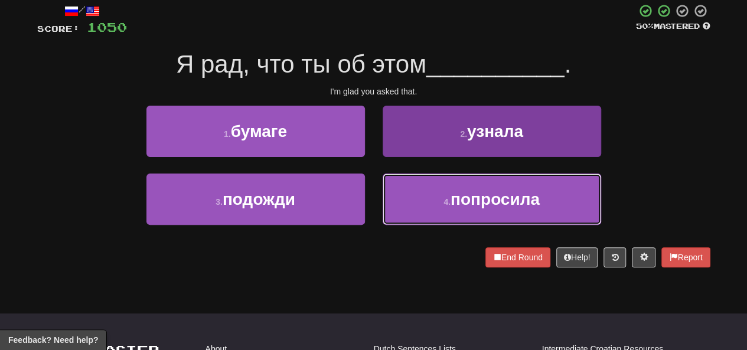
click at [390, 191] on button "4 . попросила" at bounding box center [492, 199] width 219 height 51
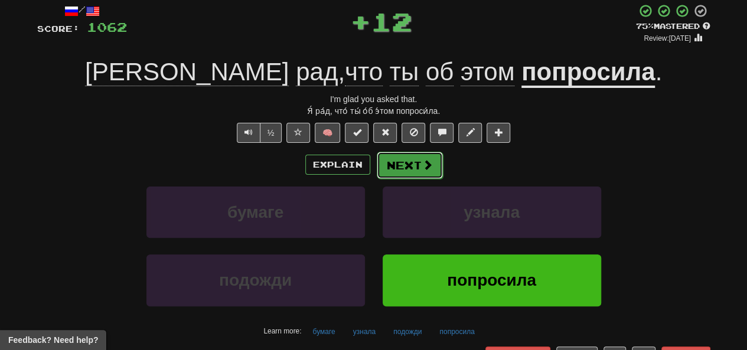
click at [398, 171] on button "Next" at bounding box center [410, 165] width 66 height 27
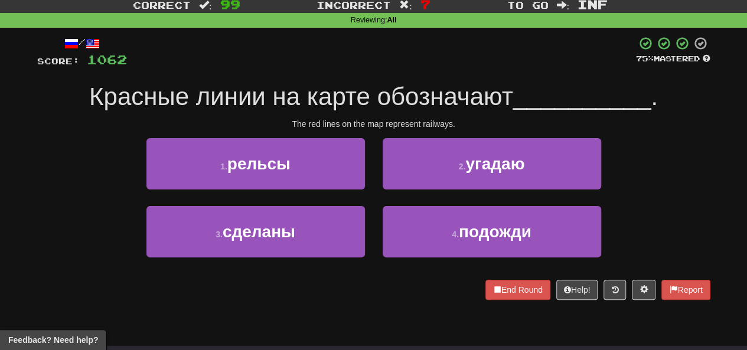
scroll to position [59, 0]
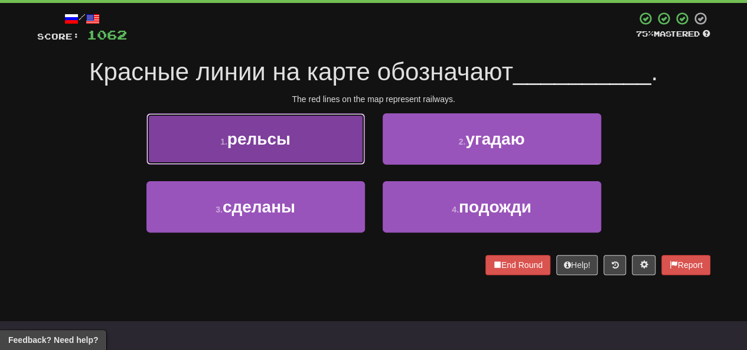
click at [305, 144] on button "1 . рельсы" at bounding box center [255, 138] width 219 height 51
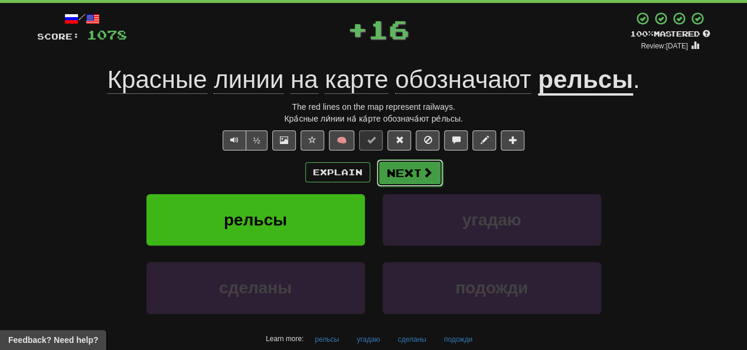
click at [403, 171] on button "Next" at bounding box center [410, 172] width 66 height 27
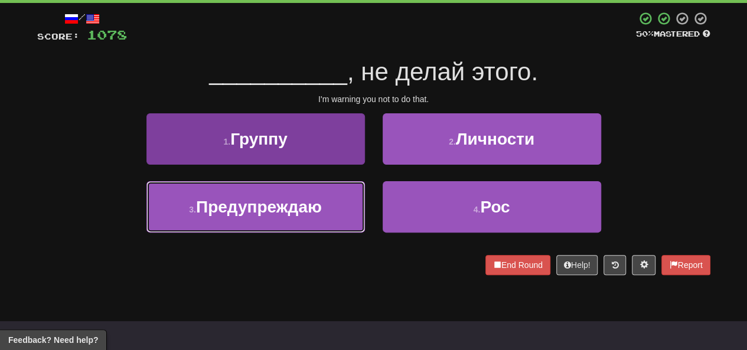
click at [300, 194] on button "3 . Предупреждаю" at bounding box center [255, 206] width 219 height 51
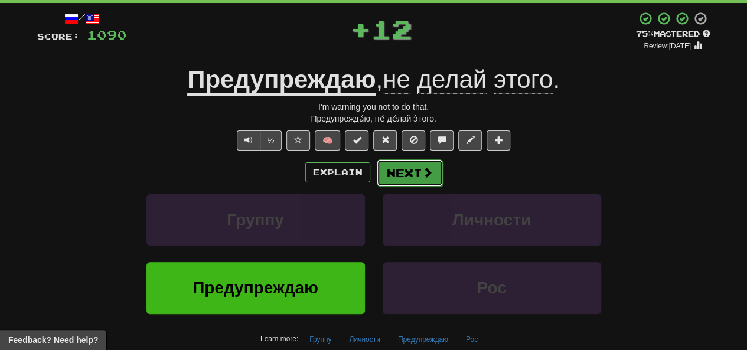
click at [409, 176] on button "Next" at bounding box center [410, 172] width 66 height 27
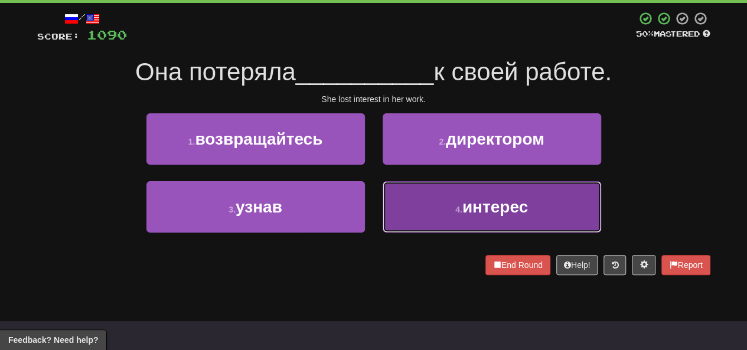
click at [417, 215] on button "4 . интерес" at bounding box center [492, 206] width 219 height 51
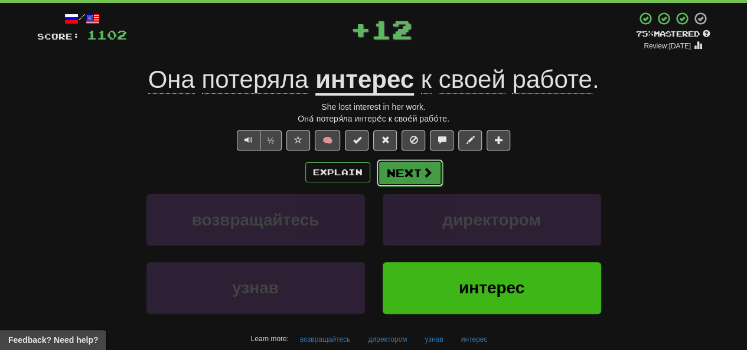
click at [413, 181] on button "Next" at bounding box center [410, 172] width 66 height 27
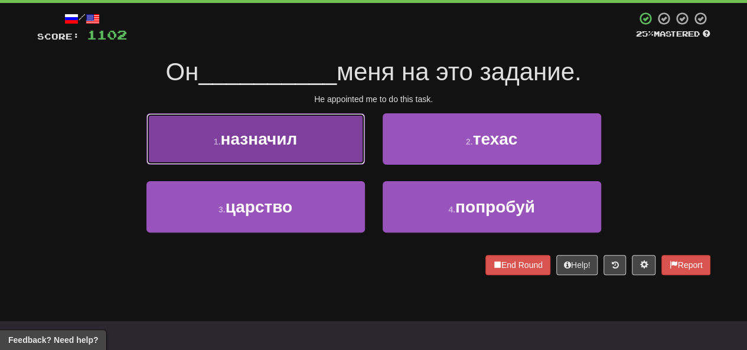
click at [262, 134] on span "назначил" at bounding box center [258, 139] width 77 height 18
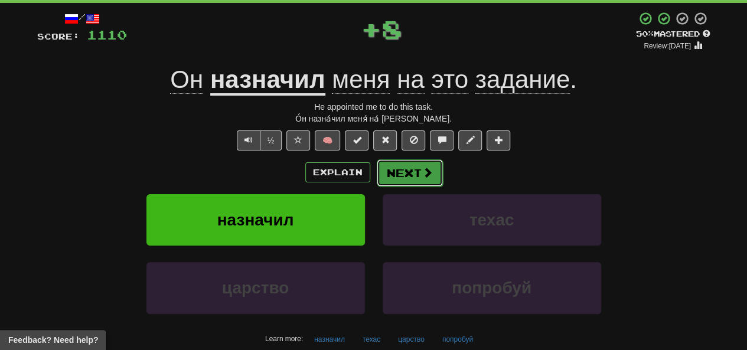
click at [417, 179] on button "Next" at bounding box center [410, 172] width 66 height 27
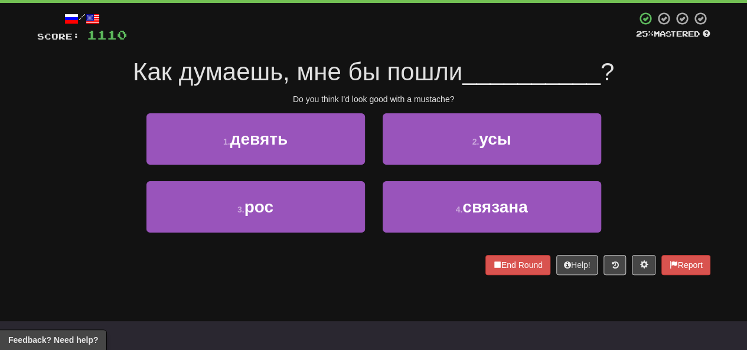
click at [432, 168] on div "2 . усы" at bounding box center [492, 147] width 236 height 68
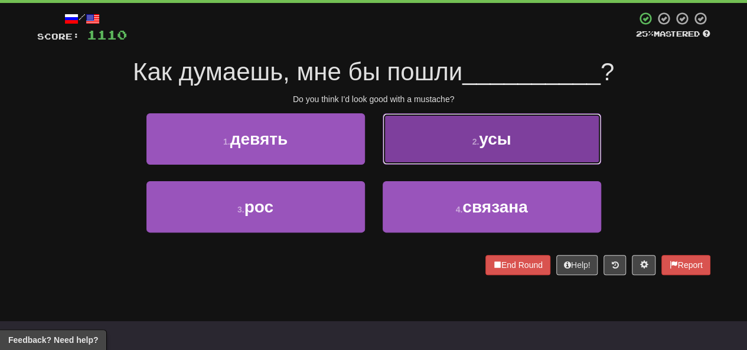
click at [437, 164] on button "2 . усы" at bounding box center [492, 138] width 219 height 51
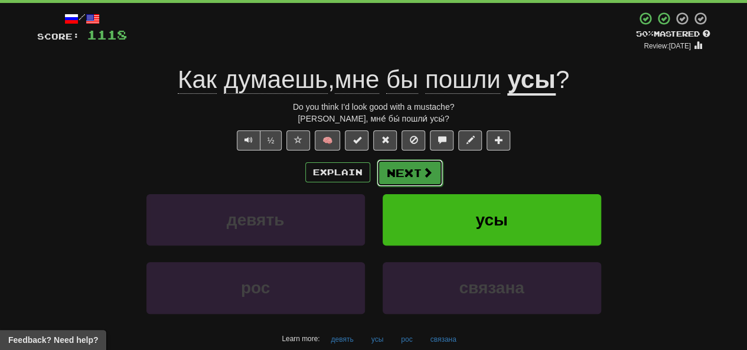
click at [401, 182] on button "Next" at bounding box center [410, 172] width 66 height 27
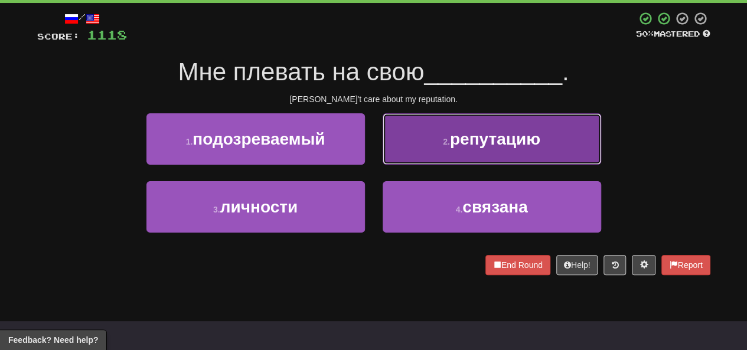
click at [416, 157] on button "2 . репутацию" at bounding box center [492, 138] width 219 height 51
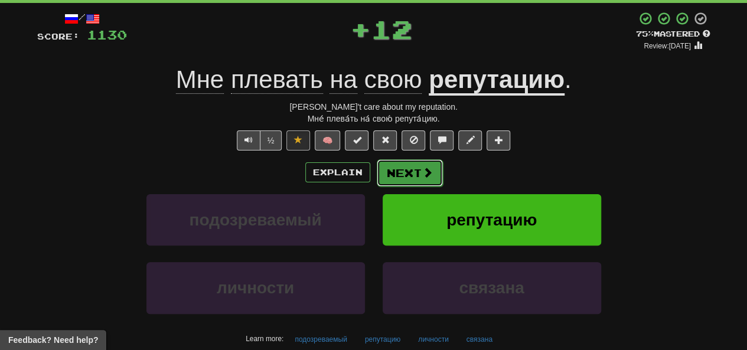
click at [403, 180] on button "Next" at bounding box center [410, 172] width 66 height 27
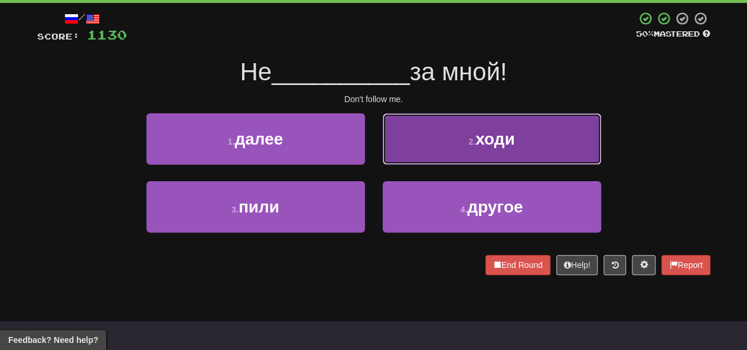
click at [464, 145] on button "2 . ходи" at bounding box center [492, 138] width 219 height 51
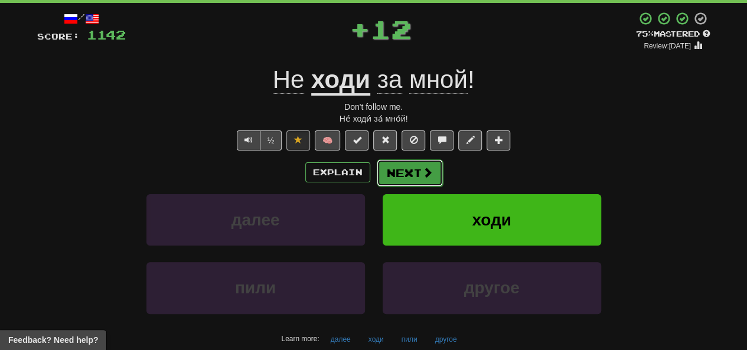
click at [430, 170] on span at bounding box center [427, 172] width 11 height 11
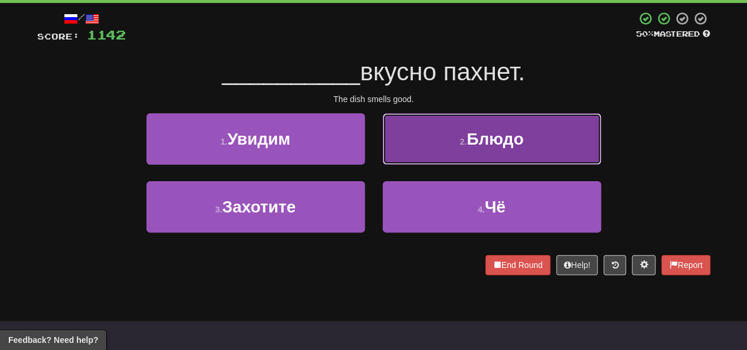
click at [423, 144] on button "2 . Блюдо" at bounding box center [492, 138] width 219 height 51
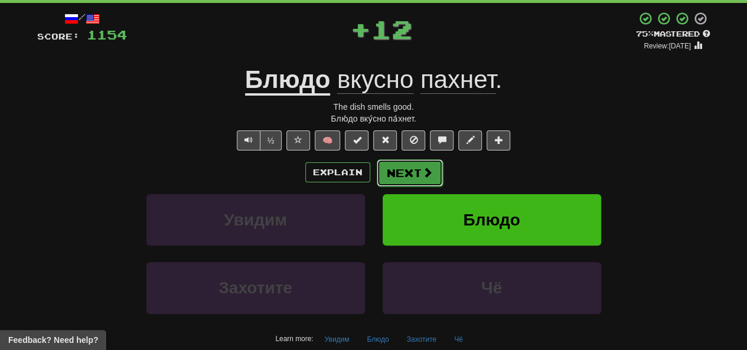
click at [402, 177] on button "Next" at bounding box center [410, 172] width 66 height 27
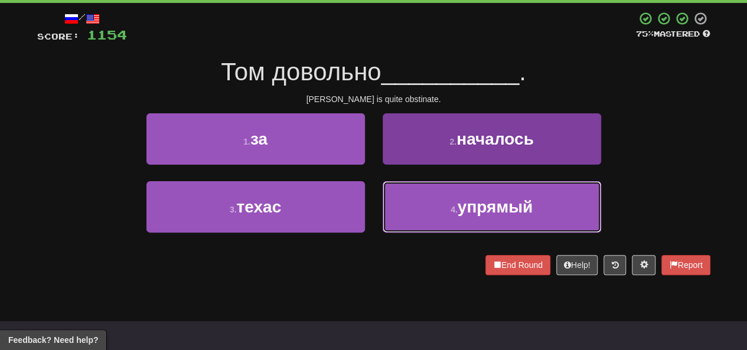
click at [399, 203] on button "4 . упрямый" at bounding box center [492, 206] width 219 height 51
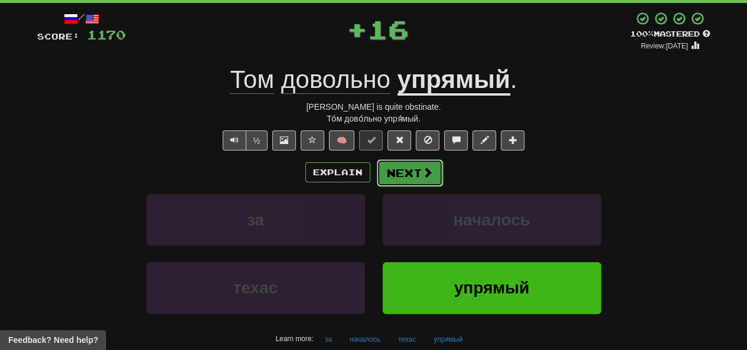
click at [402, 167] on button "Next" at bounding box center [410, 172] width 66 height 27
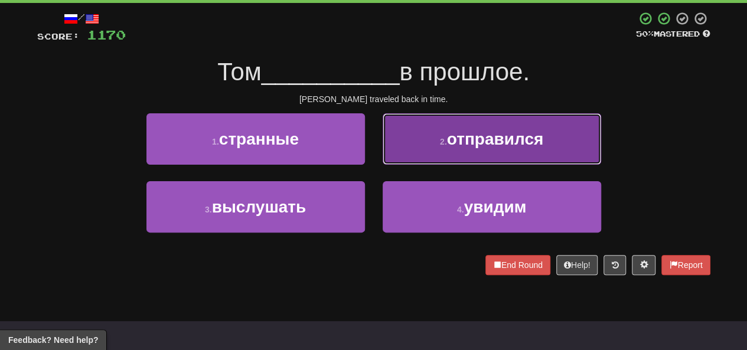
click at [447, 134] on button "2 . отправился" at bounding box center [492, 138] width 219 height 51
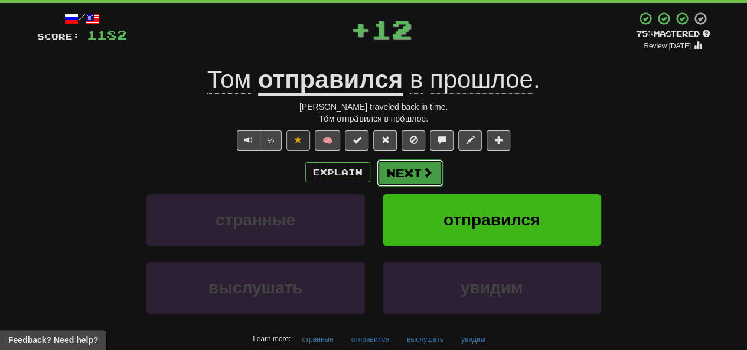
click at [410, 172] on button "Next" at bounding box center [410, 172] width 66 height 27
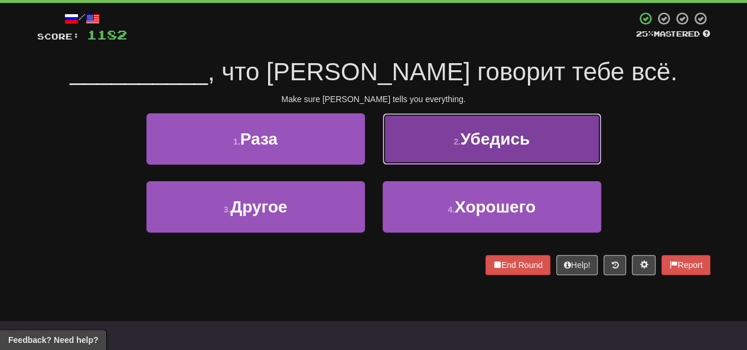
click at [448, 135] on button "2 . Убедись" at bounding box center [492, 138] width 219 height 51
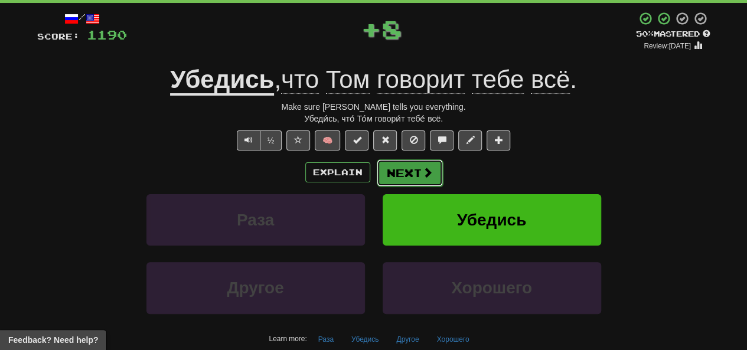
click at [399, 167] on button "Next" at bounding box center [410, 172] width 66 height 27
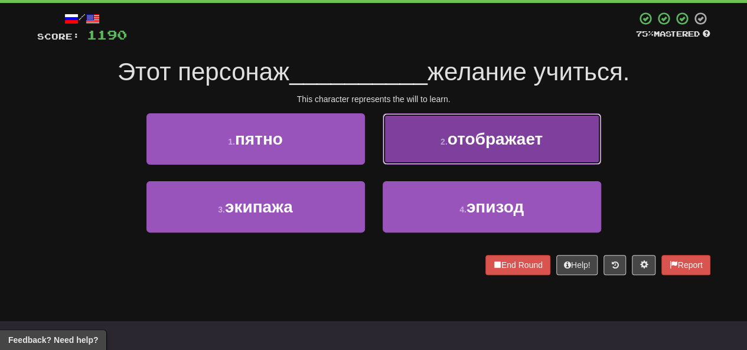
click at [431, 140] on button "2 . отображает" at bounding box center [492, 138] width 219 height 51
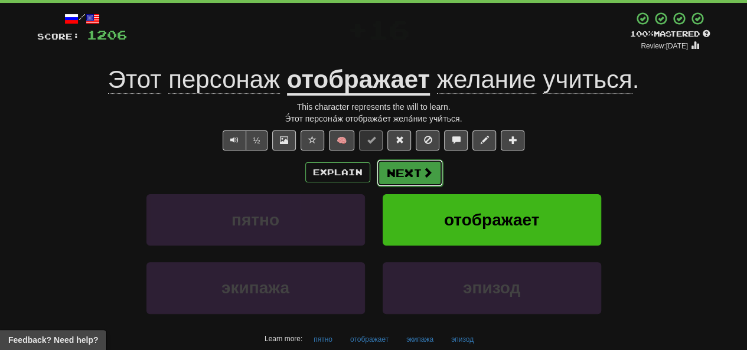
click at [406, 177] on button "Next" at bounding box center [410, 172] width 66 height 27
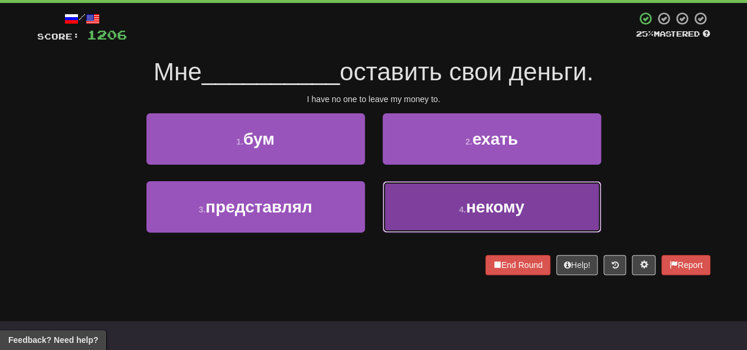
click at [418, 207] on button "4 . некому" at bounding box center [492, 206] width 219 height 51
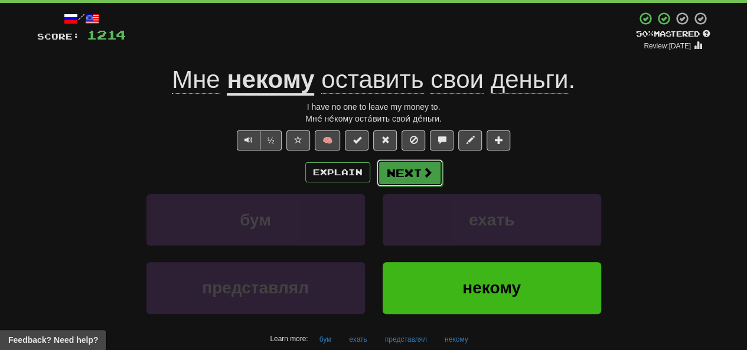
click at [386, 178] on button "Next" at bounding box center [410, 172] width 66 height 27
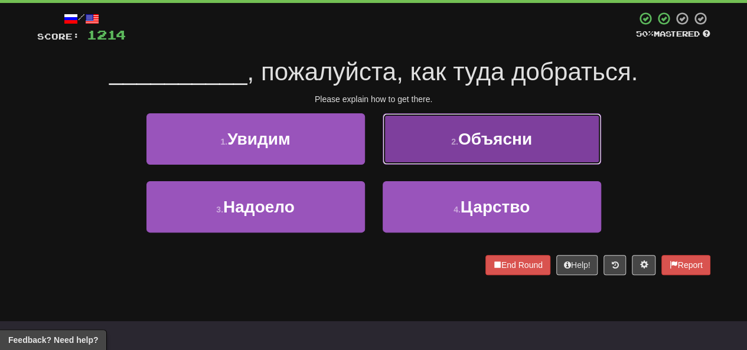
click at [435, 146] on button "2 . Объясни" at bounding box center [492, 138] width 219 height 51
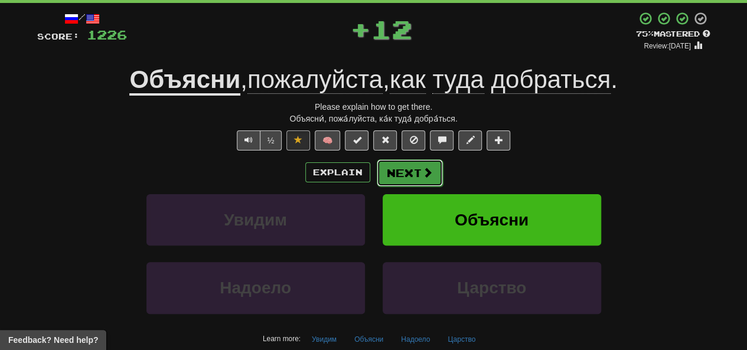
click at [410, 171] on button "Next" at bounding box center [410, 172] width 66 height 27
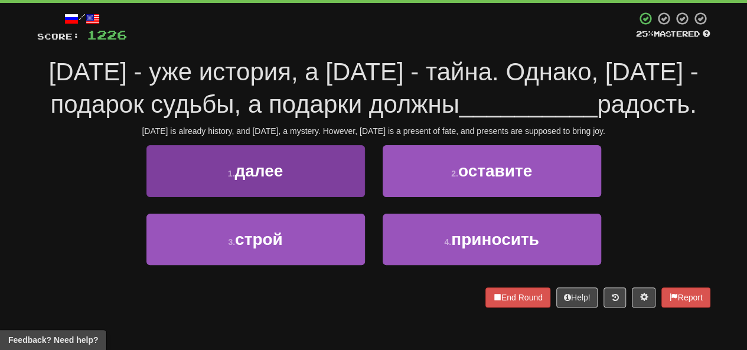
scroll to position [118, 0]
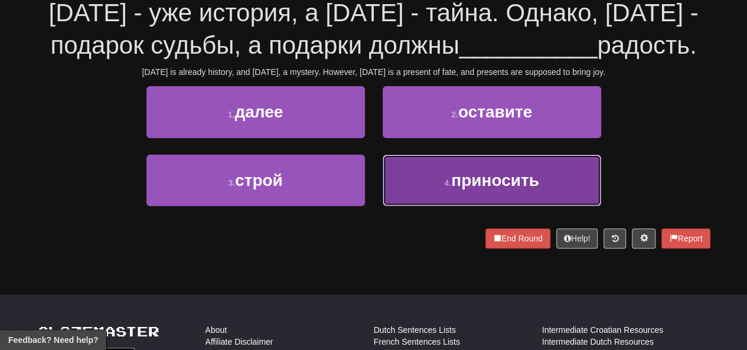
click at [416, 185] on button "4 . приносить" at bounding box center [492, 180] width 219 height 51
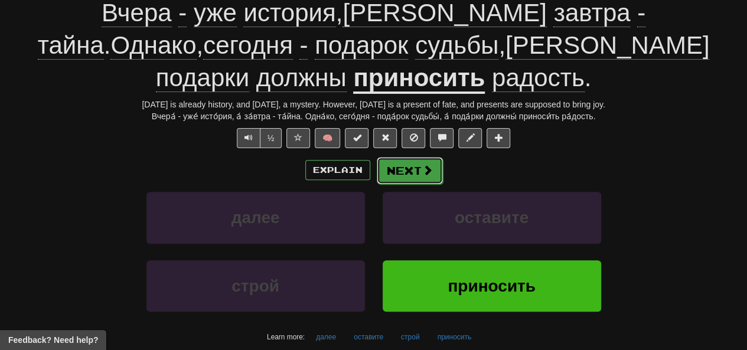
click at [392, 157] on button "Next" at bounding box center [410, 170] width 66 height 27
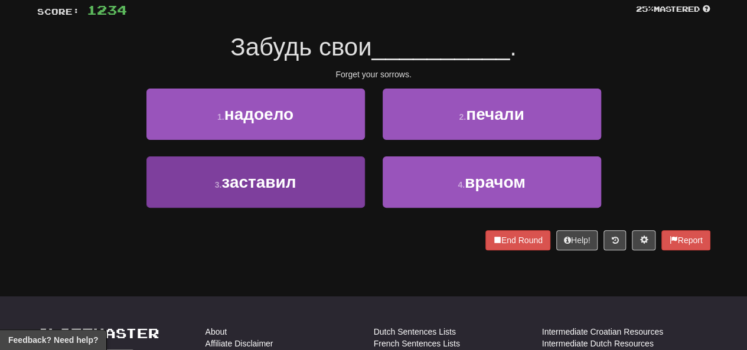
scroll to position [59, 0]
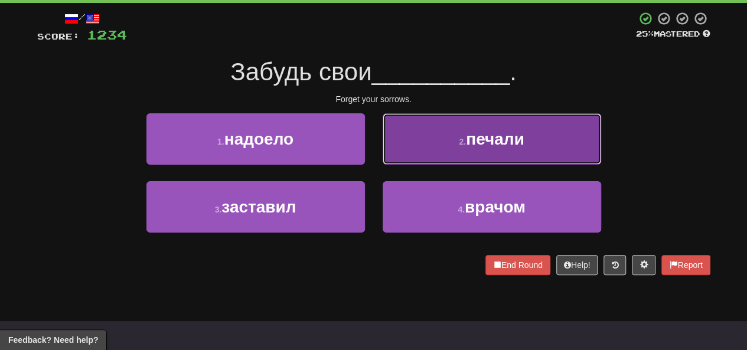
click at [416, 142] on button "2 . печали" at bounding box center [492, 138] width 219 height 51
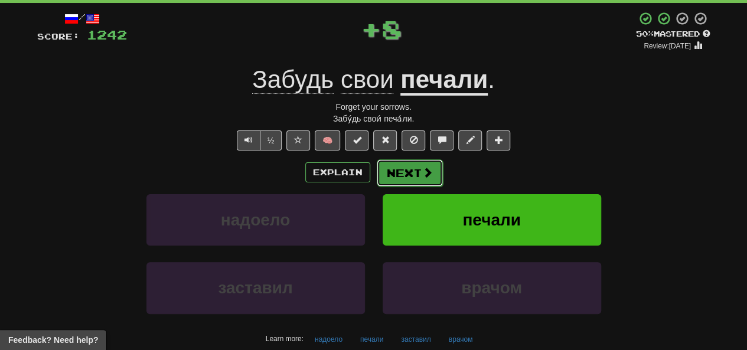
click at [403, 170] on button "Next" at bounding box center [410, 172] width 66 height 27
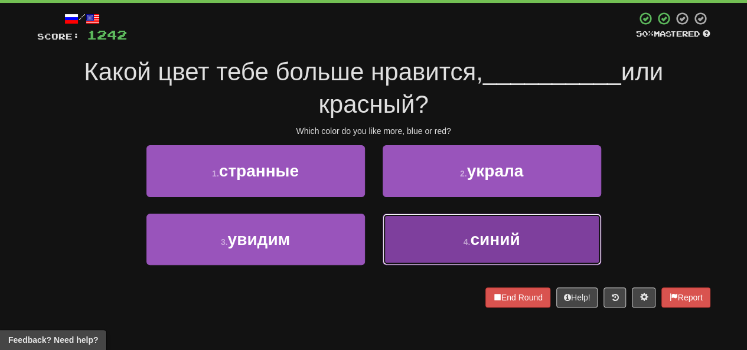
click at [433, 242] on button "4 . синий" at bounding box center [492, 239] width 219 height 51
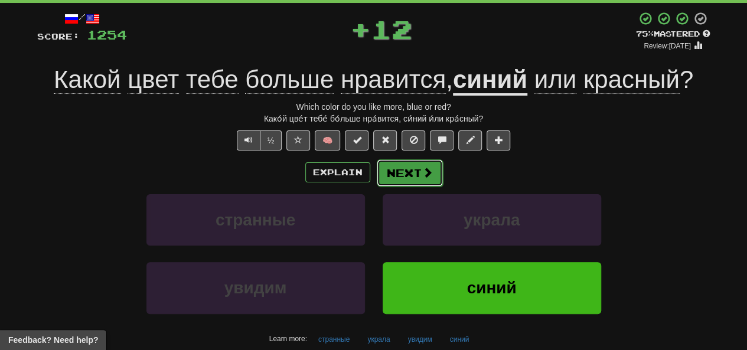
click at [404, 178] on button "Next" at bounding box center [410, 172] width 66 height 27
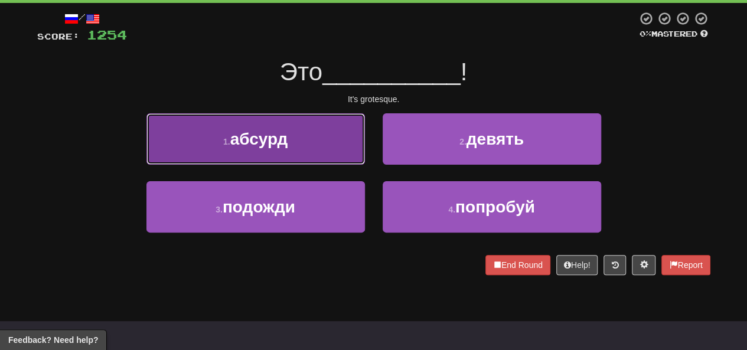
drag, startPoint x: 268, startPoint y: 144, endPoint x: 304, endPoint y: 157, distance: 37.6
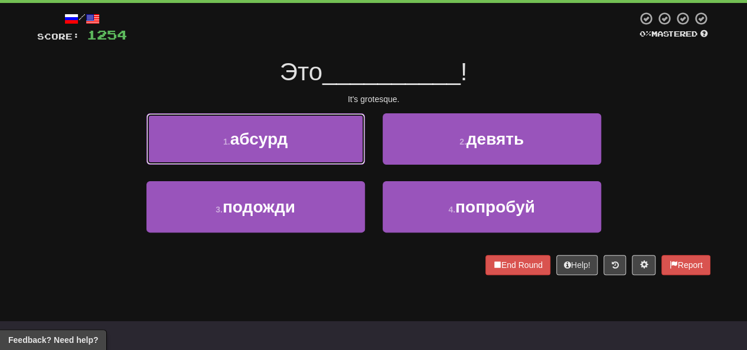
click at [268, 145] on span "абсурд" at bounding box center [258, 139] width 57 height 18
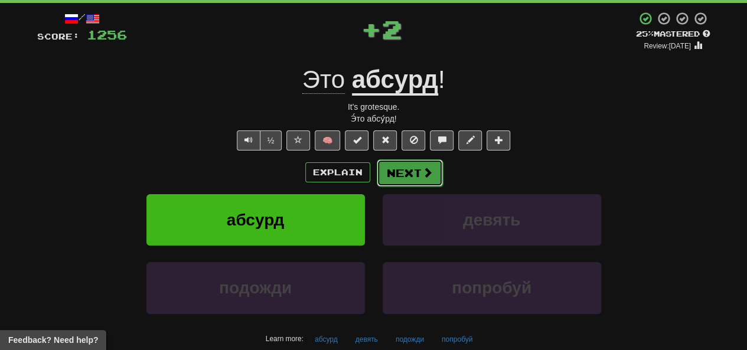
click at [416, 177] on button "Next" at bounding box center [410, 172] width 66 height 27
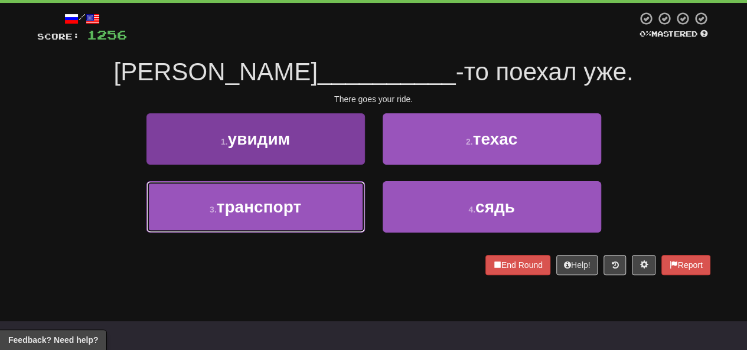
click at [286, 220] on button "3 . транспорт" at bounding box center [255, 206] width 219 height 51
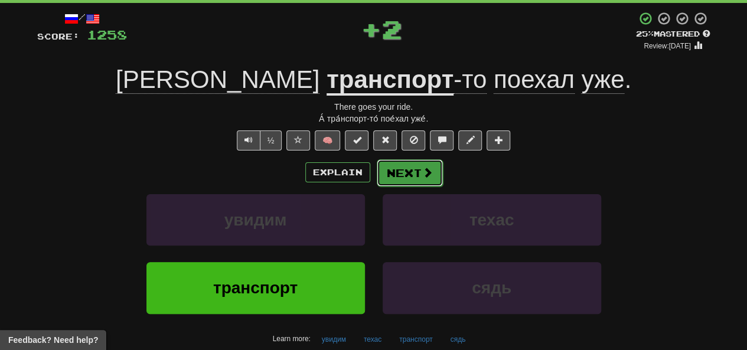
click at [403, 174] on button "Next" at bounding box center [410, 172] width 66 height 27
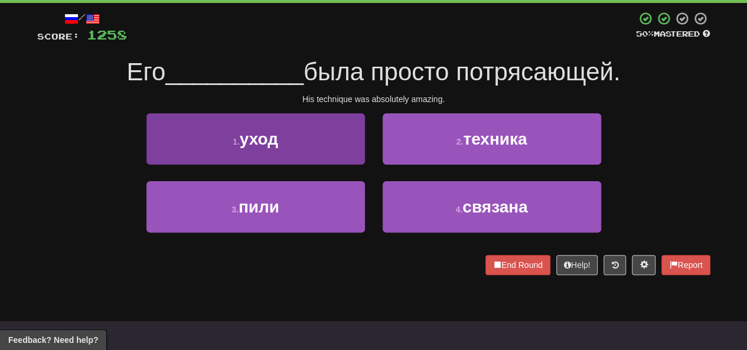
scroll to position [0, 0]
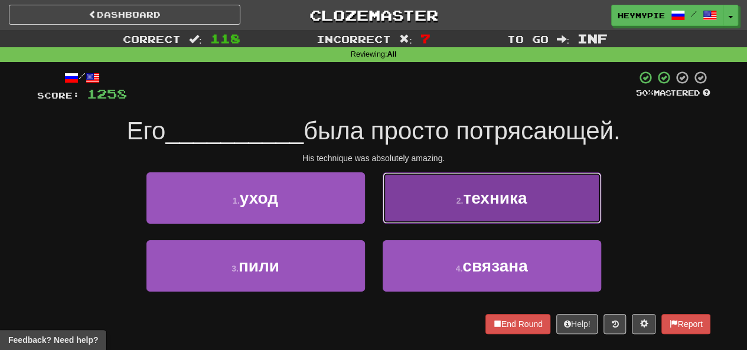
click at [458, 198] on small "2 ." at bounding box center [460, 200] width 7 height 9
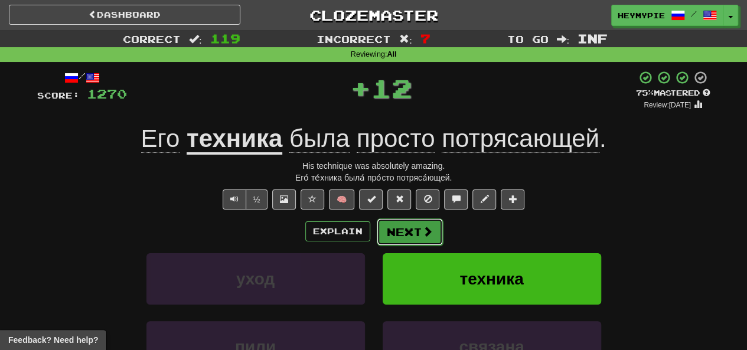
click at [401, 227] on button "Next" at bounding box center [410, 232] width 66 height 27
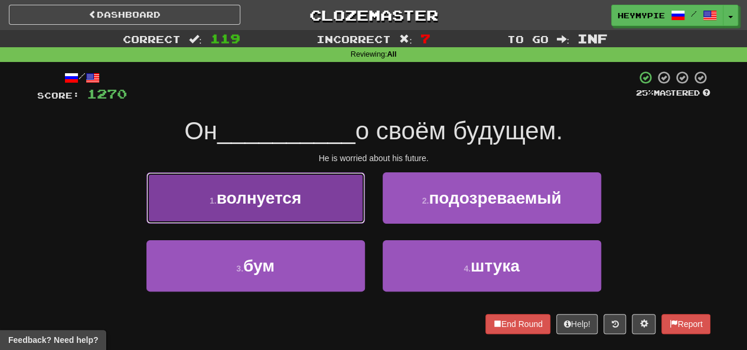
click at [318, 201] on button "1 . волнуется" at bounding box center [255, 197] width 219 height 51
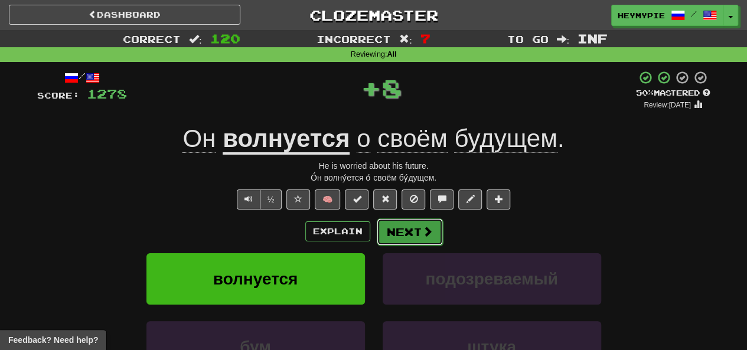
click at [401, 229] on button "Next" at bounding box center [410, 232] width 66 height 27
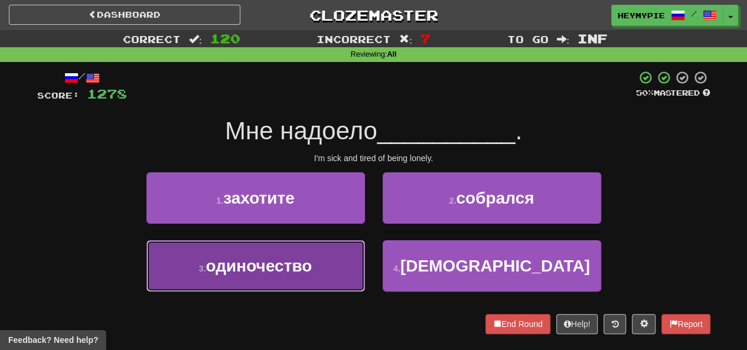
click at [315, 255] on button "3 . одиночество" at bounding box center [255, 265] width 219 height 51
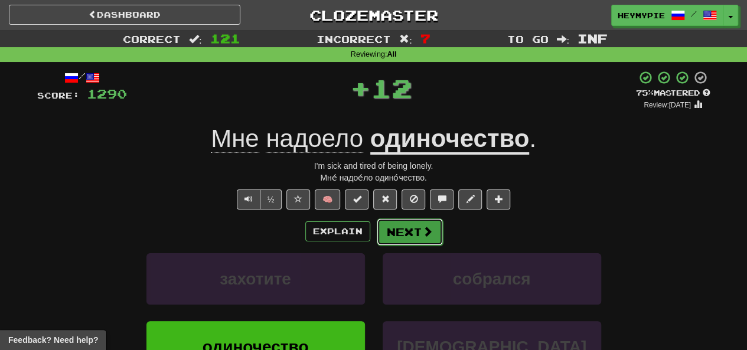
click at [393, 235] on button "Next" at bounding box center [410, 232] width 66 height 27
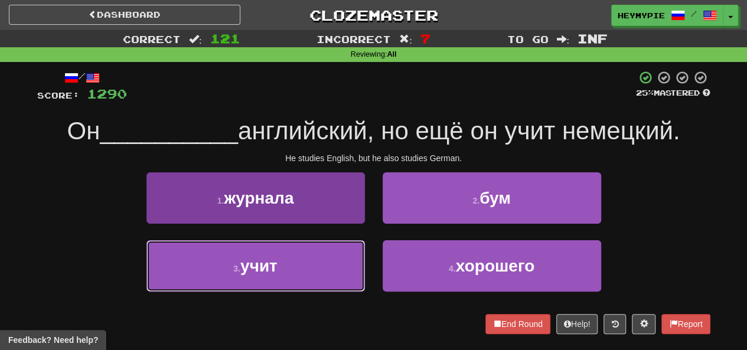
click at [291, 257] on button "3 . учит" at bounding box center [255, 265] width 219 height 51
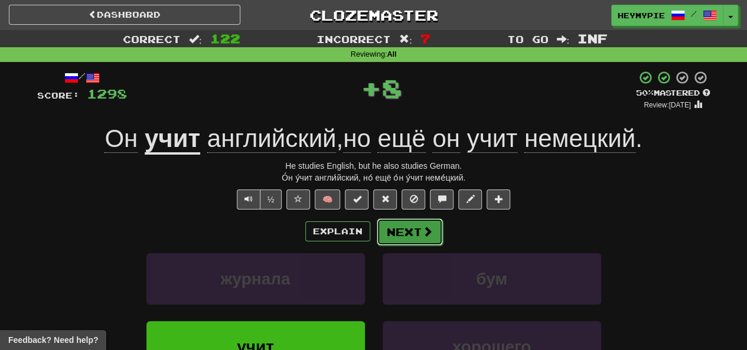
click at [390, 236] on button "Next" at bounding box center [410, 232] width 66 height 27
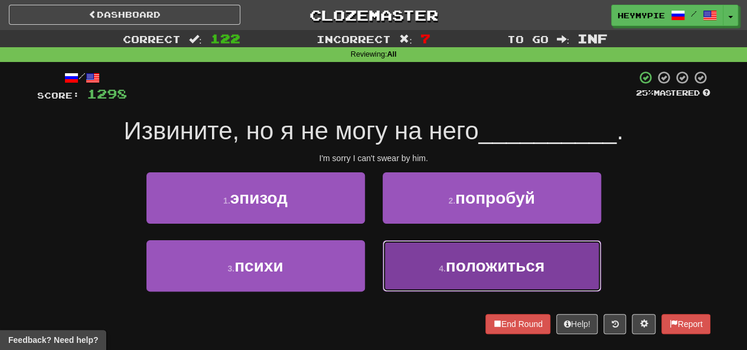
click at [412, 260] on button "4 . положиться" at bounding box center [492, 265] width 219 height 51
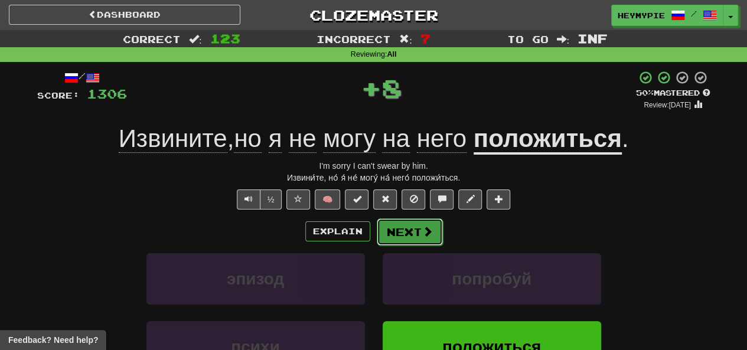
click at [405, 236] on button "Next" at bounding box center [410, 232] width 66 height 27
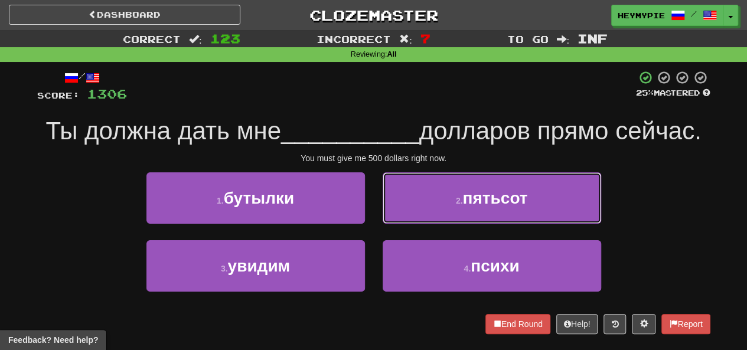
click at [453, 214] on button "2 . пятьсот" at bounding box center [492, 197] width 219 height 51
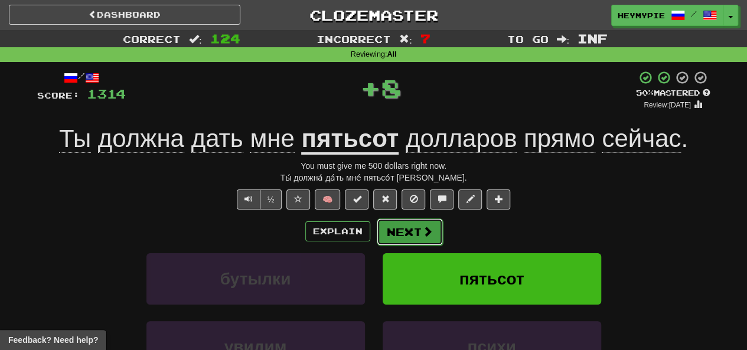
click at [413, 238] on button "Next" at bounding box center [410, 232] width 66 height 27
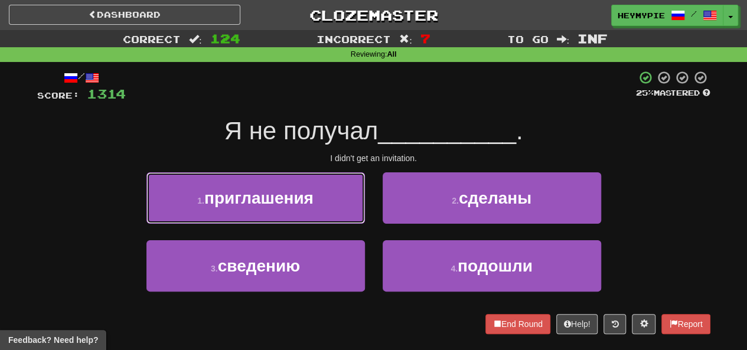
click at [295, 210] on button "1 . приглашения" at bounding box center [255, 197] width 219 height 51
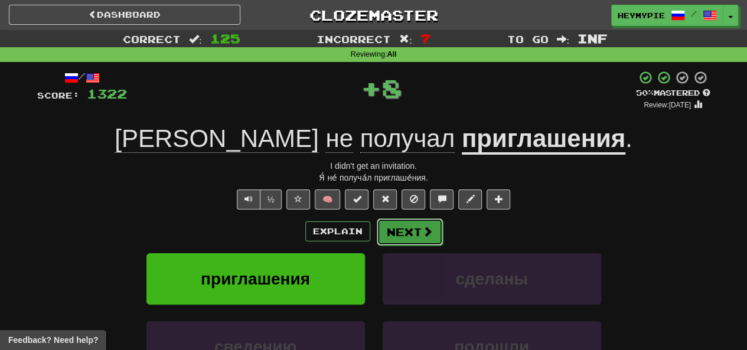
click at [422, 230] on span at bounding box center [427, 231] width 11 height 11
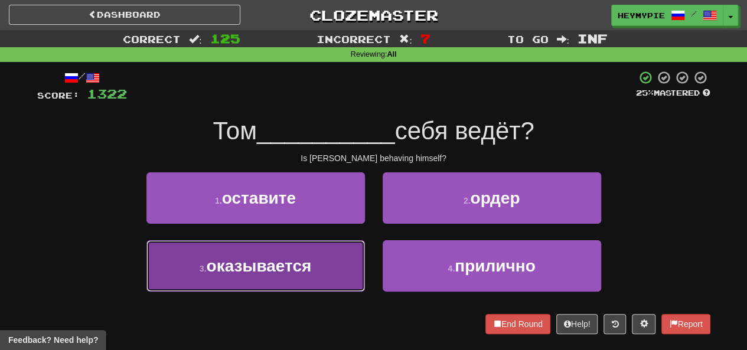
click at [312, 268] on button "3 . оказывается" at bounding box center [255, 265] width 219 height 51
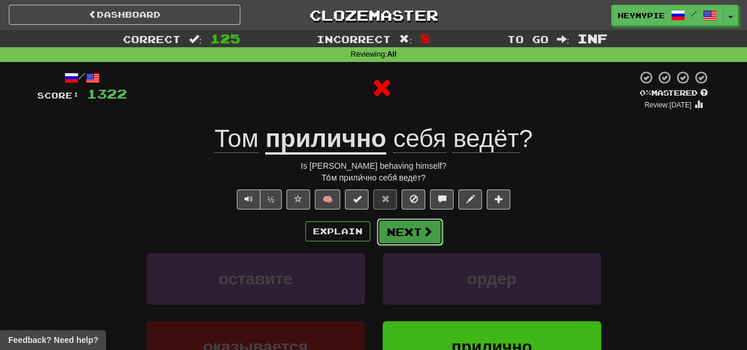
click at [405, 227] on button "Next" at bounding box center [410, 232] width 66 height 27
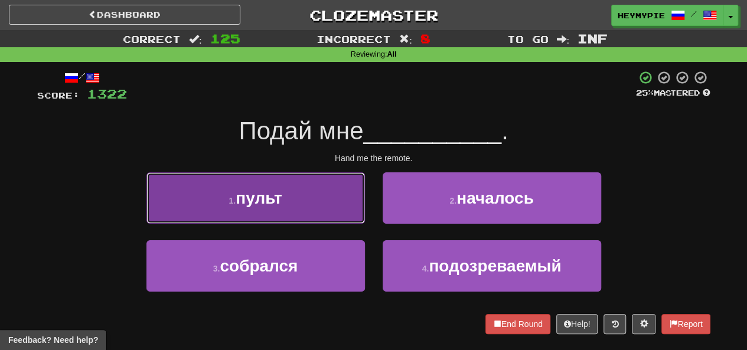
click at [271, 196] on span "пульт" at bounding box center [259, 198] width 46 height 18
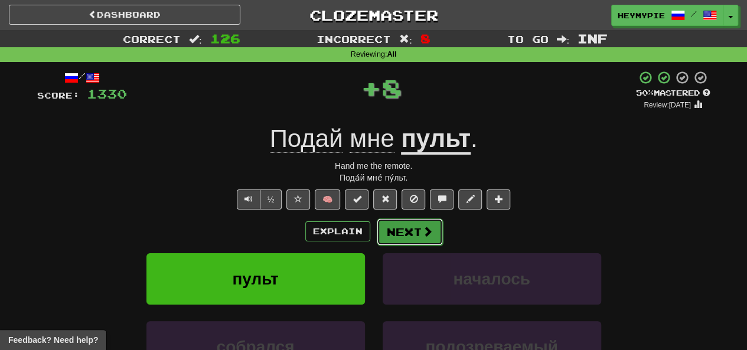
click at [411, 227] on button "Next" at bounding box center [410, 232] width 66 height 27
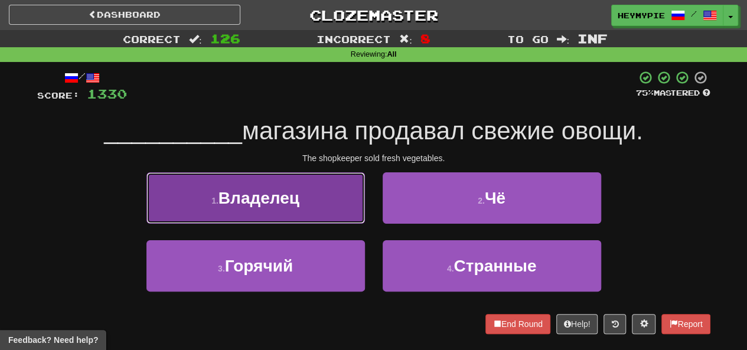
click at [285, 212] on button "1 . Владелец" at bounding box center [255, 197] width 219 height 51
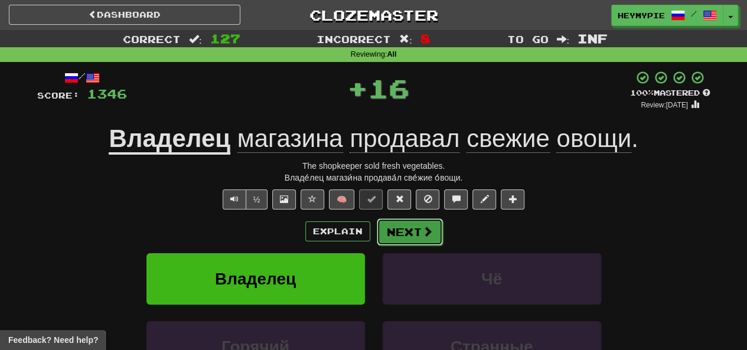
click at [397, 231] on button "Next" at bounding box center [410, 232] width 66 height 27
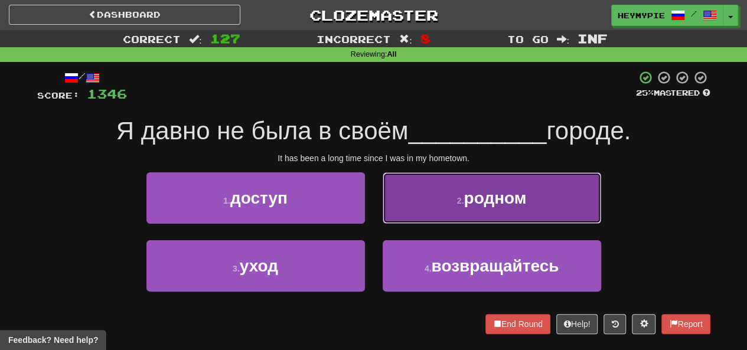
click at [455, 184] on button "2 . родном" at bounding box center [492, 197] width 219 height 51
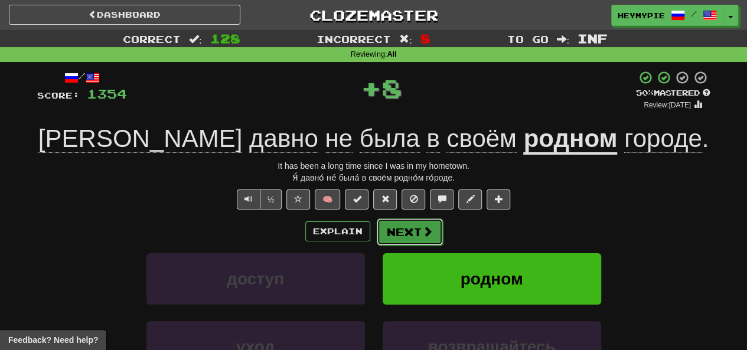
click at [392, 232] on button "Next" at bounding box center [410, 232] width 66 height 27
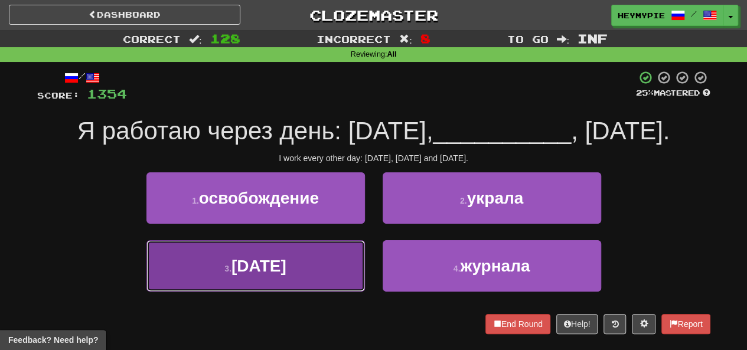
click at [315, 281] on button "3 . [DATE]" at bounding box center [255, 265] width 219 height 51
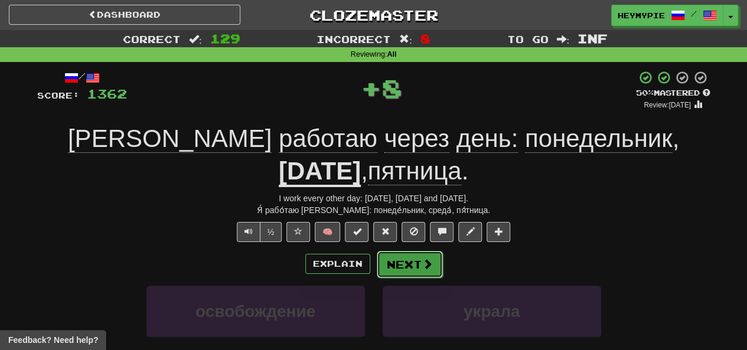
click at [405, 251] on button "Next" at bounding box center [410, 264] width 66 height 27
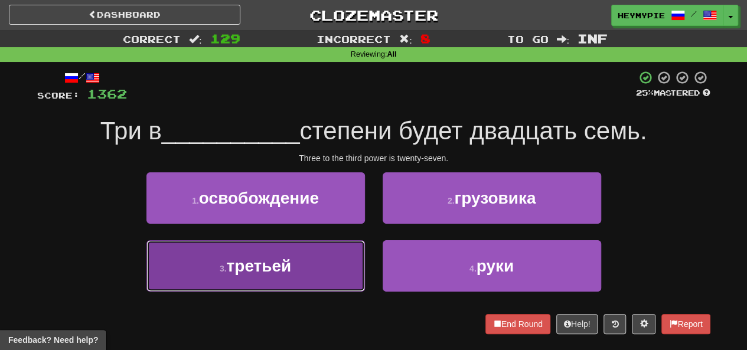
click at [306, 263] on button "3 . третьей" at bounding box center [255, 265] width 219 height 51
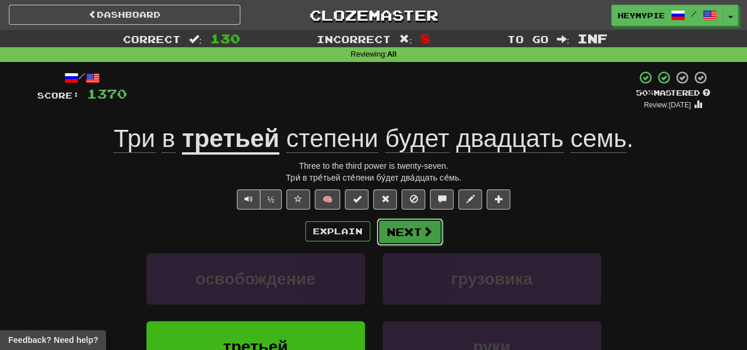
click at [419, 233] on button "Next" at bounding box center [410, 232] width 66 height 27
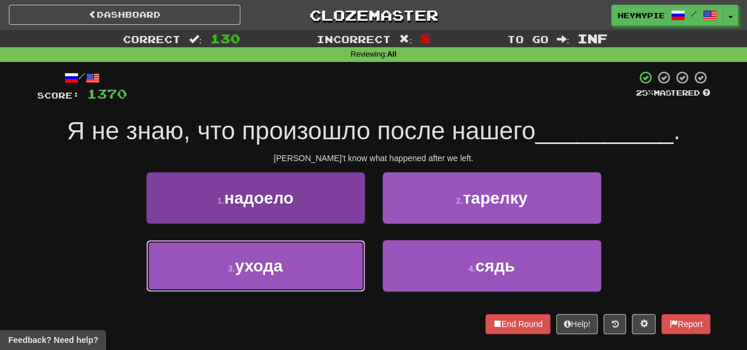
click at [301, 263] on button "3 . ухода" at bounding box center [255, 265] width 219 height 51
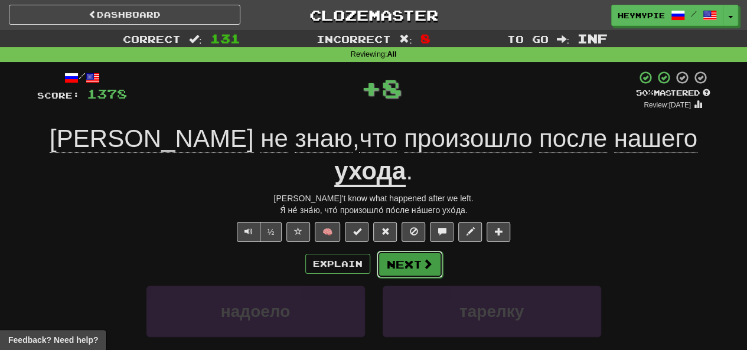
click at [421, 251] on button "Next" at bounding box center [410, 264] width 66 height 27
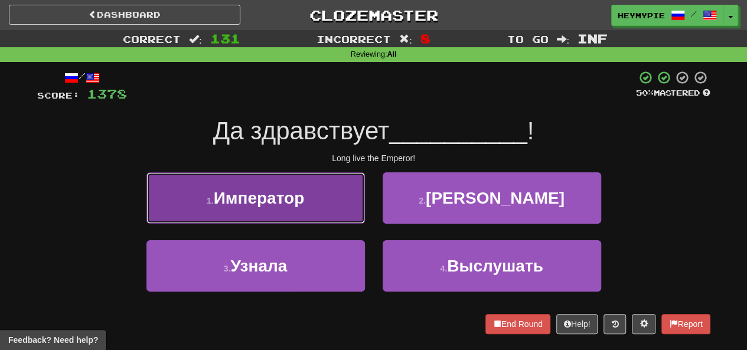
click at [258, 192] on button "1 . Император" at bounding box center [255, 197] width 219 height 51
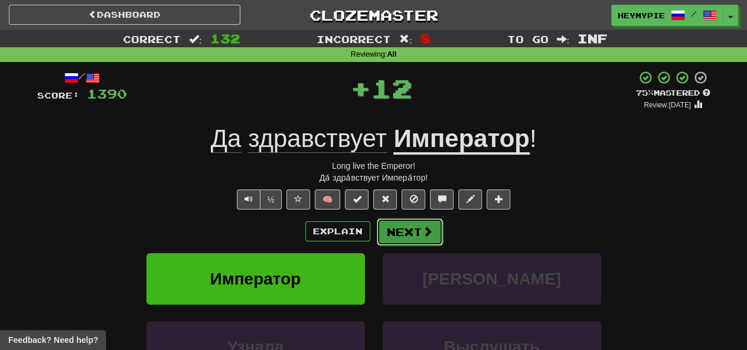
click at [396, 227] on button "Next" at bounding box center [410, 232] width 66 height 27
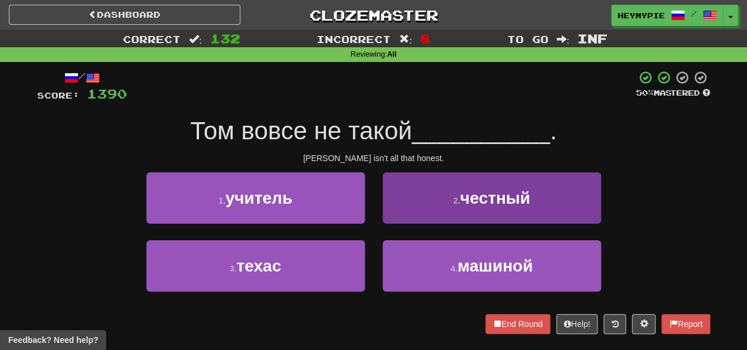
click at [444, 172] on div "/ Score: 1390 50 % Mastered [PERSON_NAME] не такой __________ . [PERSON_NAME] i…" at bounding box center [373, 202] width 673 height 264
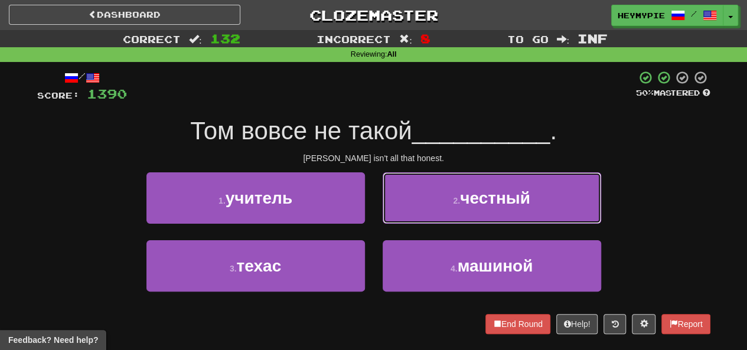
click at [419, 210] on button "2 . честный" at bounding box center [492, 197] width 219 height 51
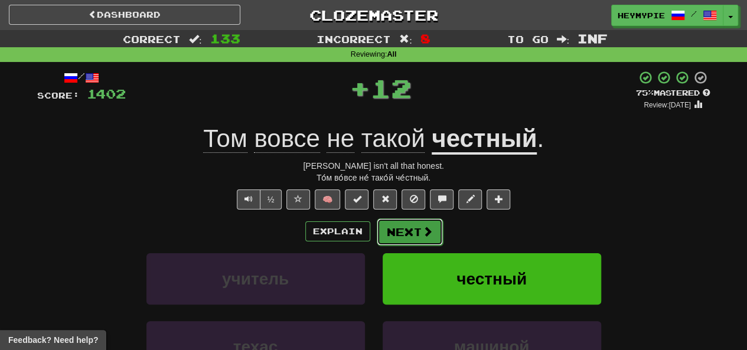
click at [399, 223] on button "Next" at bounding box center [410, 232] width 66 height 27
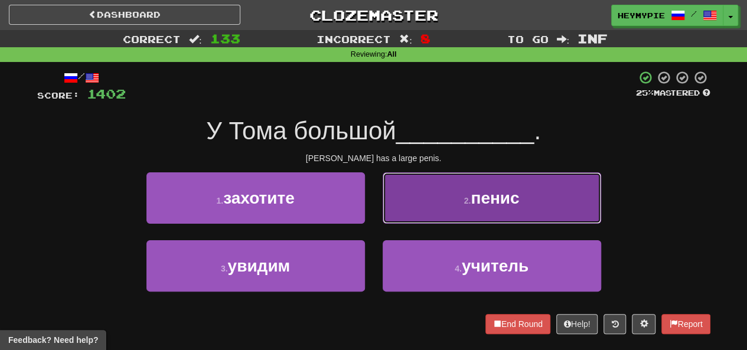
click at [466, 206] on button "2 . пенис" at bounding box center [492, 197] width 219 height 51
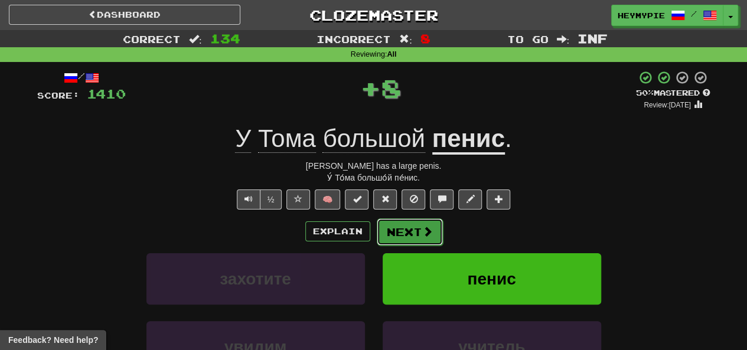
click at [401, 230] on button "Next" at bounding box center [410, 232] width 66 height 27
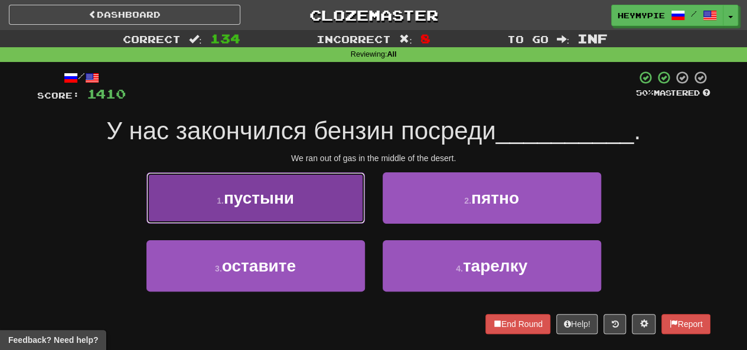
click at [269, 183] on button "1 . пустыни" at bounding box center [255, 197] width 219 height 51
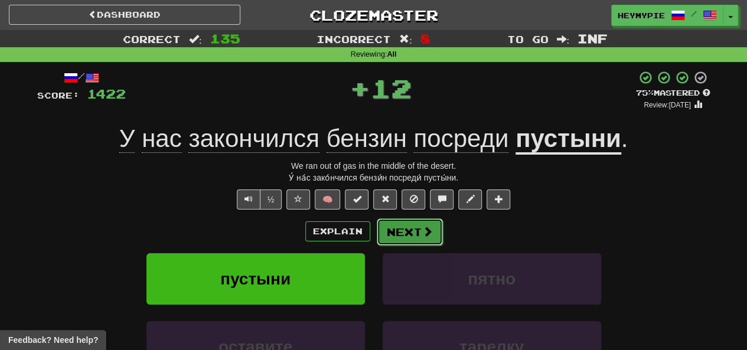
click at [408, 233] on button "Next" at bounding box center [410, 232] width 66 height 27
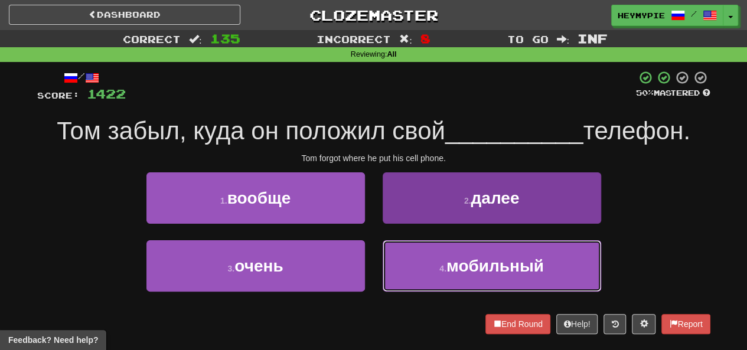
click at [444, 255] on button "4 . мобильный" at bounding box center [492, 265] width 219 height 51
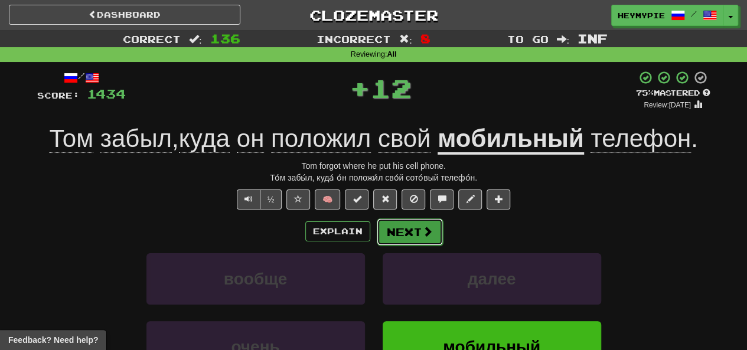
click at [425, 229] on span at bounding box center [427, 231] width 11 height 11
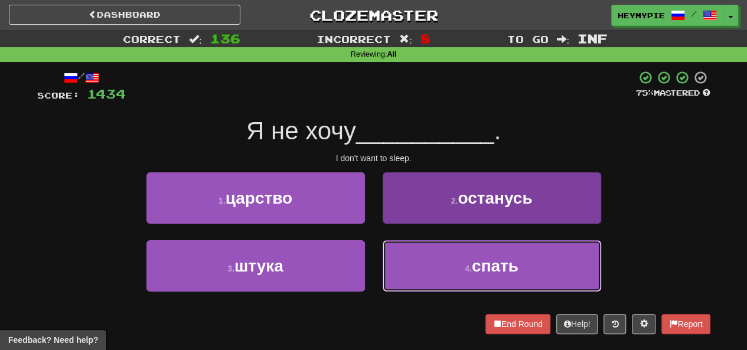
click at [414, 259] on button "4 . спать" at bounding box center [492, 265] width 219 height 51
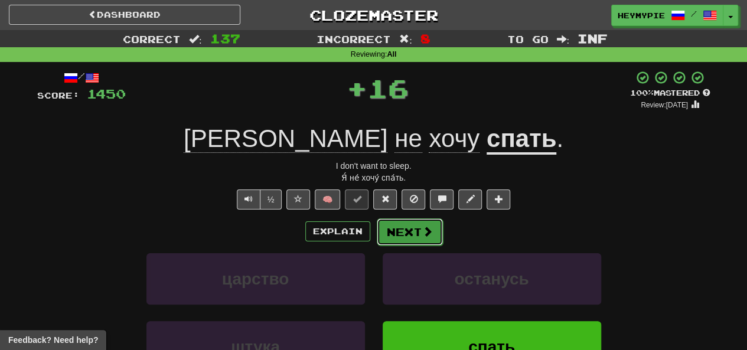
click at [398, 236] on button "Next" at bounding box center [410, 232] width 66 height 27
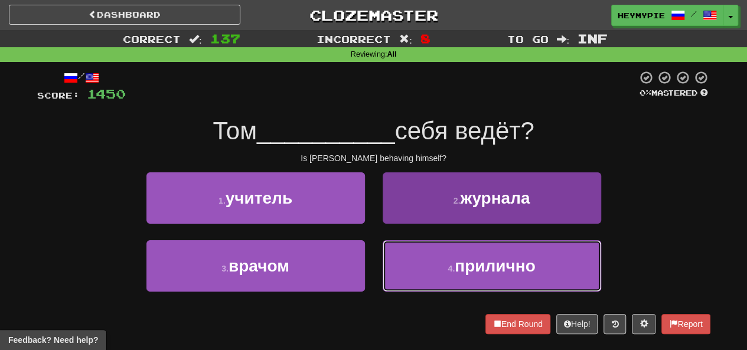
click at [415, 271] on button "4 . прилично" at bounding box center [492, 265] width 219 height 51
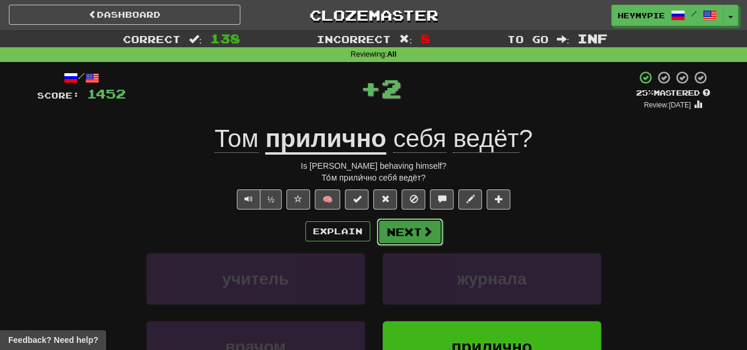
click at [408, 235] on button "Next" at bounding box center [410, 232] width 66 height 27
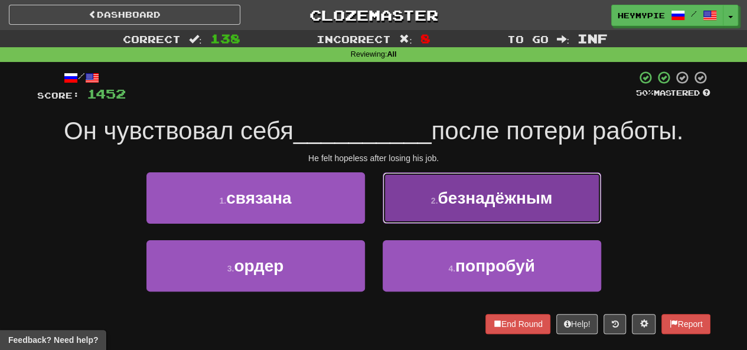
click at [409, 213] on button "2 . безнадёжным" at bounding box center [492, 197] width 219 height 51
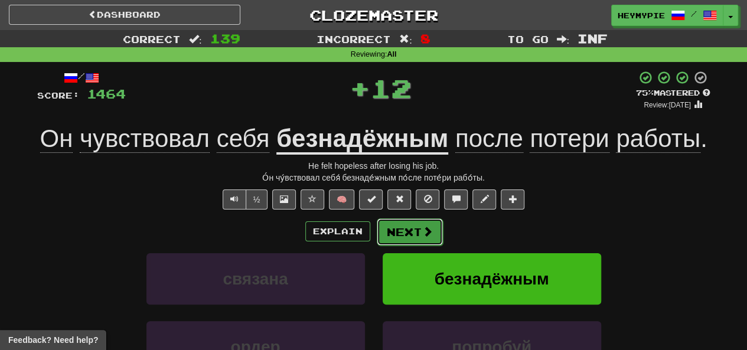
click at [408, 237] on button "Next" at bounding box center [410, 232] width 66 height 27
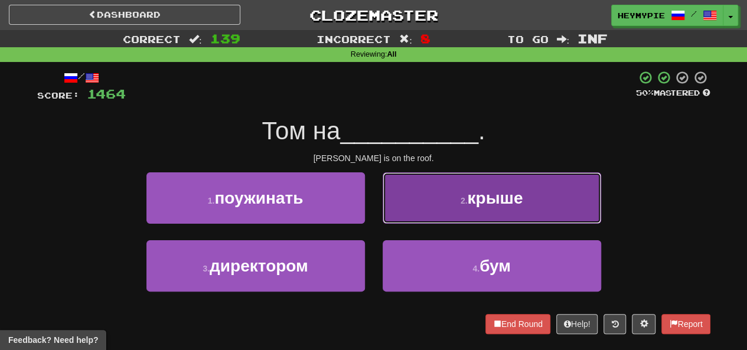
click at [406, 220] on button "2 . крыше" at bounding box center [492, 197] width 219 height 51
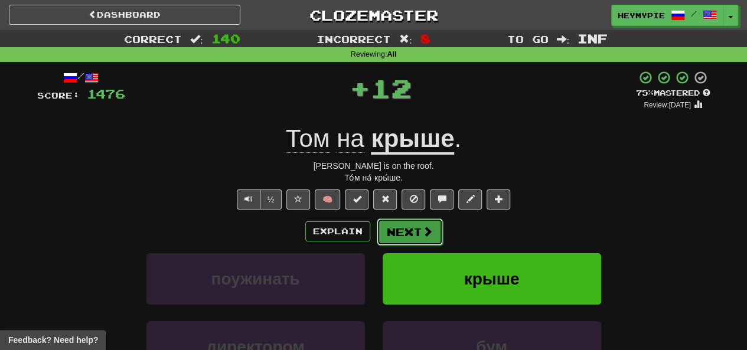
click at [403, 233] on button "Next" at bounding box center [410, 232] width 66 height 27
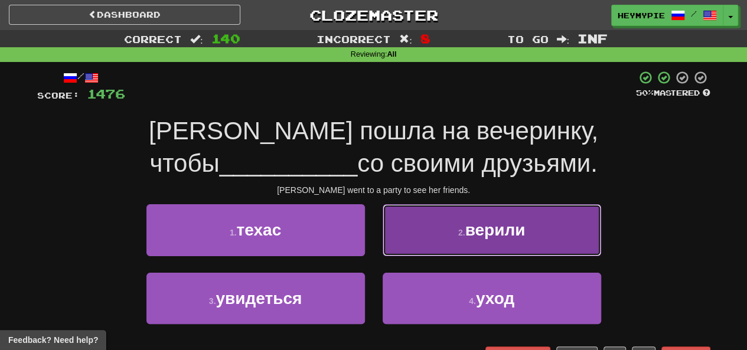
click at [406, 235] on button "2 . верили" at bounding box center [492, 229] width 219 height 51
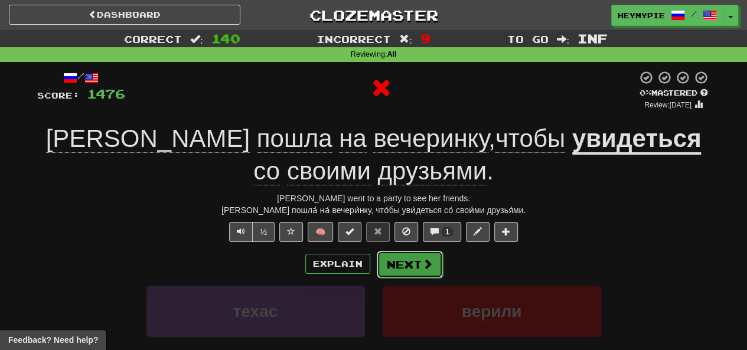
click at [413, 271] on button "Next" at bounding box center [410, 264] width 66 height 27
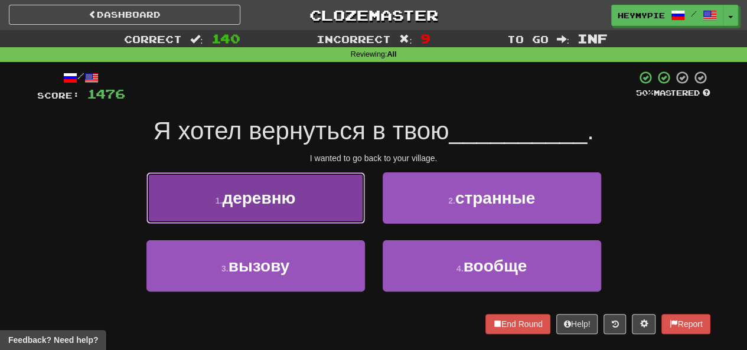
click at [323, 219] on button "1 . деревню" at bounding box center [255, 197] width 219 height 51
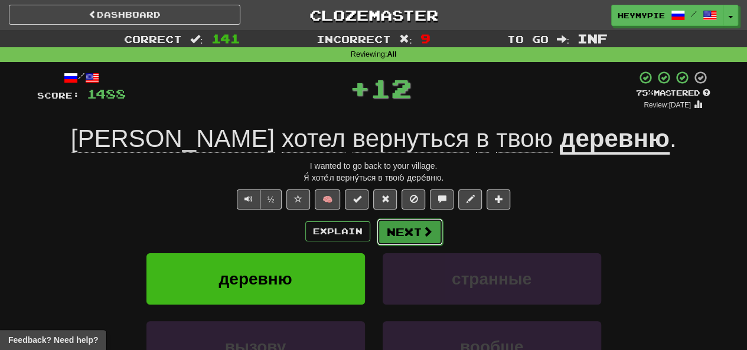
click at [405, 230] on button "Next" at bounding box center [410, 232] width 66 height 27
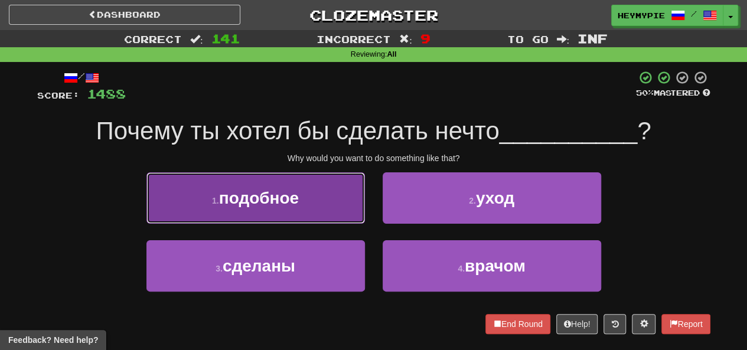
click at [282, 198] on span "подобное" at bounding box center [259, 198] width 80 height 18
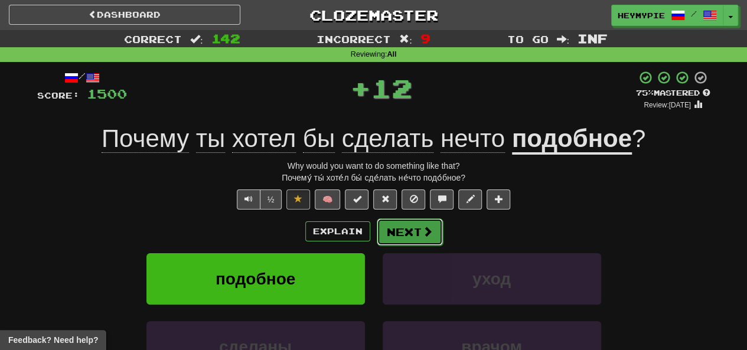
click at [401, 239] on button "Next" at bounding box center [410, 232] width 66 height 27
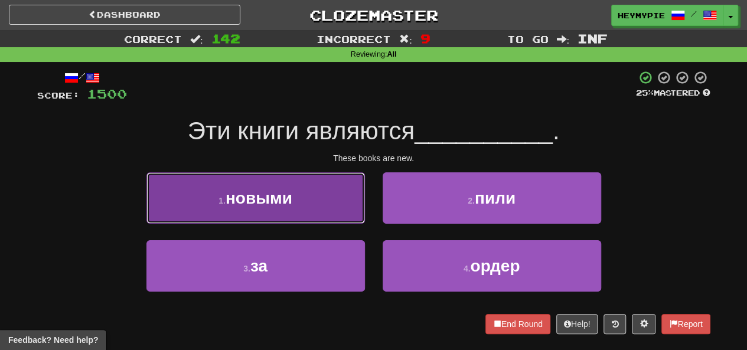
click at [262, 196] on span "новыми" at bounding box center [259, 198] width 67 height 18
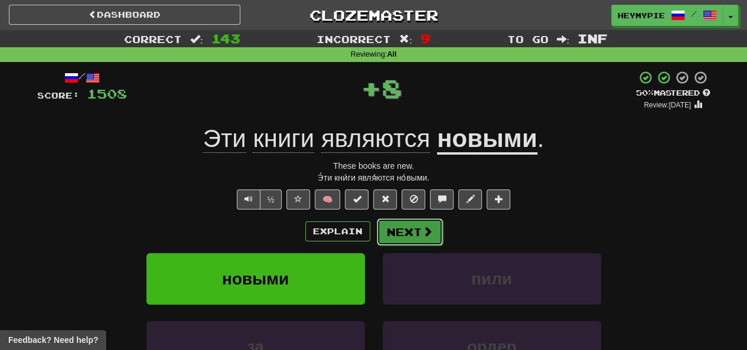
click at [397, 239] on button "Next" at bounding box center [410, 232] width 66 height 27
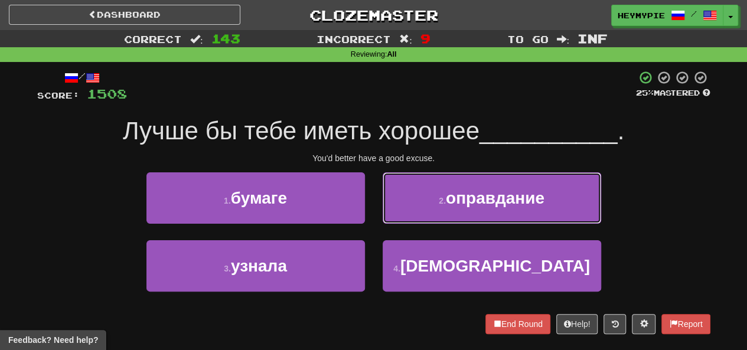
click at [438, 185] on button "2 . оправдание" at bounding box center [492, 197] width 219 height 51
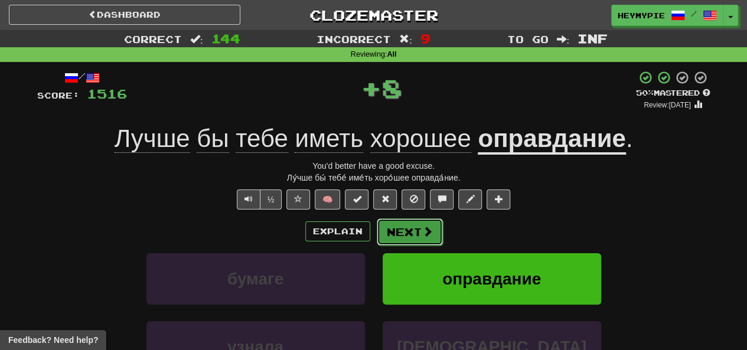
click at [420, 231] on button "Next" at bounding box center [410, 232] width 66 height 27
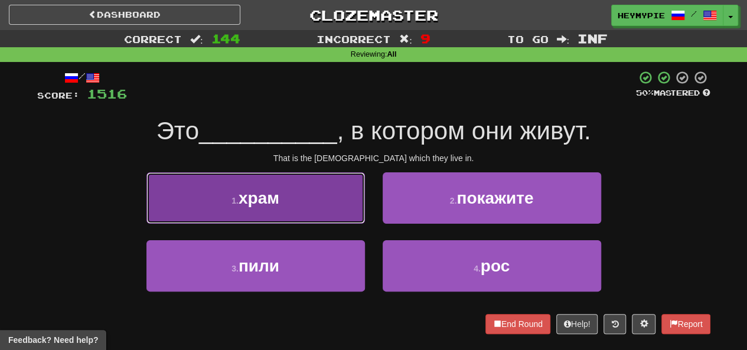
click at [285, 189] on button "1 . храм" at bounding box center [255, 197] width 219 height 51
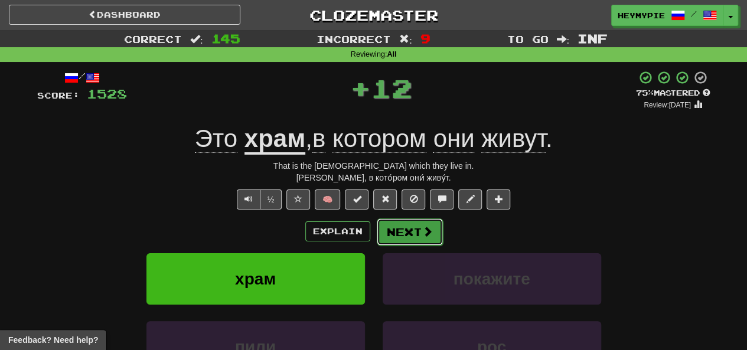
click at [403, 232] on button "Next" at bounding box center [410, 232] width 66 height 27
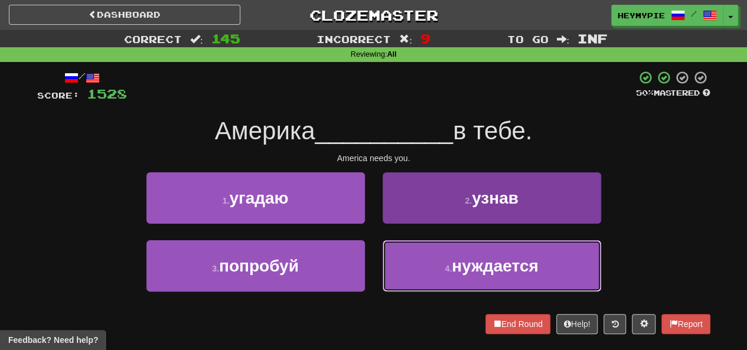
click at [439, 264] on button "4 . нуждается" at bounding box center [492, 265] width 219 height 51
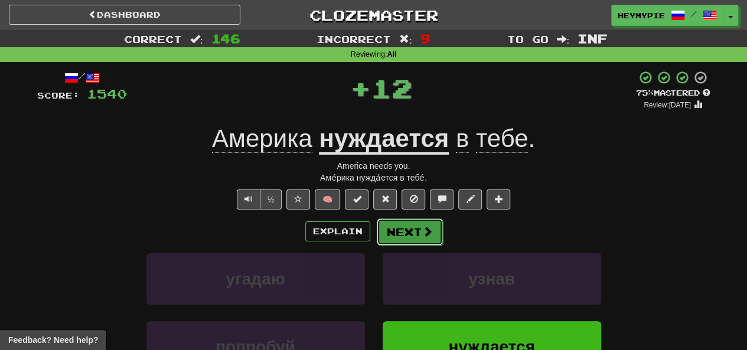
click at [406, 232] on button "Next" at bounding box center [410, 232] width 66 height 27
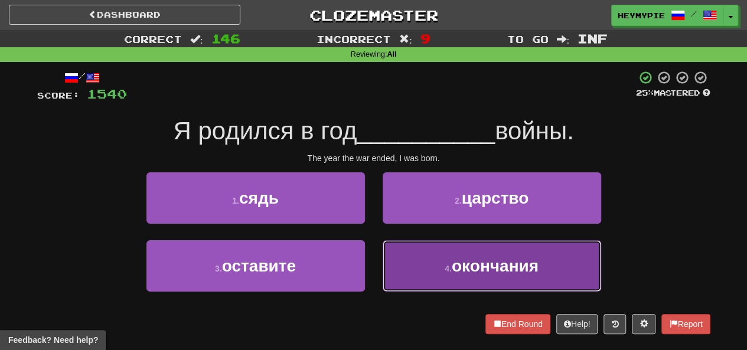
click at [448, 277] on button "4 . окончания" at bounding box center [492, 265] width 219 height 51
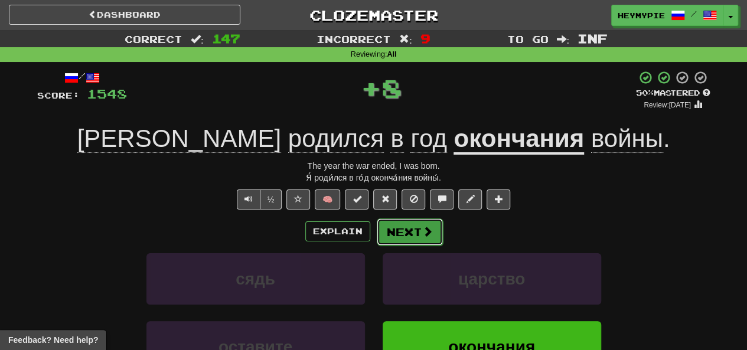
drag, startPoint x: 401, startPoint y: 231, endPoint x: 217, endPoint y: 76, distance: 240.6
click at [401, 231] on button "Next" at bounding box center [409, 231] width 66 height 27
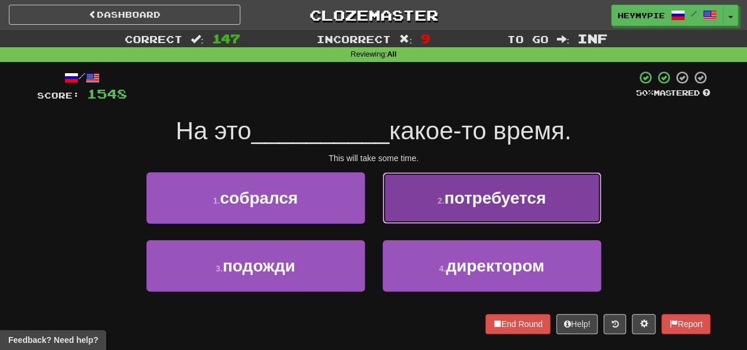
click at [446, 193] on span "потребуется" at bounding box center [495, 198] width 102 height 18
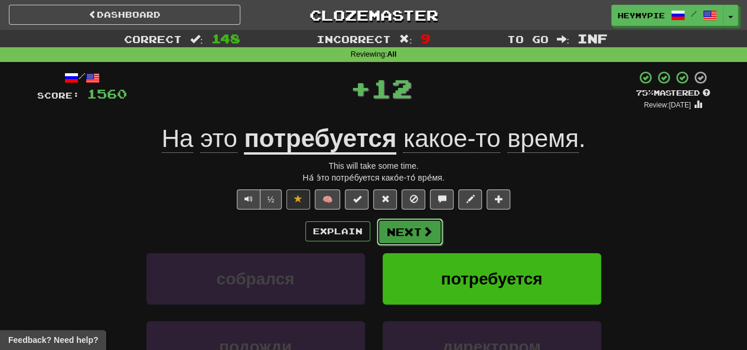
click at [415, 236] on button "Next" at bounding box center [410, 232] width 66 height 27
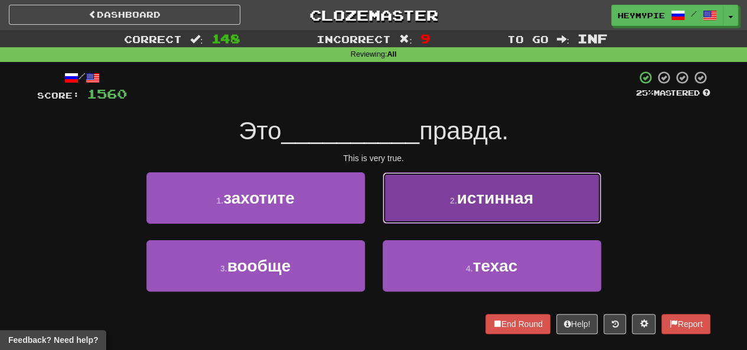
click at [404, 212] on button "2 . истинная" at bounding box center [492, 197] width 219 height 51
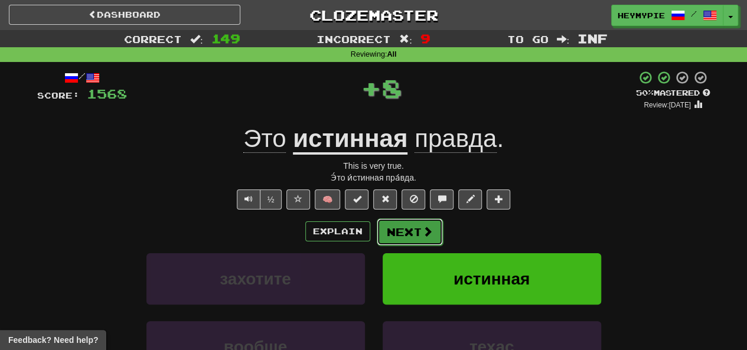
click at [403, 240] on button "Next" at bounding box center [410, 232] width 66 height 27
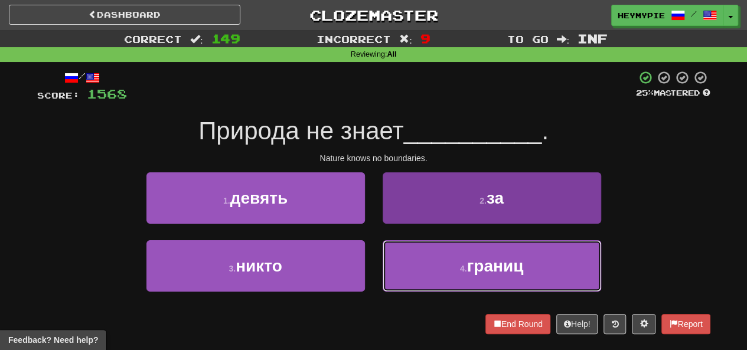
click at [436, 275] on button "4 . границ" at bounding box center [492, 265] width 219 height 51
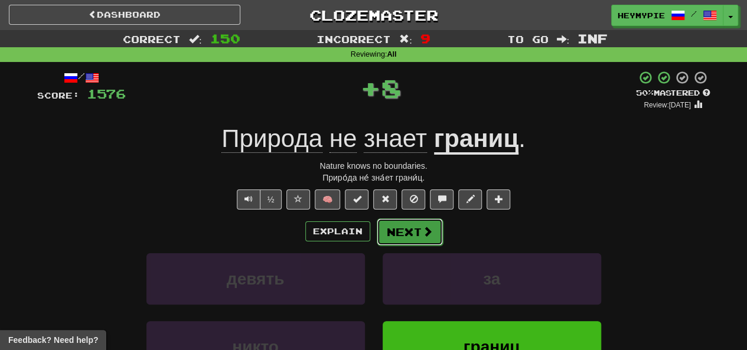
click at [397, 232] on button "Next" at bounding box center [410, 232] width 66 height 27
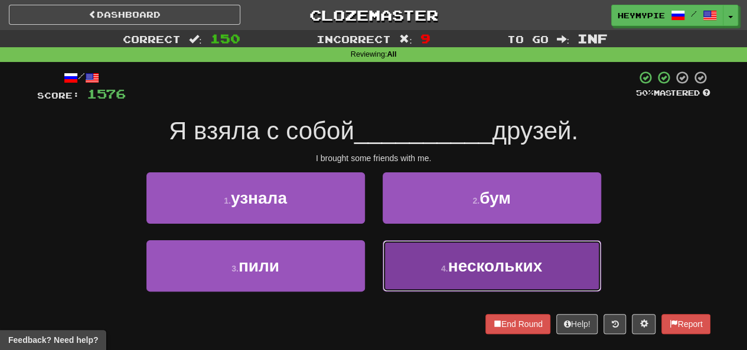
click at [437, 261] on button "4 . нескольких" at bounding box center [492, 265] width 219 height 51
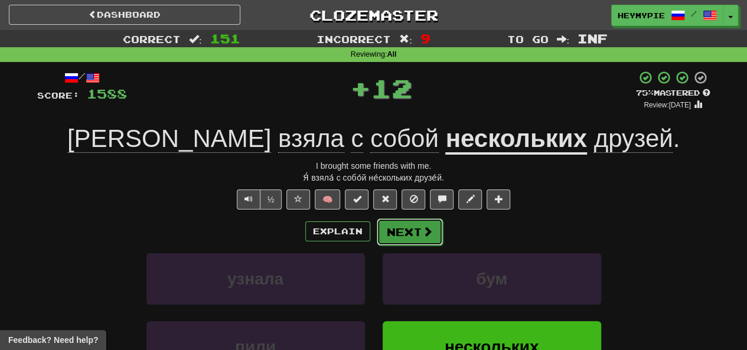
click at [410, 236] on button "Next" at bounding box center [410, 232] width 66 height 27
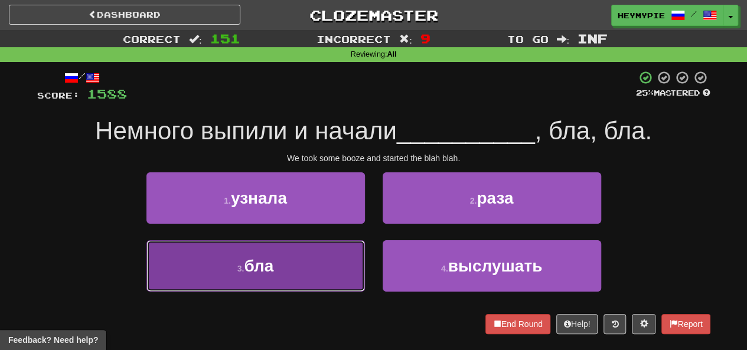
click at [330, 266] on button "3 . бла" at bounding box center [255, 265] width 219 height 51
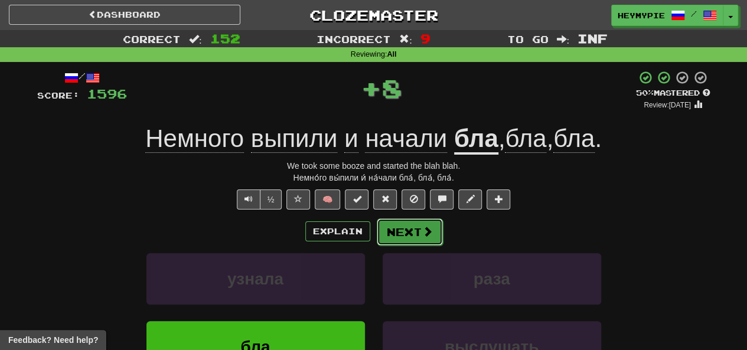
click at [409, 231] on button "Next" at bounding box center [410, 232] width 66 height 27
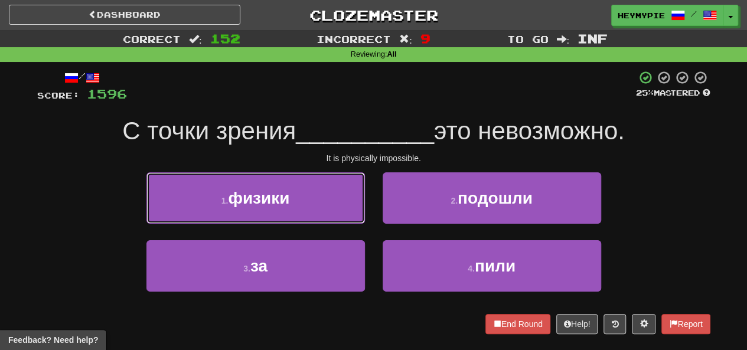
click at [303, 188] on button "1 . физики" at bounding box center [255, 197] width 219 height 51
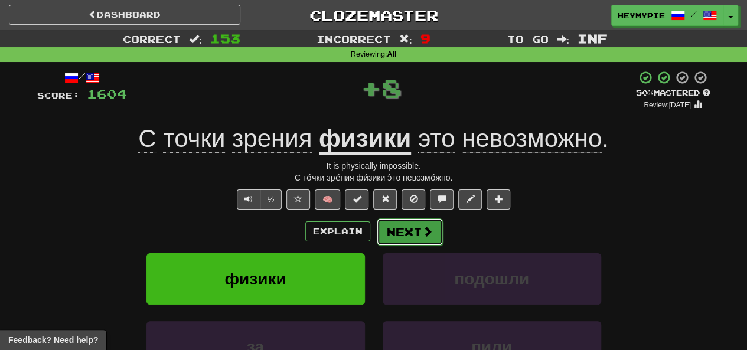
click at [418, 226] on button "Next" at bounding box center [410, 232] width 66 height 27
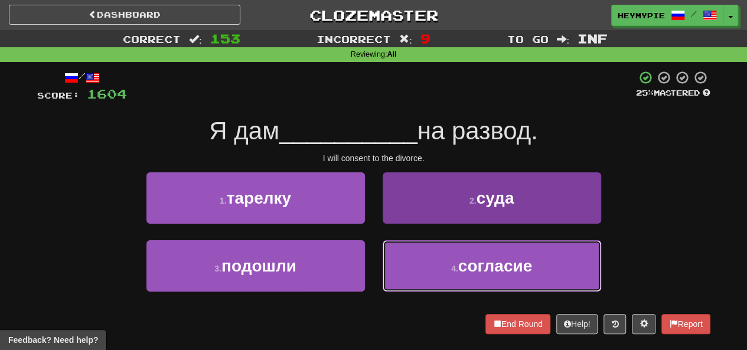
click at [415, 271] on button "4 . согласие" at bounding box center [492, 265] width 219 height 51
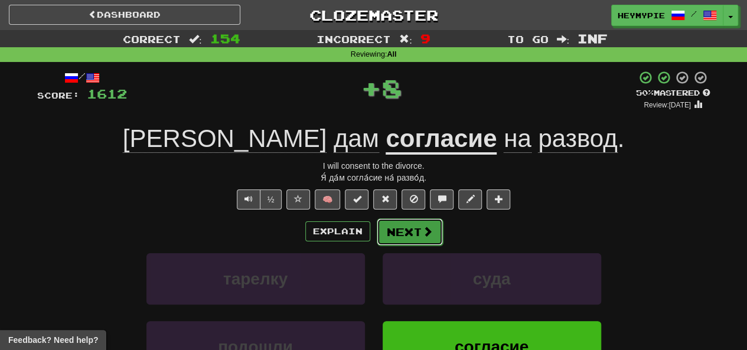
click at [408, 239] on button "Next" at bounding box center [410, 232] width 66 height 27
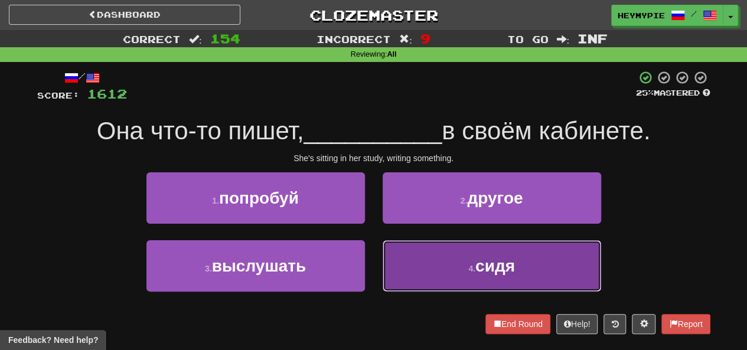
click at [422, 286] on button "4 . сидя" at bounding box center [492, 265] width 219 height 51
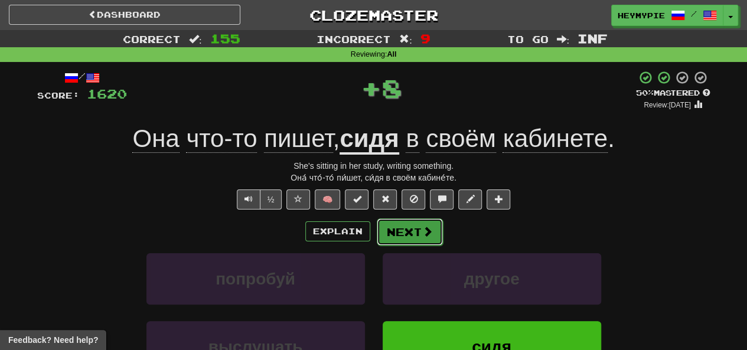
click at [400, 242] on button "Next" at bounding box center [410, 232] width 66 height 27
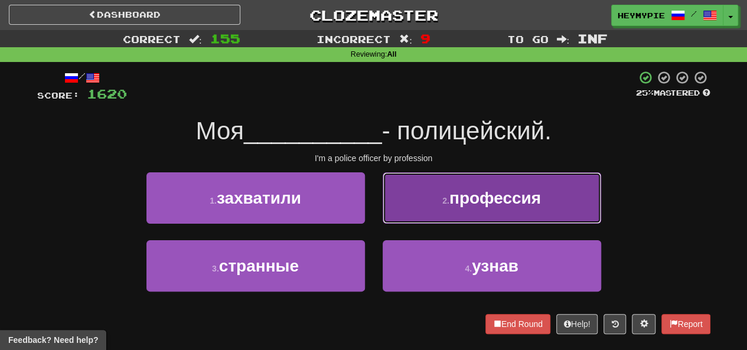
click at [462, 214] on button "2 . профессия" at bounding box center [492, 197] width 219 height 51
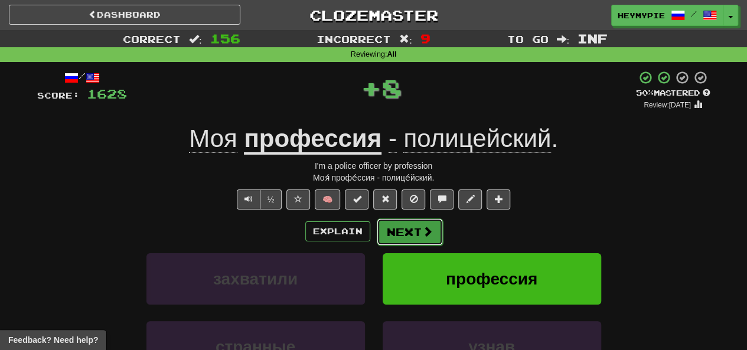
click at [397, 238] on button "Next" at bounding box center [410, 232] width 66 height 27
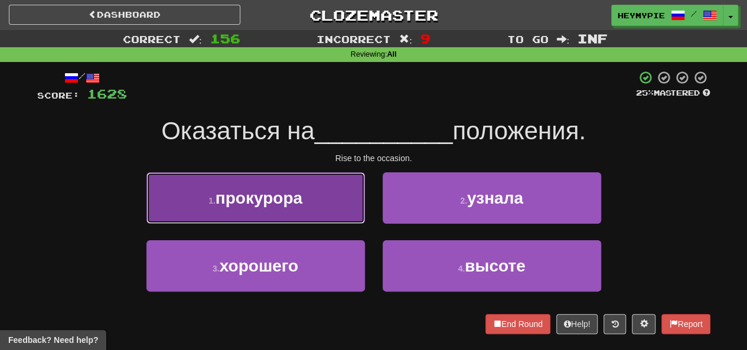
click at [306, 200] on button "1 . прокурора" at bounding box center [255, 197] width 219 height 51
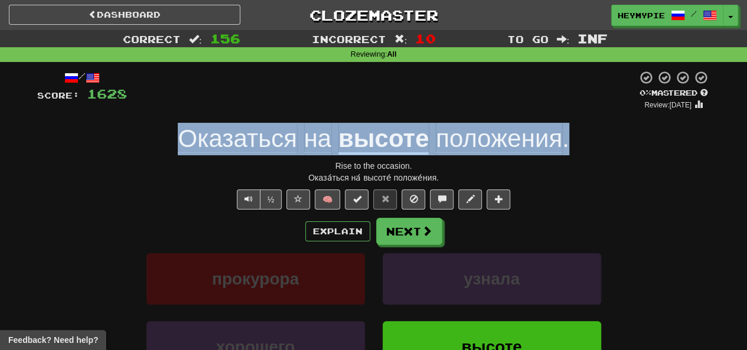
drag, startPoint x: 605, startPoint y: 145, endPoint x: 105, endPoint y: 136, distance: 500.4
click at [105, 136] on div "Оказаться на высоте положения ." at bounding box center [373, 139] width 673 height 32
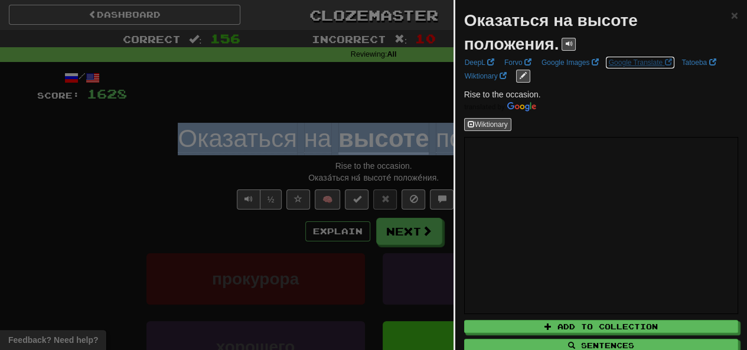
click at [614, 63] on link "Google Translate" at bounding box center [640, 62] width 70 height 13
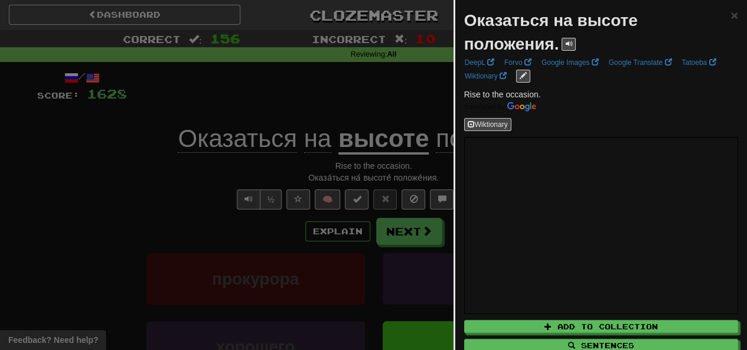
click at [220, 81] on div at bounding box center [373, 175] width 747 height 350
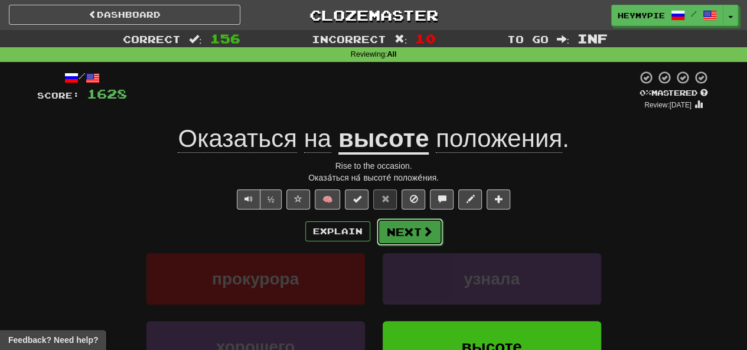
click at [405, 235] on button "Next" at bounding box center [410, 232] width 66 height 27
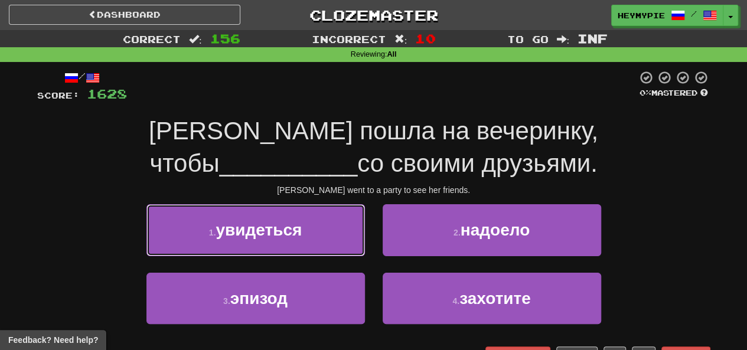
click at [270, 219] on button "1 . увидеться" at bounding box center [255, 229] width 219 height 51
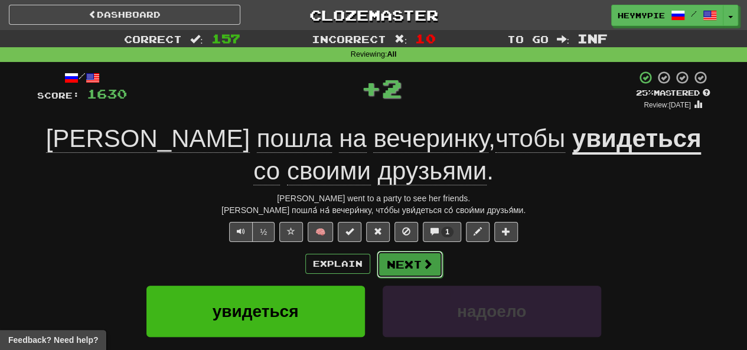
click at [386, 267] on button "Next" at bounding box center [410, 264] width 66 height 27
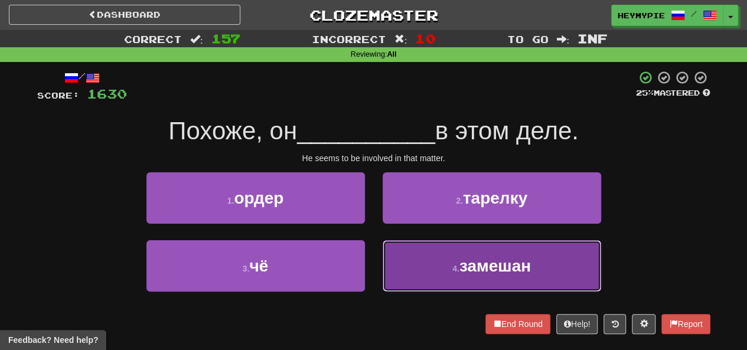
click at [426, 271] on button "4 . замешан" at bounding box center [492, 265] width 219 height 51
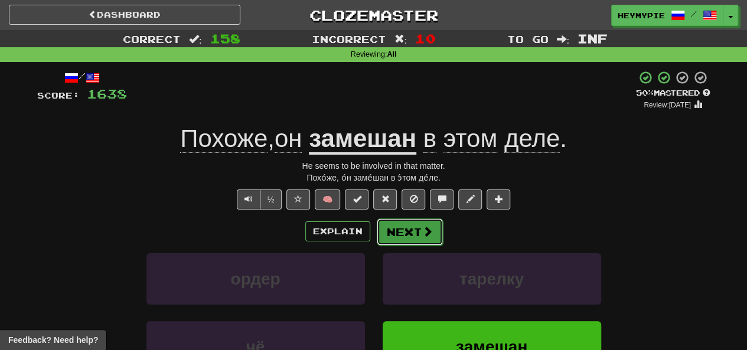
click at [411, 238] on button "Next" at bounding box center [410, 232] width 66 height 27
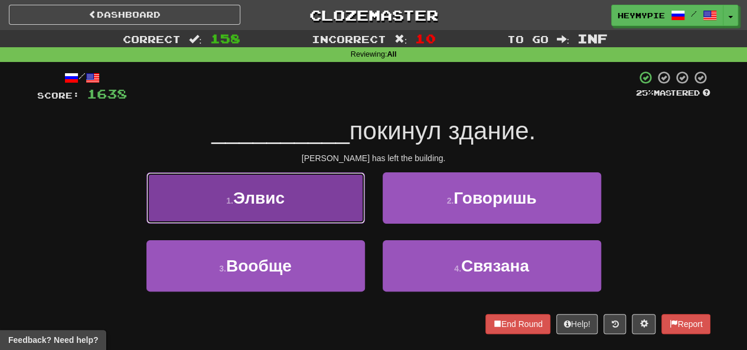
click at [303, 191] on button "1 . Элвис" at bounding box center [255, 197] width 219 height 51
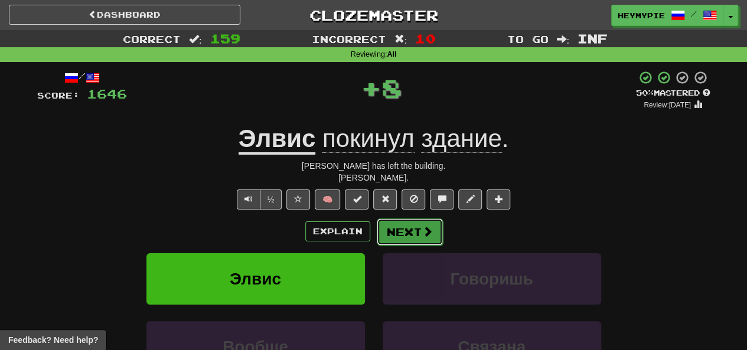
click at [419, 233] on button "Next" at bounding box center [410, 232] width 66 height 27
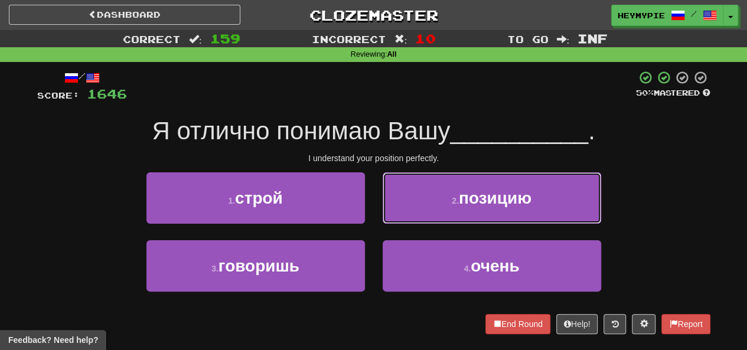
click at [483, 212] on button "2 . позицию" at bounding box center [492, 197] width 219 height 51
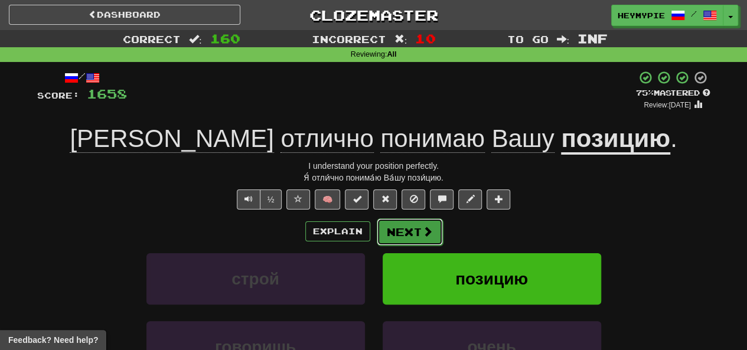
click at [396, 236] on button "Next" at bounding box center [410, 232] width 66 height 27
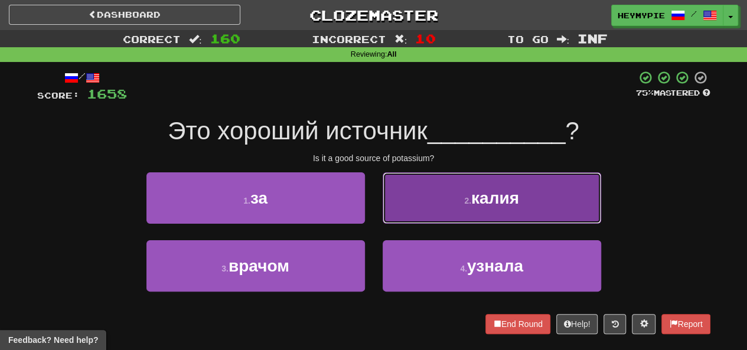
click at [435, 191] on button "2 . калия" at bounding box center [492, 197] width 219 height 51
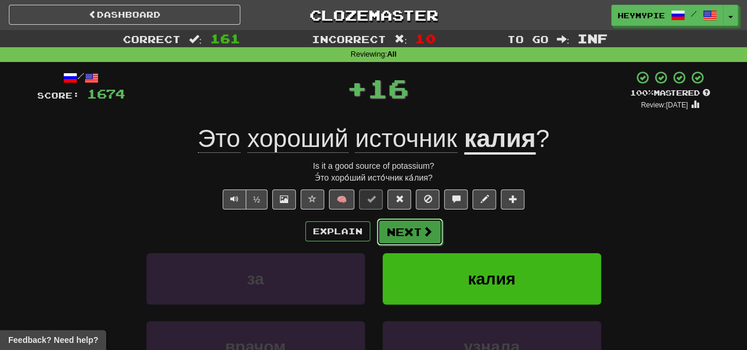
click at [405, 235] on button "Next" at bounding box center [410, 232] width 66 height 27
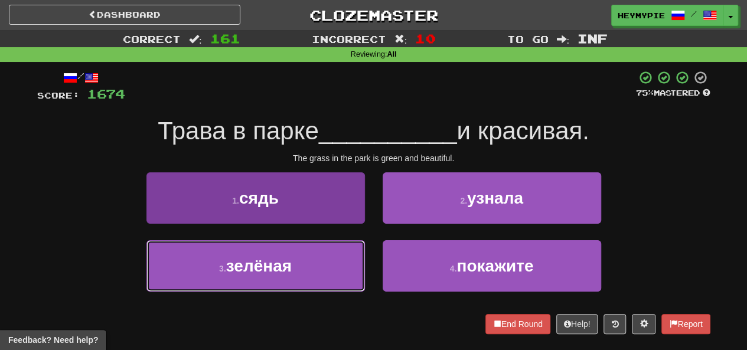
click at [288, 272] on span "зелёная" at bounding box center [259, 266] width 66 height 18
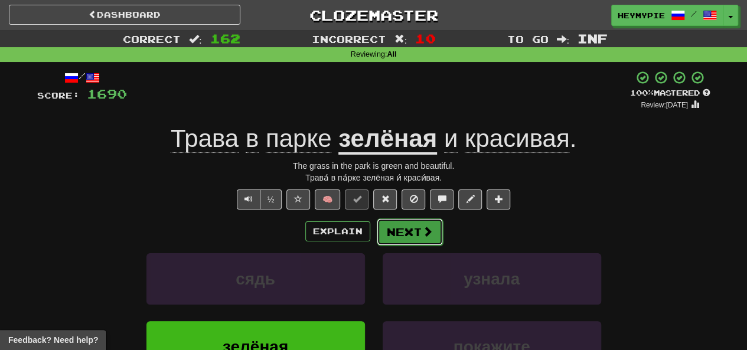
click at [396, 235] on button "Next" at bounding box center [410, 232] width 66 height 27
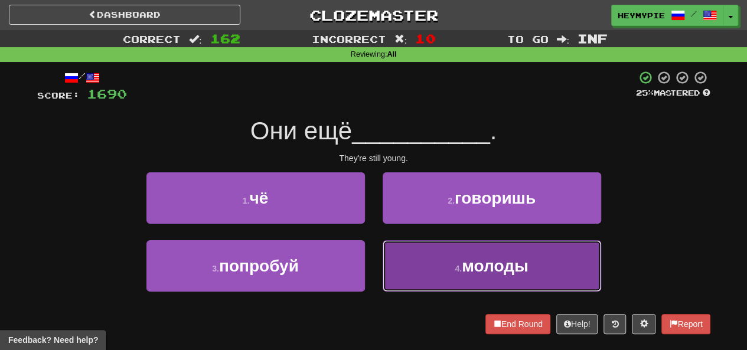
click at [420, 266] on button "4 . молоды" at bounding box center [492, 265] width 219 height 51
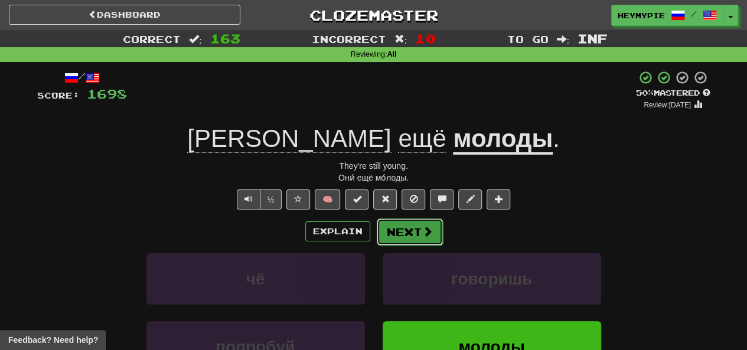
click at [406, 222] on button "Next" at bounding box center [410, 232] width 66 height 27
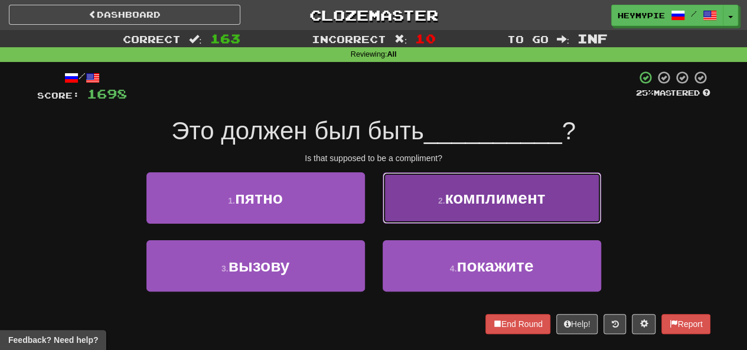
click at [445, 188] on button "2 . комплимент" at bounding box center [492, 197] width 219 height 51
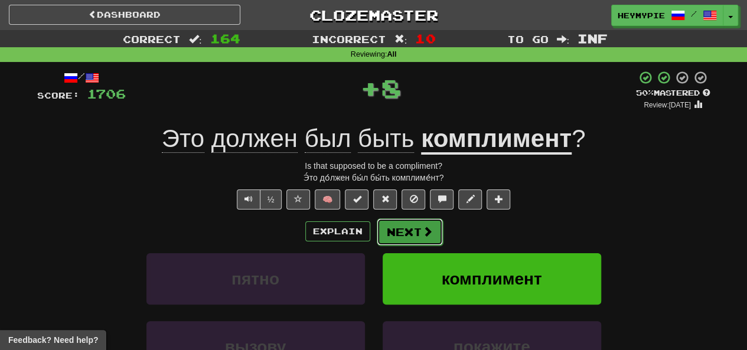
click at [411, 235] on button "Next" at bounding box center [410, 232] width 66 height 27
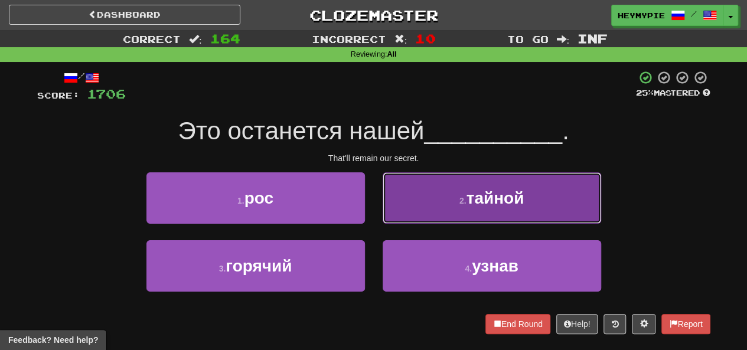
click at [433, 193] on button "2 . тайной" at bounding box center [492, 197] width 219 height 51
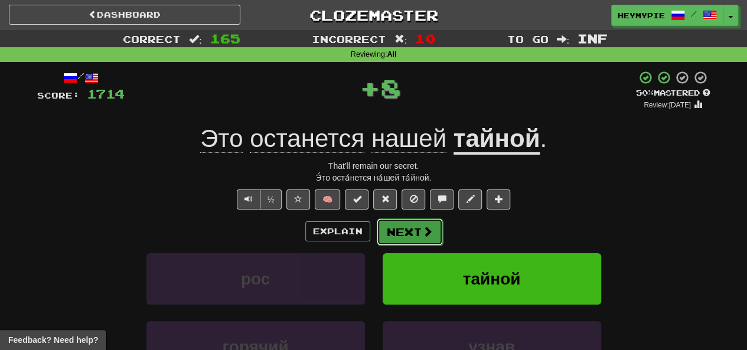
click at [409, 236] on button "Next" at bounding box center [410, 232] width 66 height 27
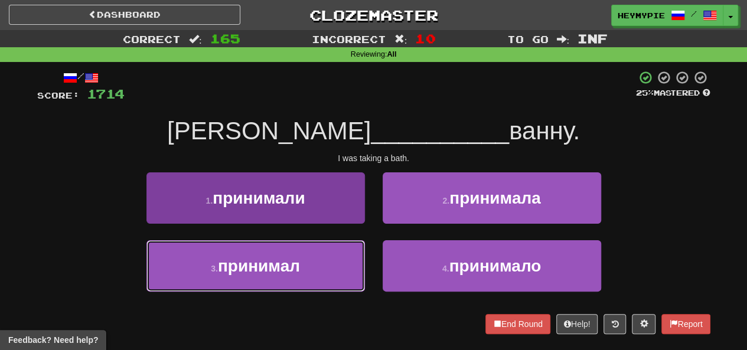
drag, startPoint x: 235, startPoint y: 272, endPoint x: 253, endPoint y: 266, distance: 19.1
click at [235, 272] on span "принимал" at bounding box center [259, 266] width 82 height 18
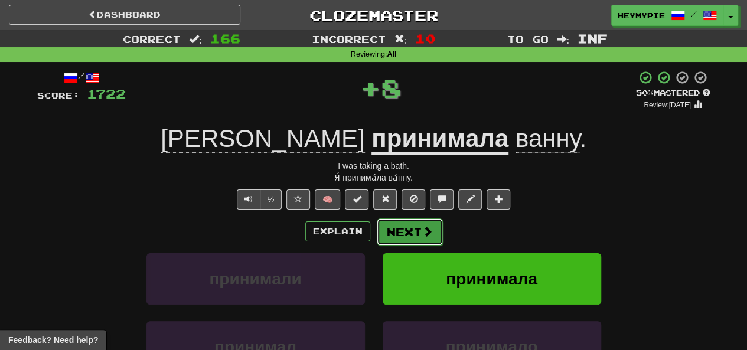
click at [410, 230] on button "Next" at bounding box center [410, 232] width 66 height 27
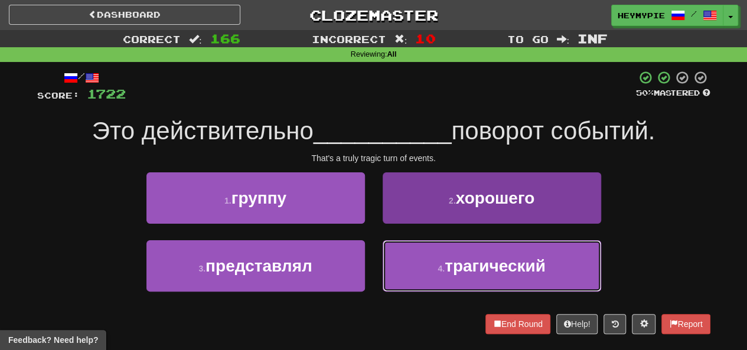
click at [425, 272] on button "4 . трагический" at bounding box center [492, 265] width 219 height 51
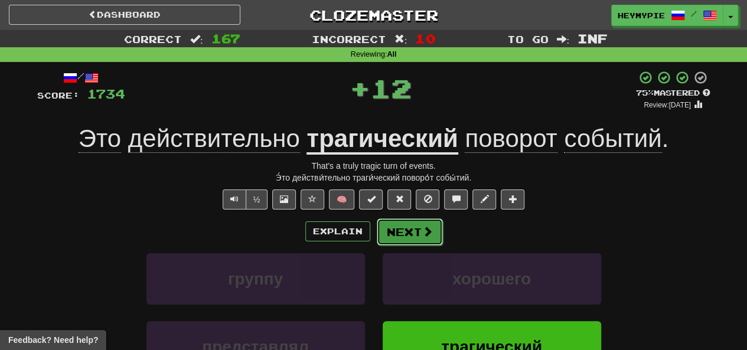
click at [410, 236] on button "Next" at bounding box center [410, 232] width 66 height 27
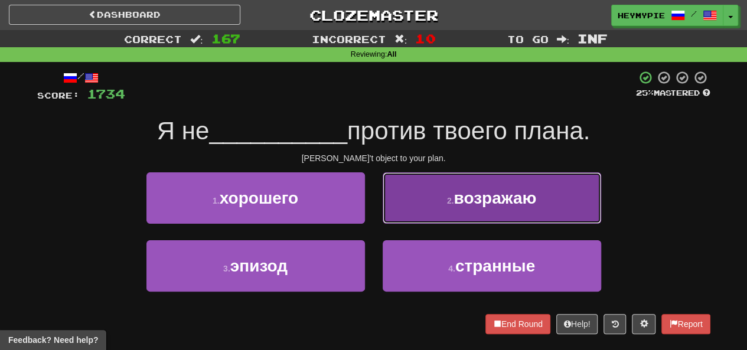
click at [439, 216] on button "2 . возражаю" at bounding box center [492, 197] width 219 height 51
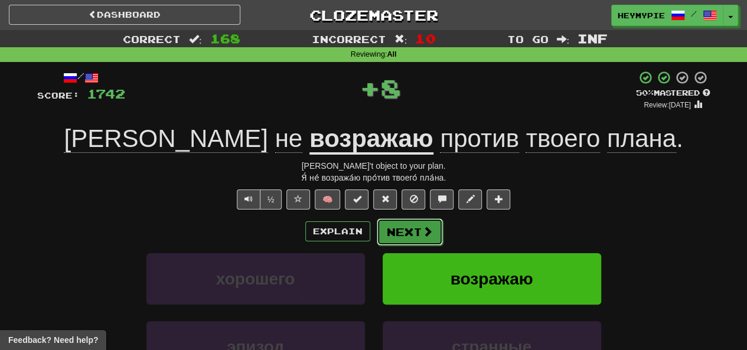
click at [399, 238] on button "Next" at bounding box center [410, 232] width 66 height 27
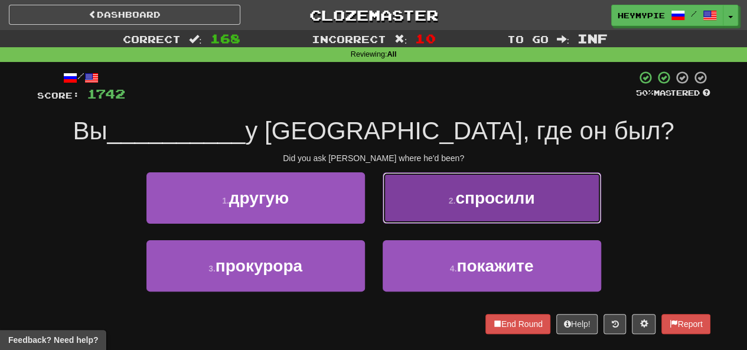
click at [456, 209] on button "2 . спросили" at bounding box center [492, 197] width 219 height 51
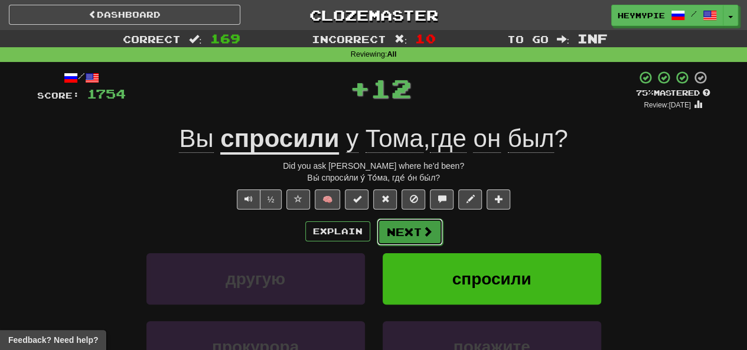
click at [405, 232] on button "Next" at bounding box center [410, 232] width 66 height 27
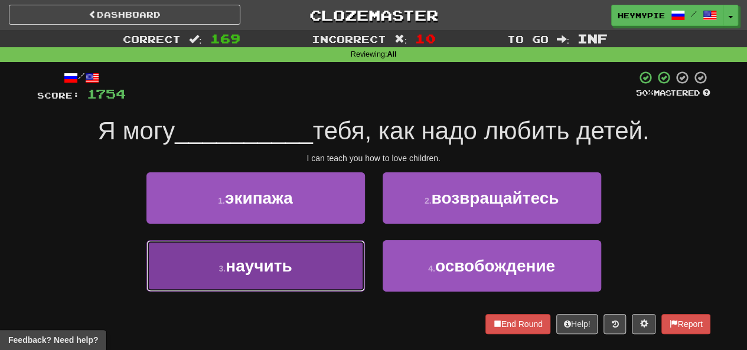
click at [298, 277] on button "3 . научить" at bounding box center [255, 265] width 219 height 51
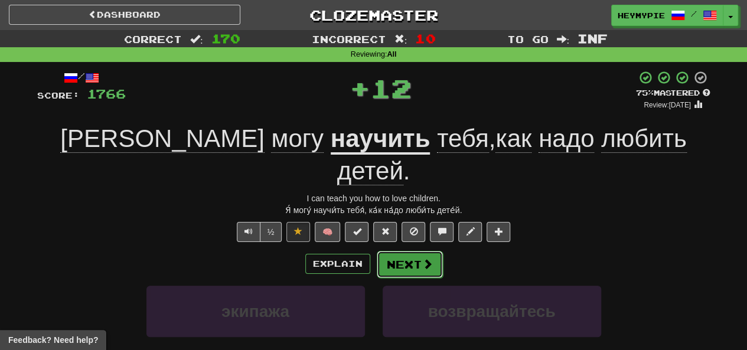
click at [401, 251] on button "Next" at bounding box center [410, 264] width 66 height 27
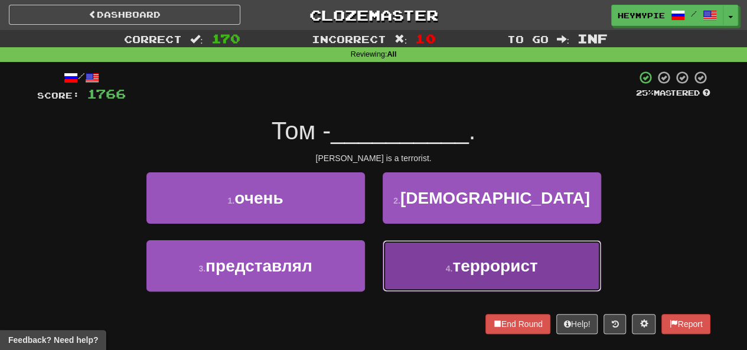
click at [474, 265] on span "террорист" at bounding box center [494, 266] width 85 height 18
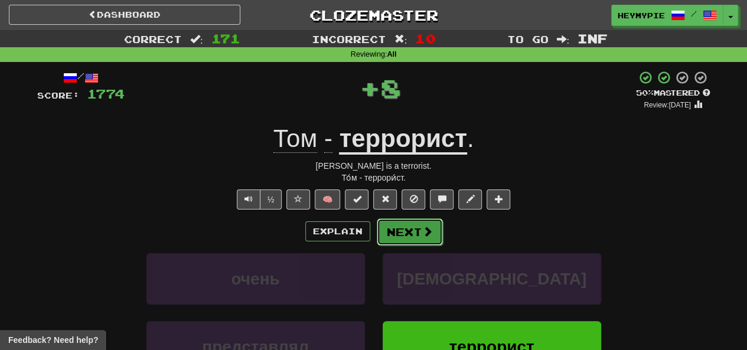
click at [407, 235] on button "Next" at bounding box center [410, 232] width 66 height 27
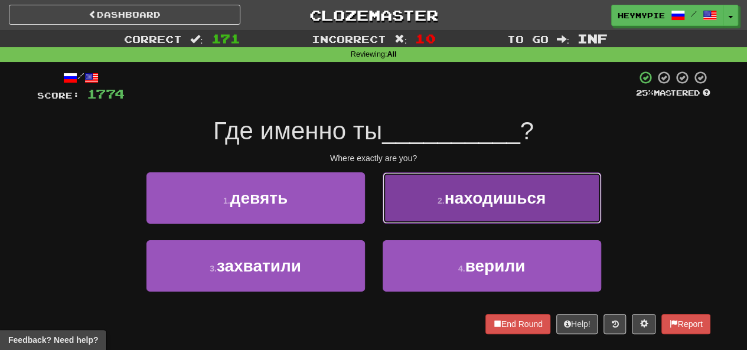
click at [435, 220] on button "2 . находишься" at bounding box center [492, 197] width 219 height 51
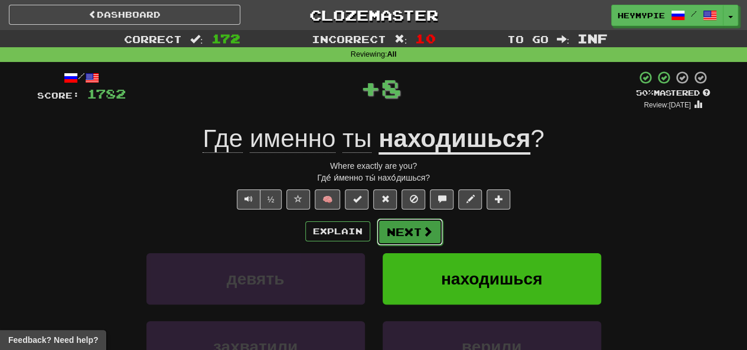
click at [399, 240] on button "Next" at bounding box center [410, 232] width 66 height 27
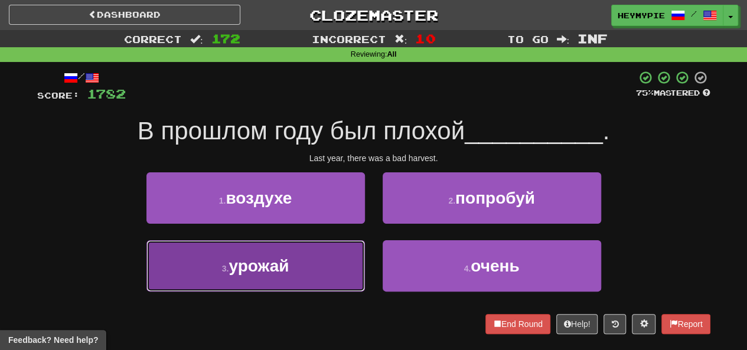
click at [297, 278] on button "3 . урожай" at bounding box center [255, 265] width 219 height 51
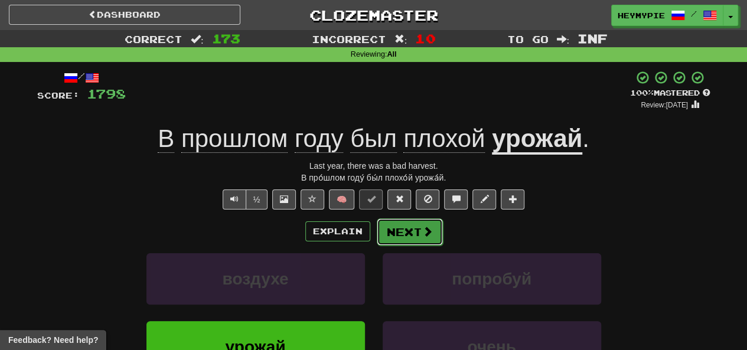
click at [399, 237] on button "Next" at bounding box center [410, 232] width 66 height 27
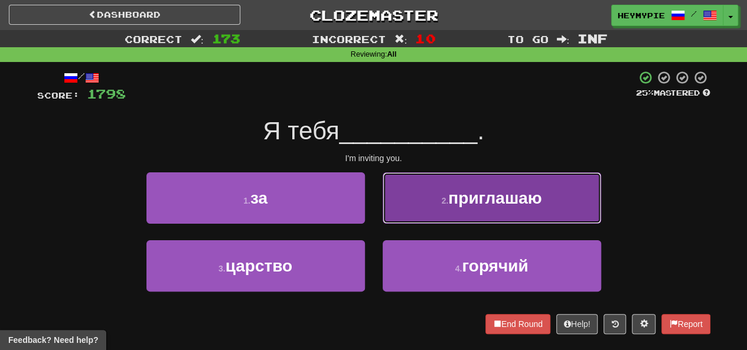
click at [444, 192] on button "2 . приглашаю" at bounding box center [492, 197] width 219 height 51
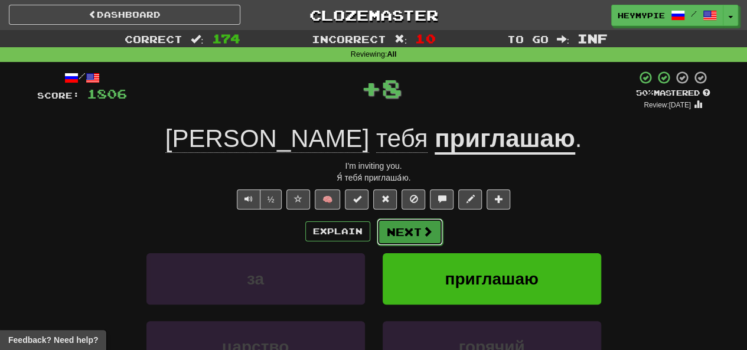
click at [401, 235] on button "Next" at bounding box center [410, 232] width 66 height 27
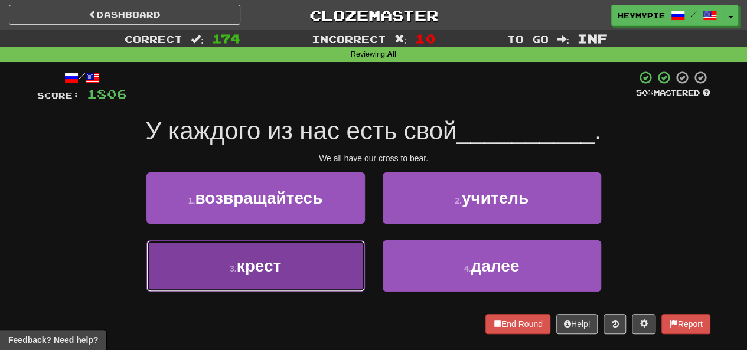
click at [282, 263] on button "3 . крест" at bounding box center [255, 265] width 219 height 51
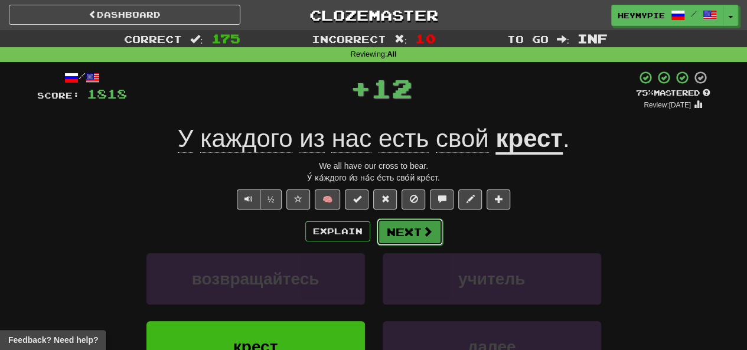
click at [397, 240] on button "Next" at bounding box center [410, 232] width 66 height 27
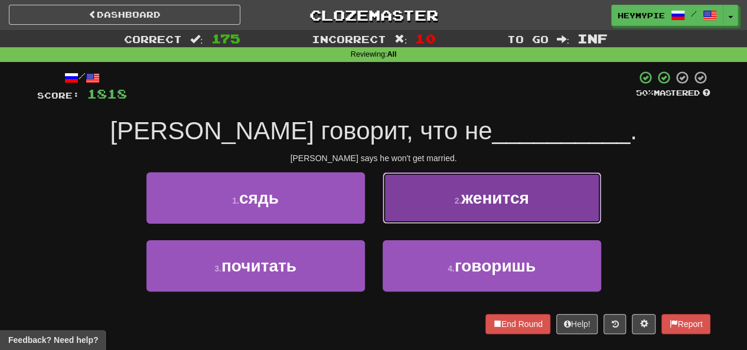
click at [455, 200] on small "2 ." at bounding box center [457, 200] width 7 height 9
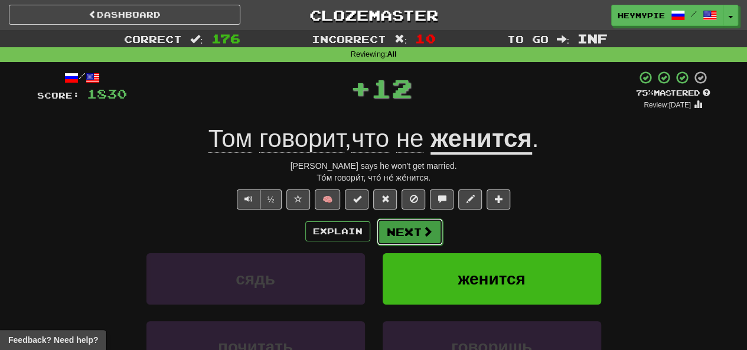
click at [436, 224] on button "Next" at bounding box center [410, 232] width 66 height 27
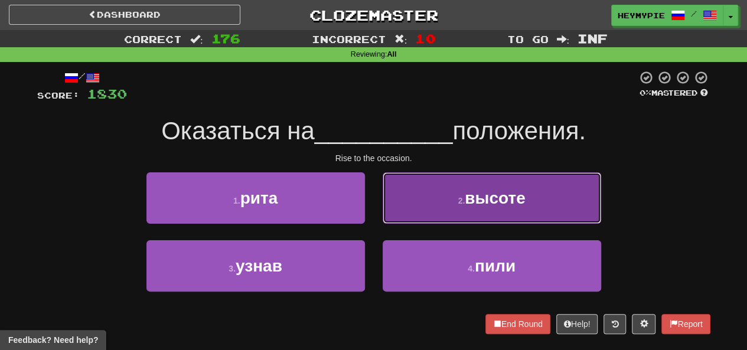
click at [449, 192] on button "2 . высоте" at bounding box center [492, 197] width 219 height 51
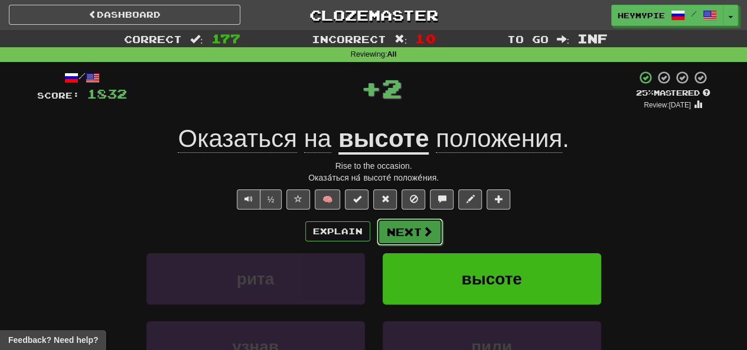
click at [408, 222] on button "Next" at bounding box center [410, 232] width 66 height 27
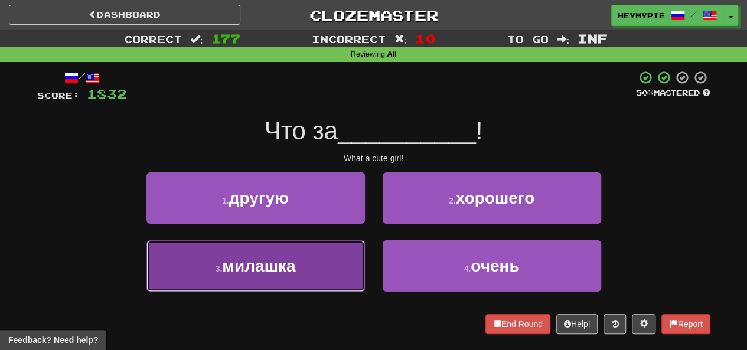
click at [279, 267] on span "милашка" at bounding box center [258, 266] width 73 height 18
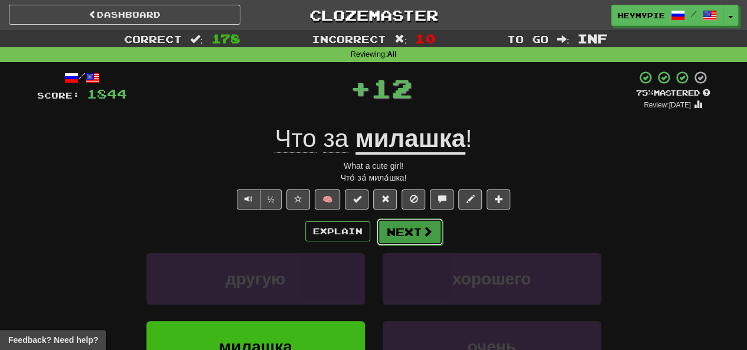
click at [403, 235] on button "Next" at bounding box center [410, 232] width 66 height 27
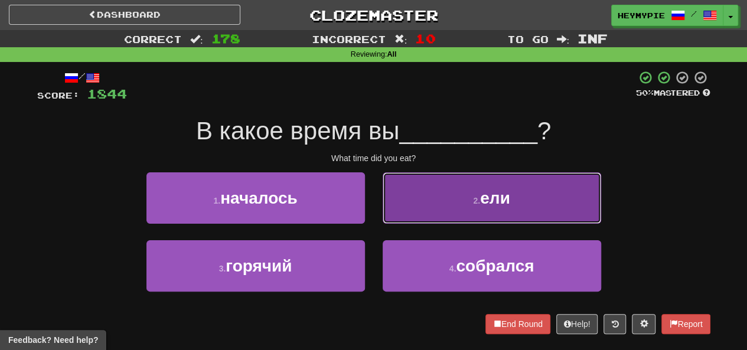
click at [444, 217] on button "2 . ели" at bounding box center [492, 197] width 219 height 51
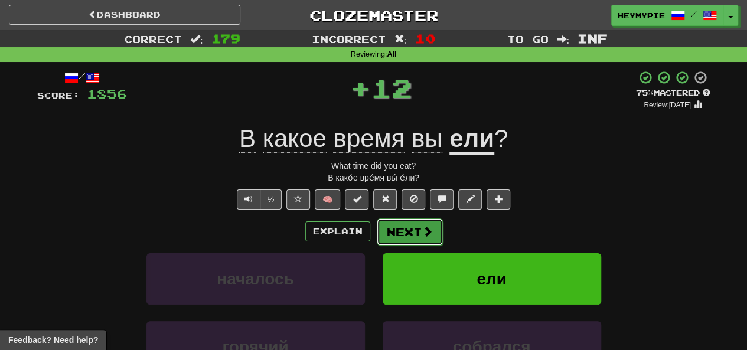
click at [401, 232] on button "Next" at bounding box center [410, 232] width 66 height 27
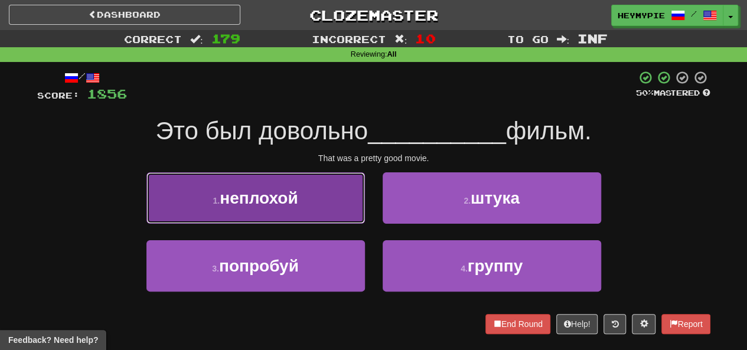
click at [305, 213] on button "1 . неплохой" at bounding box center [255, 197] width 219 height 51
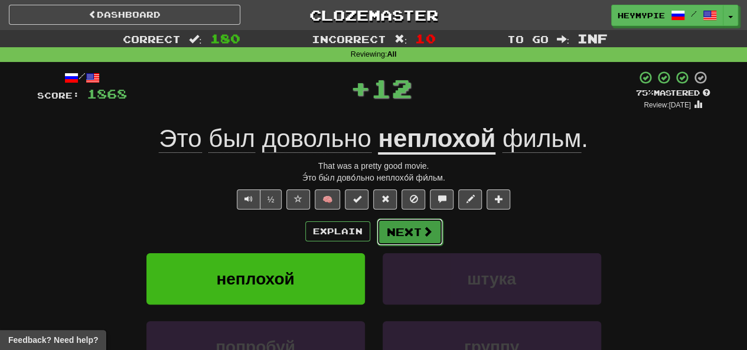
click at [387, 235] on button "Next" at bounding box center [410, 232] width 66 height 27
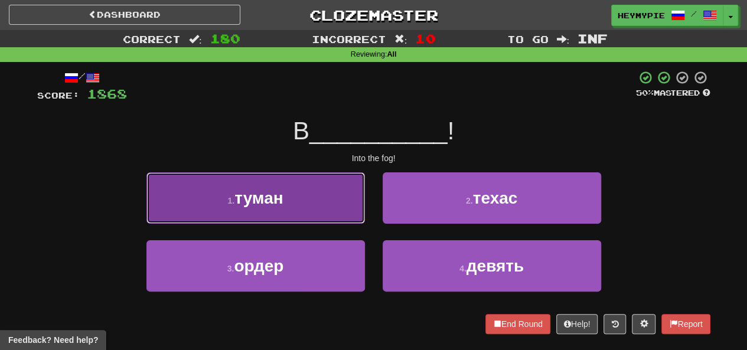
click at [280, 205] on span "туман" at bounding box center [259, 198] width 48 height 18
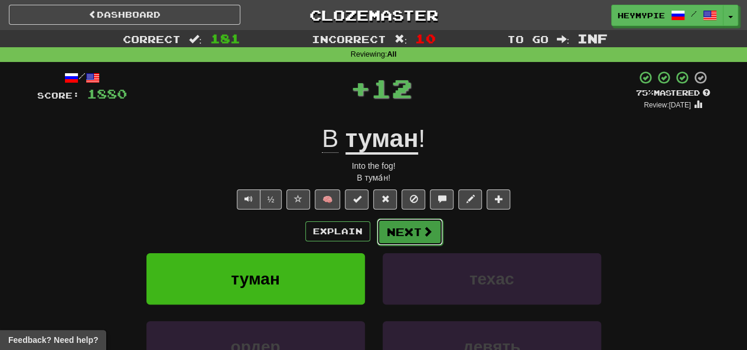
click at [396, 237] on button "Next" at bounding box center [410, 232] width 66 height 27
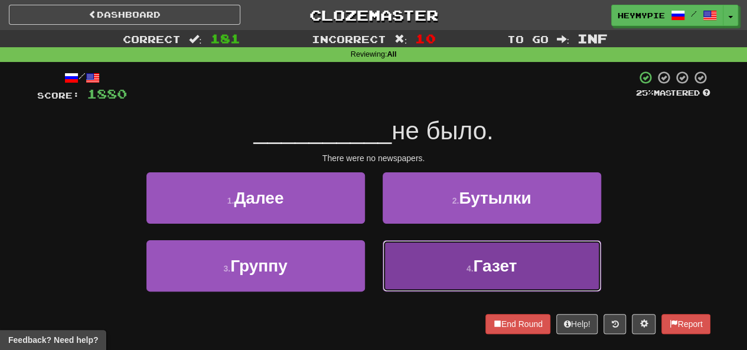
click at [429, 273] on button "4 . Газет" at bounding box center [492, 265] width 219 height 51
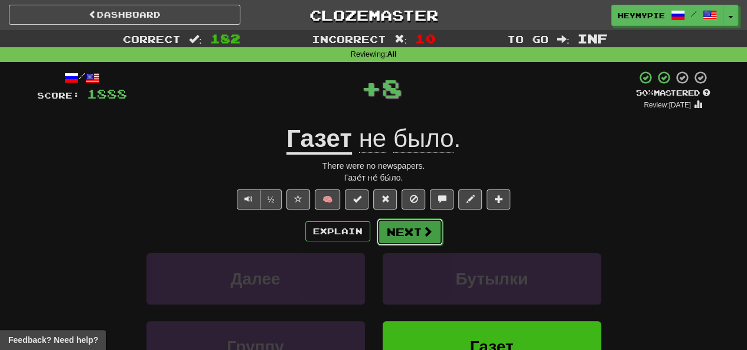
click at [404, 226] on button "Next" at bounding box center [410, 232] width 66 height 27
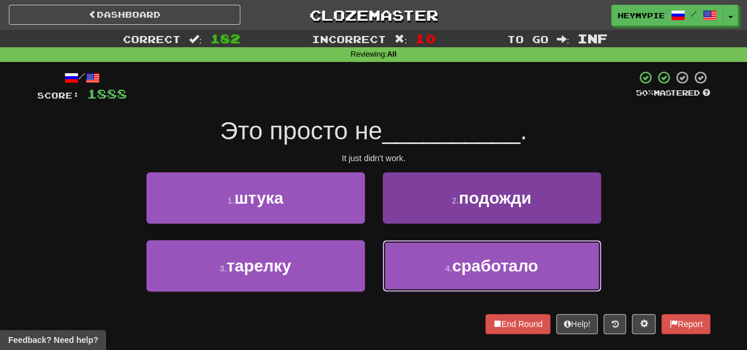
click at [437, 261] on button "4 . сработало" at bounding box center [492, 265] width 219 height 51
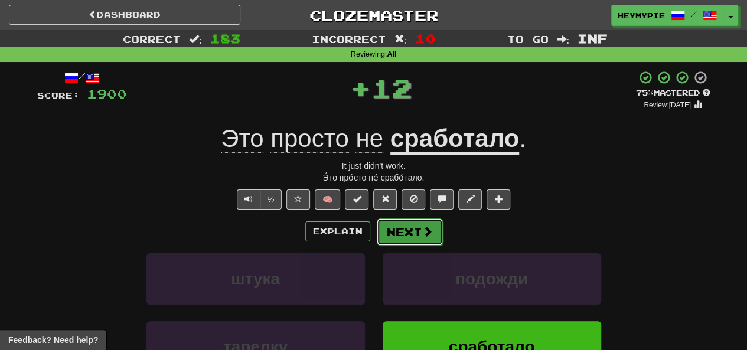
click at [404, 232] on button "Next" at bounding box center [410, 232] width 66 height 27
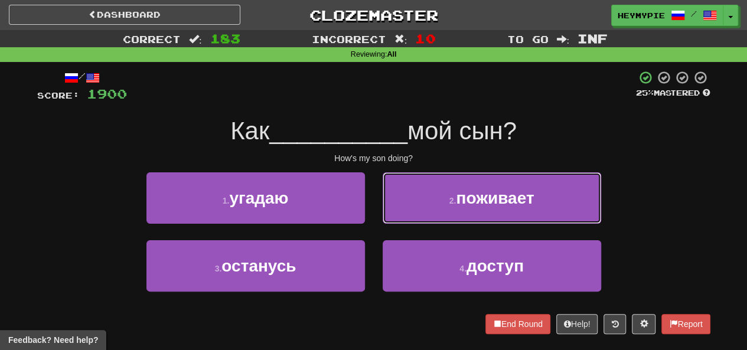
click at [427, 211] on button "2 . поживает" at bounding box center [492, 197] width 219 height 51
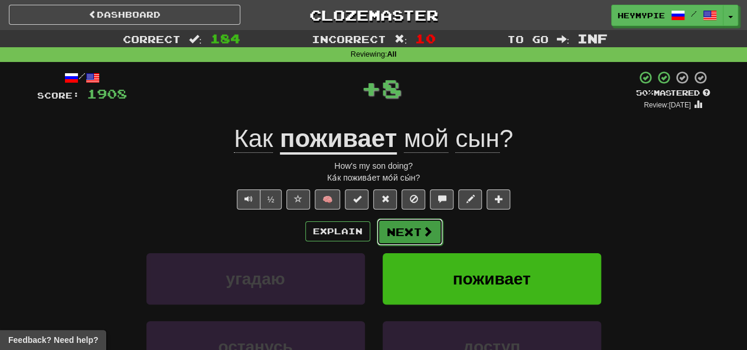
click at [408, 237] on button "Next" at bounding box center [410, 232] width 66 height 27
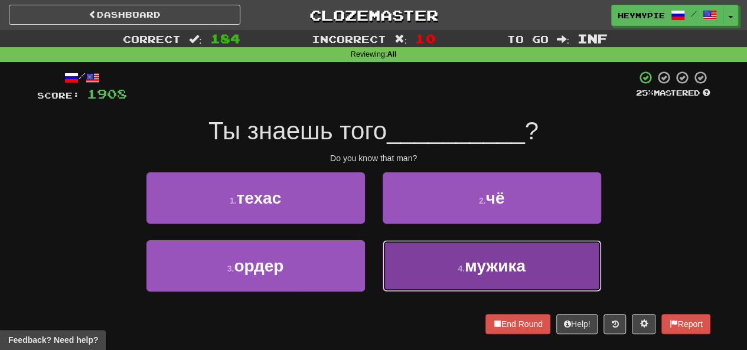
click at [416, 272] on button "4 . мужика" at bounding box center [492, 265] width 219 height 51
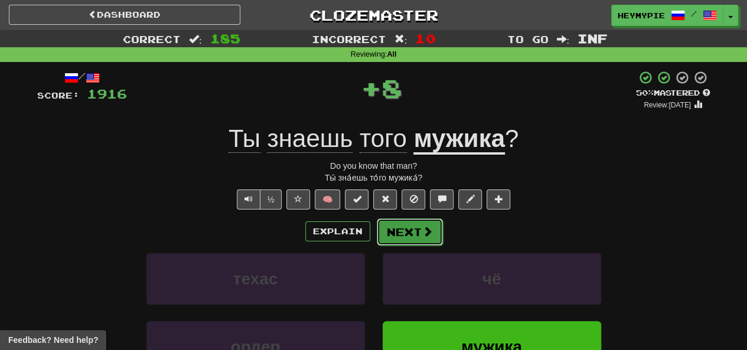
click at [402, 225] on button "Next" at bounding box center [410, 232] width 66 height 27
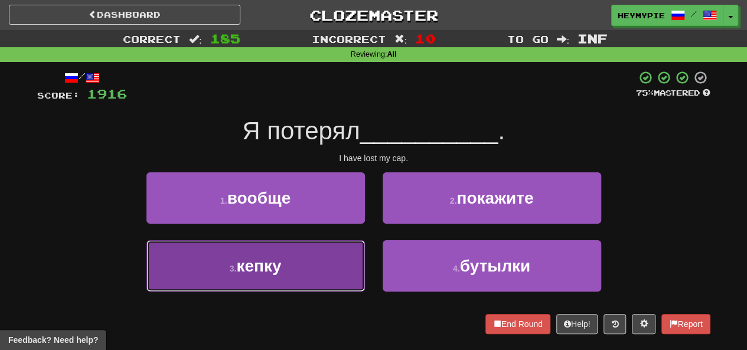
click at [280, 272] on span "кепку" at bounding box center [258, 266] width 45 height 18
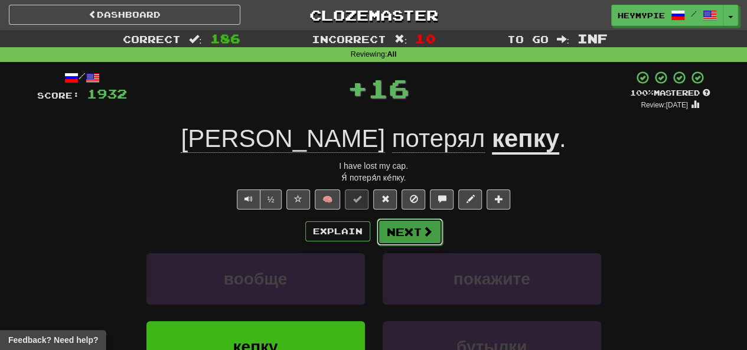
click at [408, 235] on button "Next" at bounding box center [410, 232] width 66 height 27
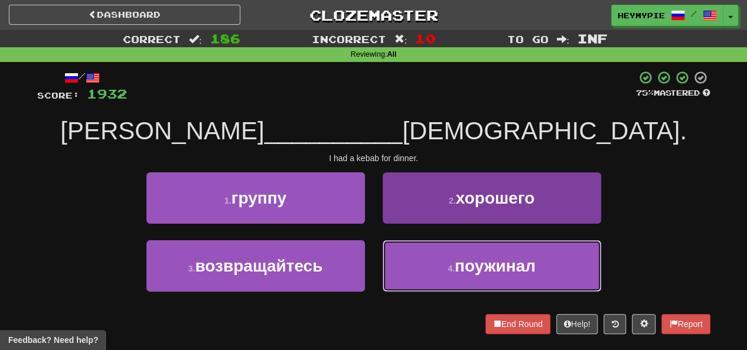
click at [418, 262] on button "4 . поужинал" at bounding box center [492, 265] width 219 height 51
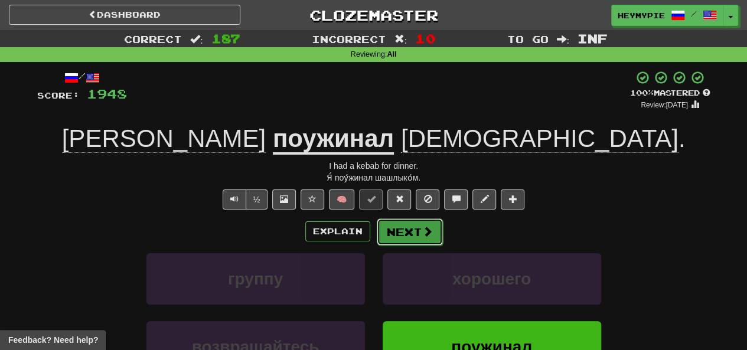
click at [409, 227] on button "Next" at bounding box center [410, 232] width 66 height 27
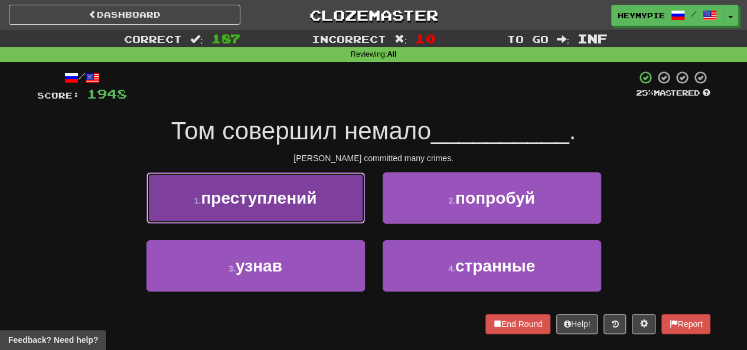
click at [273, 214] on button "1 . преступлений" at bounding box center [255, 197] width 219 height 51
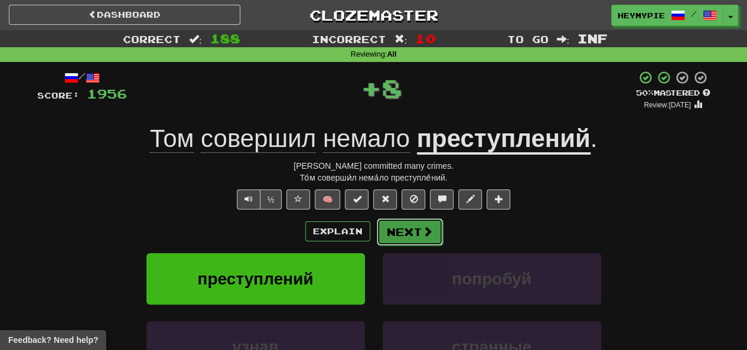
click at [405, 237] on button "Next" at bounding box center [410, 232] width 66 height 27
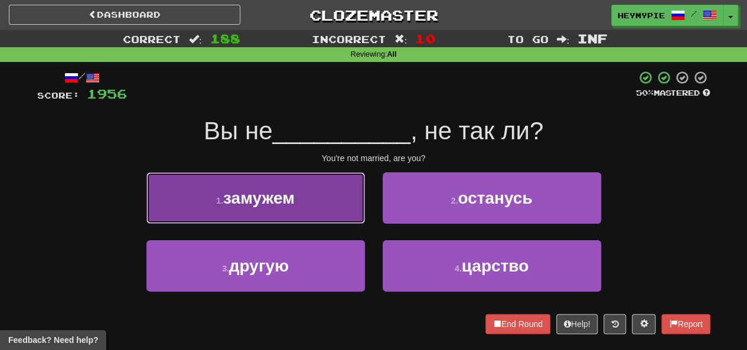
click at [296, 207] on button "1 . замужем" at bounding box center [255, 197] width 219 height 51
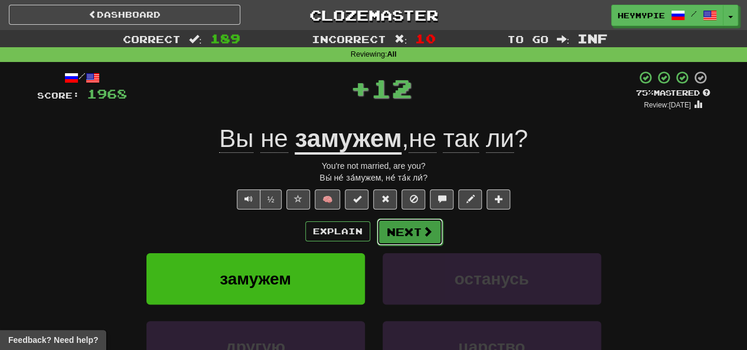
click at [407, 244] on button "Next" at bounding box center [410, 232] width 66 height 27
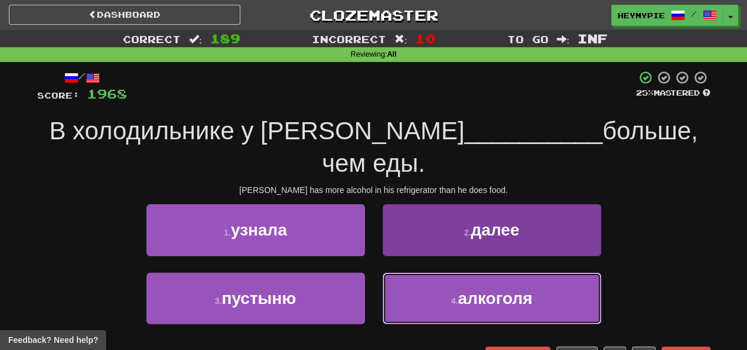
click at [388, 273] on button "4 . алкоголя" at bounding box center [492, 298] width 219 height 51
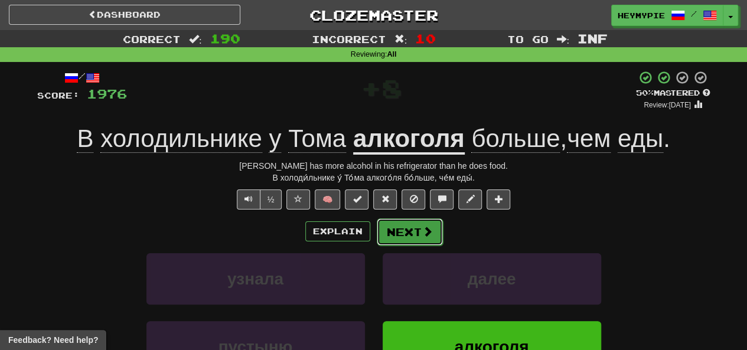
click at [405, 236] on button "Next" at bounding box center [410, 232] width 66 height 27
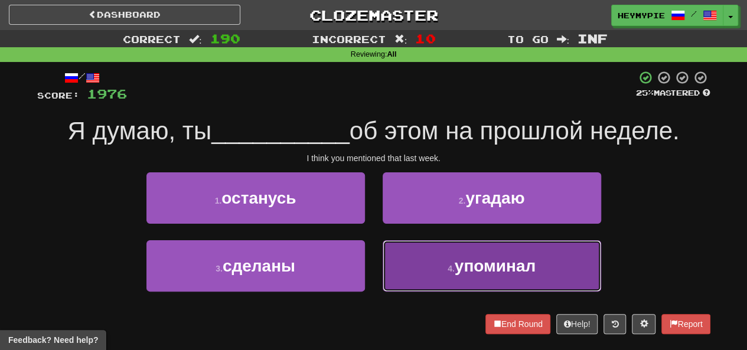
click at [447, 277] on button "4 . упоминал" at bounding box center [492, 265] width 219 height 51
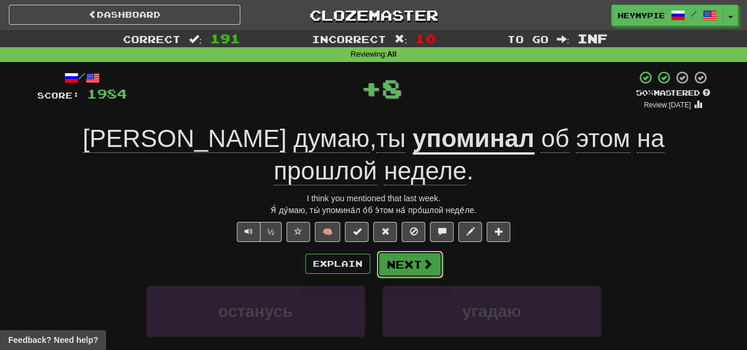
click at [408, 251] on button "Next" at bounding box center [410, 264] width 66 height 27
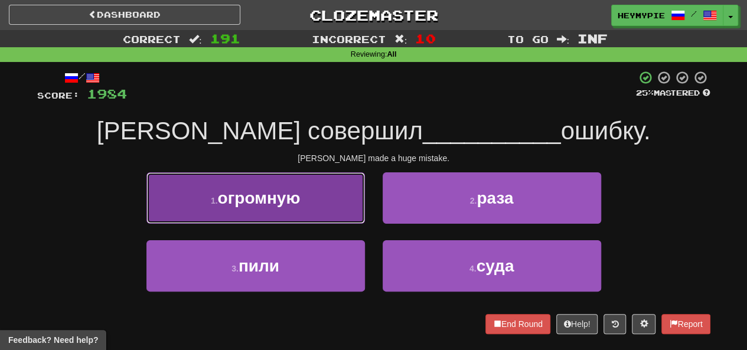
click at [263, 193] on span "огромную" at bounding box center [258, 198] width 83 height 18
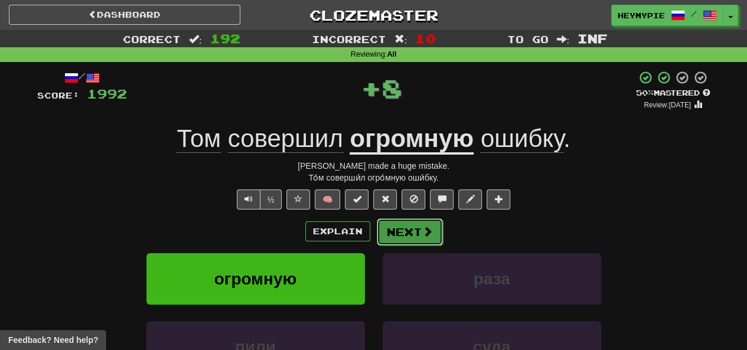
click at [408, 227] on button "Next" at bounding box center [410, 232] width 66 height 27
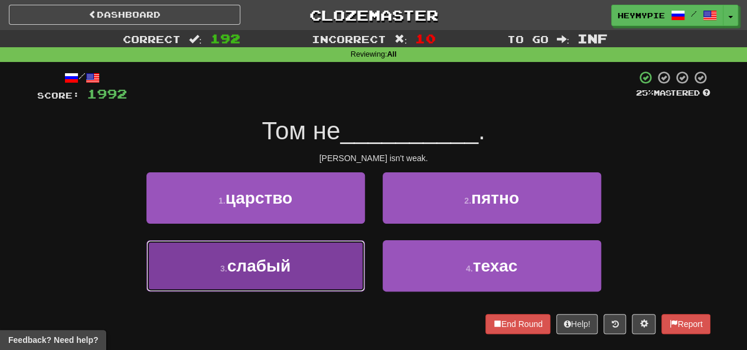
click at [308, 266] on button "3 . слабый" at bounding box center [255, 265] width 219 height 51
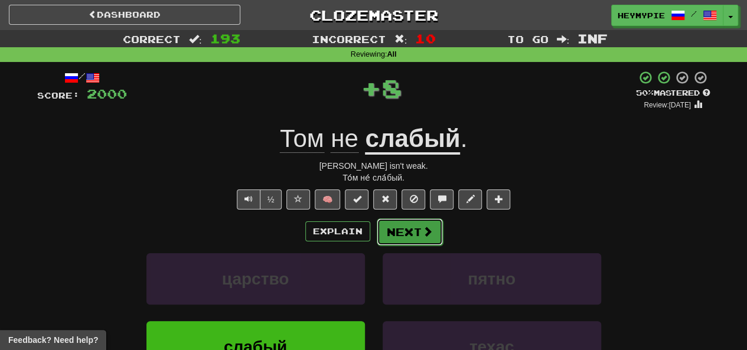
click at [389, 229] on button "Next" at bounding box center [410, 232] width 66 height 27
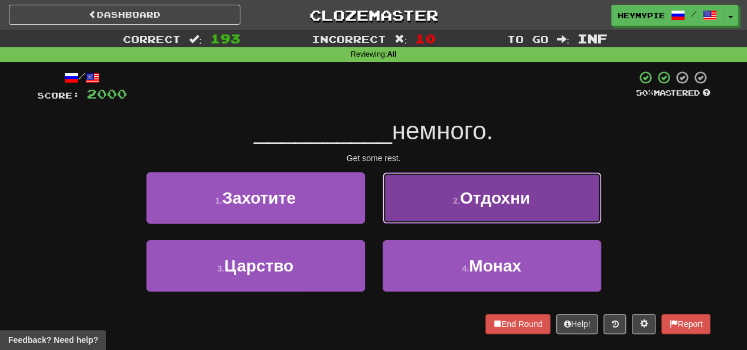
click at [413, 209] on button "2 . Отдохни" at bounding box center [492, 197] width 219 height 51
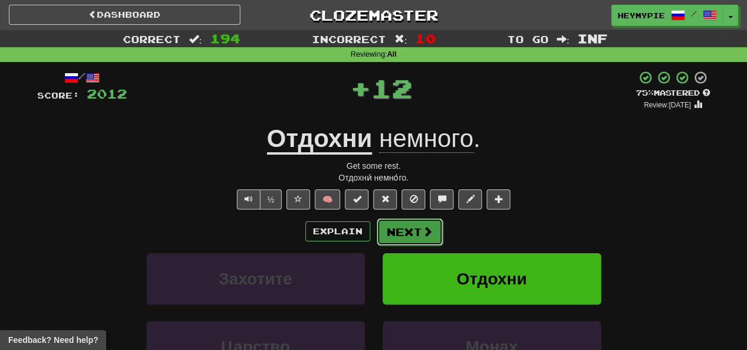
click at [393, 232] on button "Next" at bounding box center [410, 232] width 66 height 27
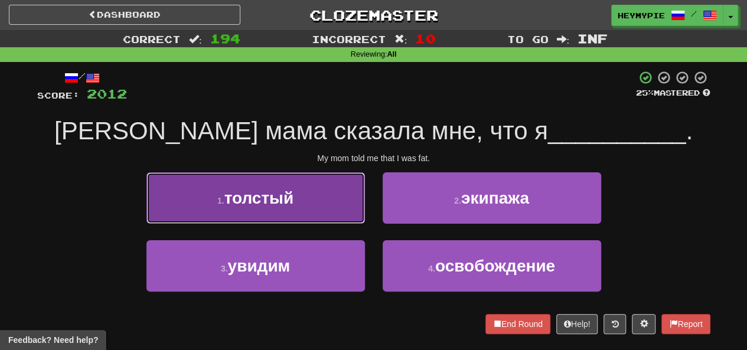
click at [261, 206] on span "толстый" at bounding box center [259, 198] width 70 height 18
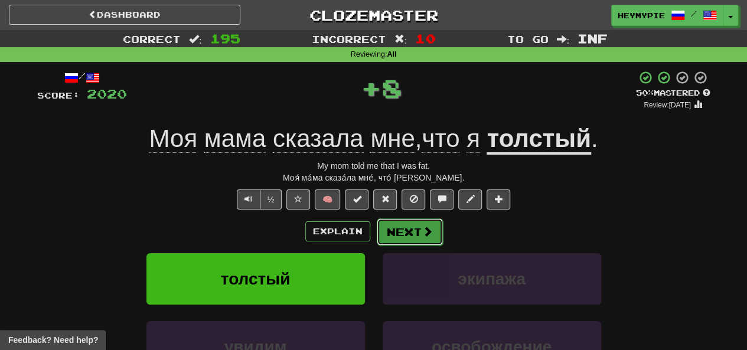
click at [415, 235] on button "Next" at bounding box center [410, 232] width 66 height 27
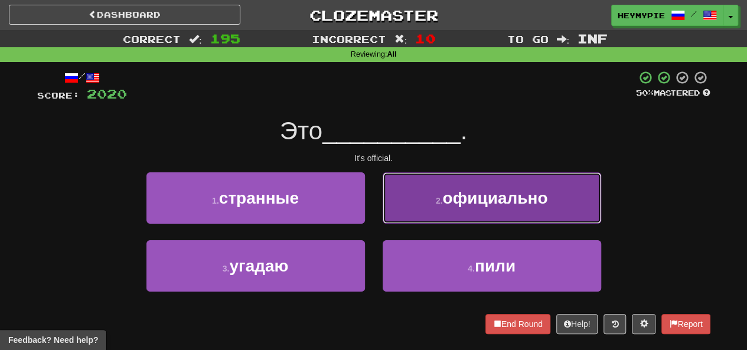
click at [420, 199] on button "2 . официально" at bounding box center [492, 197] width 219 height 51
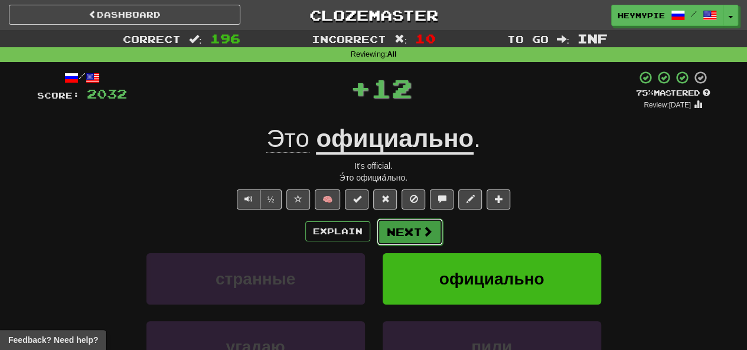
click at [409, 231] on button "Next" at bounding box center [410, 232] width 66 height 27
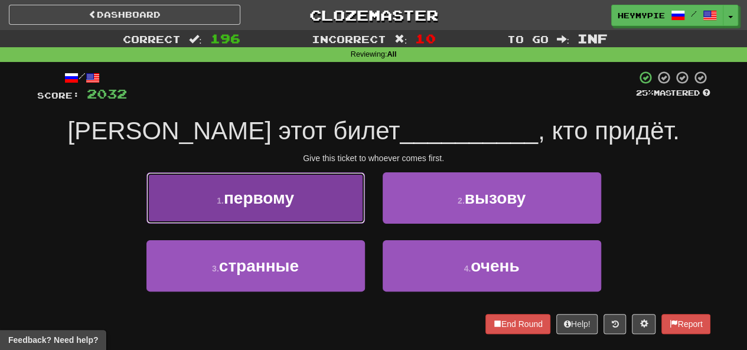
click at [319, 181] on button "1 . первому" at bounding box center [255, 197] width 219 height 51
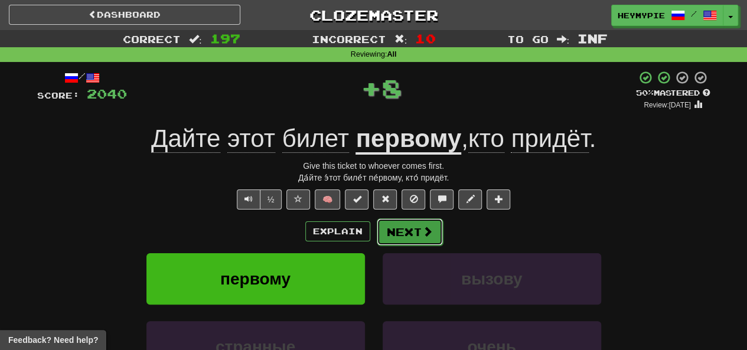
click at [413, 229] on button "Next" at bounding box center [410, 232] width 66 height 27
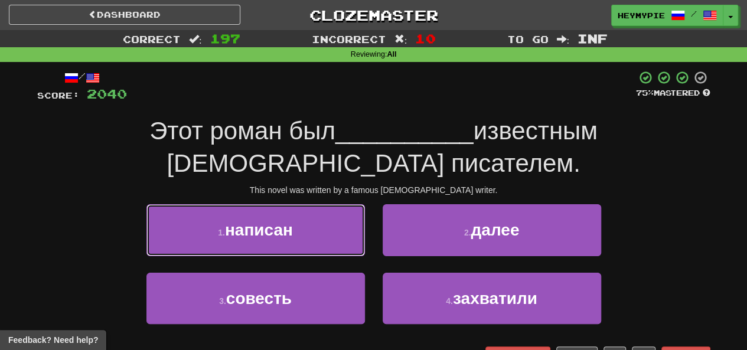
click at [302, 221] on button "1 . написан" at bounding box center [255, 229] width 219 height 51
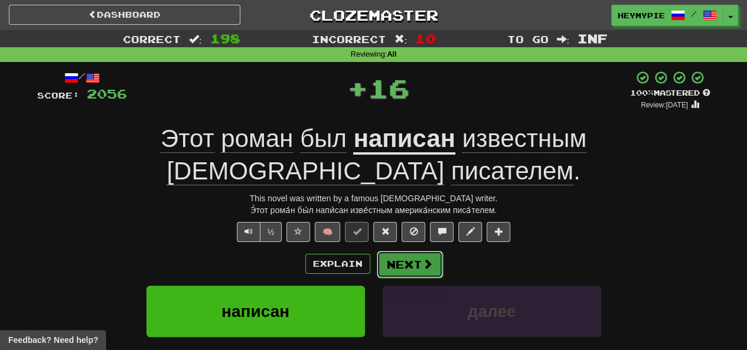
click at [412, 270] on button "Next" at bounding box center [410, 264] width 66 height 27
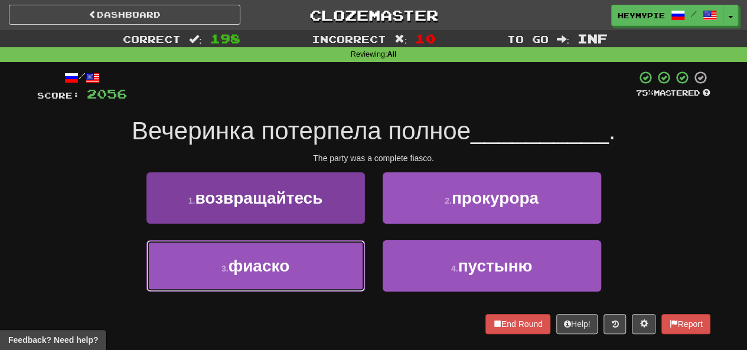
click at [301, 262] on button "3 . фиаско" at bounding box center [255, 265] width 219 height 51
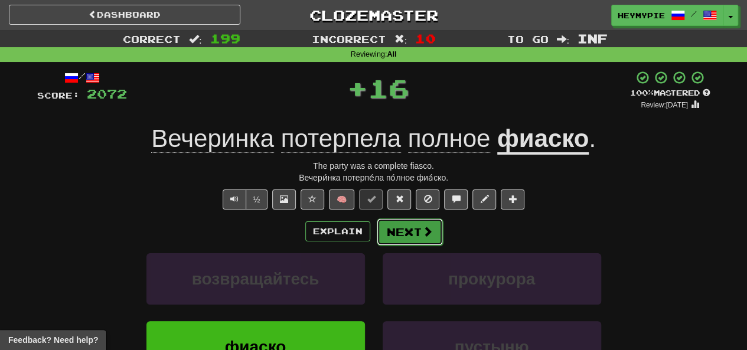
click at [387, 233] on button "Next" at bounding box center [410, 232] width 66 height 27
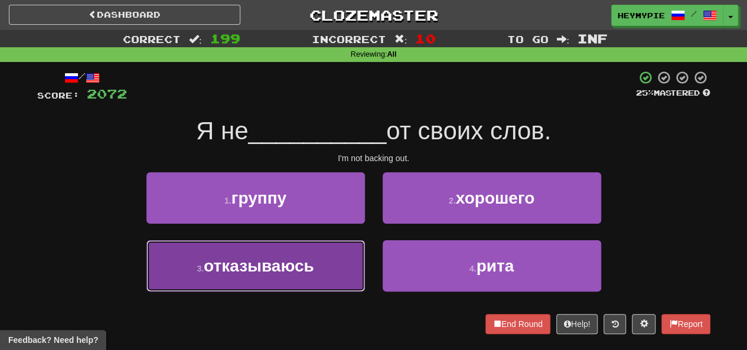
click at [326, 261] on button "3 . отказываюсь" at bounding box center [255, 265] width 219 height 51
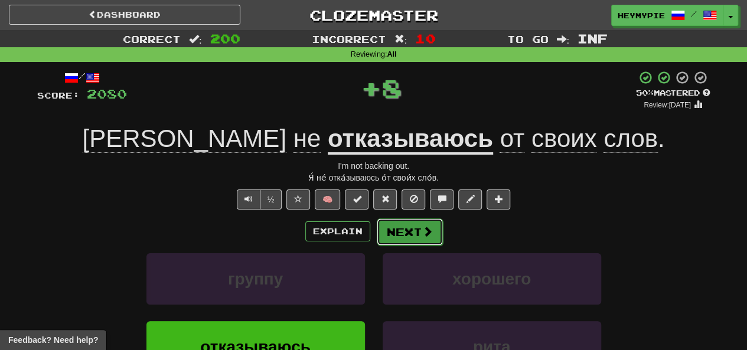
click at [399, 236] on button "Next" at bounding box center [410, 232] width 66 height 27
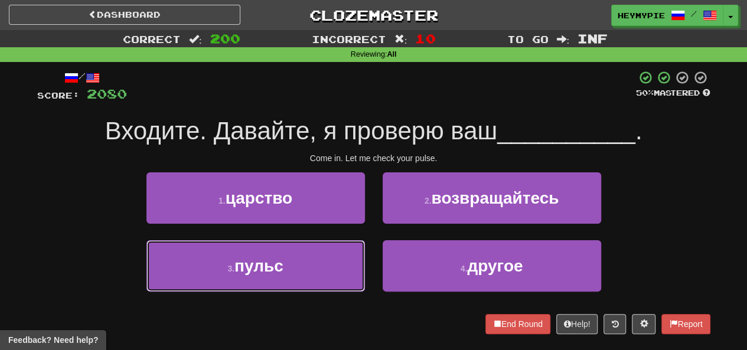
click at [264, 250] on button "3 . пульс" at bounding box center [255, 265] width 219 height 51
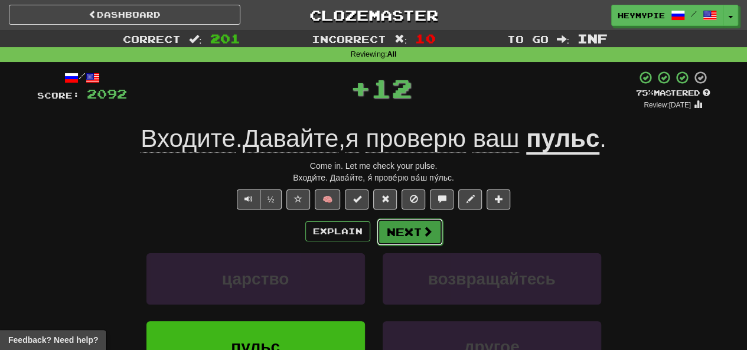
click at [399, 239] on button "Next" at bounding box center [410, 232] width 66 height 27
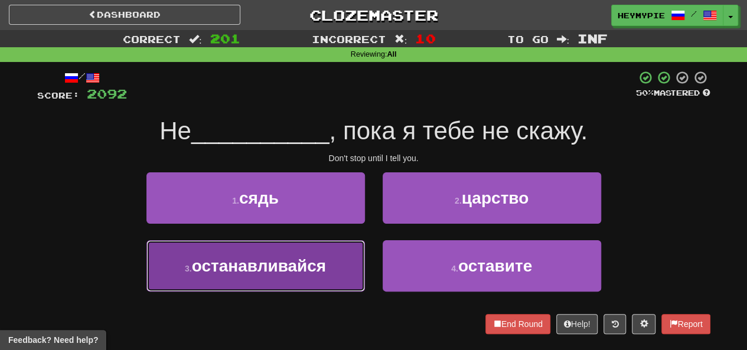
click at [284, 243] on button "3 . останавливайся" at bounding box center [255, 265] width 219 height 51
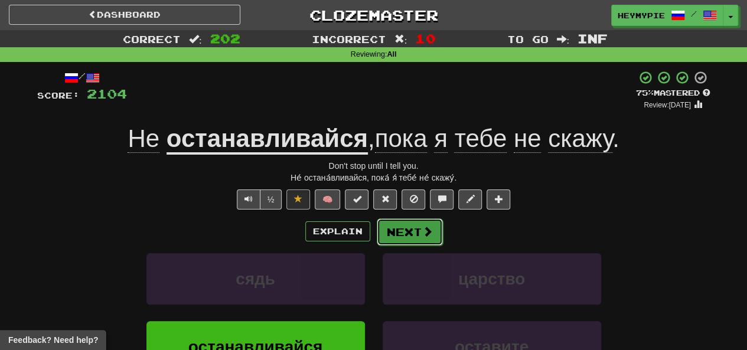
click at [401, 235] on button "Next" at bounding box center [410, 232] width 66 height 27
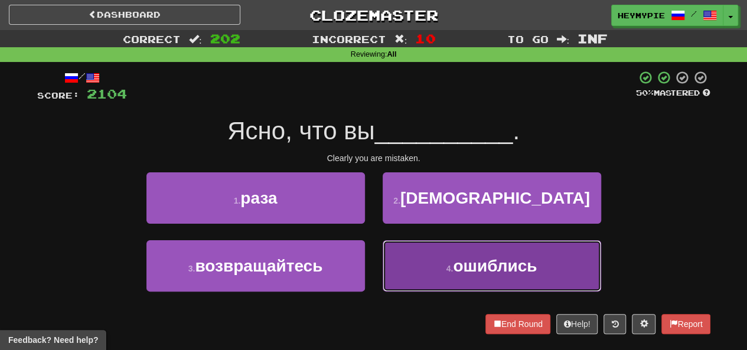
click at [428, 263] on button "4 . ошиблись" at bounding box center [492, 265] width 219 height 51
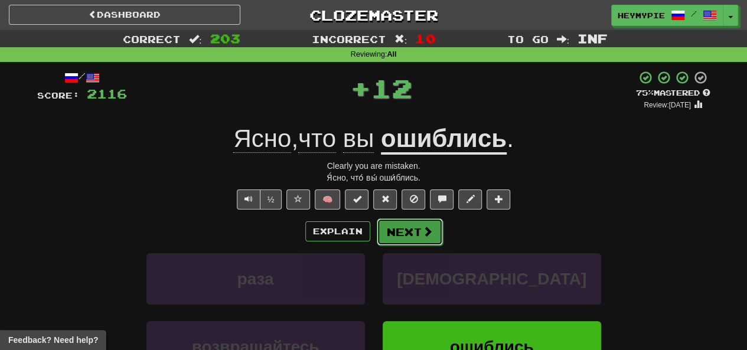
click at [410, 234] on button "Next" at bounding box center [410, 232] width 66 height 27
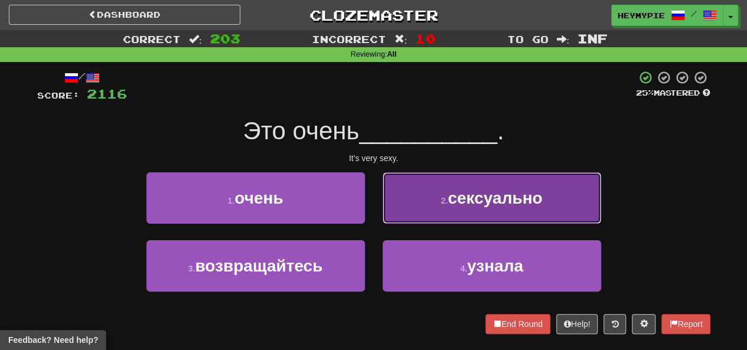
click at [413, 214] on button "2 . сексуально" at bounding box center [492, 197] width 219 height 51
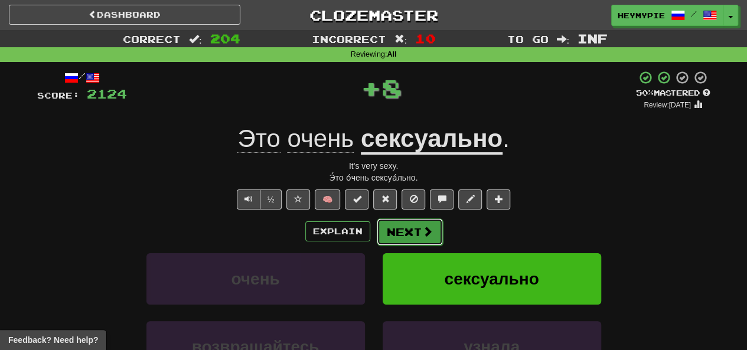
click at [412, 244] on button "Next" at bounding box center [410, 232] width 66 height 27
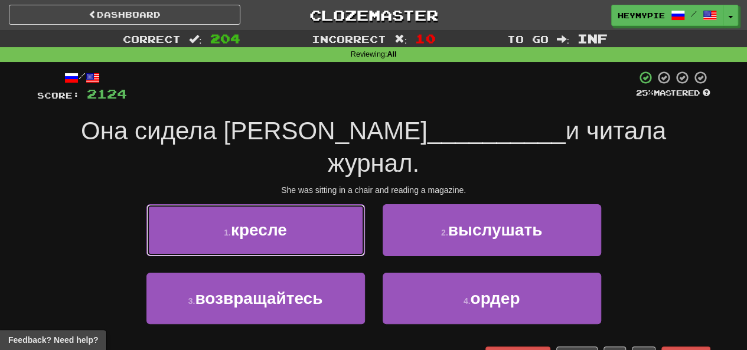
click at [295, 213] on button "1 . кресле" at bounding box center [255, 229] width 219 height 51
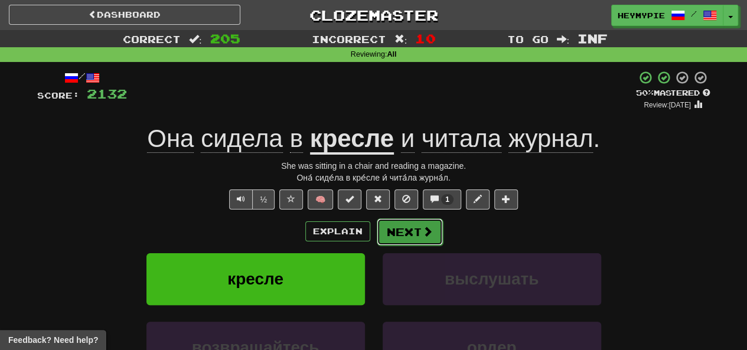
click at [397, 231] on button "Next" at bounding box center [410, 232] width 66 height 27
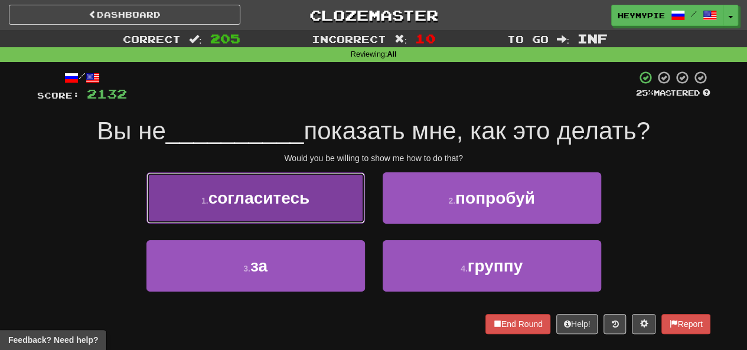
click at [301, 190] on button "1 . согласитесь" at bounding box center [255, 197] width 219 height 51
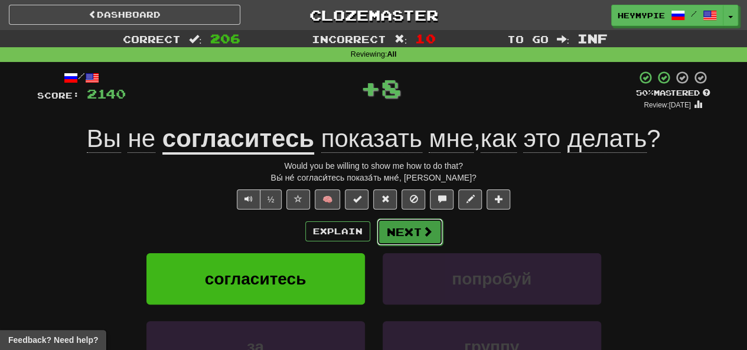
click at [397, 240] on button "Next" at bounding box center [410, 232] width 66 height 27
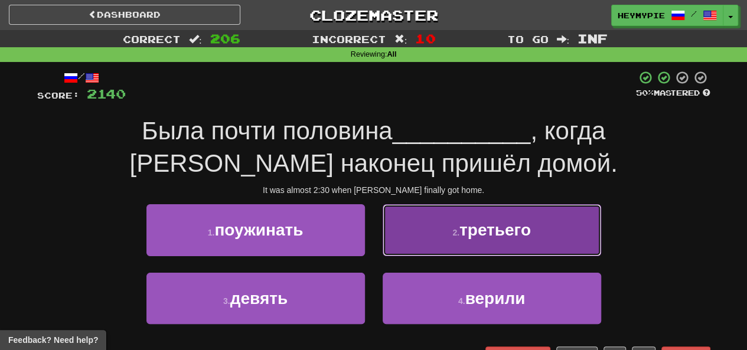
click at [423, 230] on button "2 . третьего" at bounding box center [492, 229] width 219 height 51
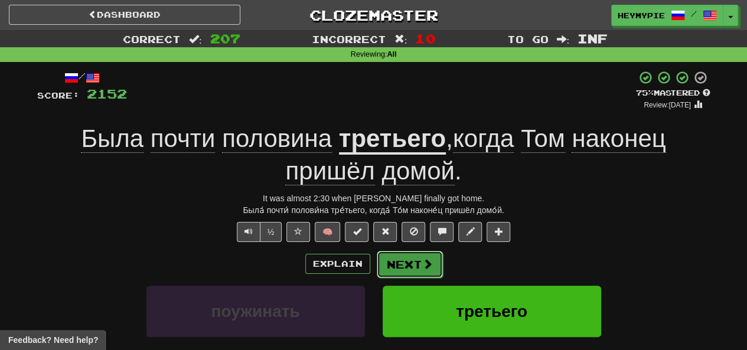
click at [387, 261] on button "Next" at bounding box center [410, 264] width 66 height 27
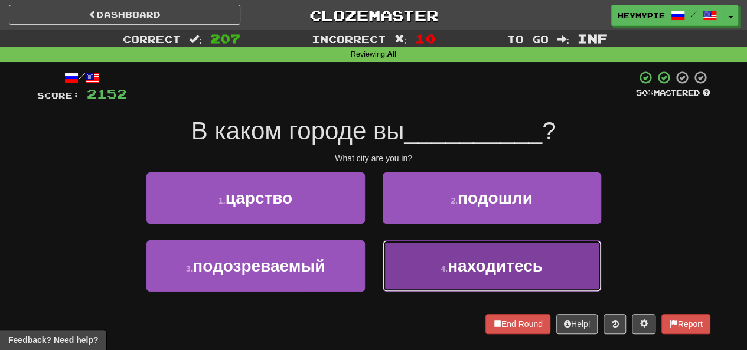
click at [430, 255] on button "4 . находитесь" at bounding box center [492, 265] width 219 height 51
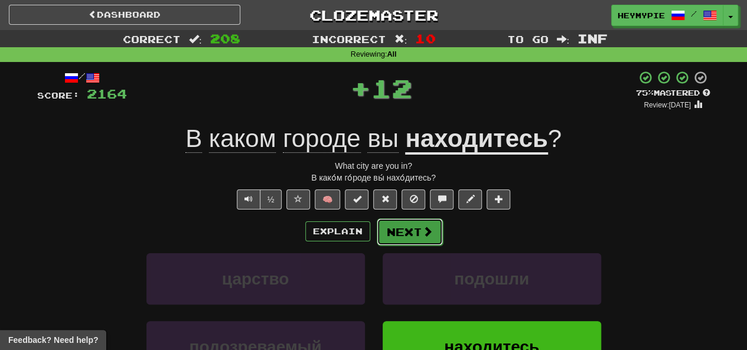
click at [412, 227] on button "Next" at bounding box center [410, 232] width 66 height 27
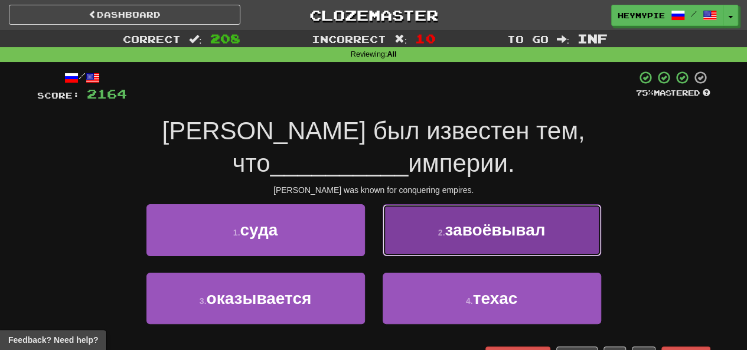
click at [428, 216] on button "2 . завоёвывал" at bounding box center [492, 229] width 219 height 51
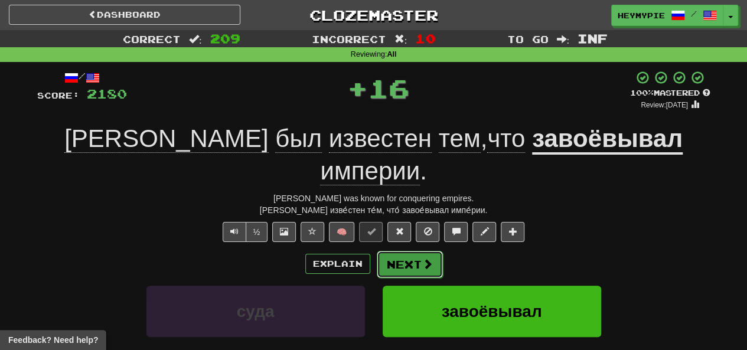
click at [409, 251] on button "Next" at bounding box center [410, 264] width 66 height 27
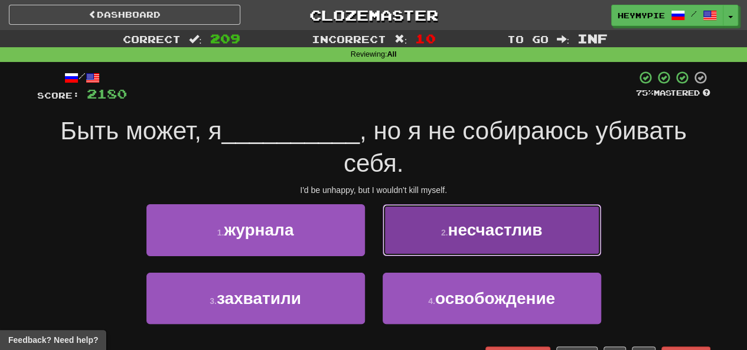
click at [419, 235] on button "2 . несчастлив" at bounding box center [492, 229] width 219 height 51
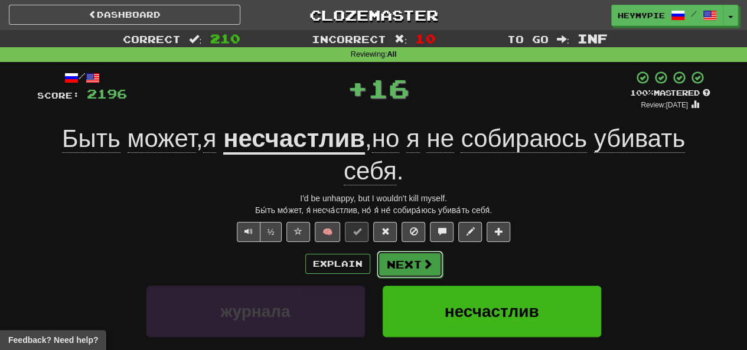
click at [398, 268] on button "Next" at bounding box center [410, 264] width 66 height 27
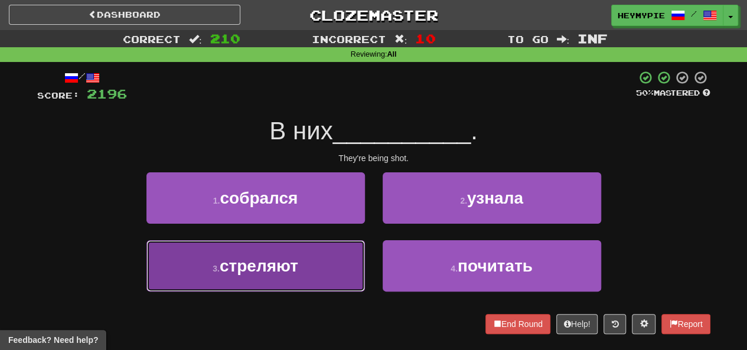
click at [310, 261] on button "3 . стреляют" at bounding box center [255, 265] width 219 height 51
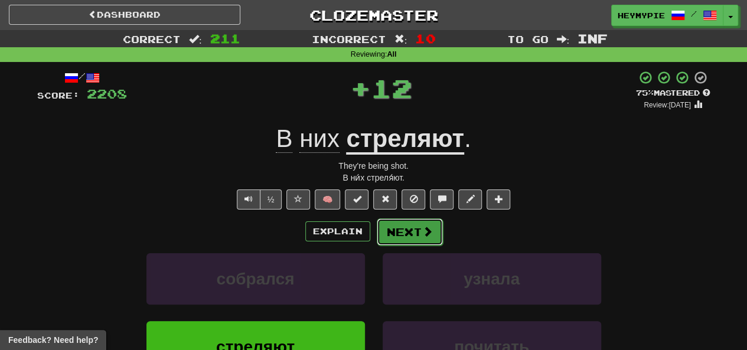
click at [395, 237] on button "Next" at bounding box center [410, 232] width 66 height 27
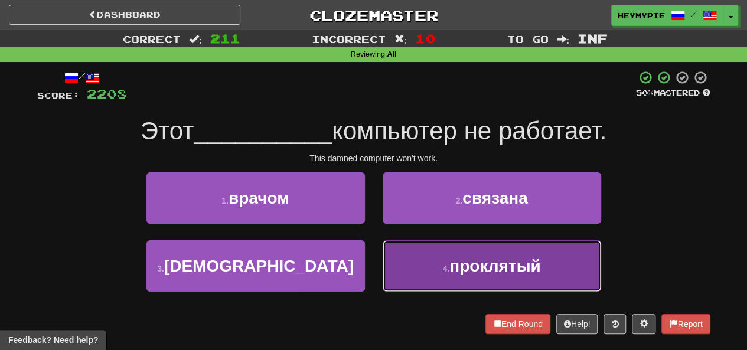
click at [406, 263] on button "4 . проклятый" at bounding box center [492, 265] width 219 height 51
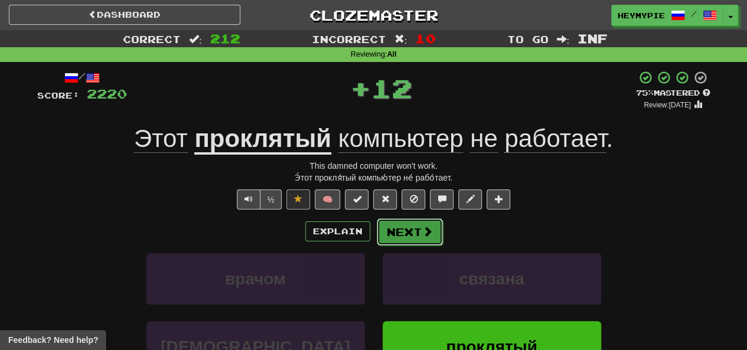
click at [388, 242] on button "Next" at bounding box center [410, 232] width 66 height 27
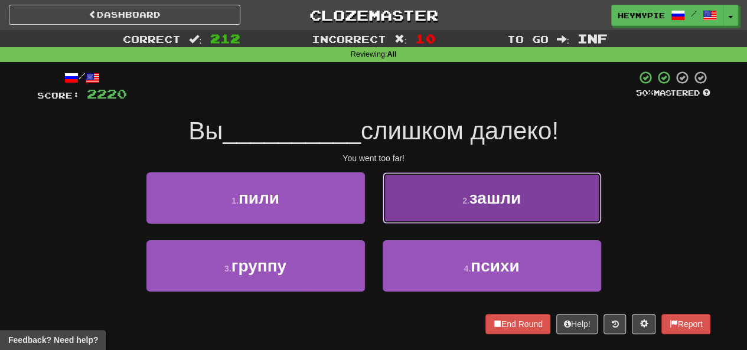
click at [438, 185] on button "2 . зашли" at bounding box center [492, 197] width 219 height 51
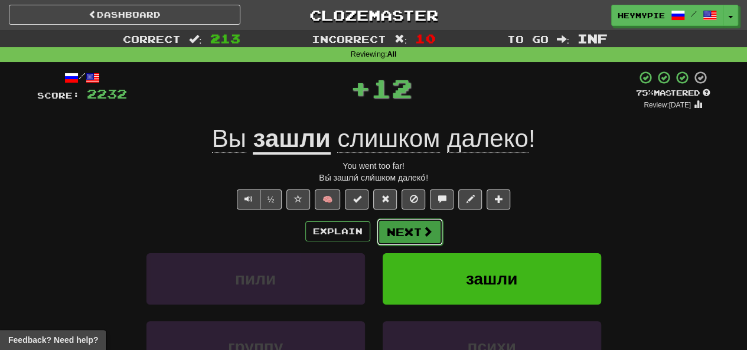
click at [419, 238] on button "Next" at bounding box center [410, 232] width 66 height 27
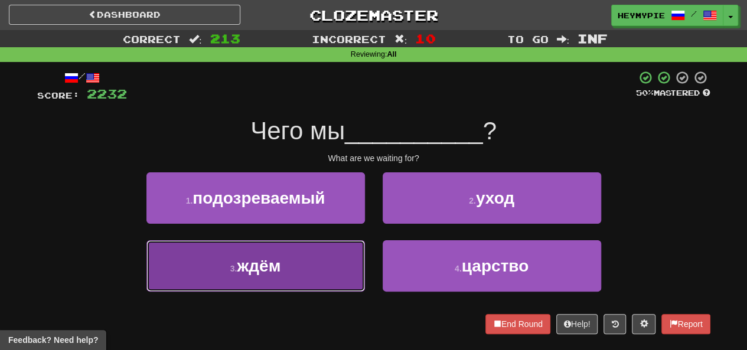
click at [322, 264] on button "3 . ждём" at bounding box center [255, 265] width 219 height 51
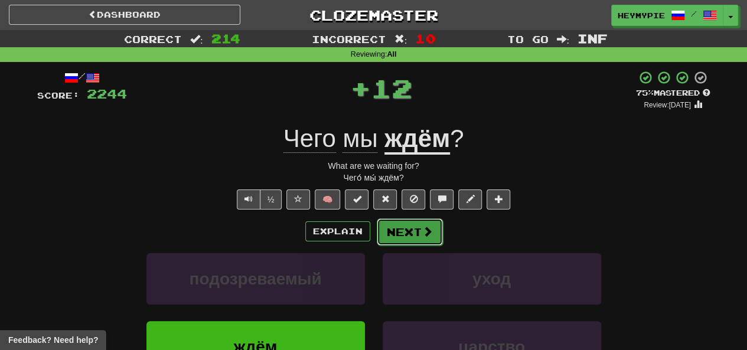
click at [431, 228] on span at bounding box center [427, 231] width 11 height 11
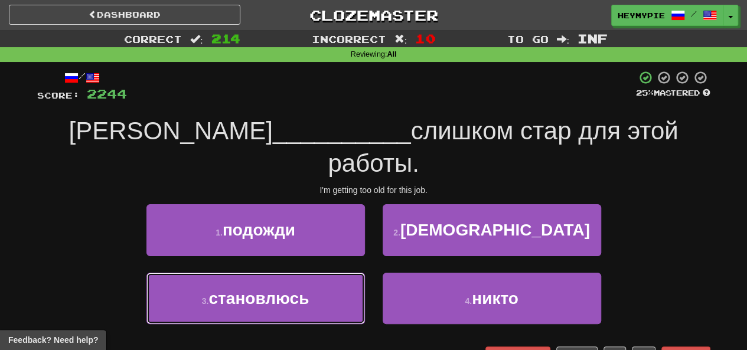
click at [295, 273] on button "3 . становлюсь" at bounding box center [255, 298] width 219 height 51
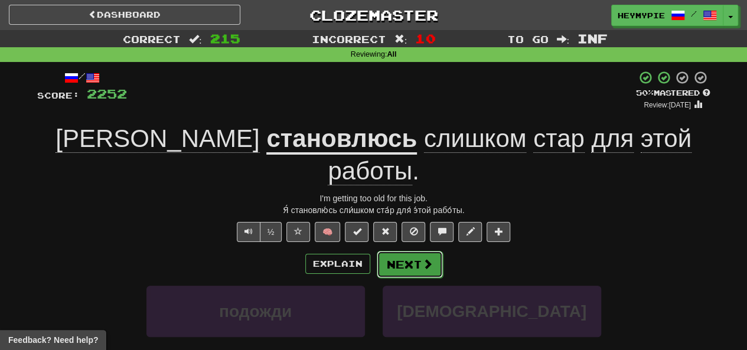
click at [417, 251] on button "Next" at bounding box center [410, 264] width 66 height 27
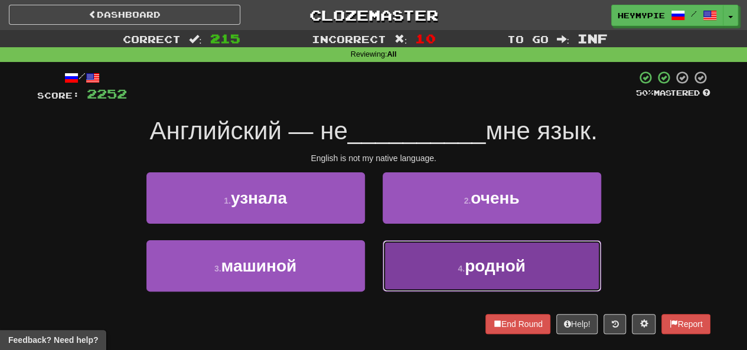
click at [432, 265] on button "4 . родной" at bounding box center [492, 265] width 219 height 51
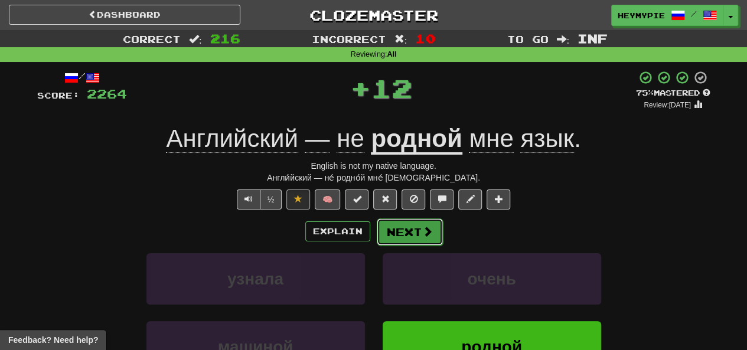
drag, startPoint x: 409, startPoint y: 233, endPoint x: 408, endPoint y: 240, distance: 6.7
click at [408, 240] on button "Next" at bounding box center [410, 232] width 66 height 27
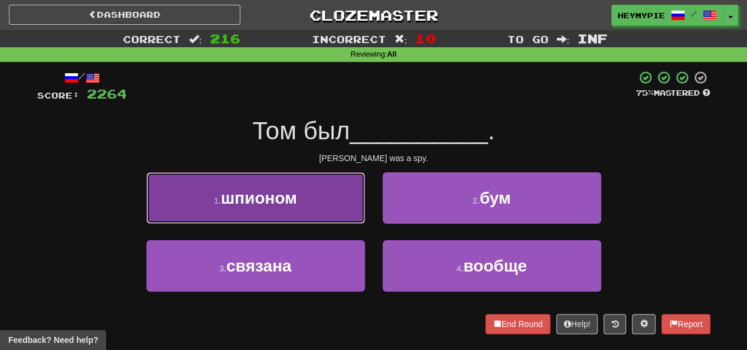
click at [327, 201] on button "1 . шпионом" at bounding box center [255, 197] width 219 height 51
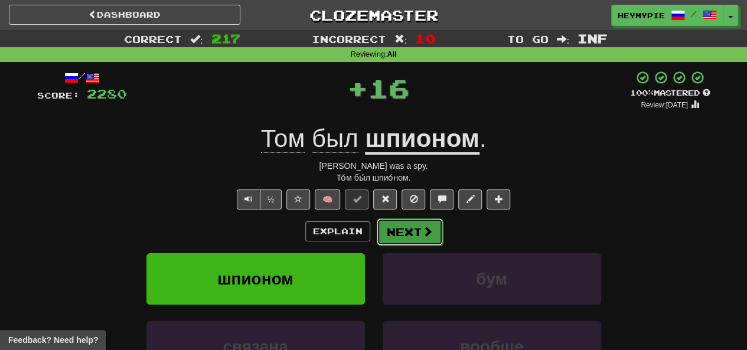
drag, startPoint x: 399, startPoint y: 229, endPoint x: 393, endPoint y: 232, distance: 6.1
click at [393, 232] on button "Next" at bounding box center [410, 232] width 66 height 27
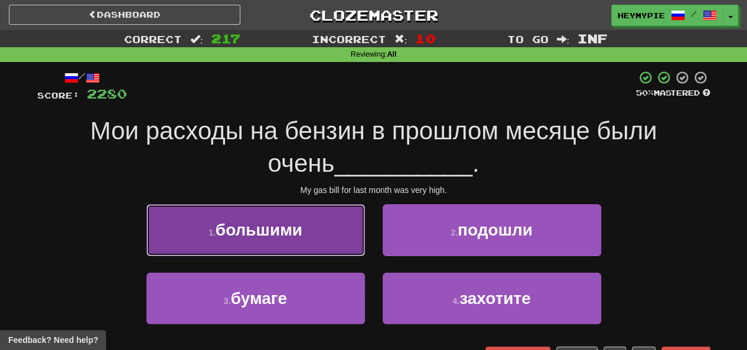
click at [294, 231] on span "большими" at bounding box center [259, 230] width 87 height 18
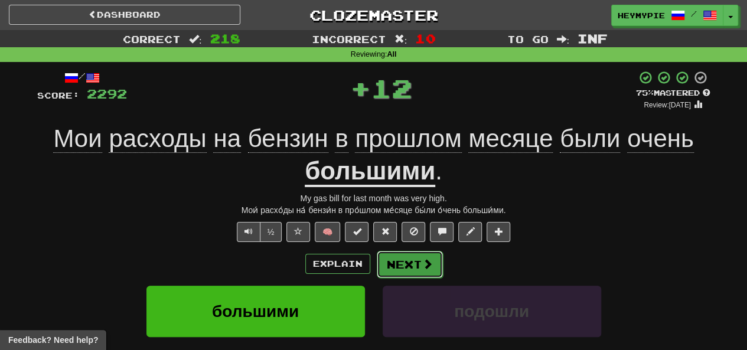
click at [395, 267] on button "Next" at bounding box center [410, 264] width 66 height 27
